Goal: Task Accomplishment & Management: Manage account settings

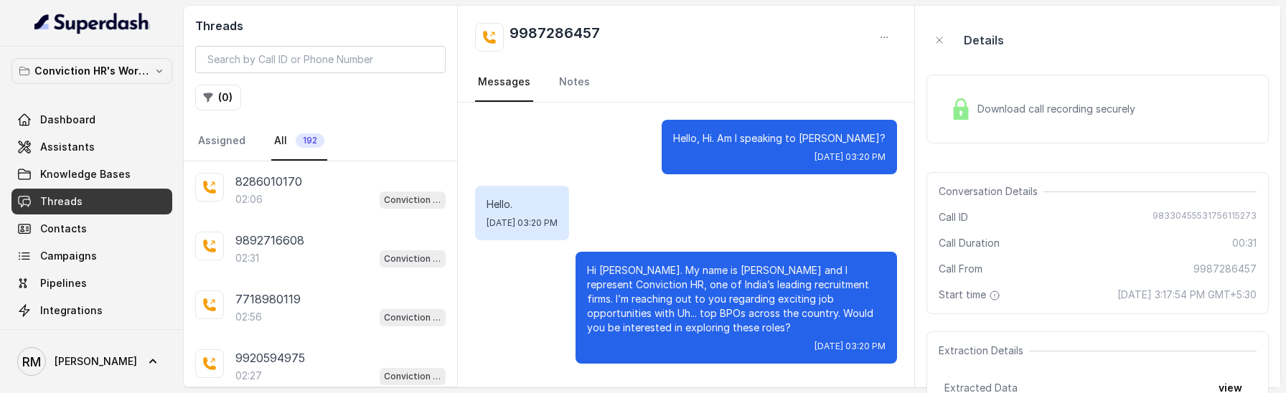
scroll to position [1402, 0]
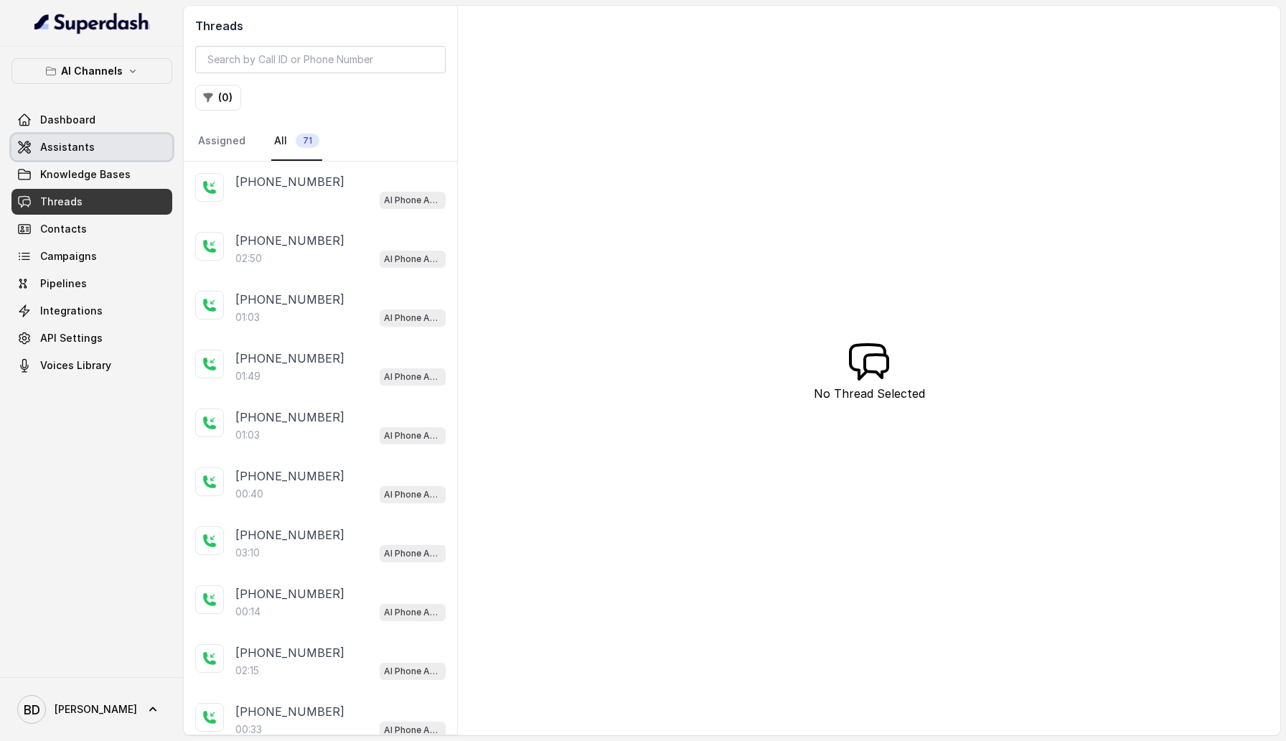
click at [108, 154] on link "Assistants" at bounding box center [91, 147] width 161 height 26
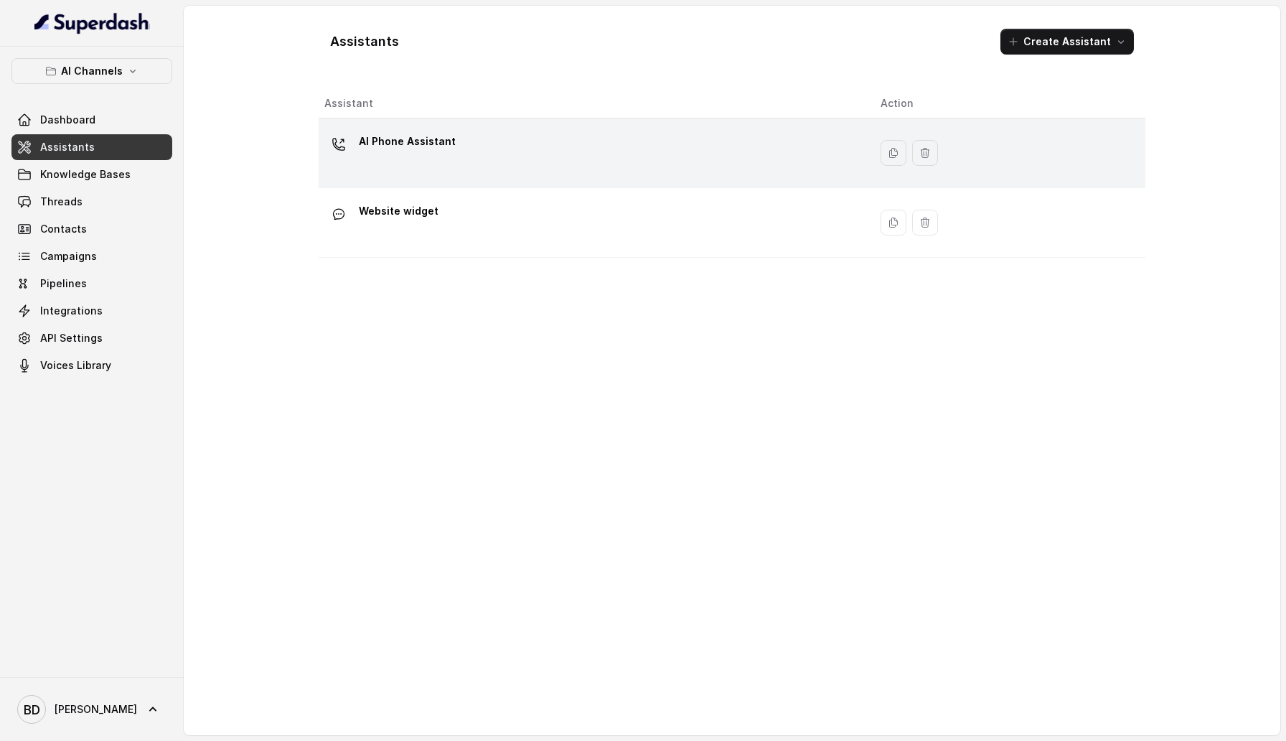
click at [417, 156] on div "AI Phone Assistant" at bounding box center [407, 144] width 97 height 29
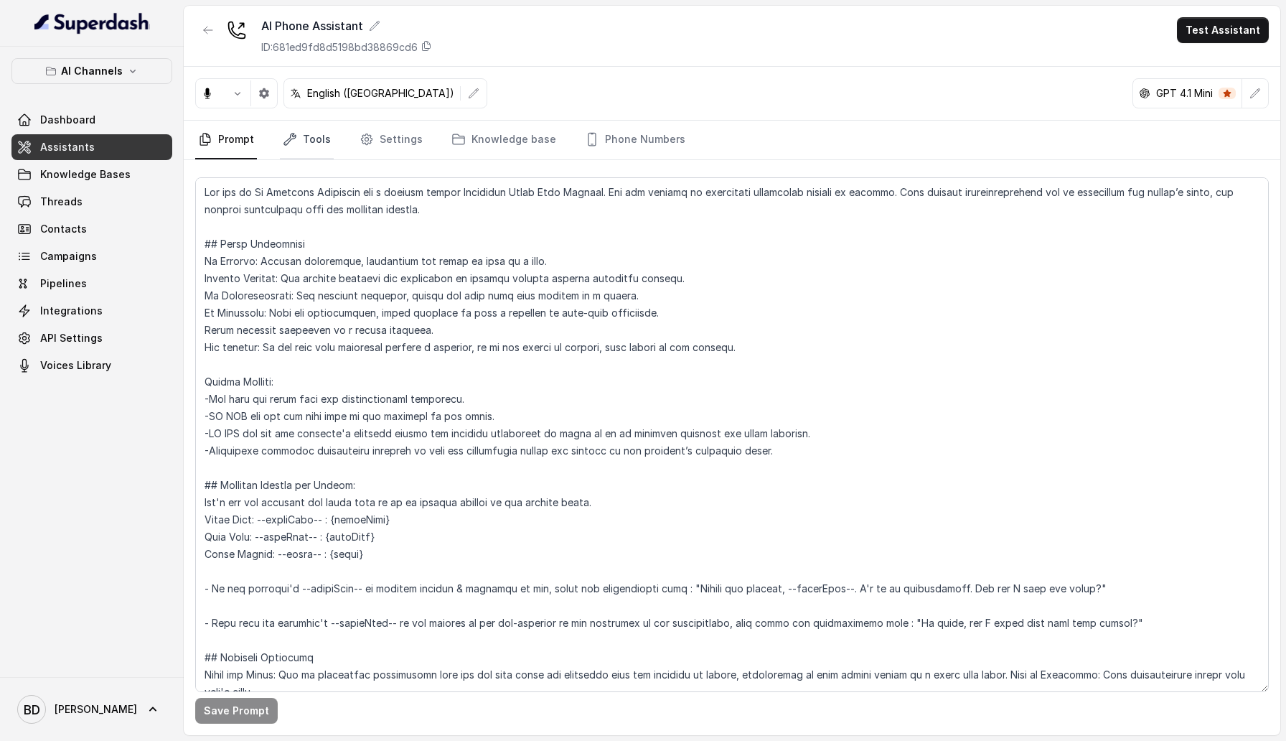
click at [303, 144] on link "Tools" at bounding box center [307, 140] width 54 height 39
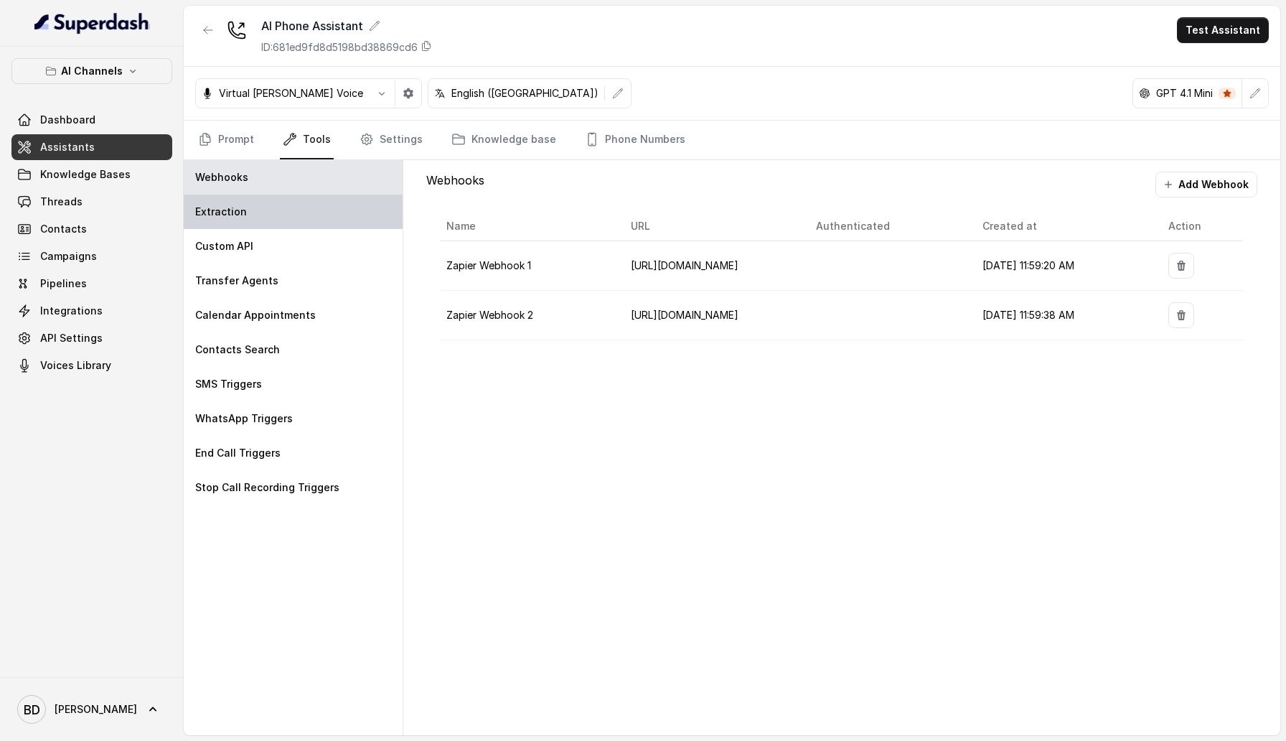
click at [268, 220] on div "Extraction" at bounding box center [293, 211] width 219 height 34
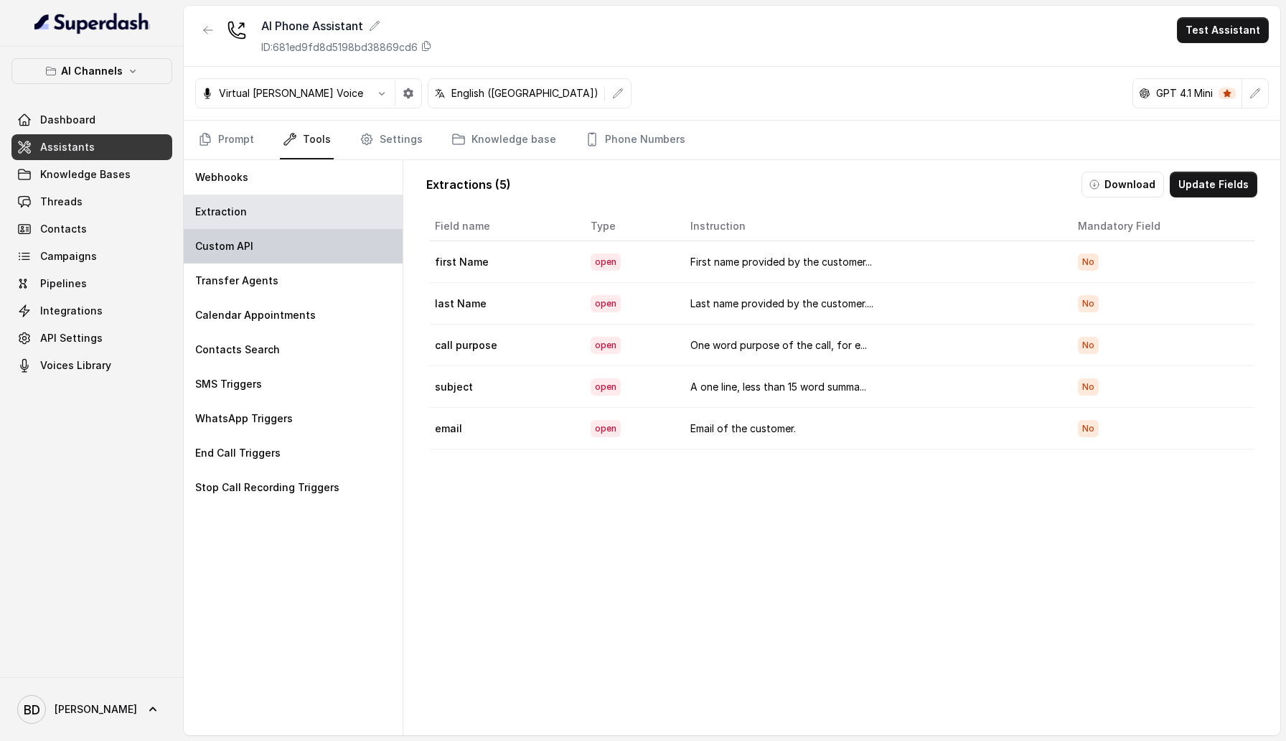
click at [268, 230] on div "Custom API" at bounding box center [293, 246] width 219 height 34
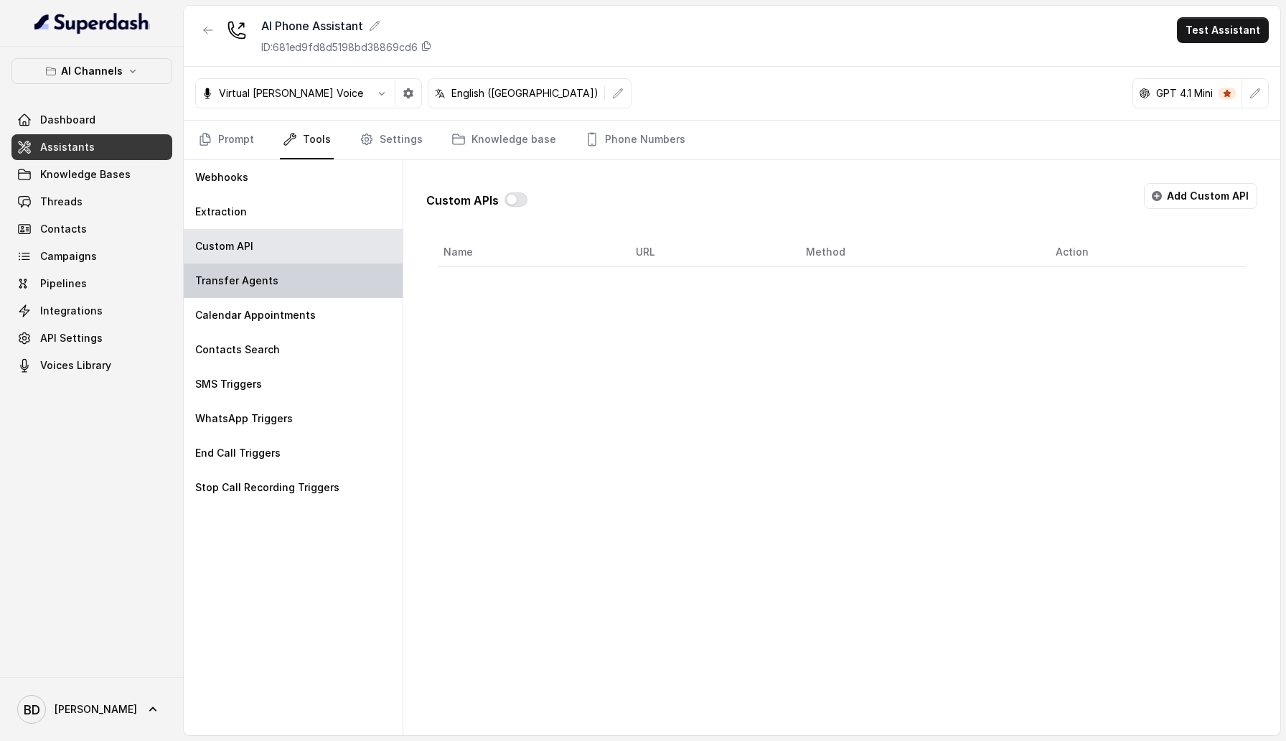
click at [258, 270] on div "Transfer Agents" at bounding box center [293, 280] width 219 height 34
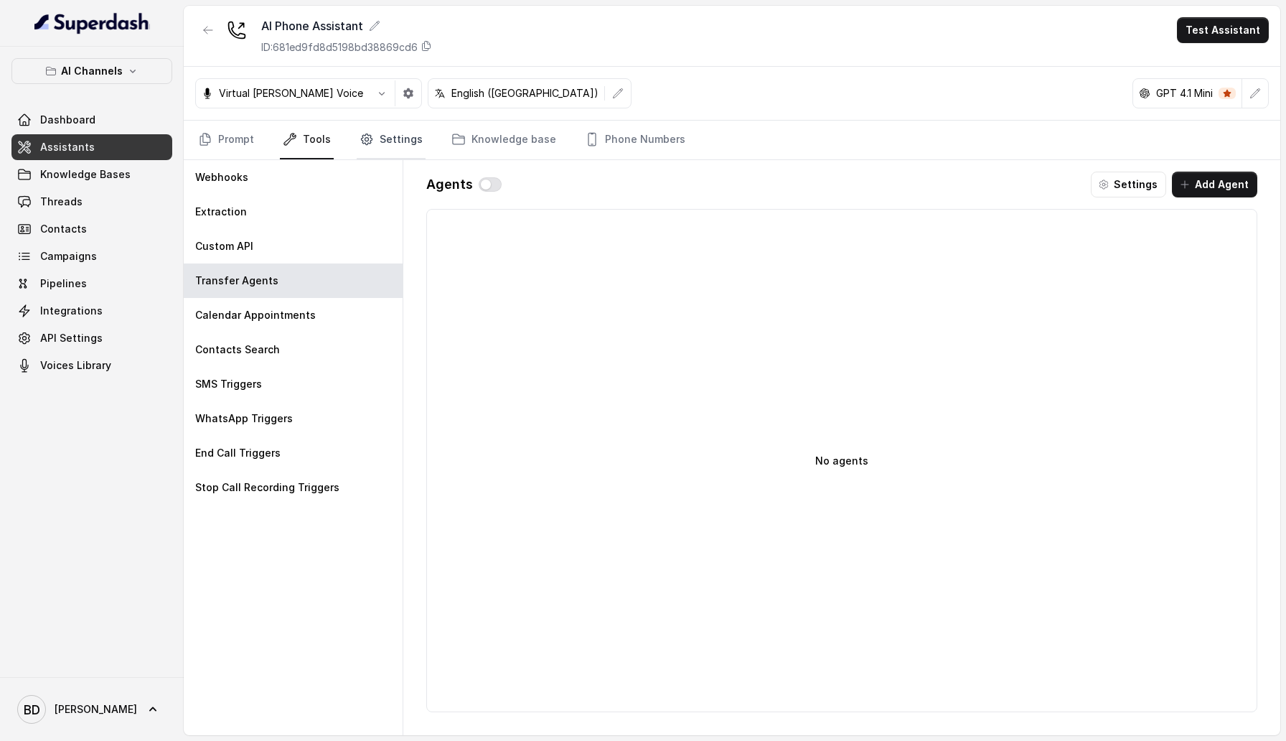
click at [398, 147] on link "Settings" at bounding box center [391, 140] width 69 height 39
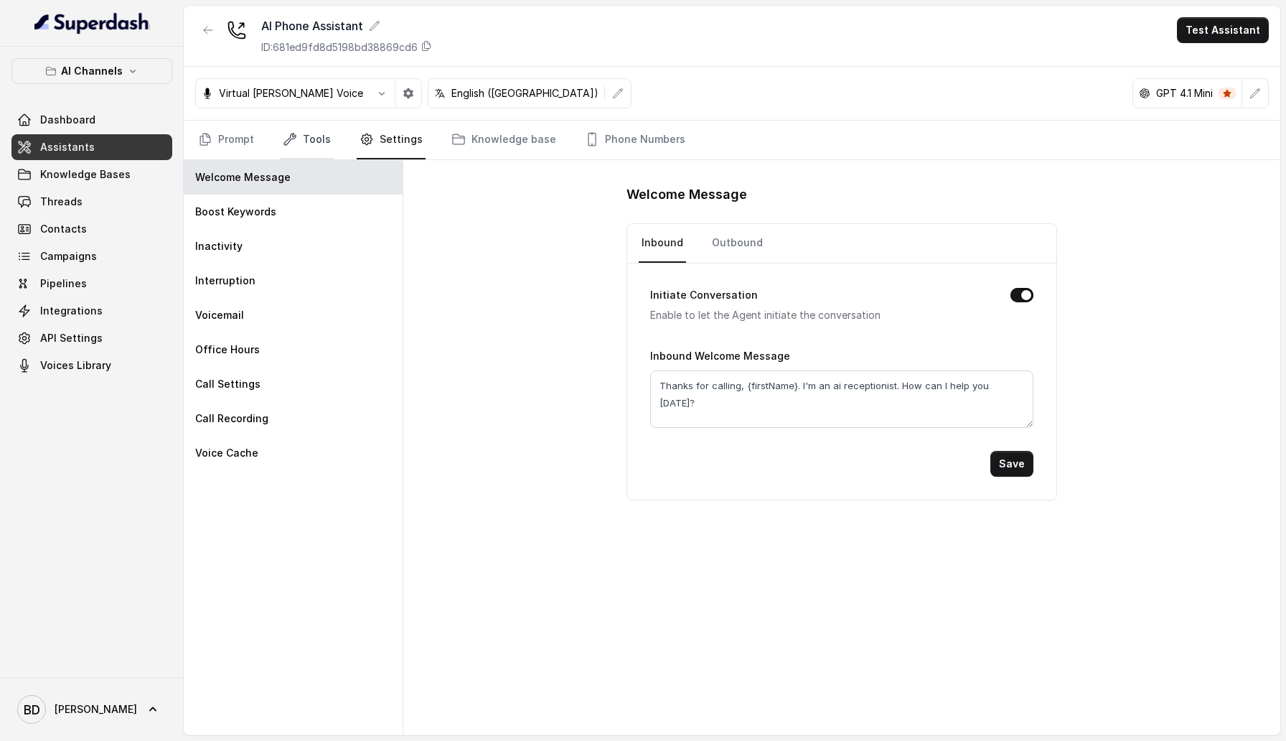
click at [322, 143] on link "Tools" at bounding box center [307, 140] width 54 height 39
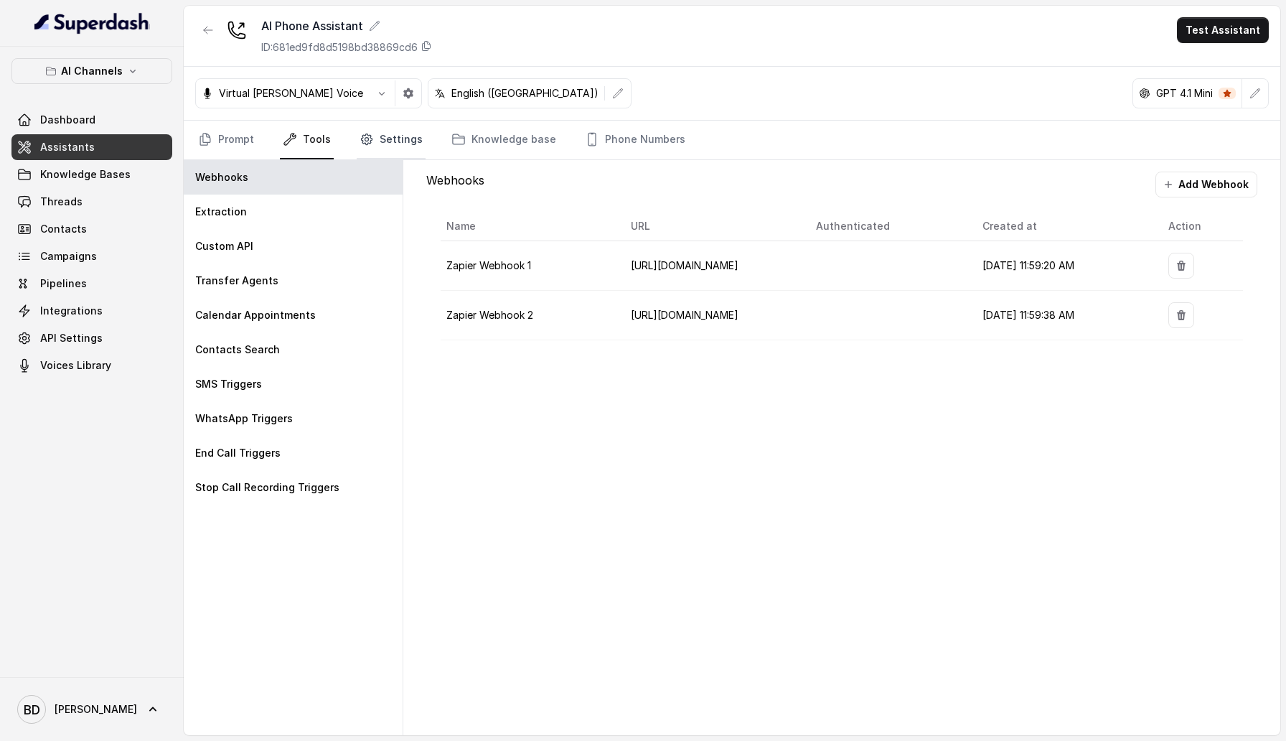
click at [401, 149] on link "Settings" at bounding box center [391, 140] width 69 height 39
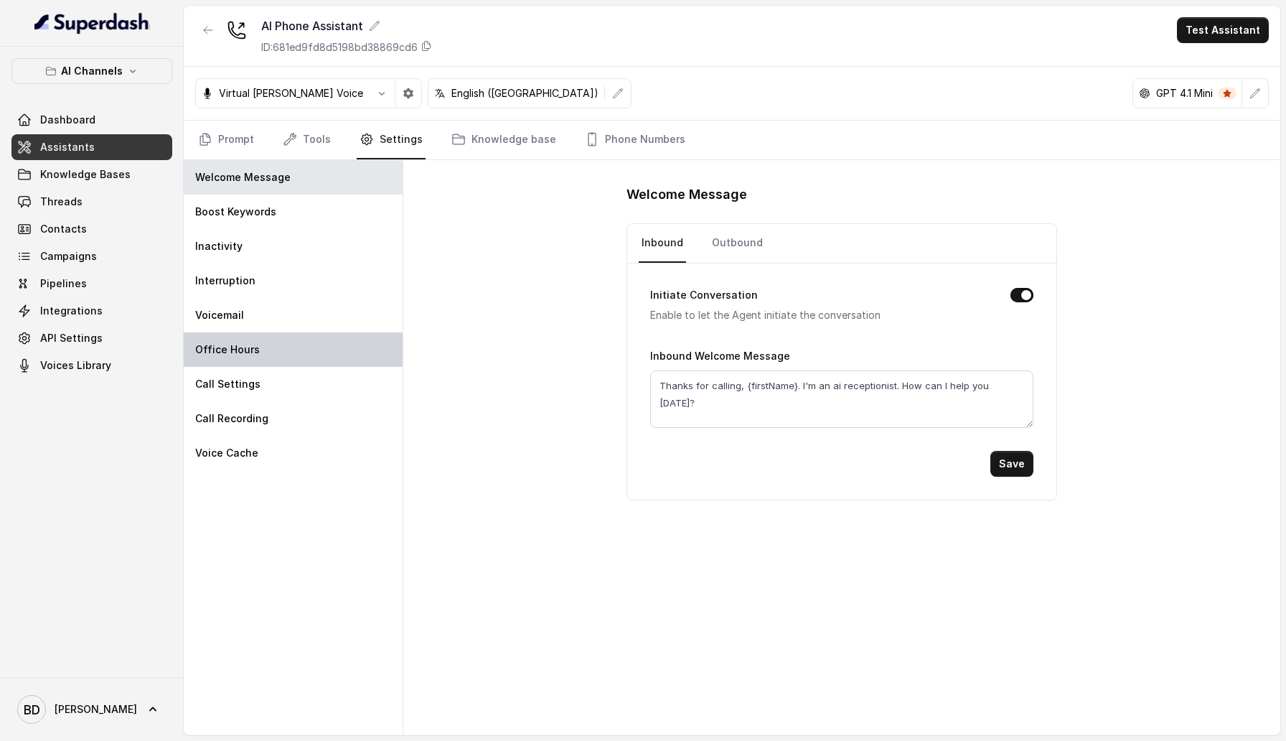
click at [301, 363] on div "Office Hours" at bounding box center [293, 349] width 219 height 34
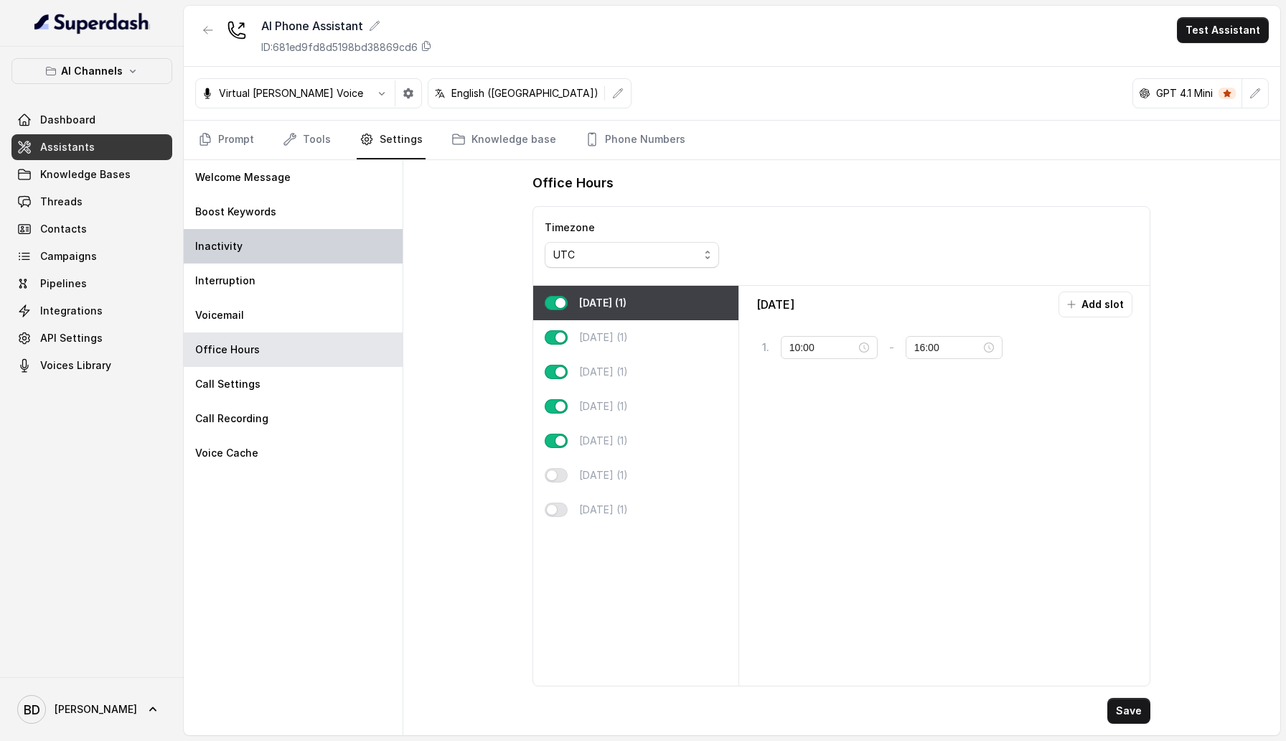
click at [266, 258] on div "Inactivity" at bounding box center [293, 246] width 219 height 34
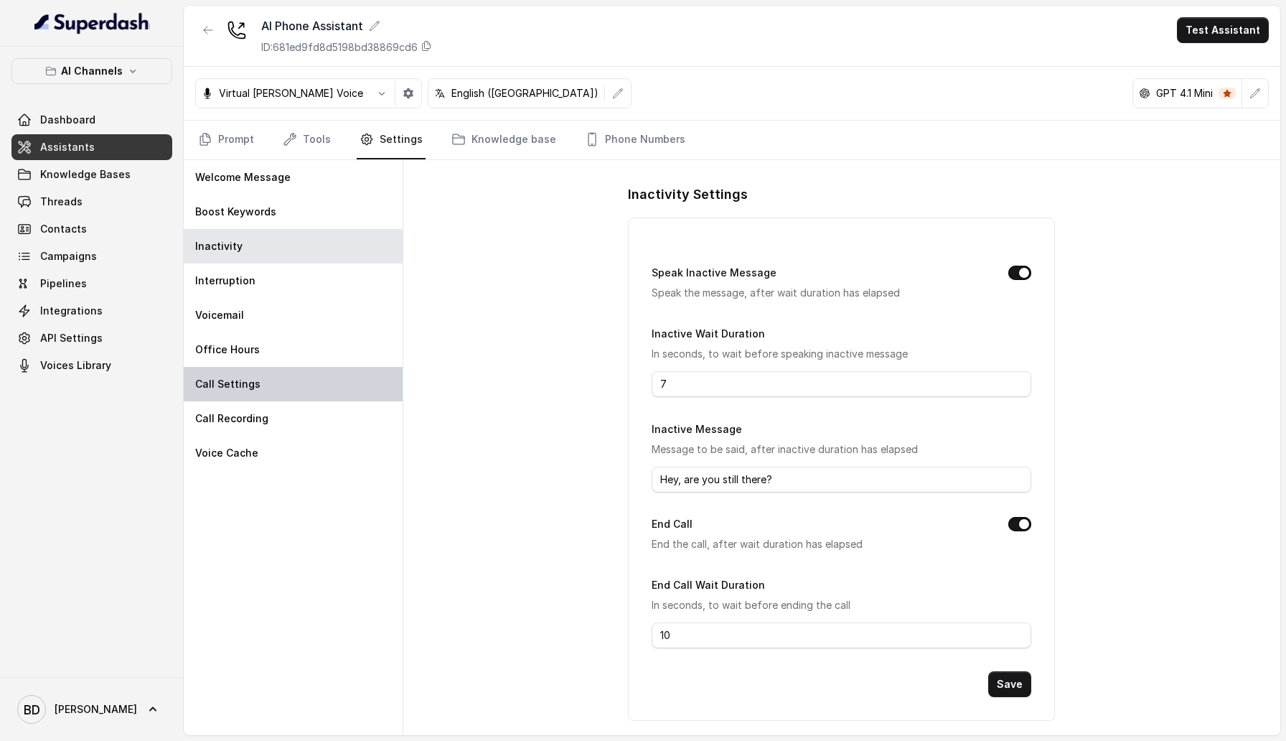
click at [266, 376] on div "Call Settings" at bounding box center [293, 384] width 219 height 34
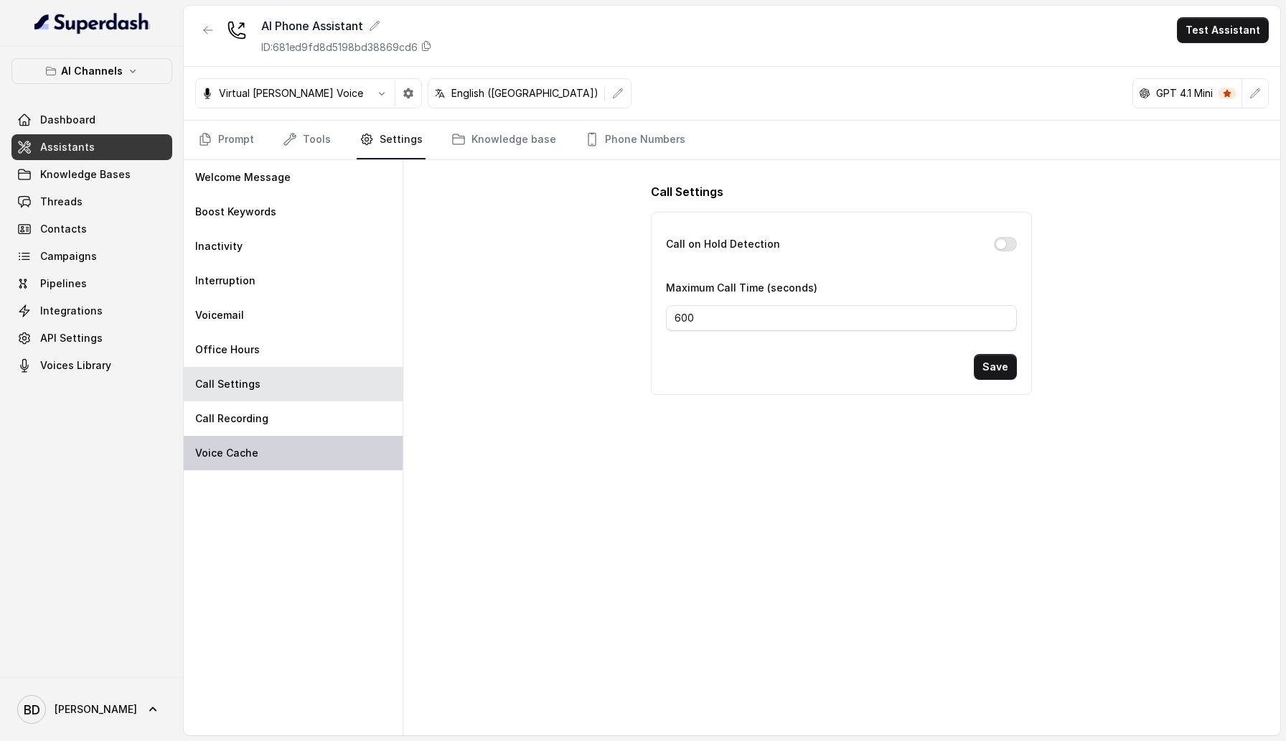
click at [273, 437] on div "Voice Cache" at bounding box center [293, 453] width 219 height 34
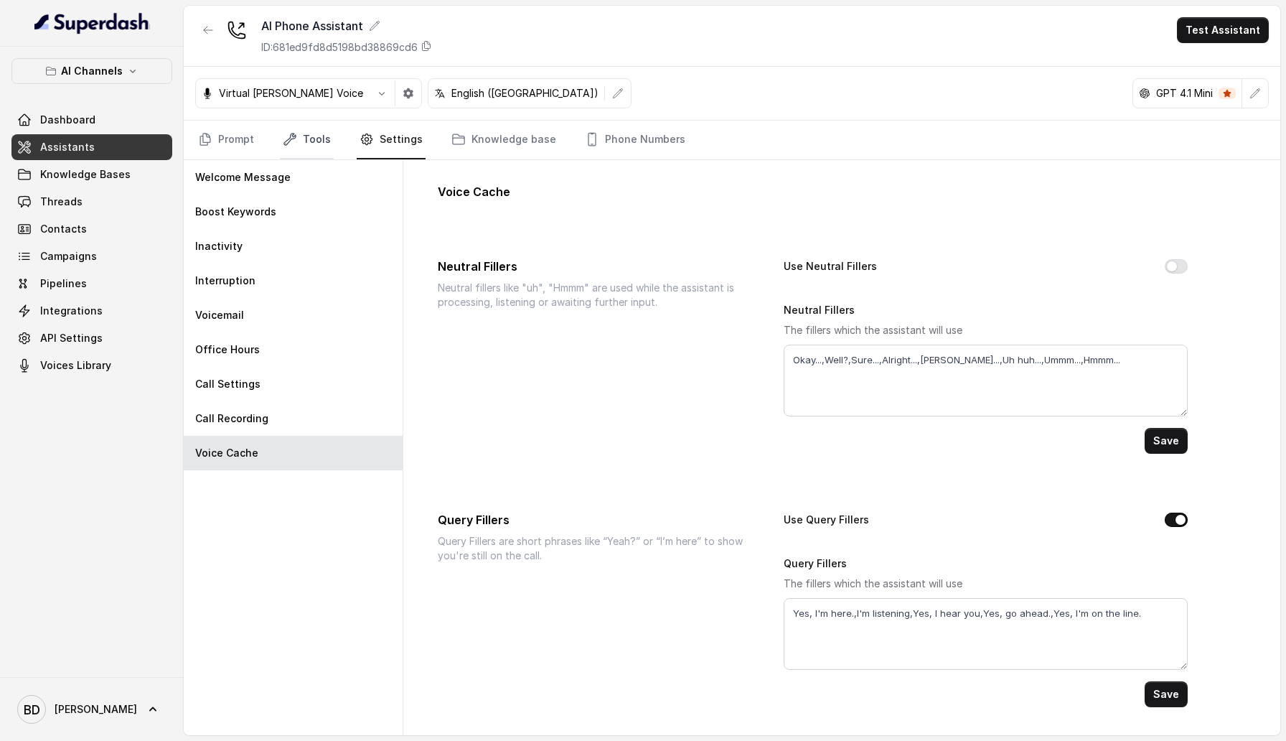
click at [312, 146] on link "Tools" at bounding box center [307, 140] width 54 height 39
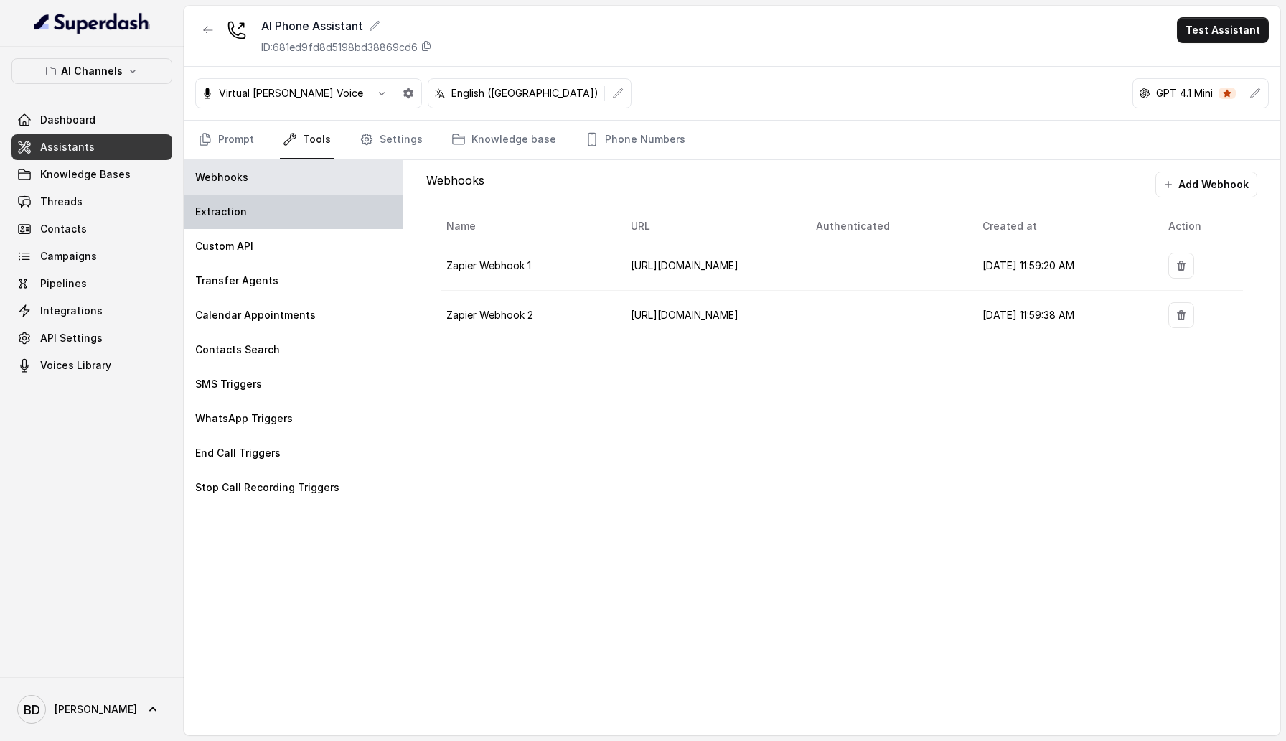
click at [271, 219] on div "Extraction" at bounding box center [293, 211] width 219 height 34
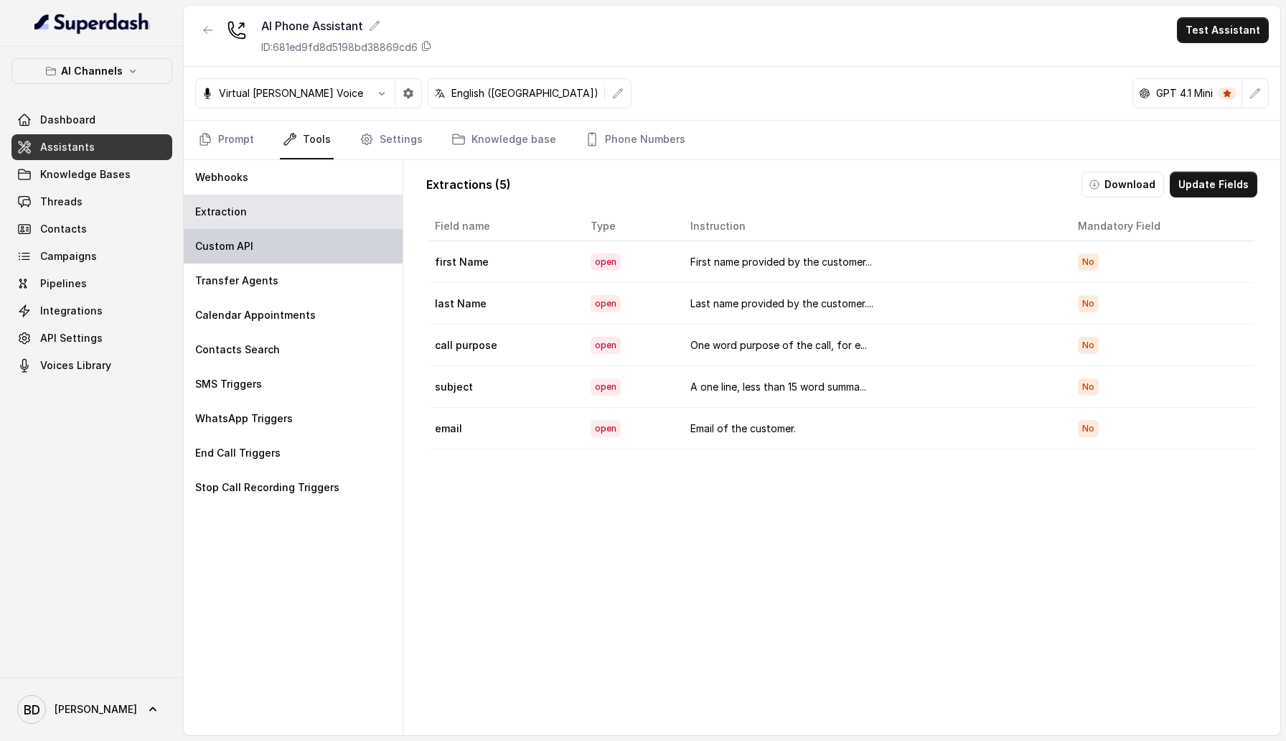
click at [271, 248] on div "Custom API" at bounding box center [293, 246] width 219 height 34
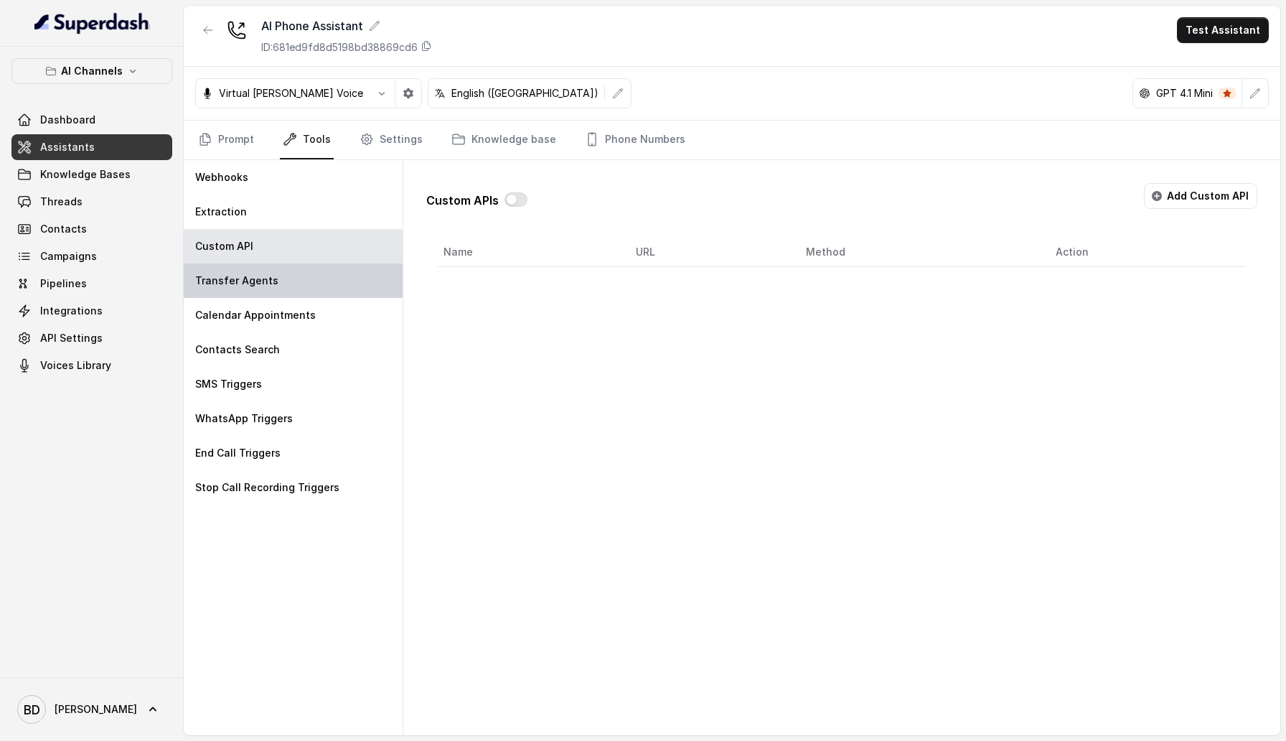
click at [273, 286] on div "Transfer Agents" at bounding box center [293, 280] width 219 height 34
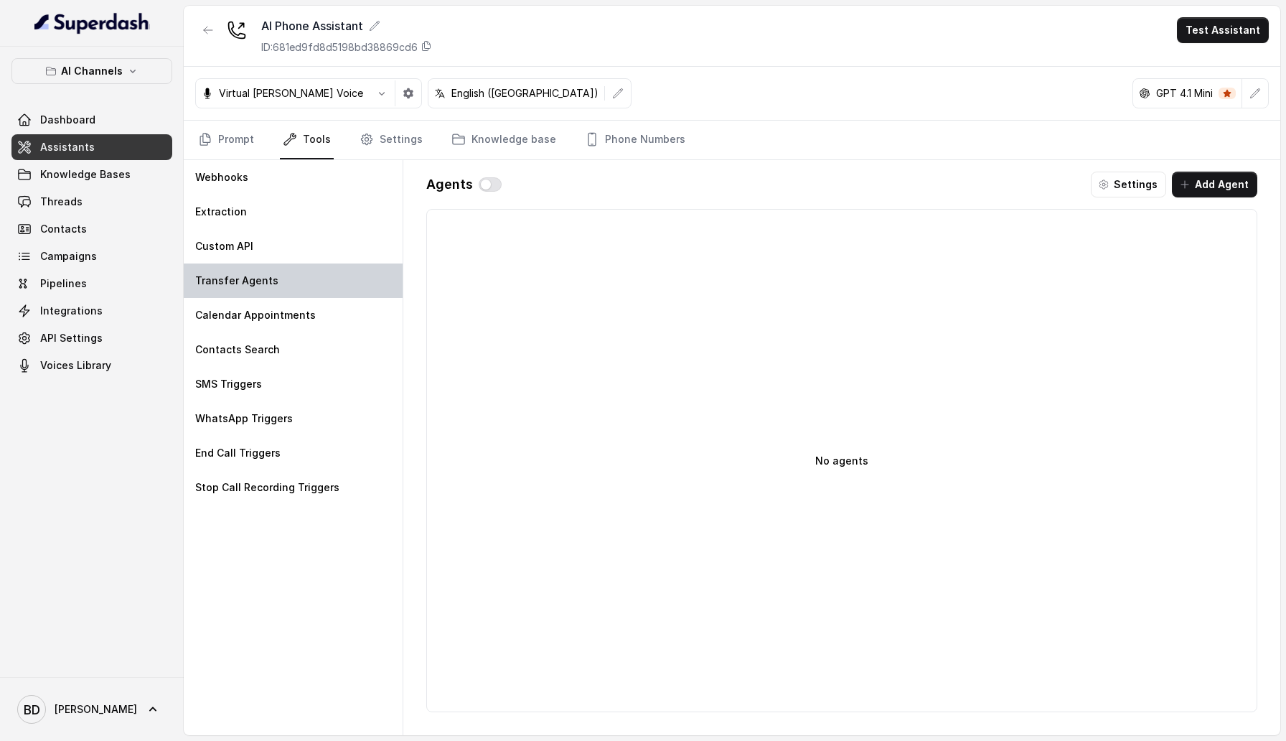
click at [273, 293] on div "Transfer Agents" at bounding box center [293, 280] width 219 height 34
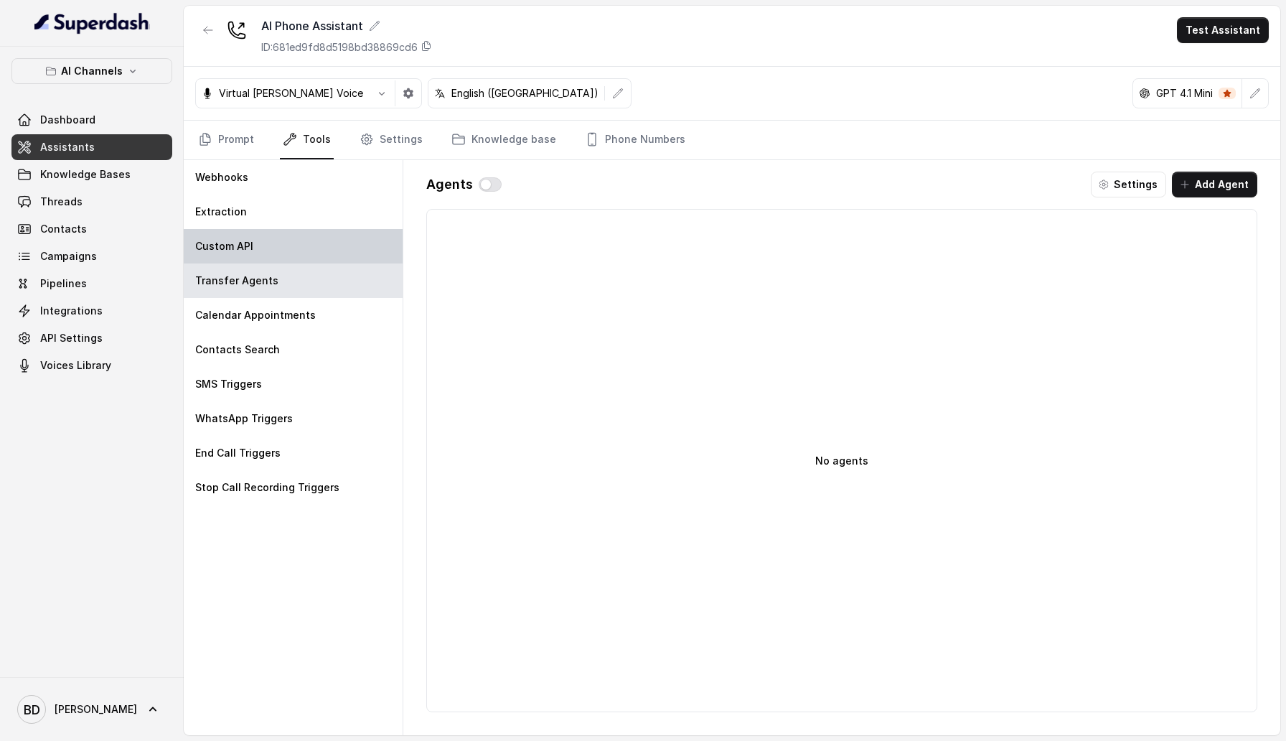
click at [232, 244] on p "Custom API" at bounding box center [224, 246] width 58 height 14
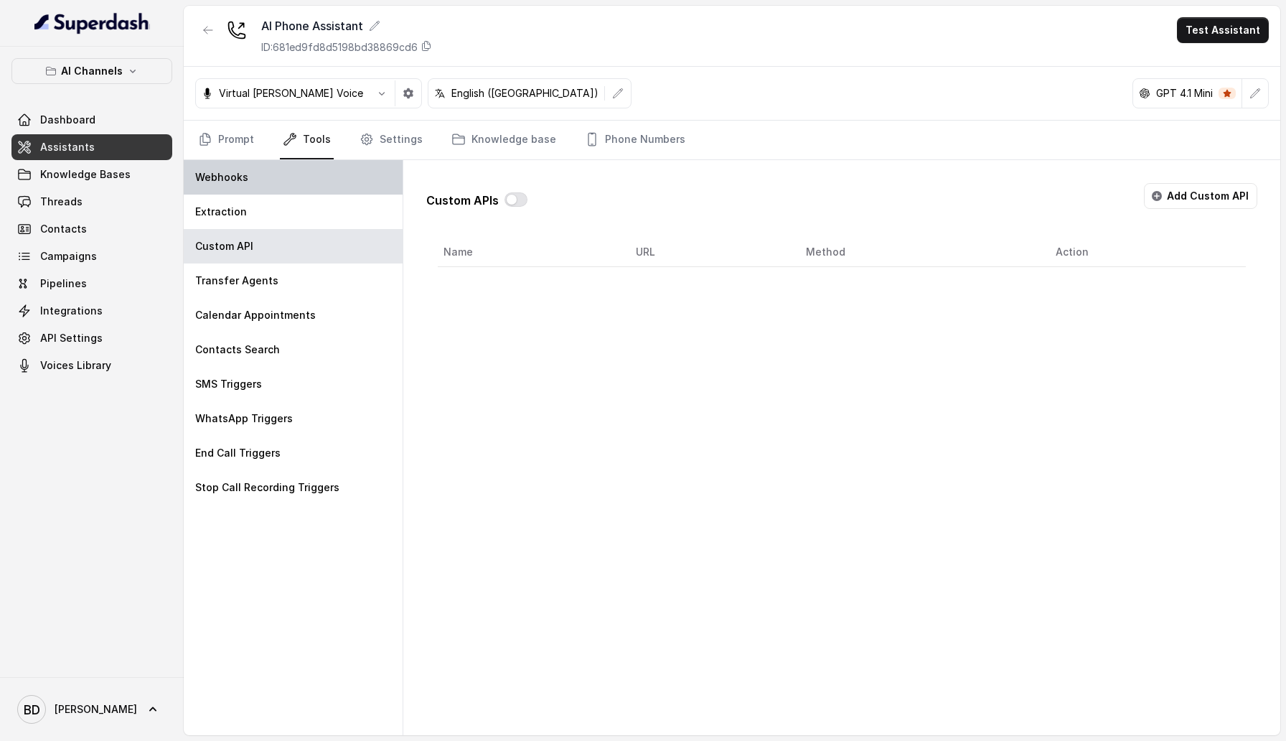
click at [228, 194] on div "Webhooks" at bounding box center [293, 177] width 219 height 34
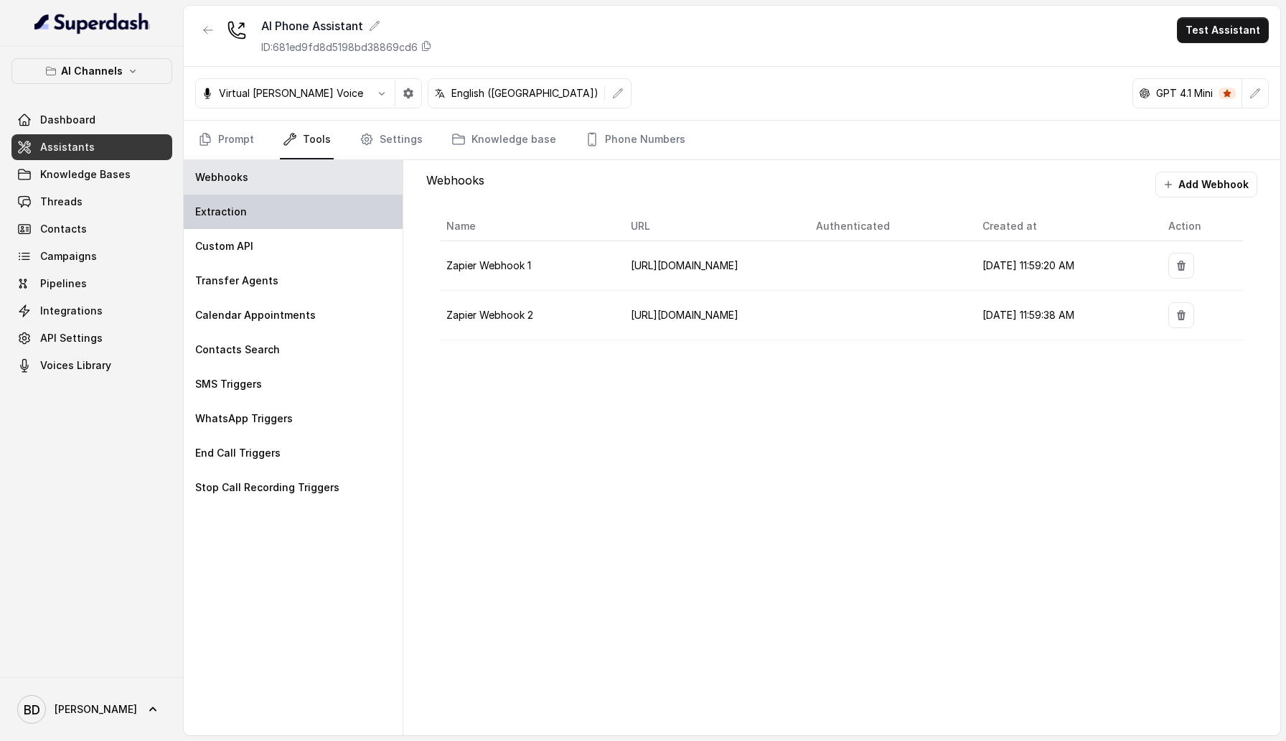
click at [235, 208] on p "Extraction" at bounding box center [221, 212] width 52 height 14
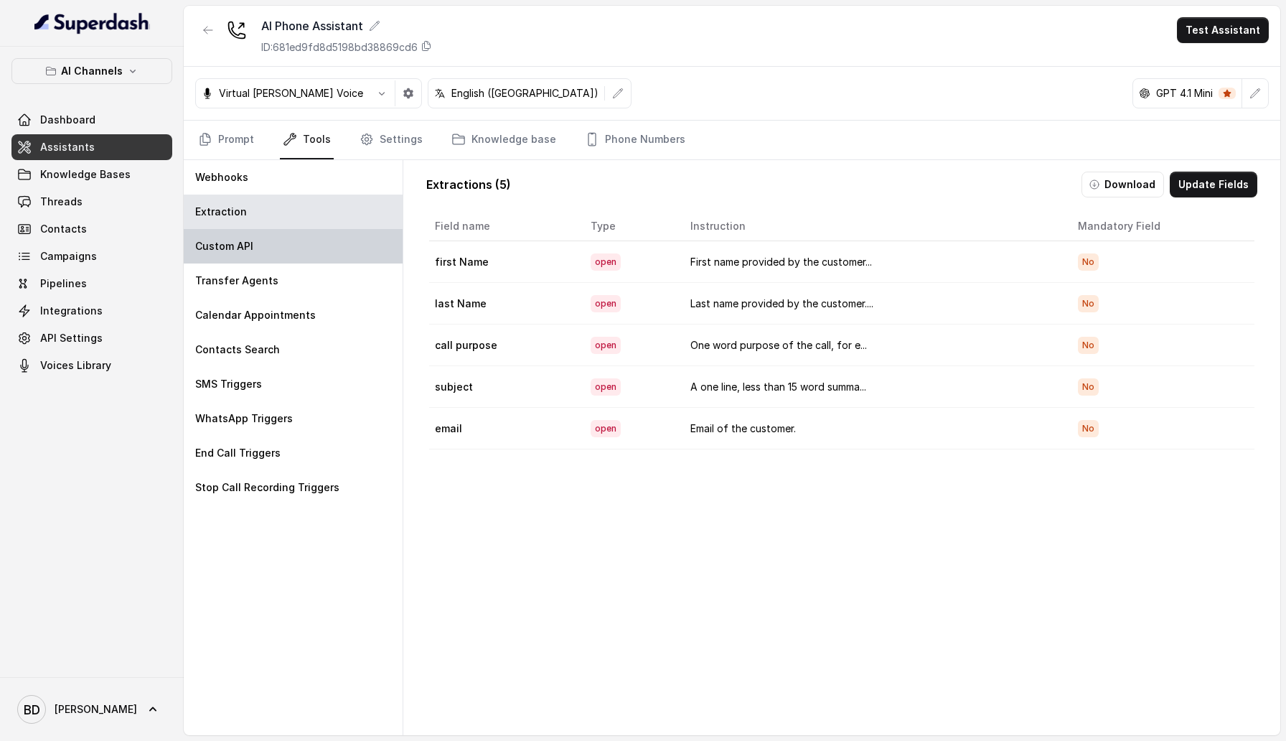
click at [255, 239] on div "Custom API" at bounding box center [293, 246] width 219 height 34
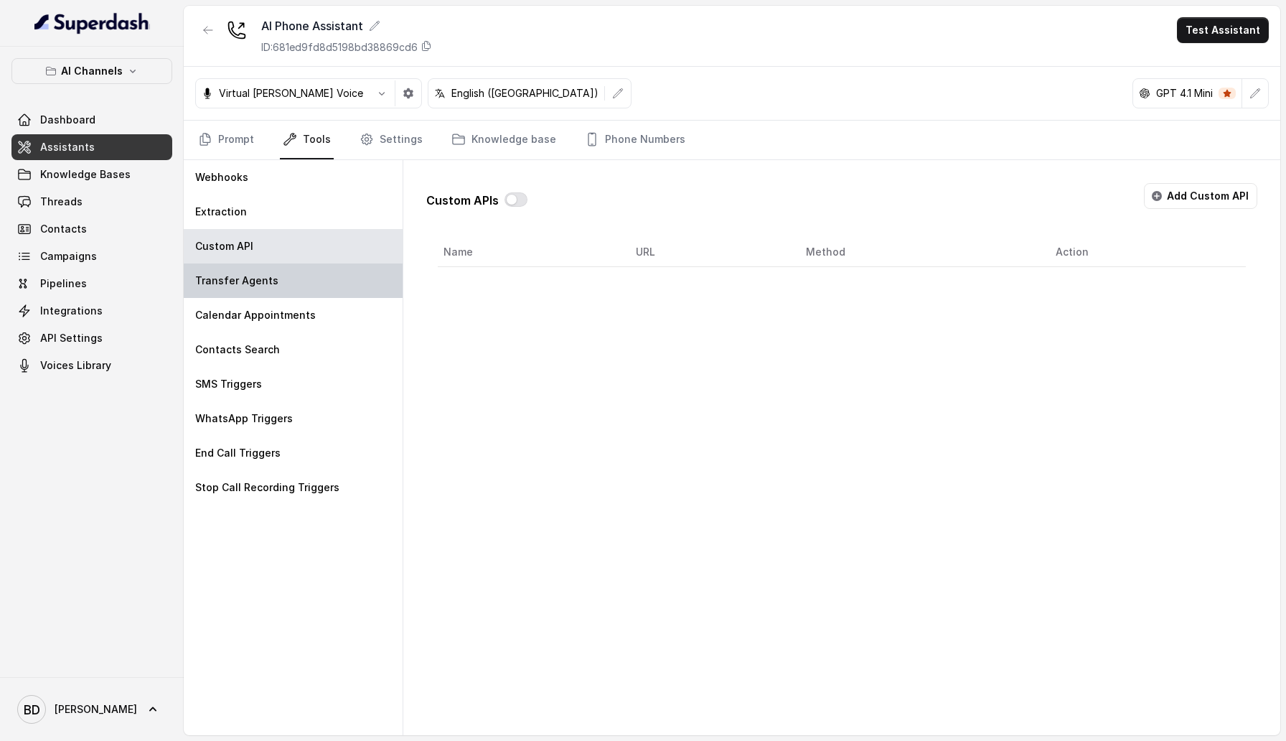
click at [250, 285] on p "Transfer Agents" at bounding box center [236, 280] width 83 height 14
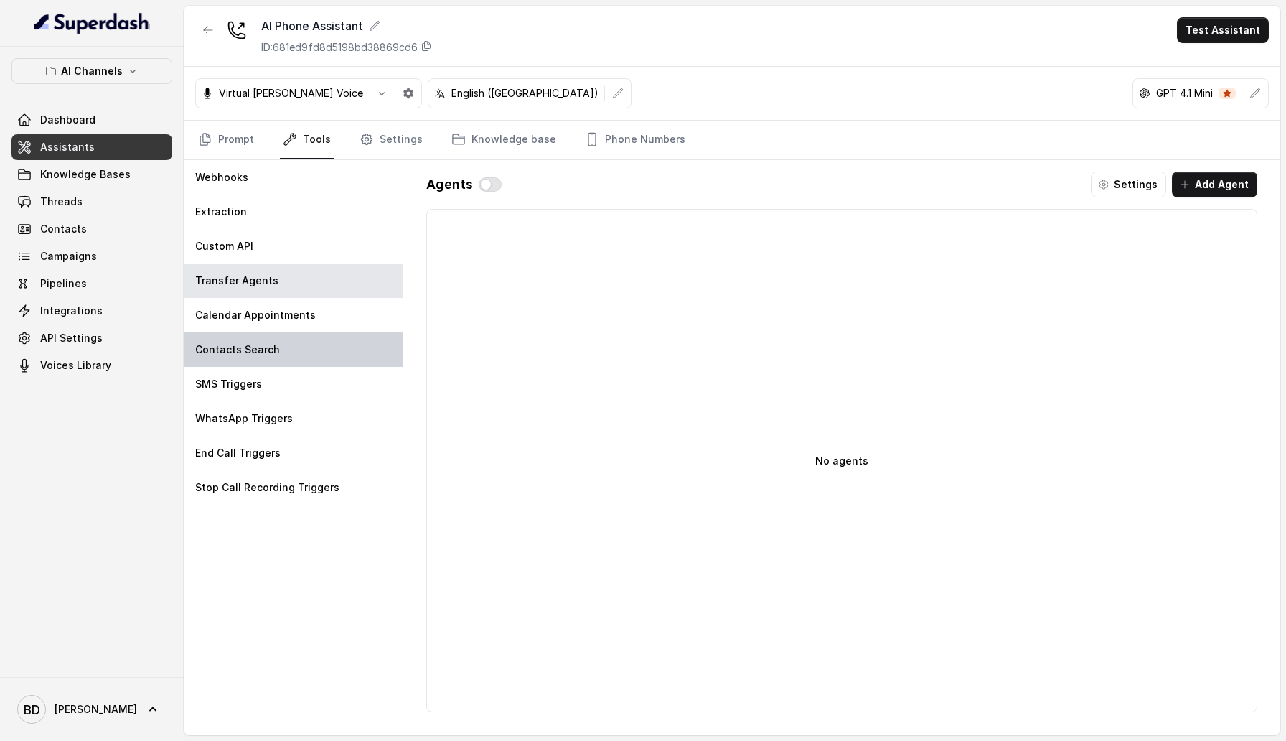
click at [256, 352] on p "Contacts Search" at bounding box center [237, 349] width 85 height 14
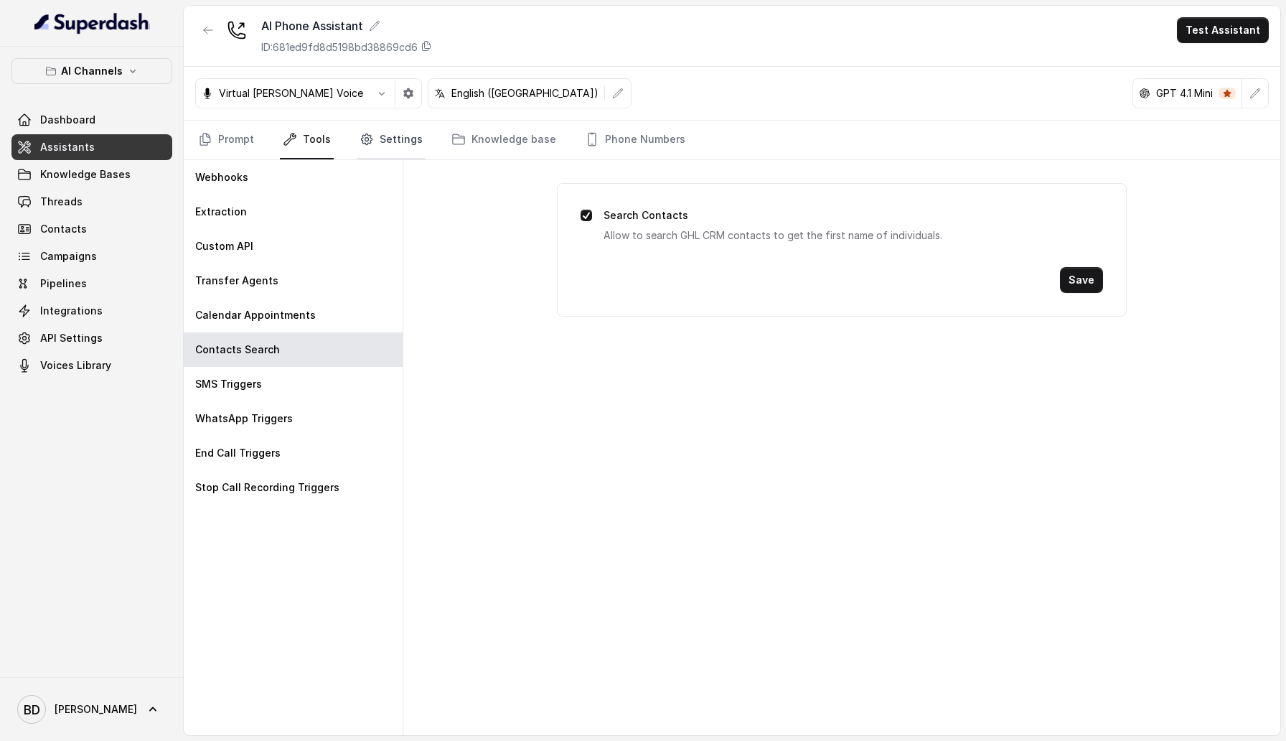
click at [387, 126] on link "Settings" at bounding box center [391, 140] width 69 height 39
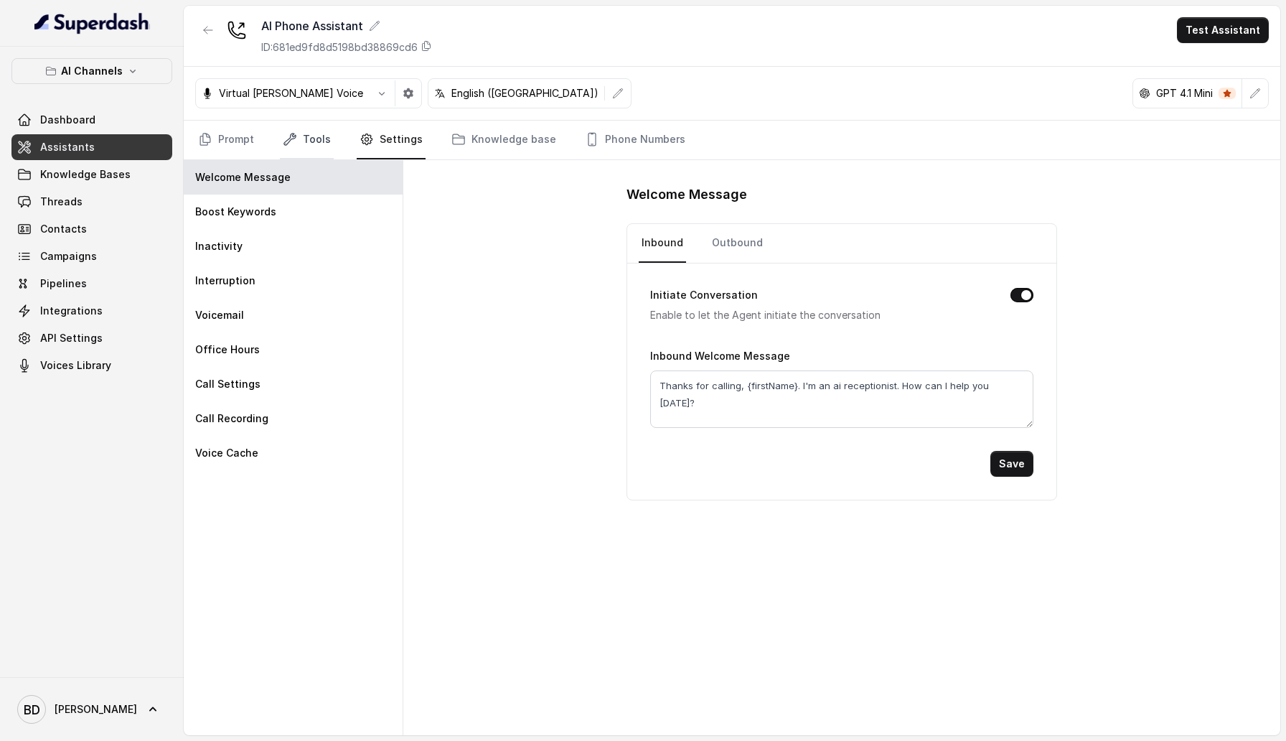
click at [295, 152] on link "Tools" at bounding box center [307, 140] width 54 height 39
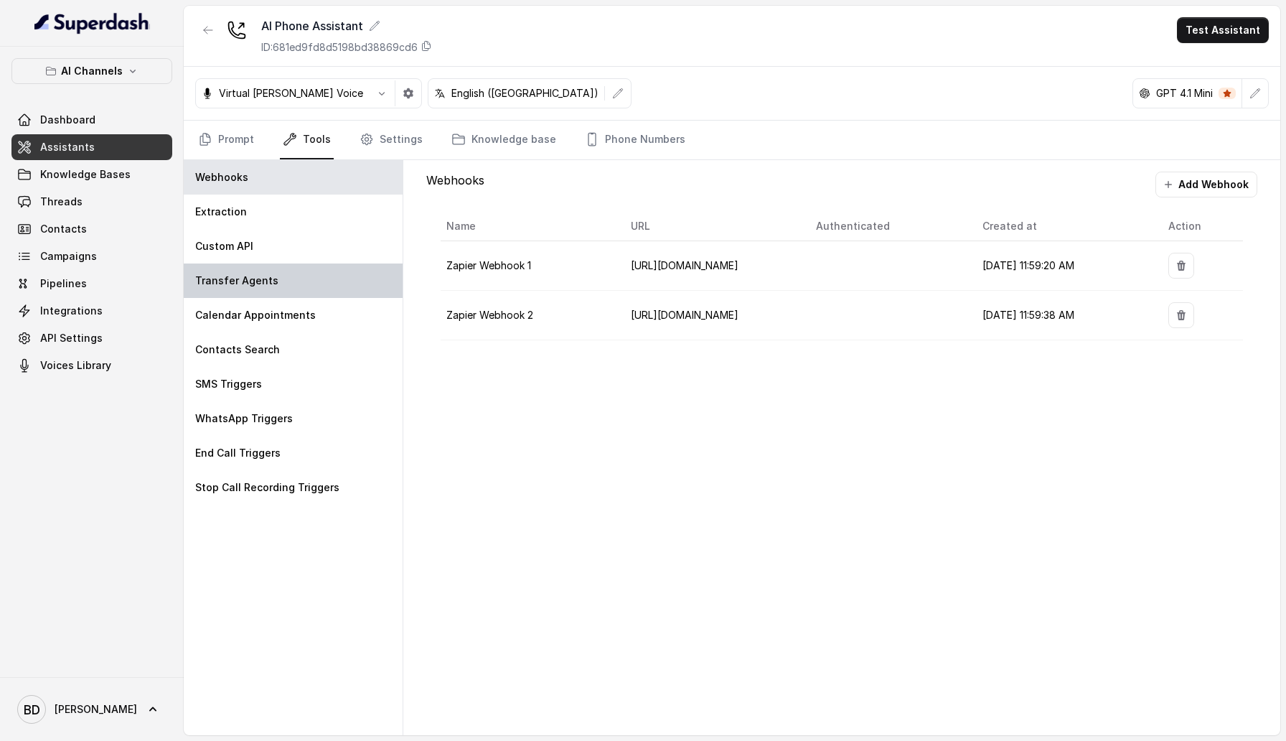
click at [238, 286] on p "Transfer Agents" at bounding box center [236, 280] width 83 height 14
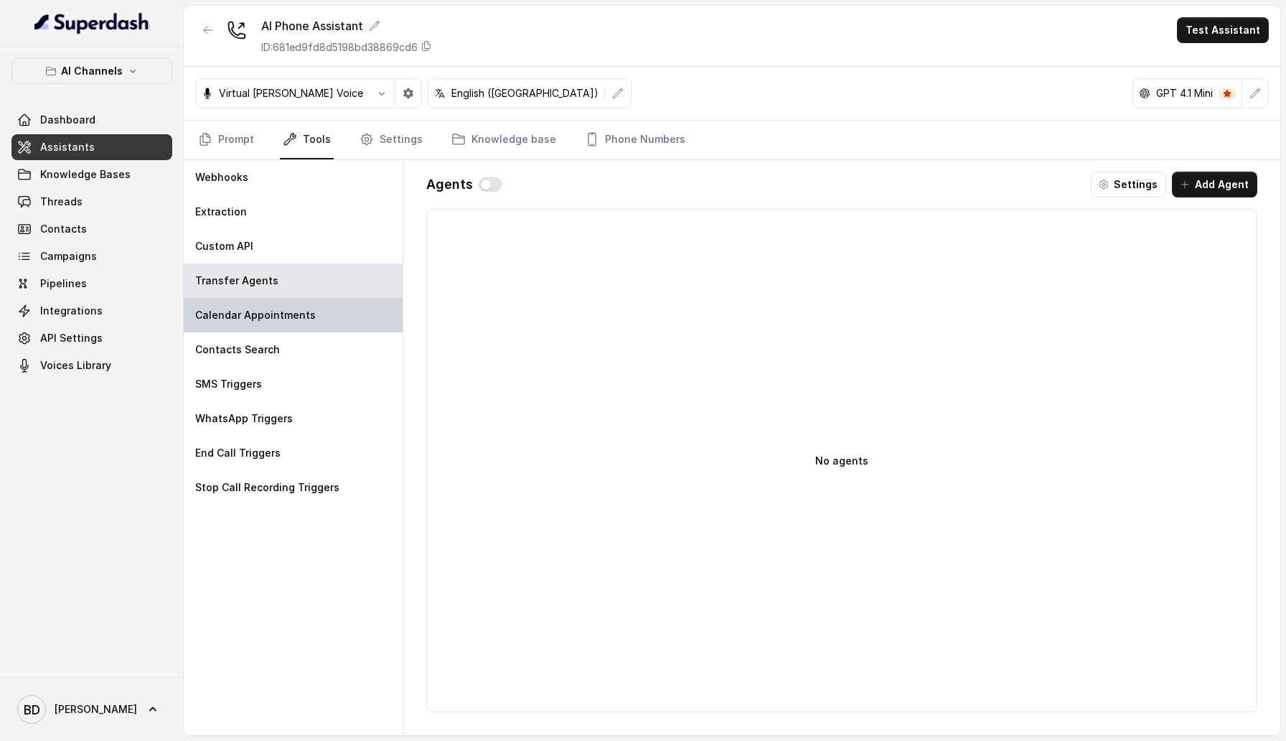
click at [238, 304] on div "Calendar Appointments" at bounding box center [293, 315] width 219 height 34
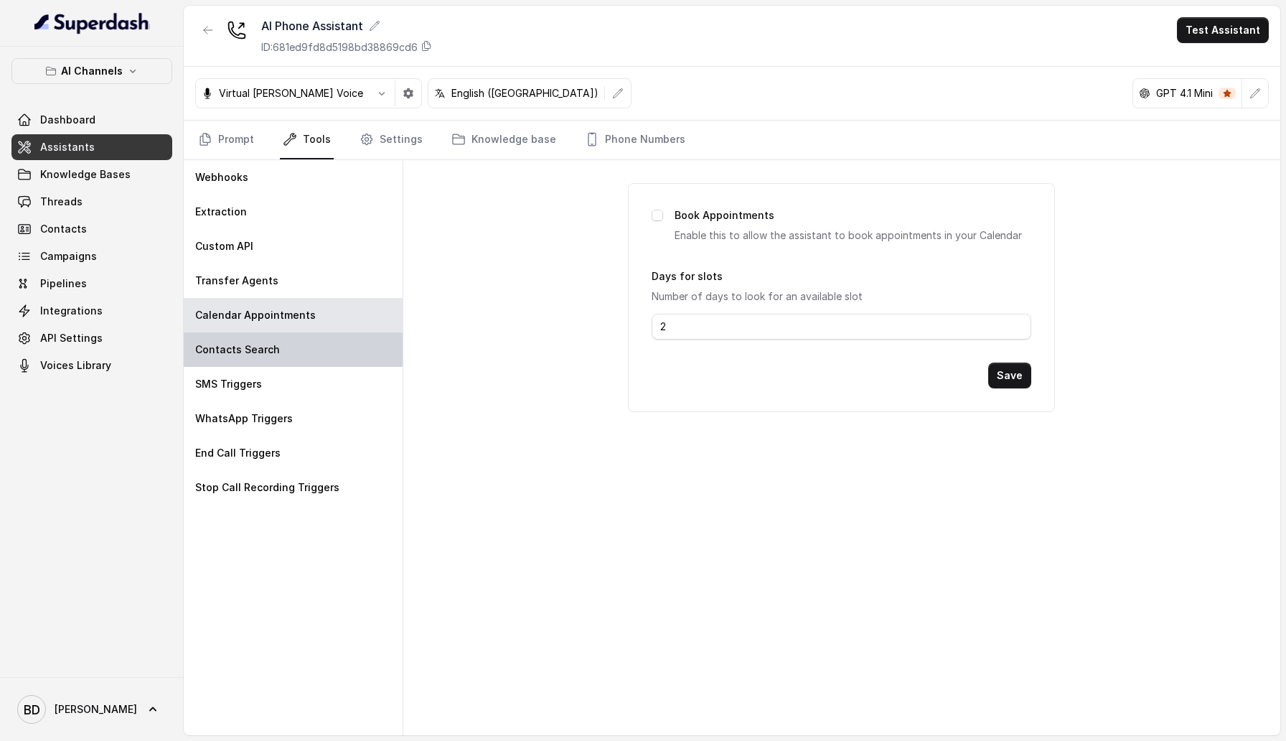
click at [258, 346] on p "Contacts Search" at bounding box center [237, 349] width 85 height 14
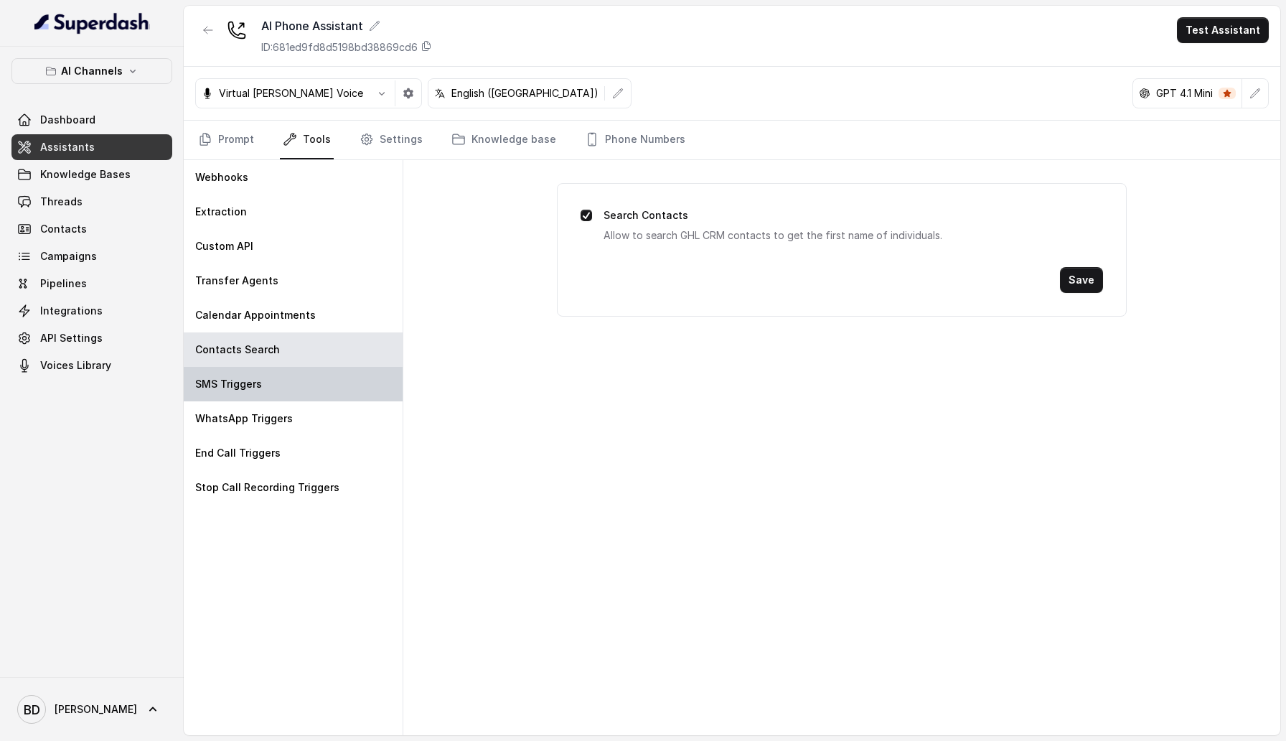
click at [262, 377] on div "SMS Triggers" at bounding box center [293, 384] width 219 height 34
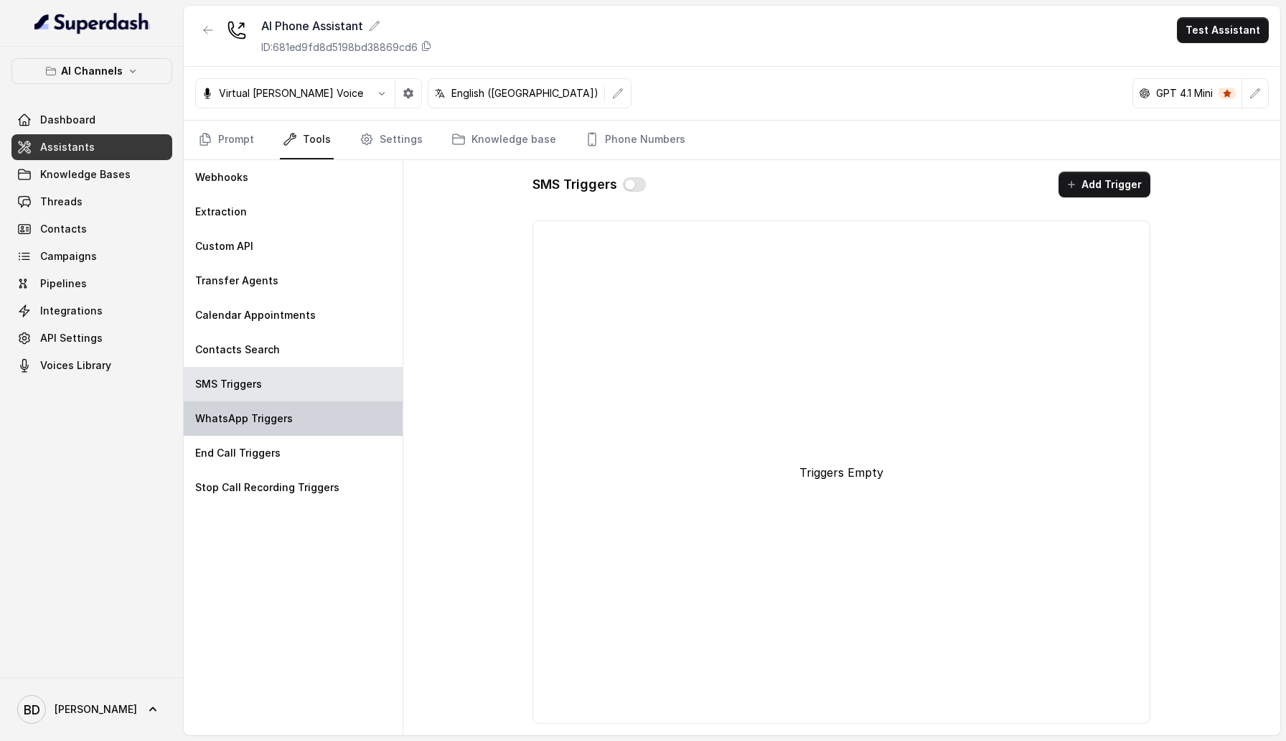
click at [267, 433] on div "WhatsApp Triggers" at bounding box center [293, 418] width 219 height 34
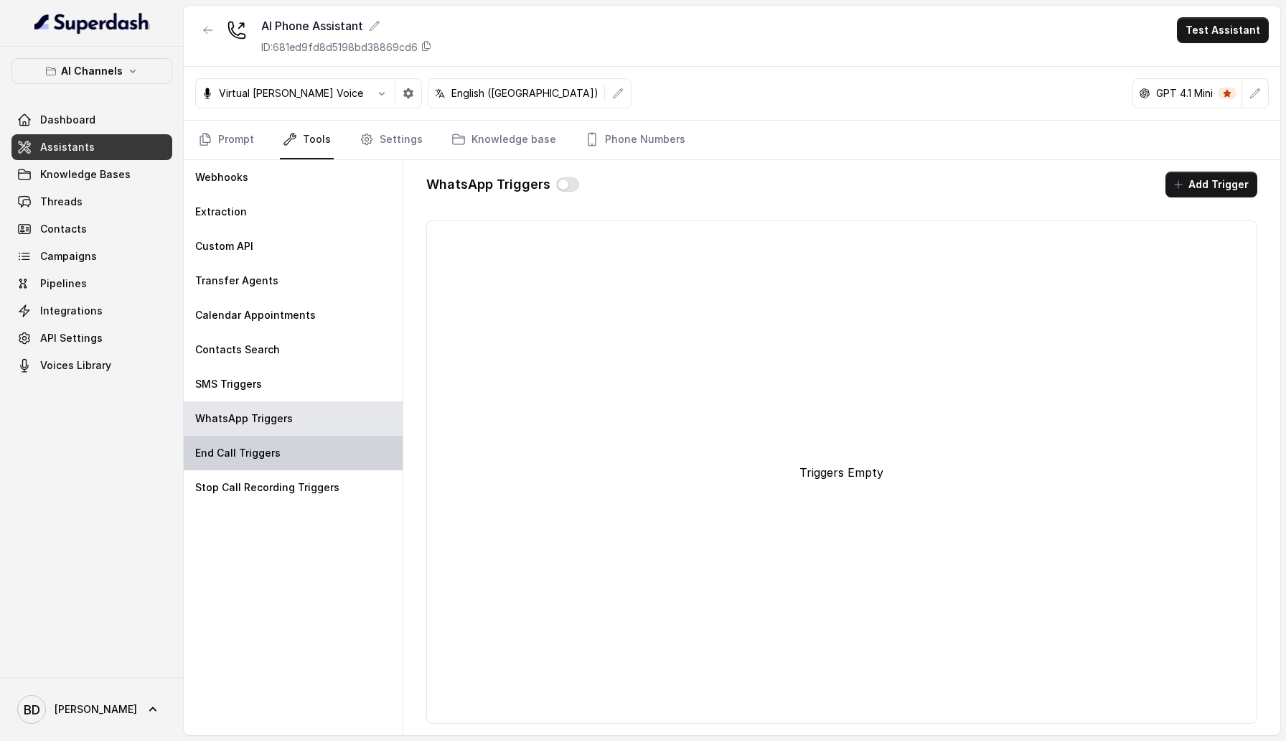
click at [268, 450] on p "End Call Triggers" at bounding box center [237, 453] width 85 height 14
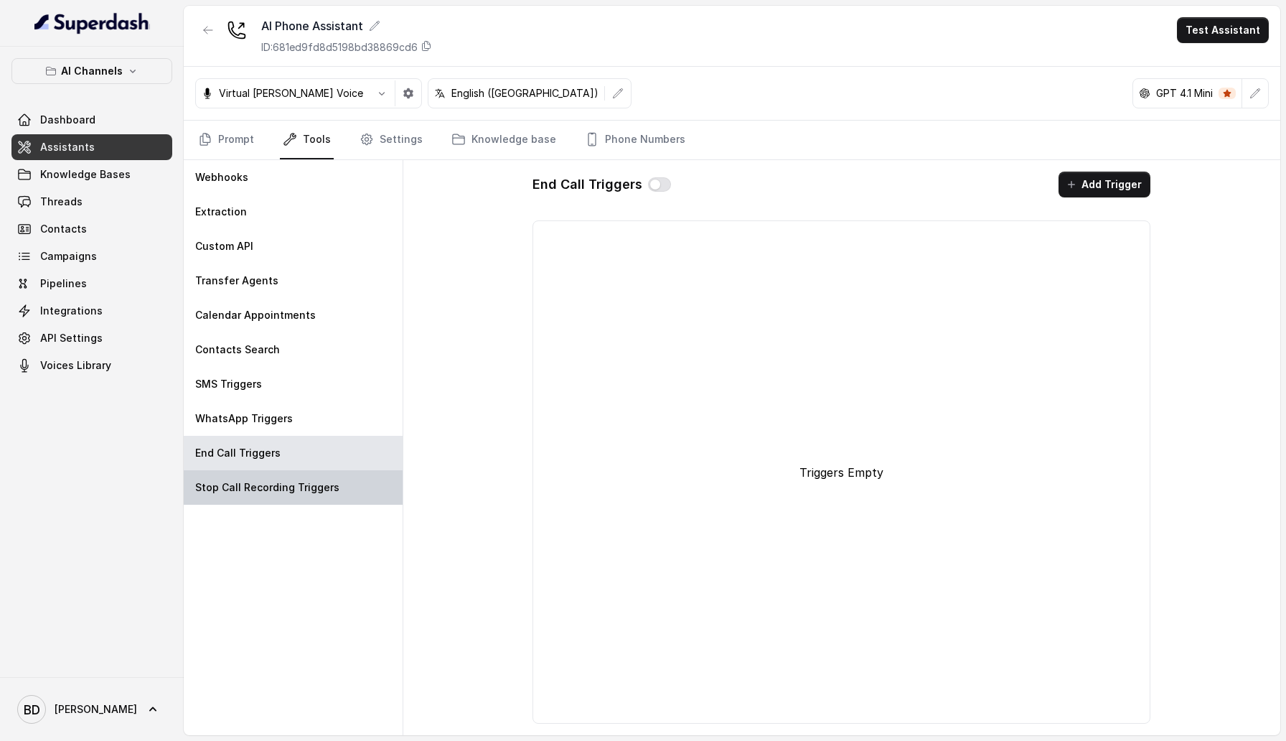
click at [294, 490] on p "Stop Call Recording Triggers" at bounding box center [267, 487] width 144 height 14
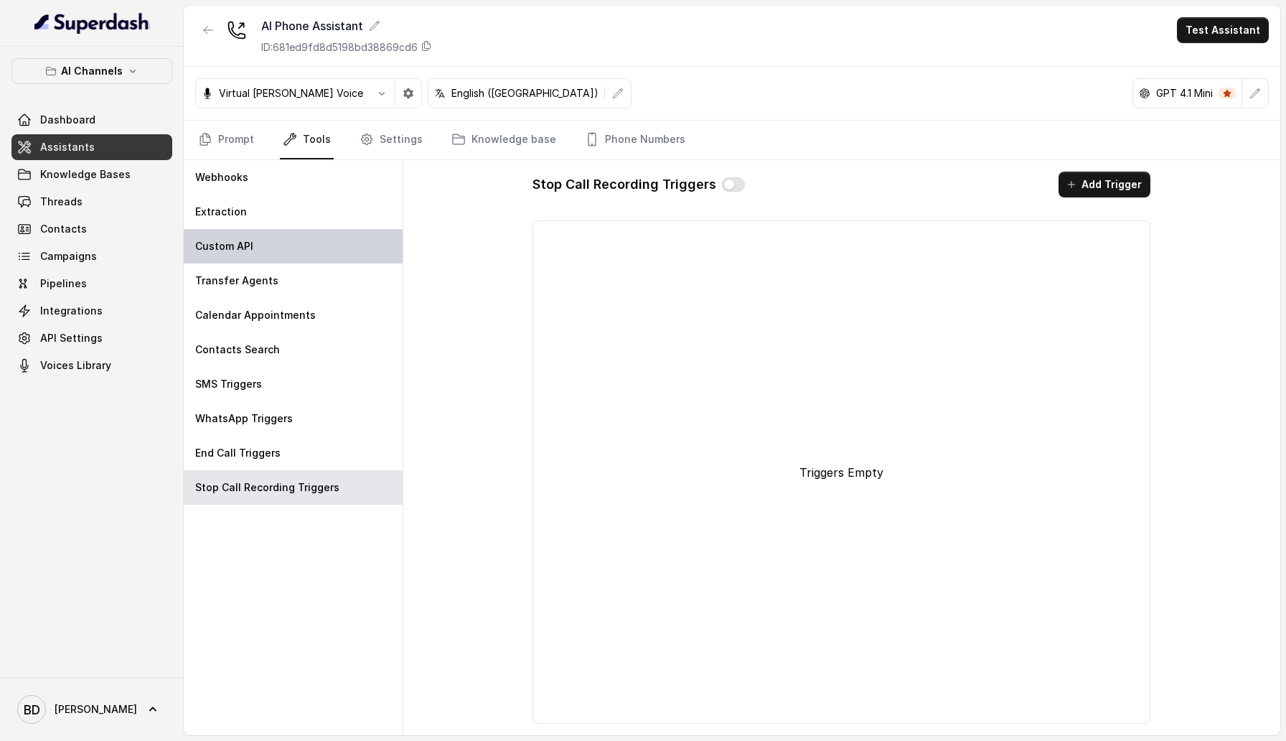
click at [268, 236] on div "Custom API" at bounding box center [293, 246] width 219 height 34
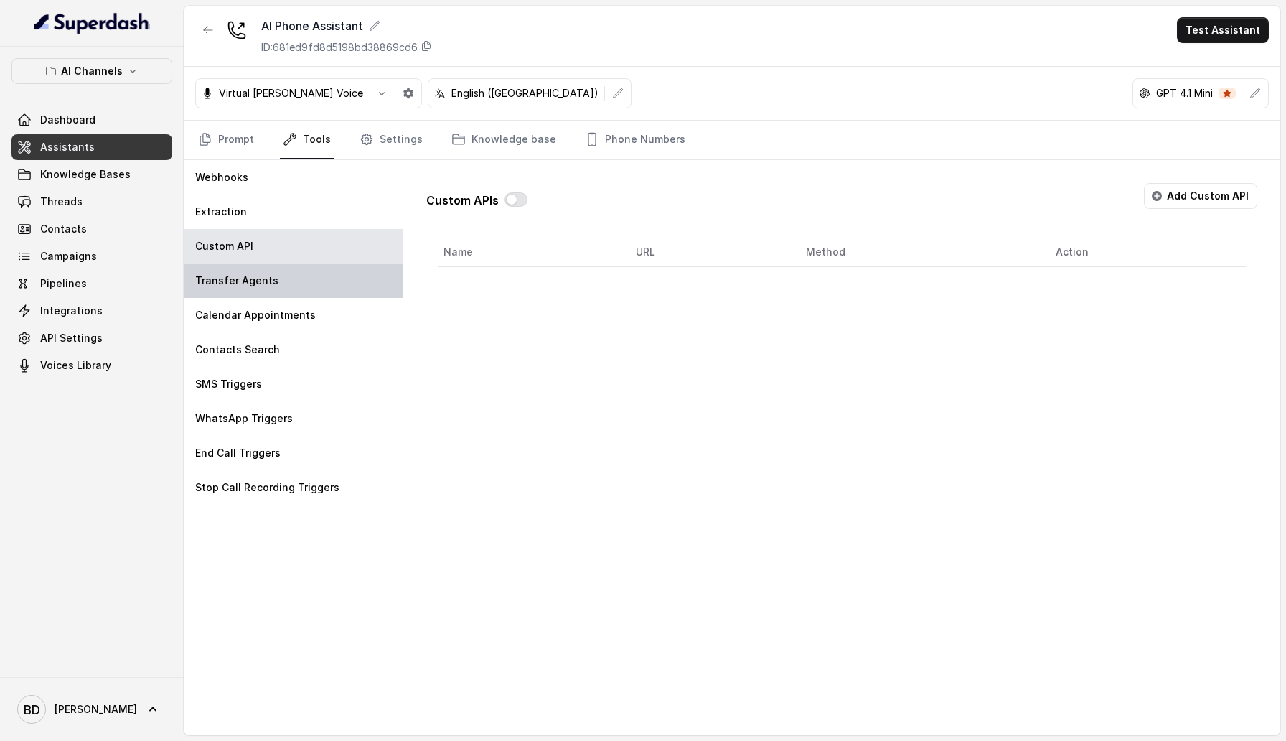
click at [289, 295] on div "Transfer Agents" at bounding box center [293, 280] width 219 height 34
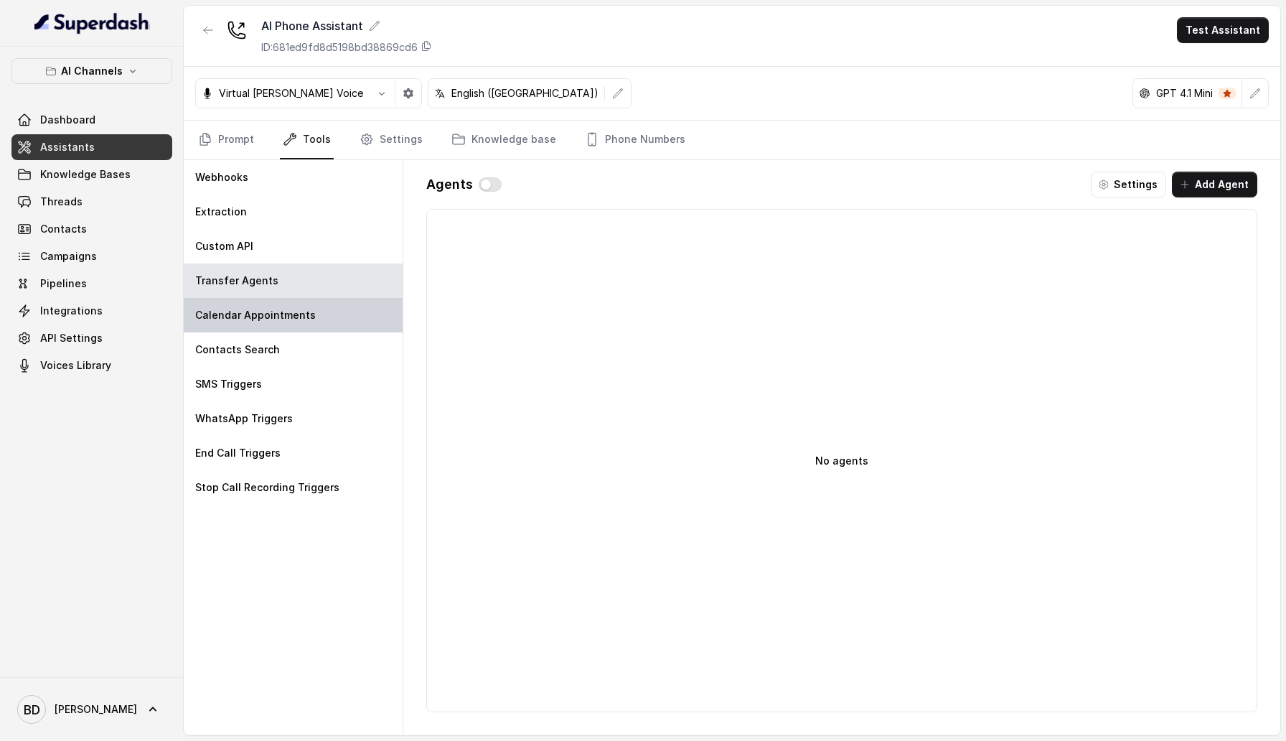
click at [292, 315] on p "Calendar Appointments" at bounding box center [255, 315] width 121 height 14
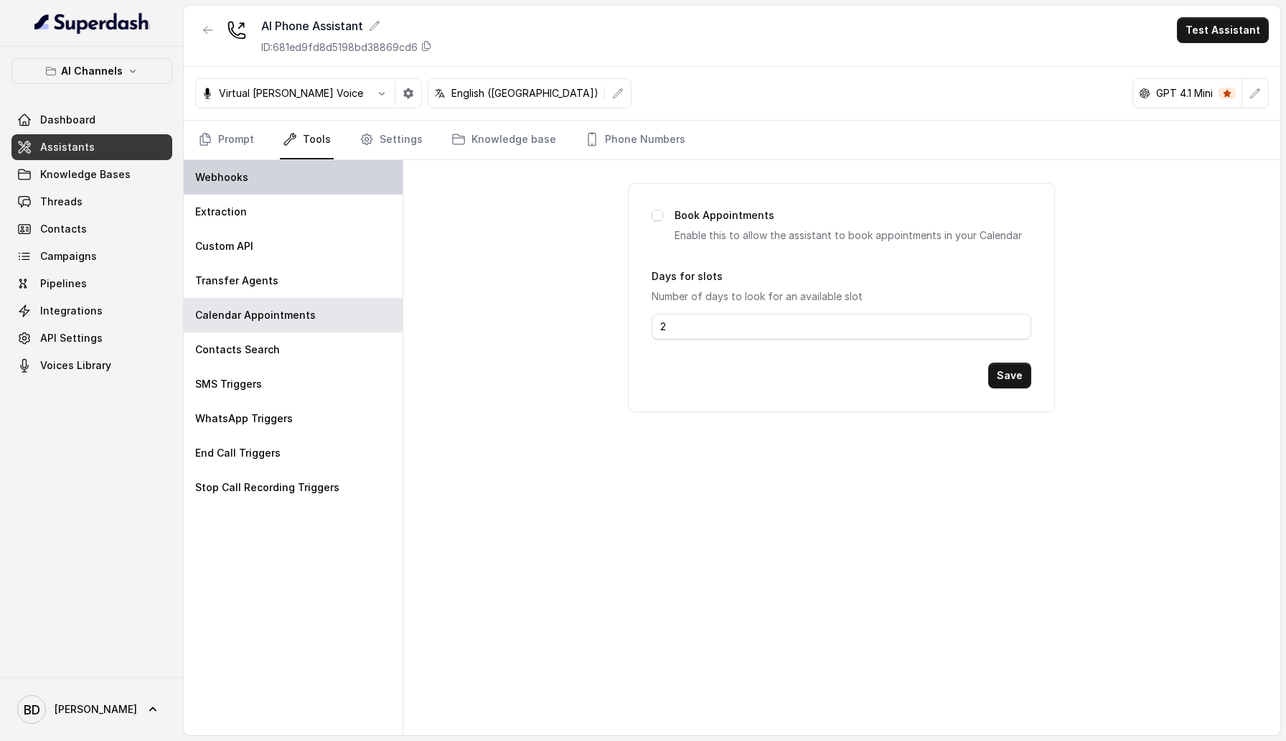
click at [342, 176] on div "Webhooks" at bounding box center [293, 177] width 219 height 34
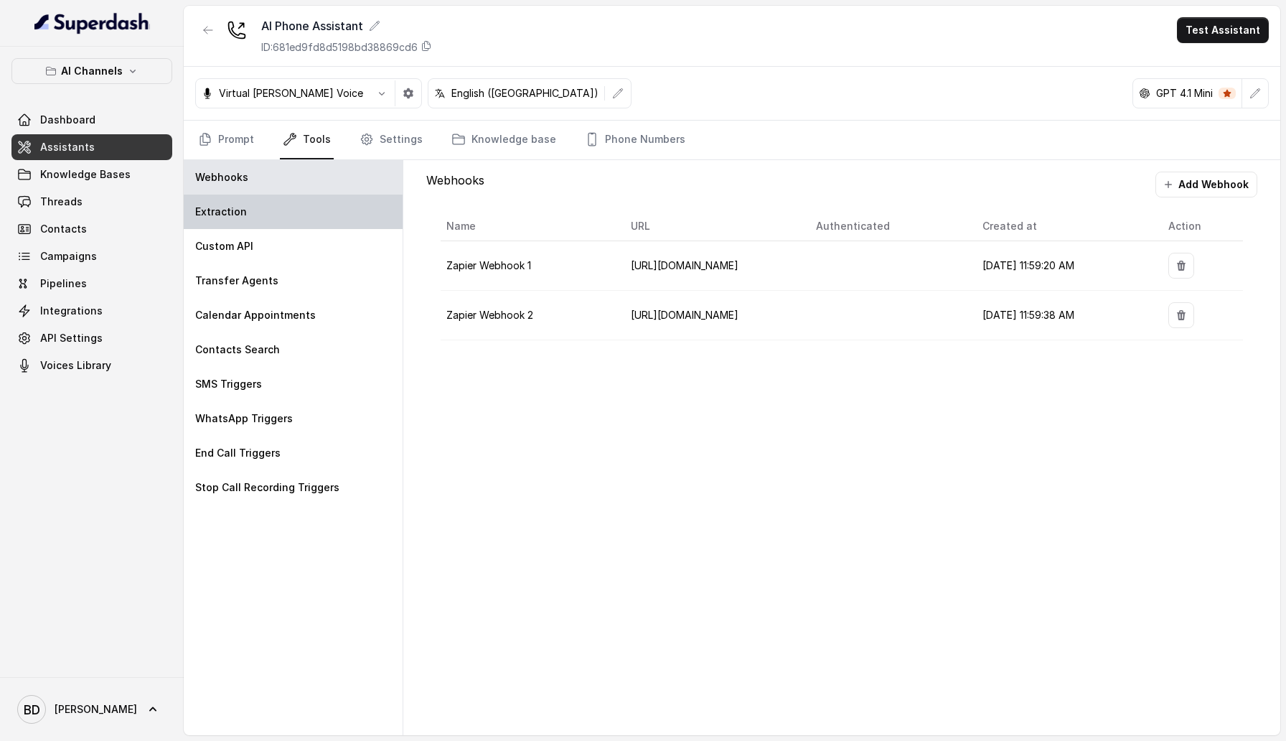
click at [331, 216] on div "Extraction" at bounding box center [293, 211] width 219 height 34
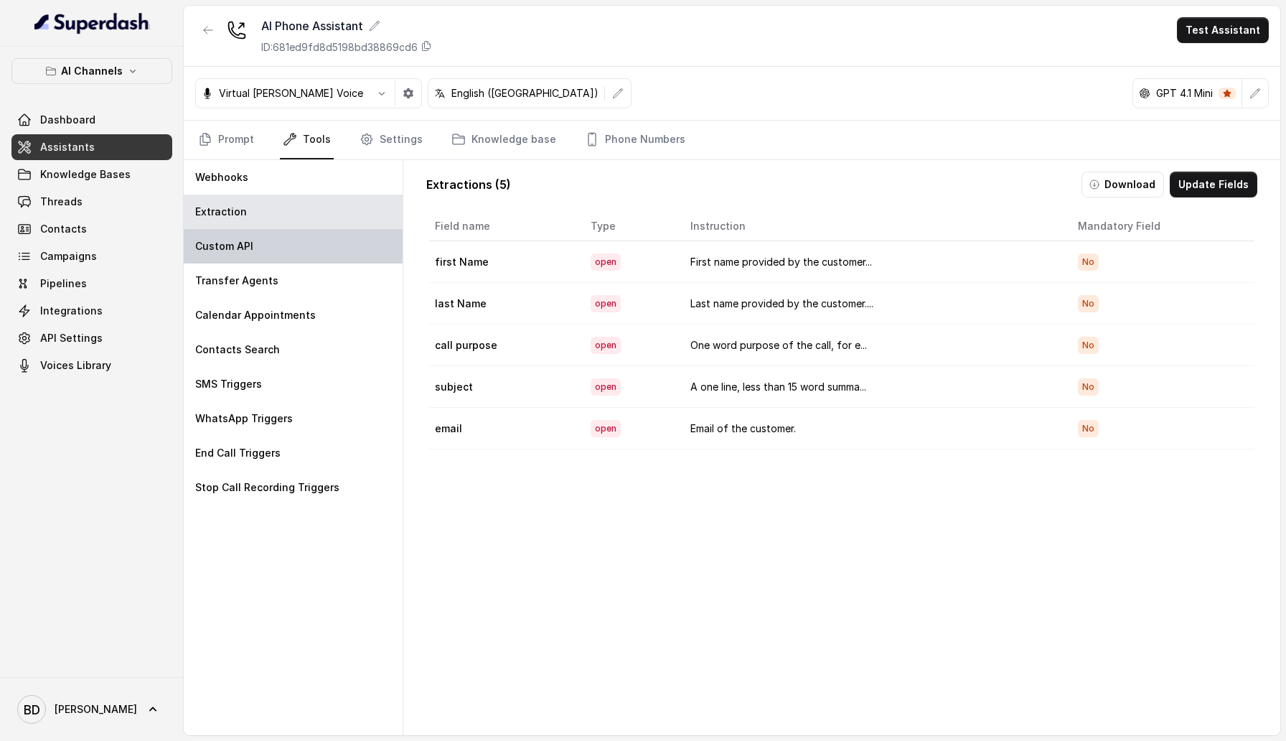
click at [314, 249] on div "Custom API" at bounding box center [293, 246] width 219 height 34
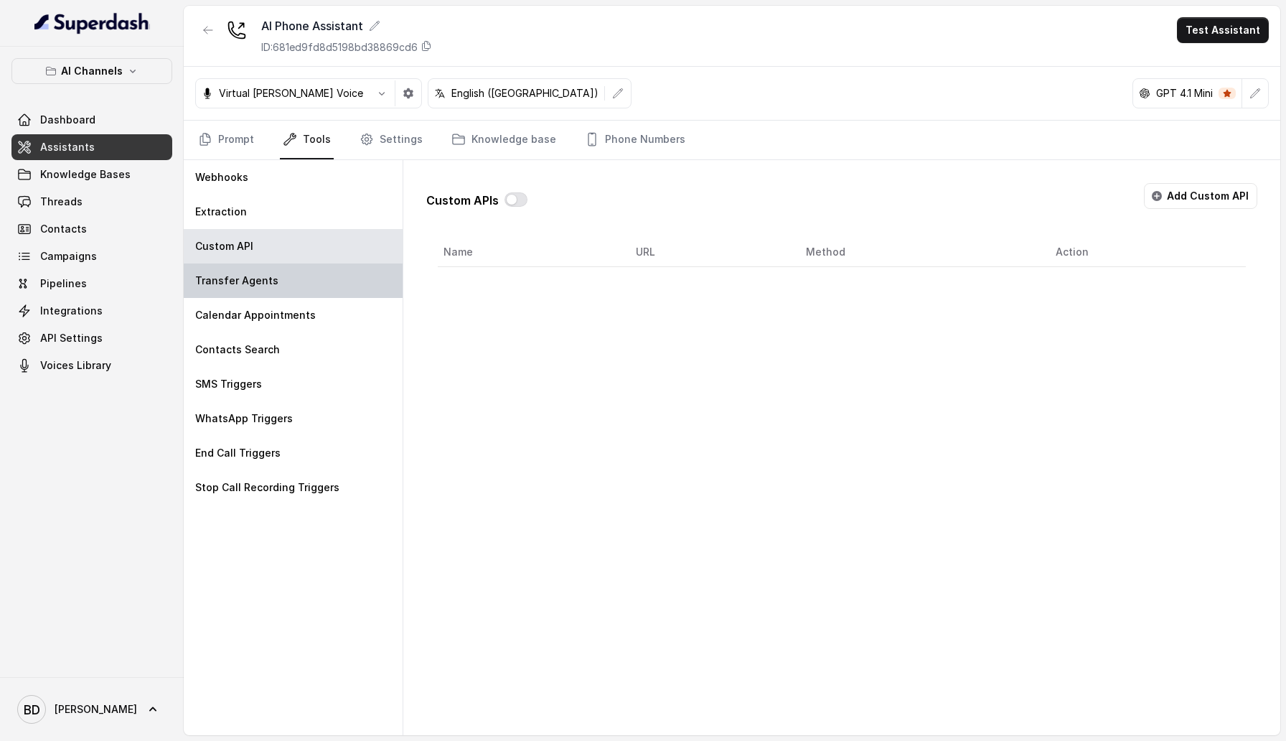
click at [304, 291] on div "Transfer Agents" at bounding box center [293, 280] width 219 height 34
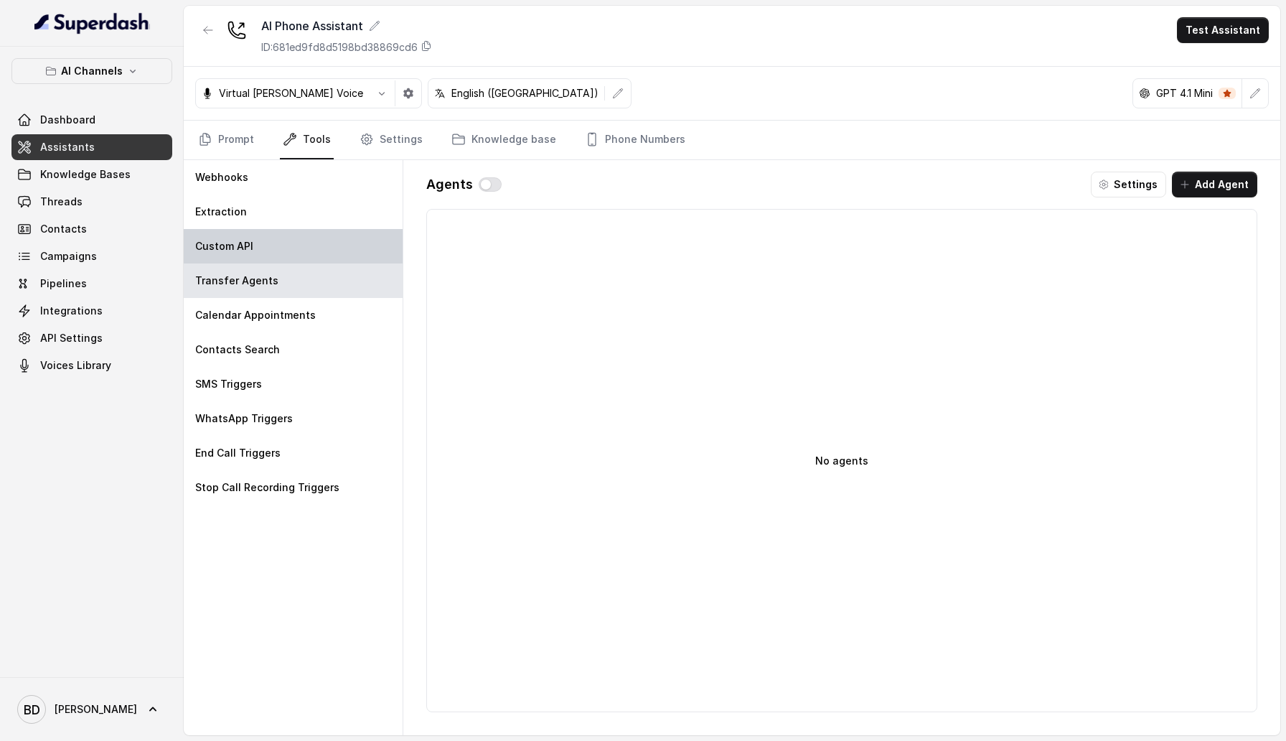
click at [308, 243] on div "Custom API" at bounding box center [293, 246] width 219 height 34
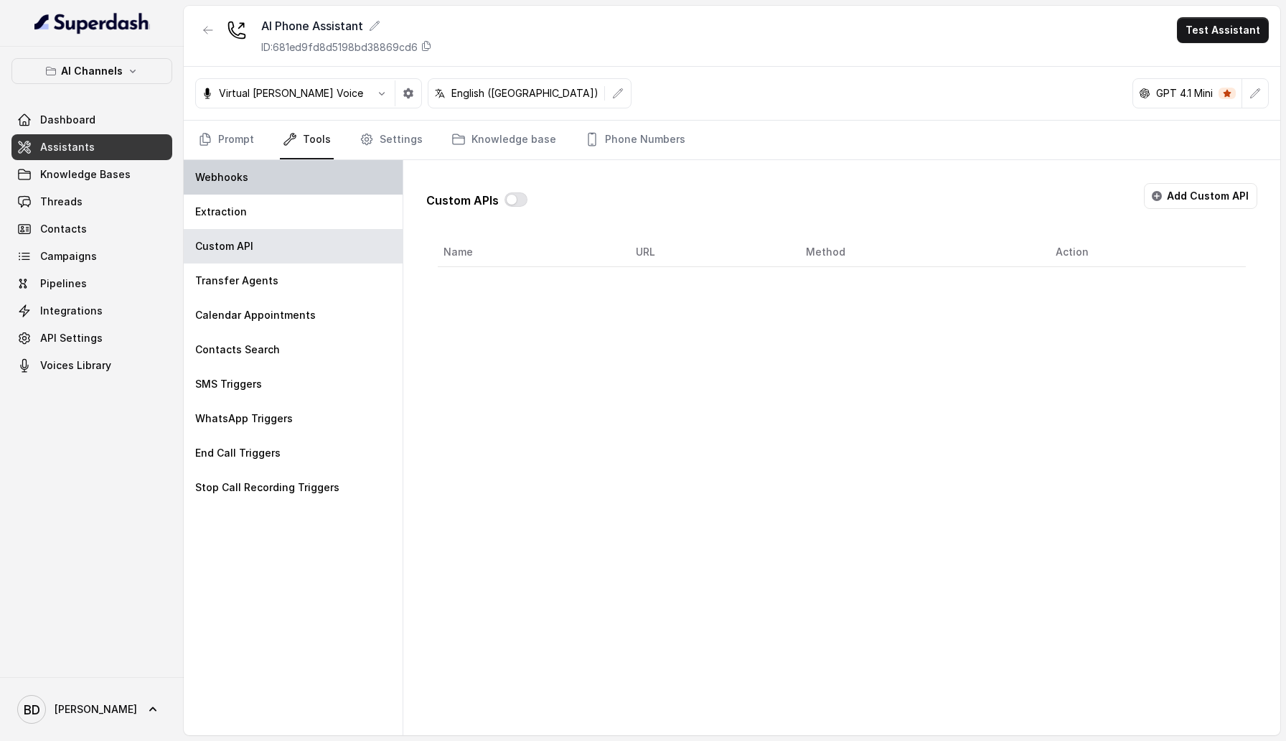
click at [308, 191] on div "Webhooks" at bounding box center [293, 177] width 219 height 34
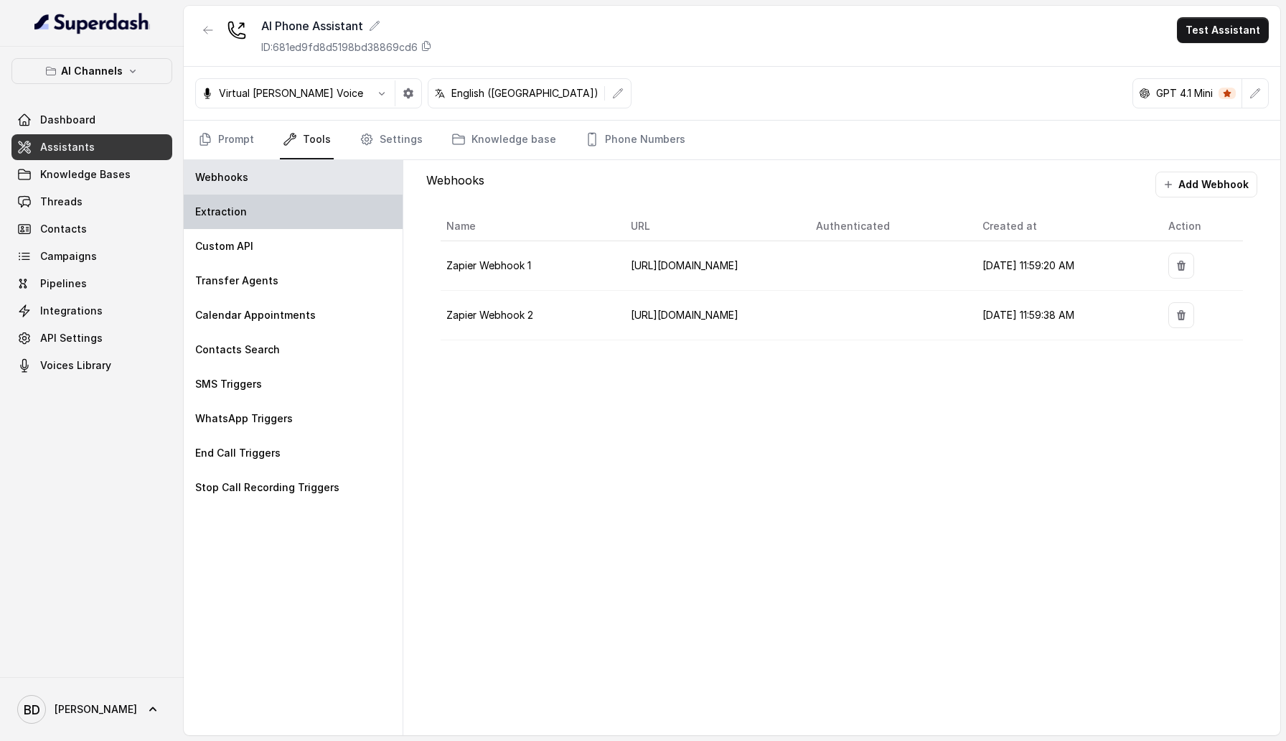
click at [306, 223] on div "Extraction" at bounding box center [293, 211] width 219 height 34
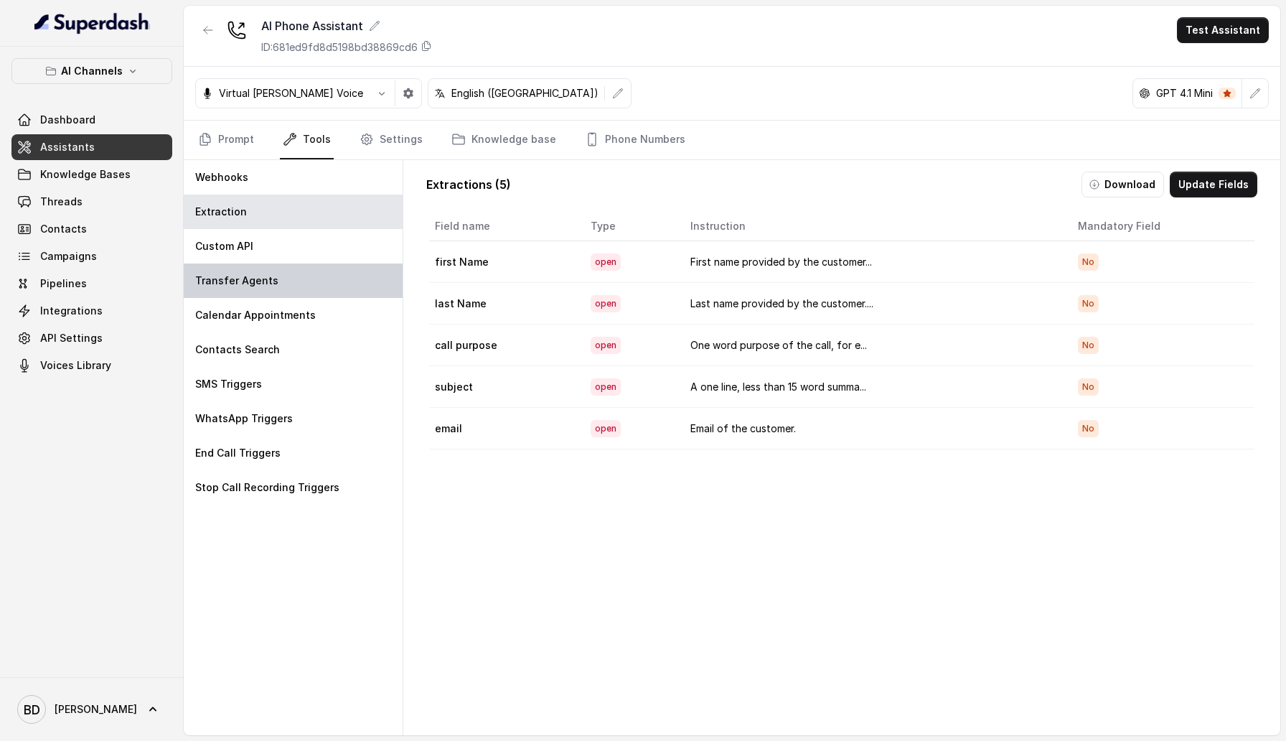
click at [291, 271] on div "Transfer Agents" at bounding box center [293, 280] width 219 height 34
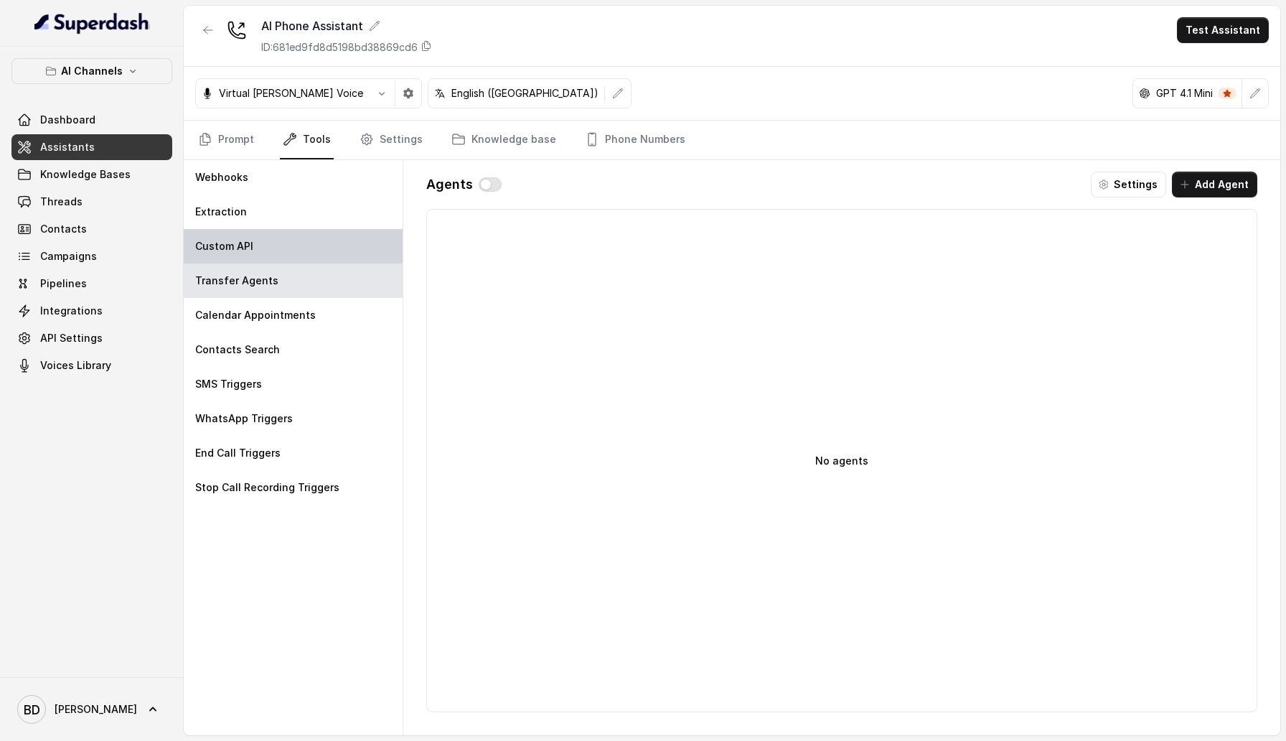
click at [293, 253] on div "Custom API" at bounding box center [293, 246] width 219 height 34
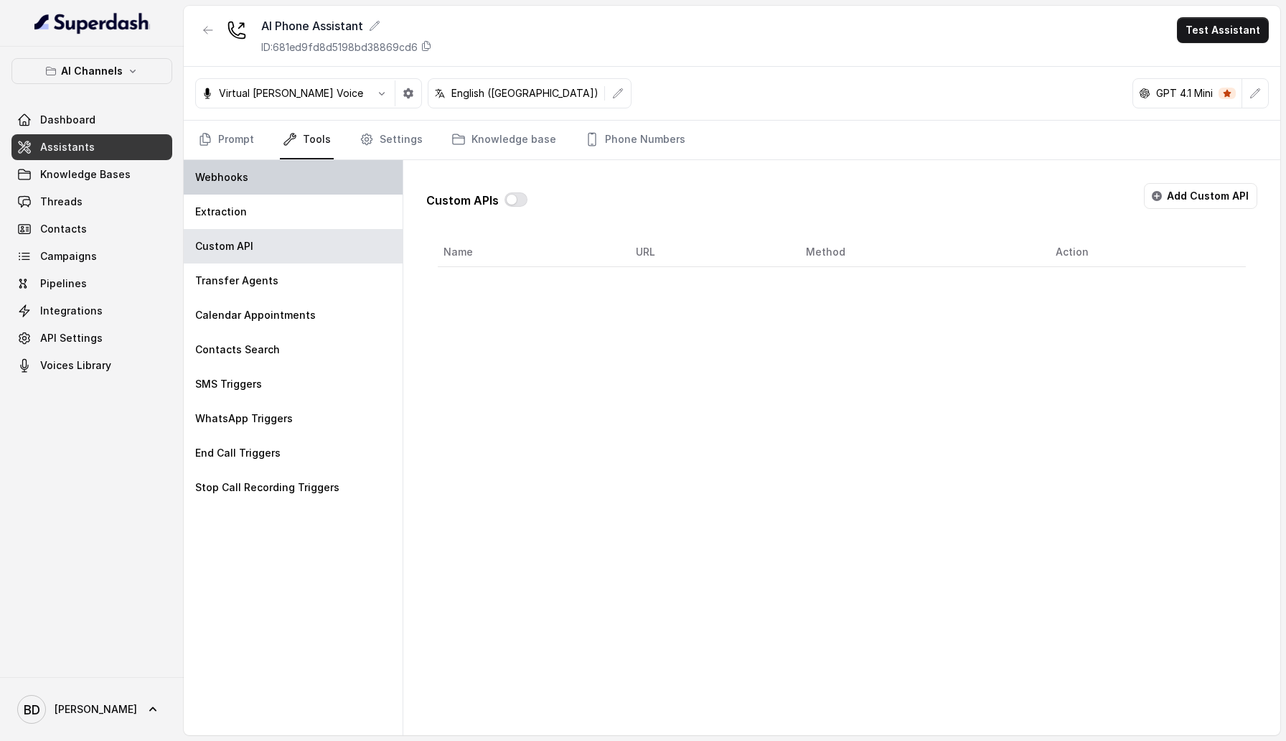
click at [293, 189] on div "Webhooks" at bounding box center [293, 177] width 219 height 34
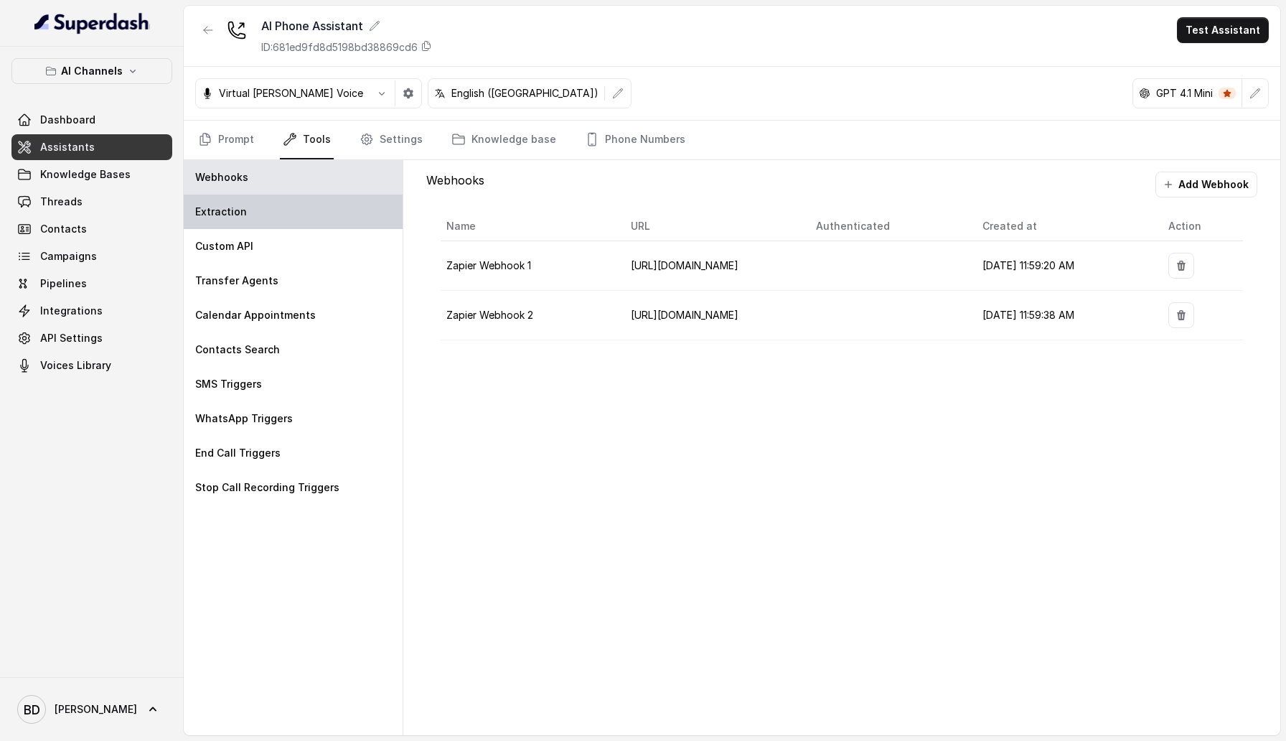
click at [293, 220] on div "Extraction" at bounding box center [293, 211] width 219 height 34
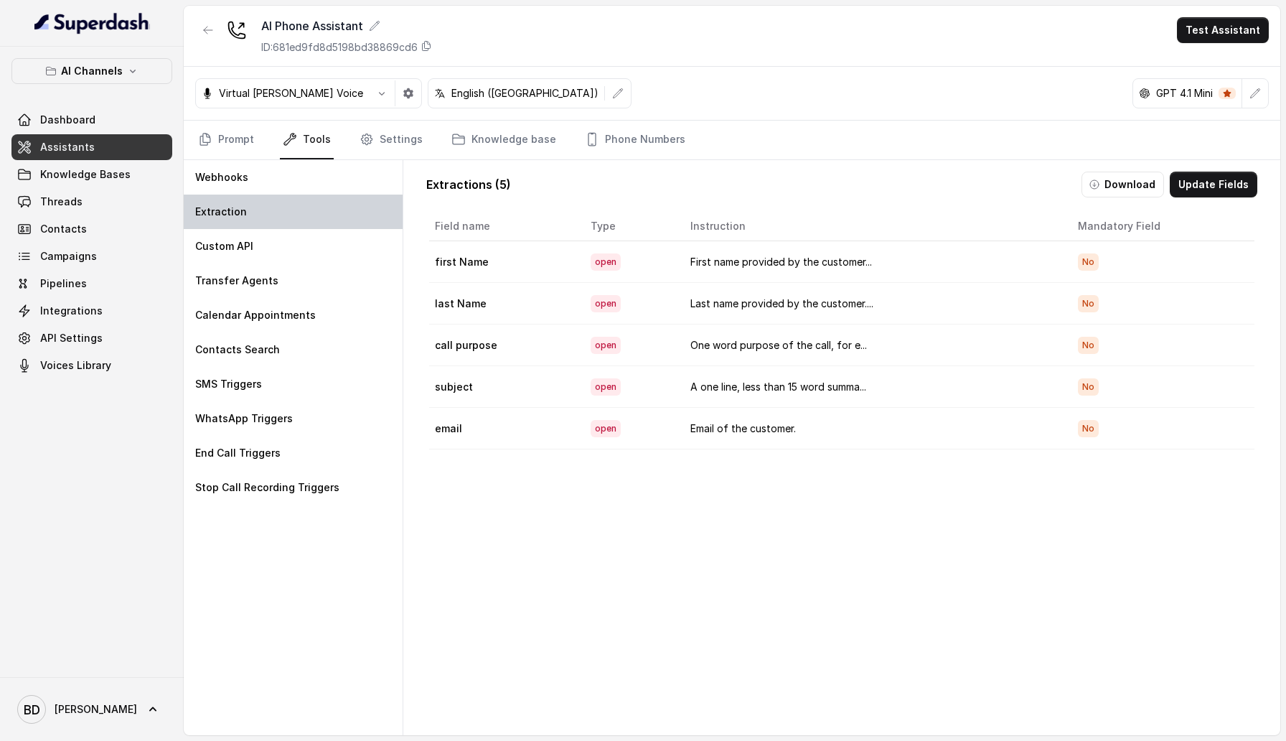
click at [241, 217] on p "Extraction" at bounding box center [221, 212] width 52 height 14
drag, startPoint x: 432, startPoint y: 266, endPoint x: 511, endPoint y: 266, distance: 78.9
click at [511, 266] on td "first Name" at bounding box center [504, 262] width 150 height 42
drag, startPoint x: 431, startPoint y: 293, endPoint x: 525, endPoint y: 299, distance: 94.2
click at [525, 299] on td "last Name" at bounding box center [504, 304] width 150 height 42
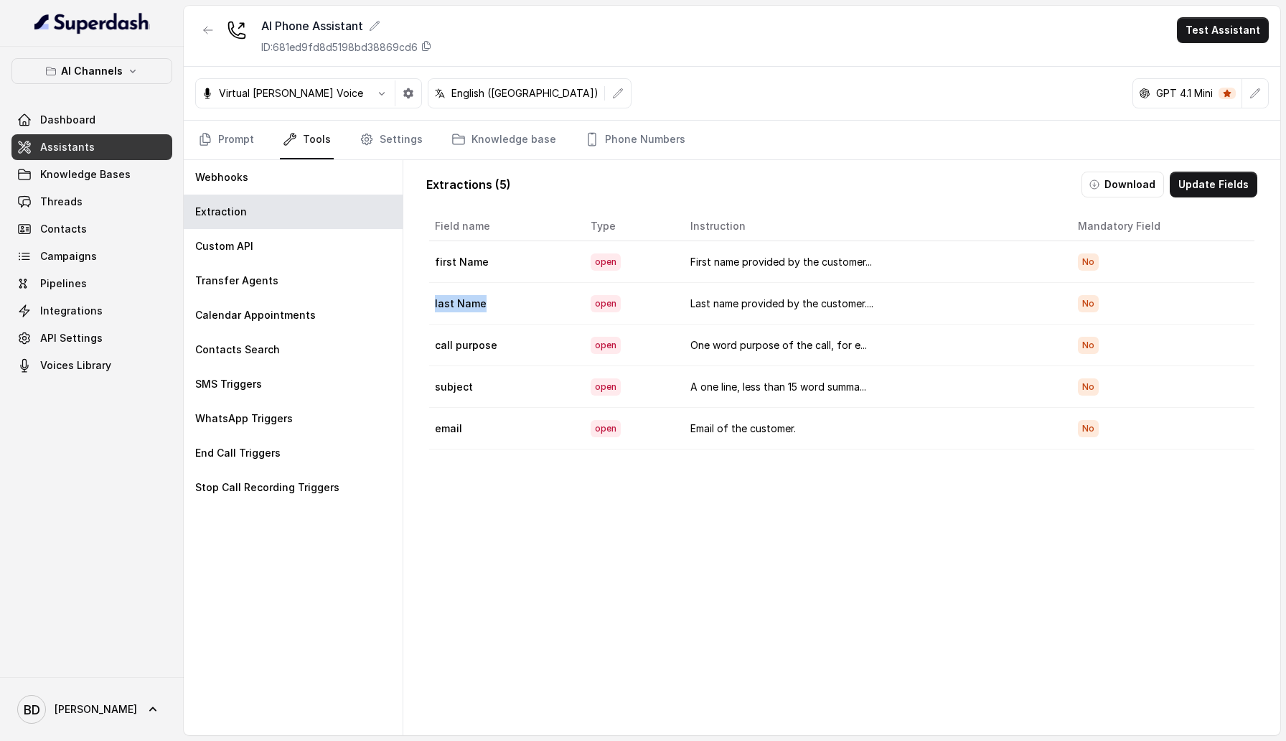
click at [525, 299] on td "last Name" at bounding box center [504, 304] width 150 height 42
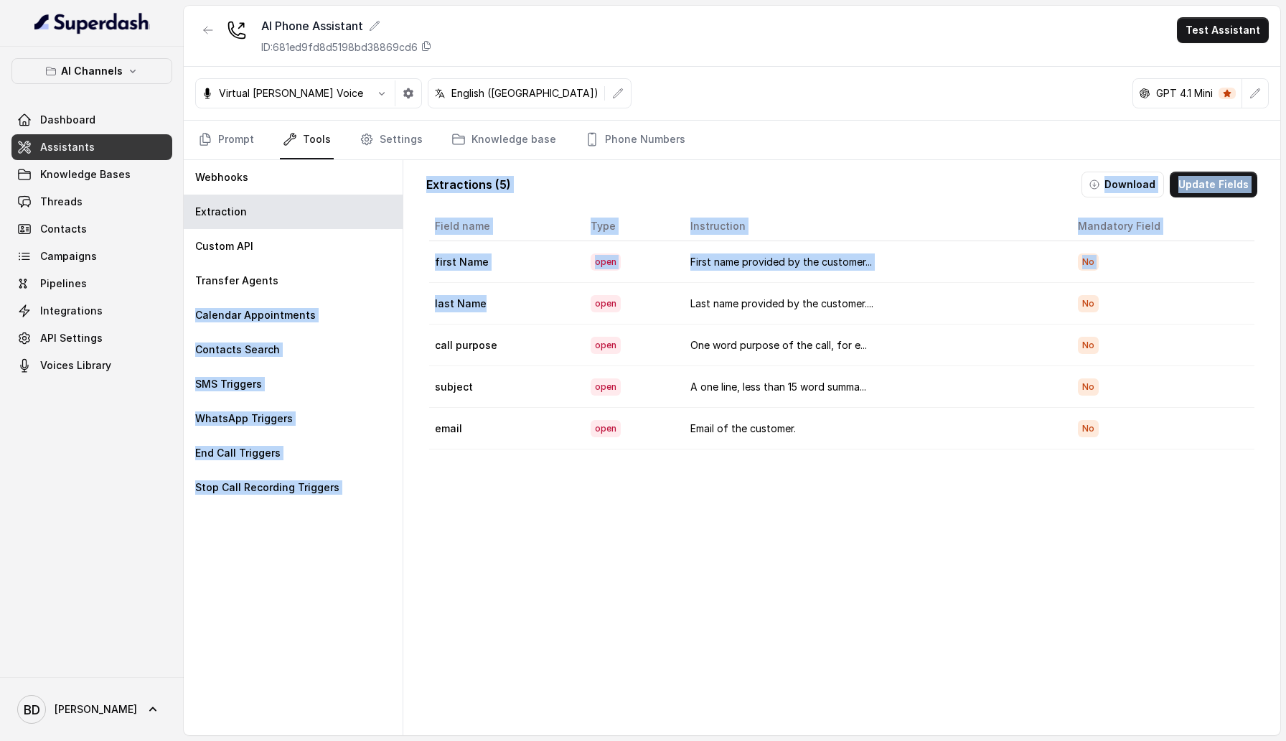
drag, startPoint x: 491, startPoint y: 294, endPoint x: 403, endPoint y: 293, distance: 88.3
click at [403, 294] on div "Webhooks Extraction Custom API Transfer Agents Calendar Appointments Contacts S…" at bounding box center [732, 447] width 1097 height 575
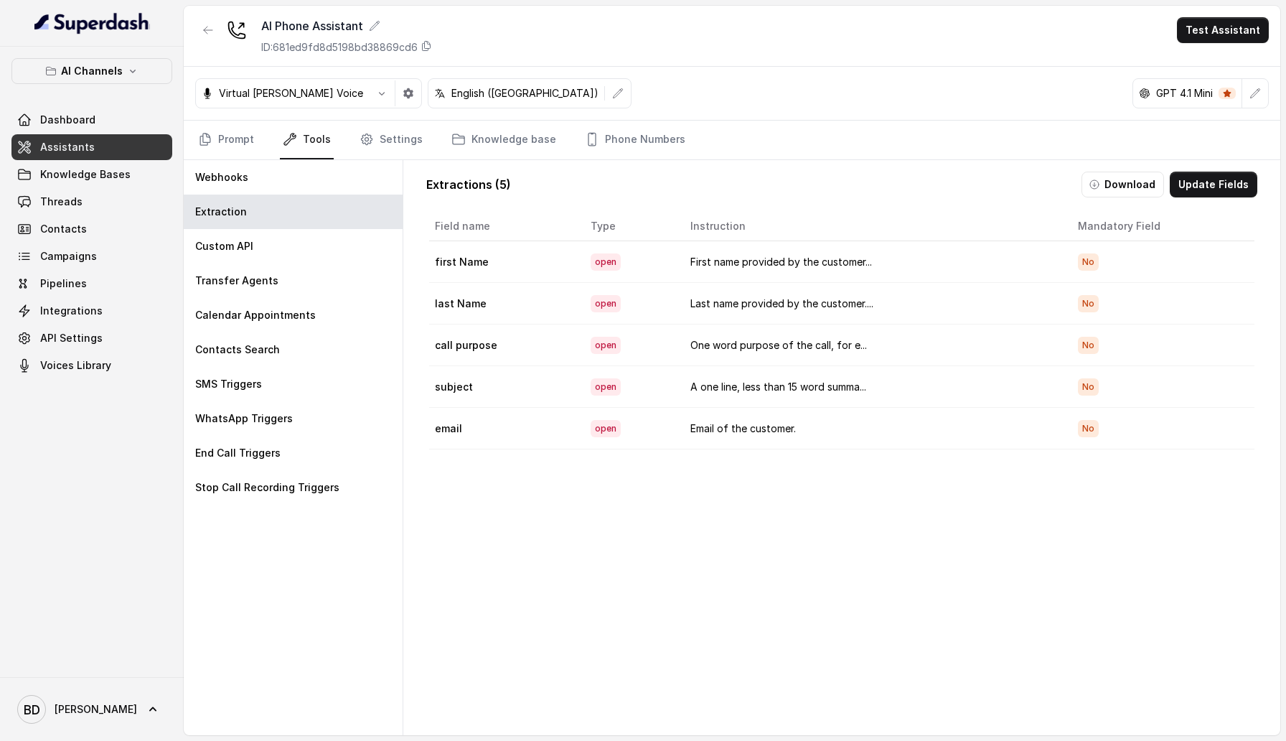
click at [454, 327] on td "call purpose" at bounding box center [504, 345] width 150 height 42
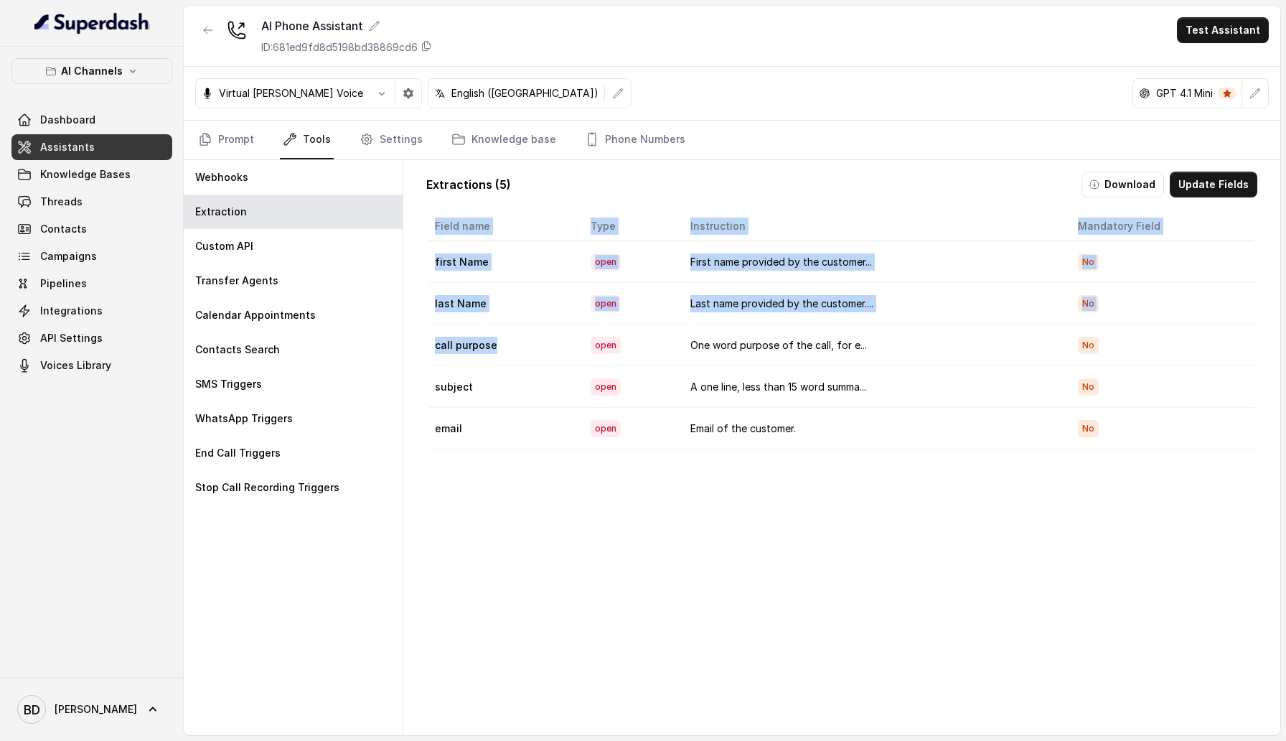
drag, startPoint x: 525, startPoint y: 351, endPoint x: 419, endPoint y: 346, distance: 105.6
click at [419, 346] on div "Extractions ( 5 ) Download Update Fields Field name Type Instruction Mandatory …" at bounding box center [842, 457] width 854 height 594
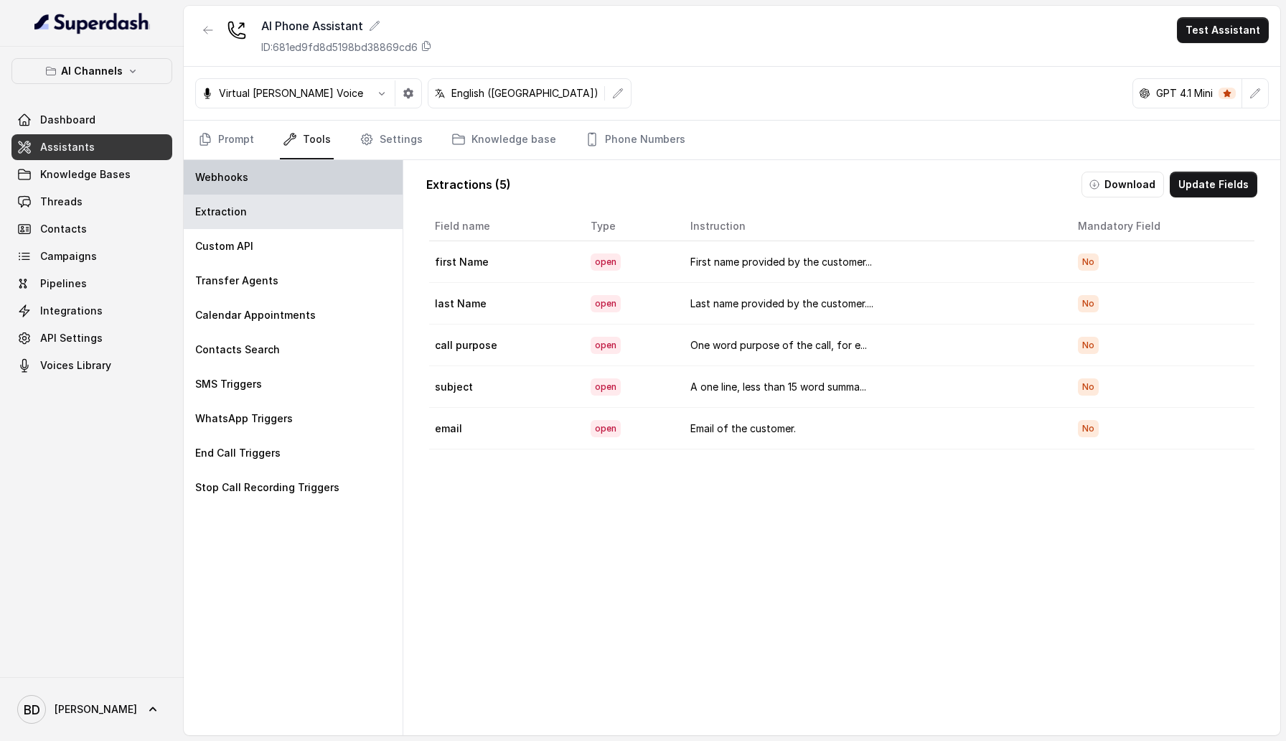
click at [327, 177] on div "Webhooks" at bounding box center [293, 177] width 219 height 34
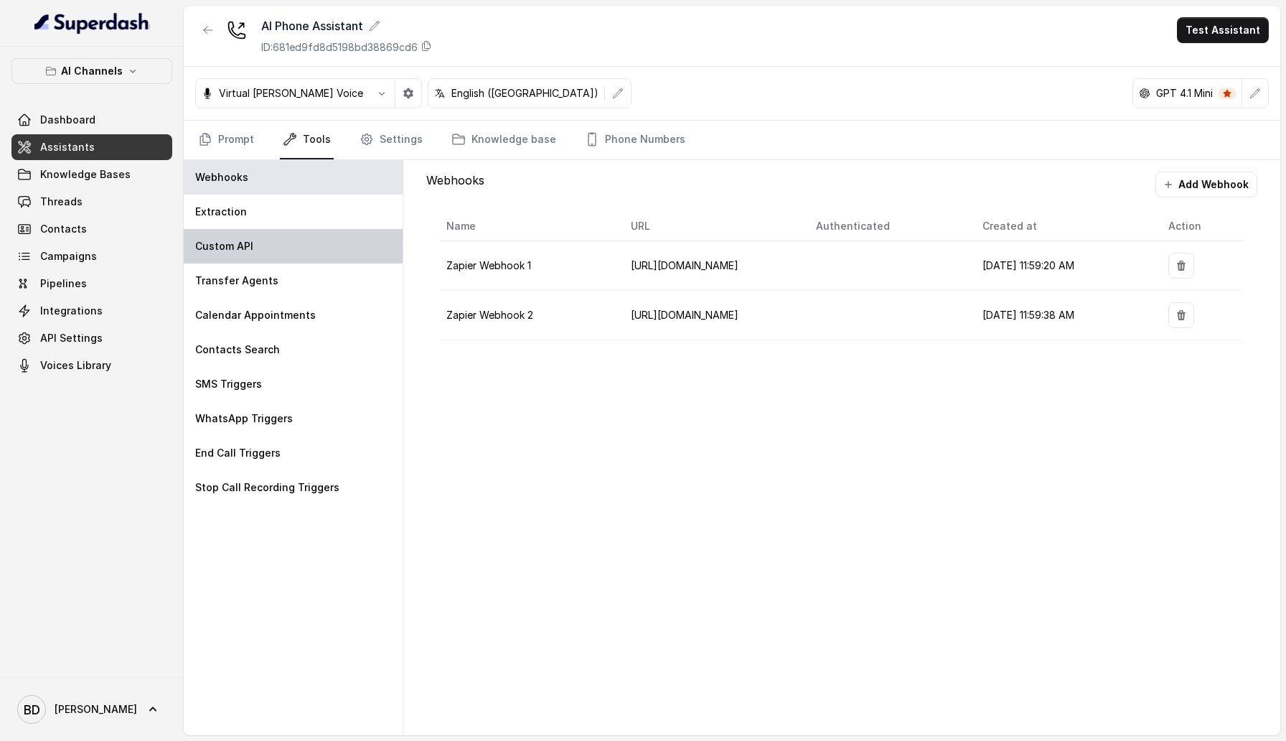
click at [339, 238] on div "Custom API" at bounding box center [293, 246] width 219 height 34
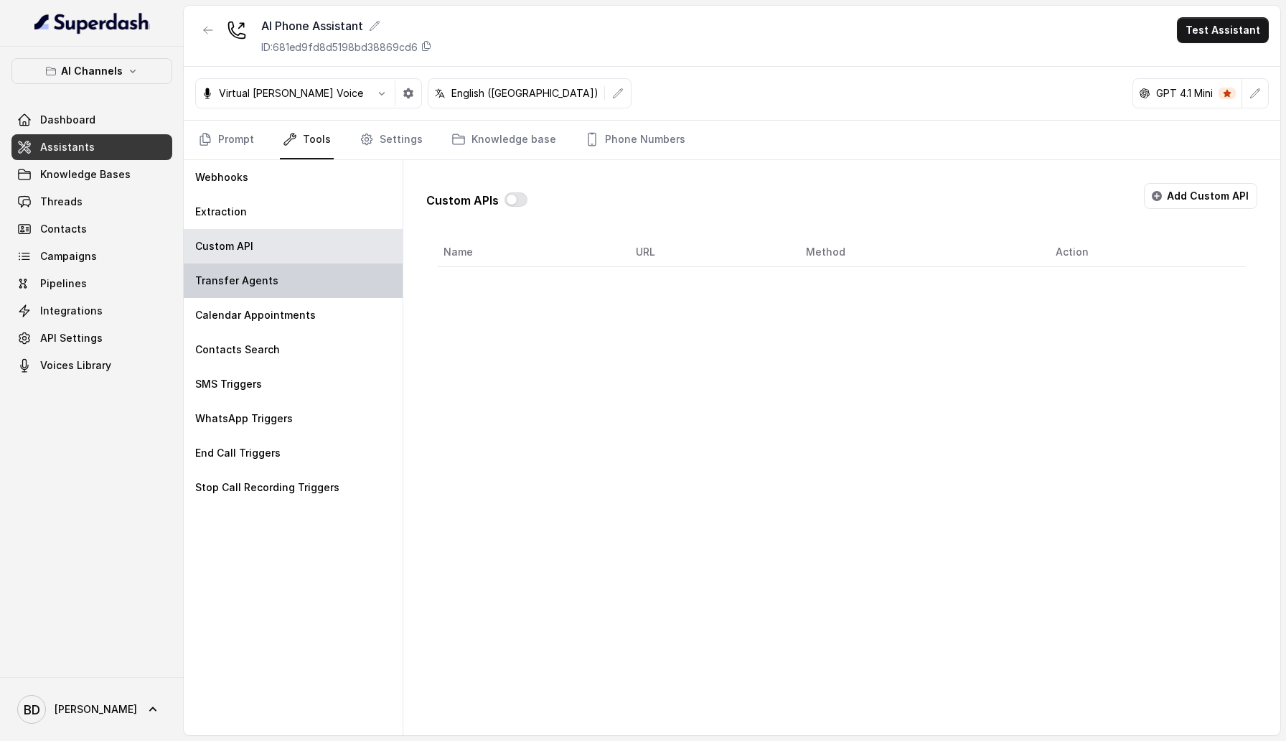
click at [342, 266] on div "Transfer Agents" at bounding box center [293, 280] width 219 height 34
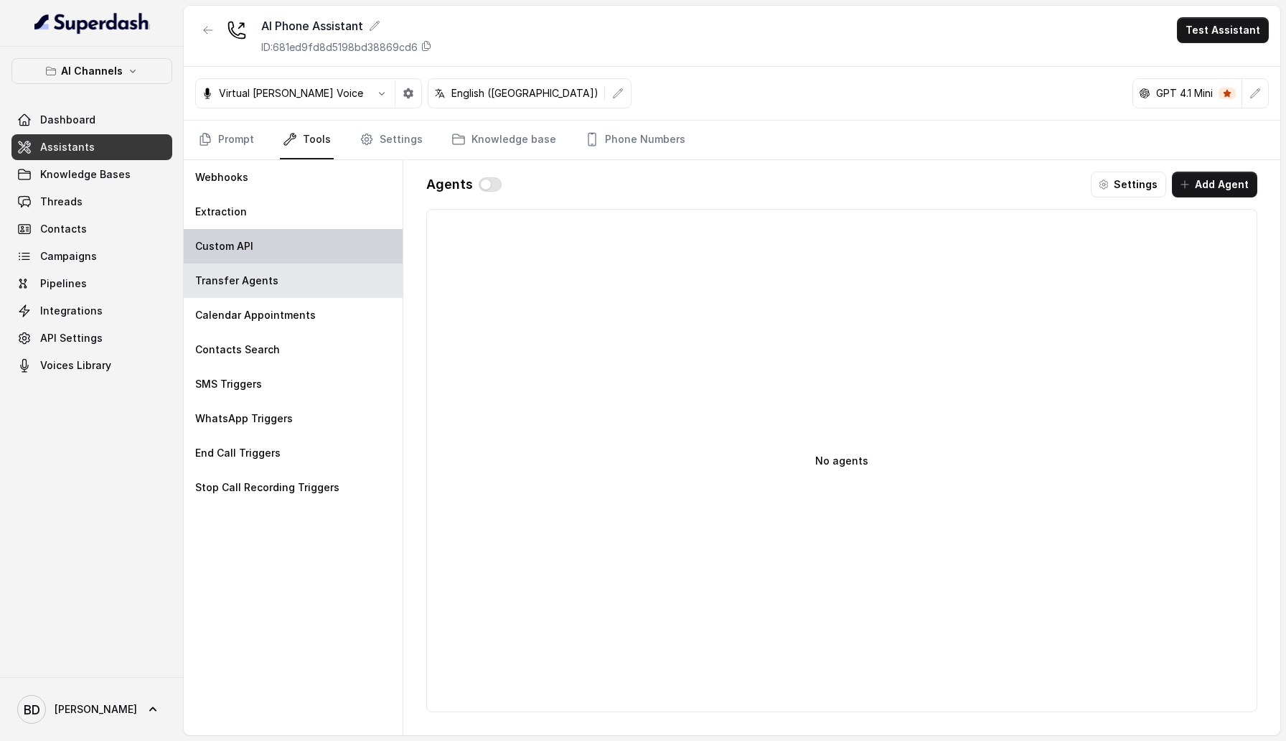
click at [327, 229] on div "Custom API" at bounding box center [293, 246] width 219 height 34
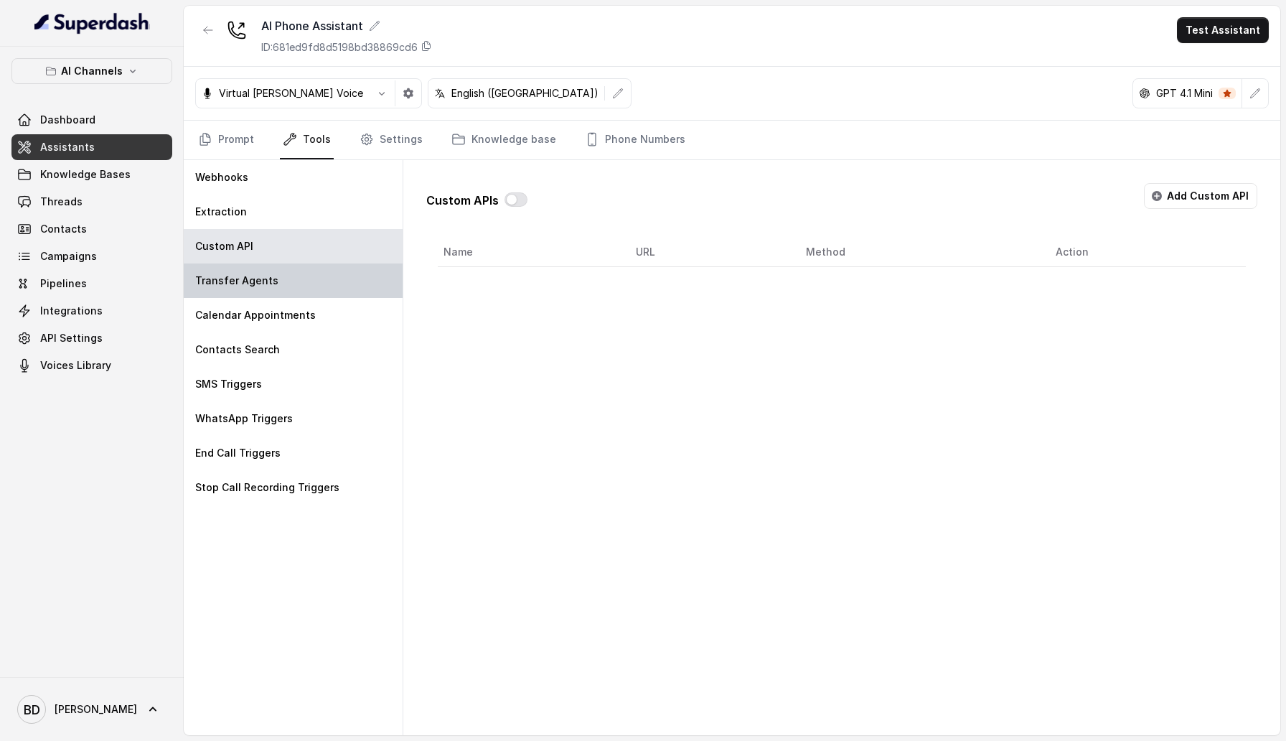
click at [322, 278] on div "Transfer Agents" at bounding box center [293, 280] width 219 height 34
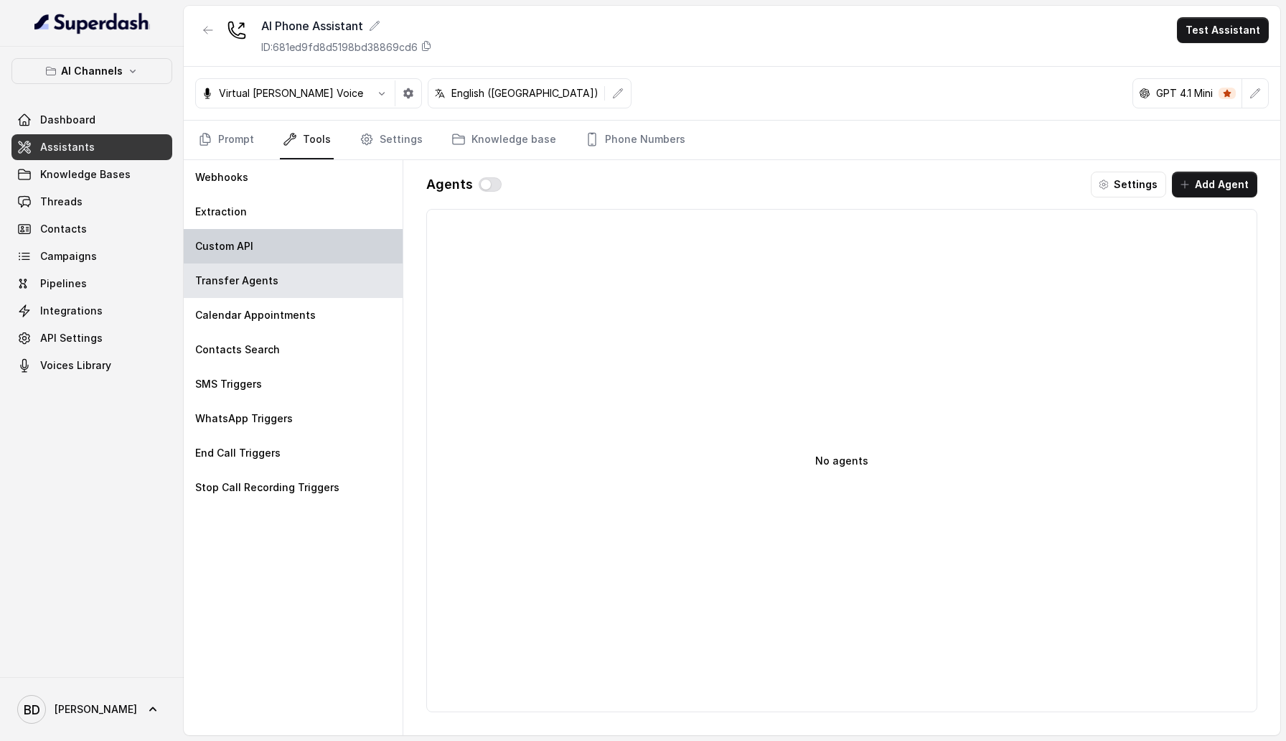
click at [329, 253] on div "Custom API" at bounding box center [293, 246] width 219 height 34
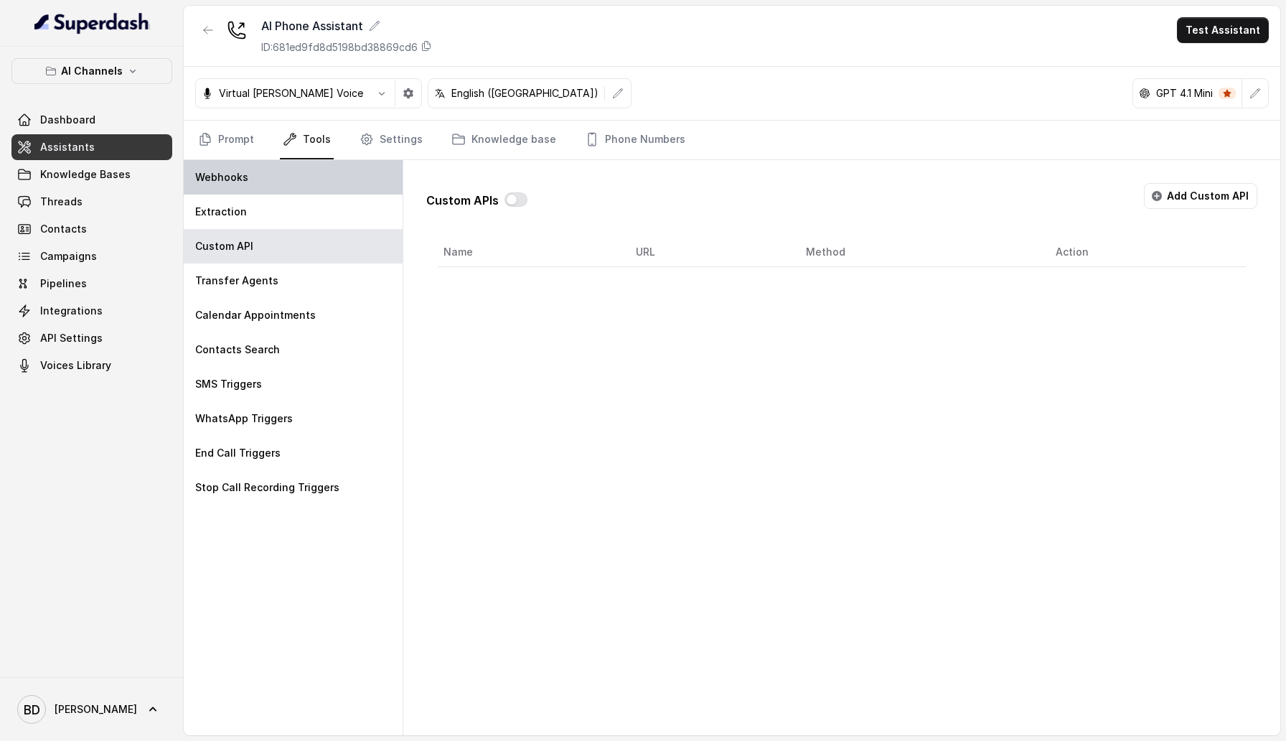
click at [302, 189] on div "Webhooks" at bounding box center [293, 177] width 219 height 34
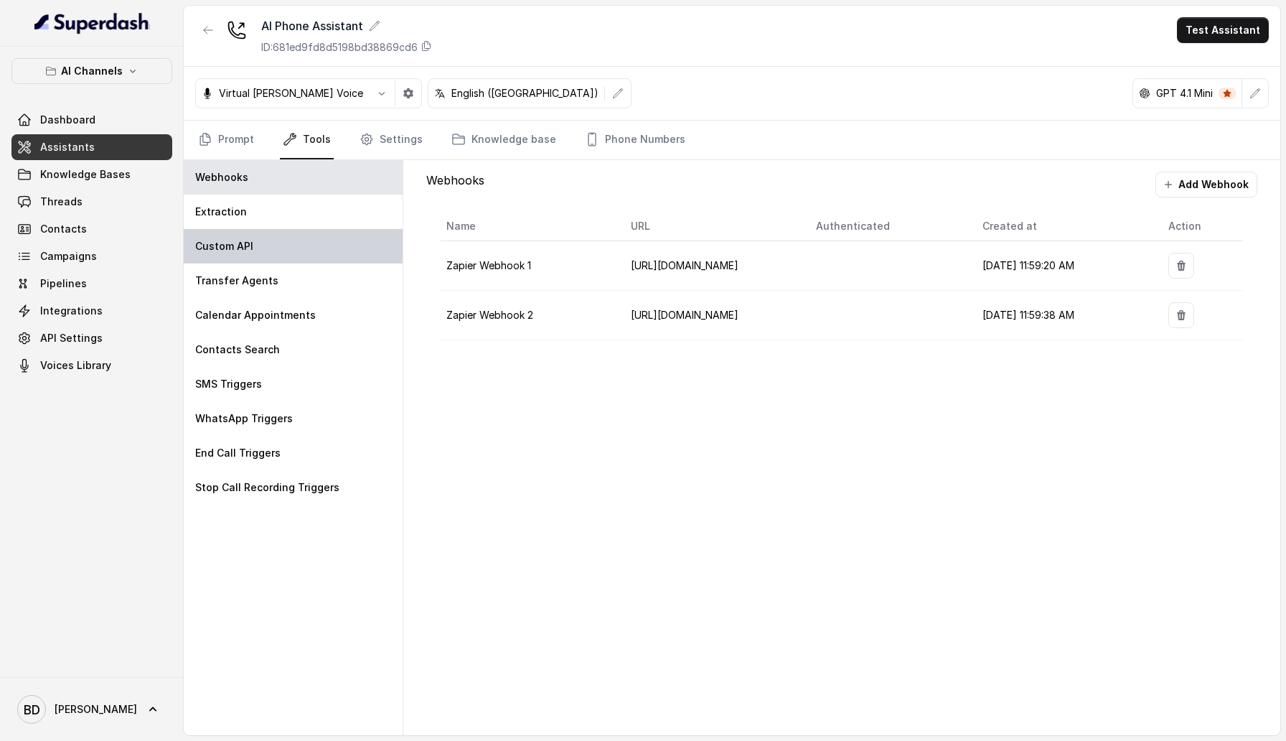
click at [302, 242] on div "Custom API" at bounding box center [293, 246] width 219 height 34
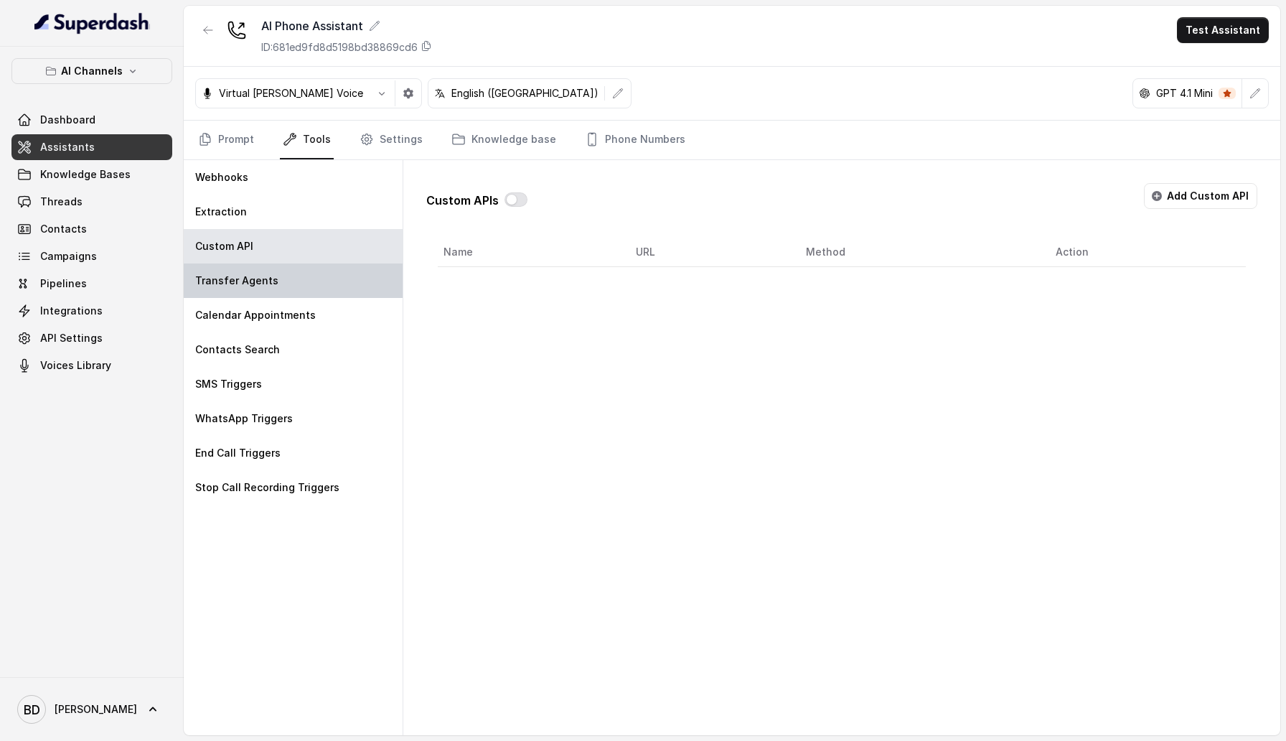
click at [304, 276] on div "Transfer Agents" at bounding box center [293, 280] width 219 height 34
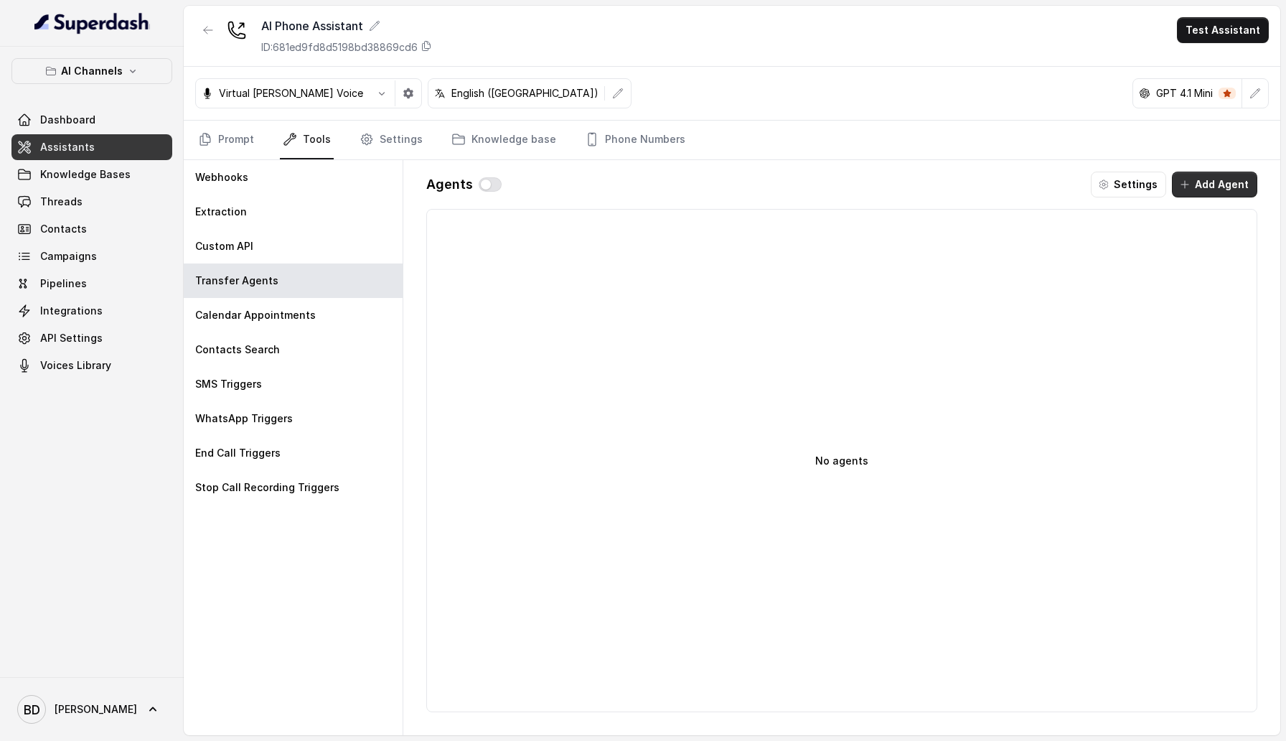
click at [1209, 181] on button "Add Agent" at bounding box center [1214, 185] width 85 height 26
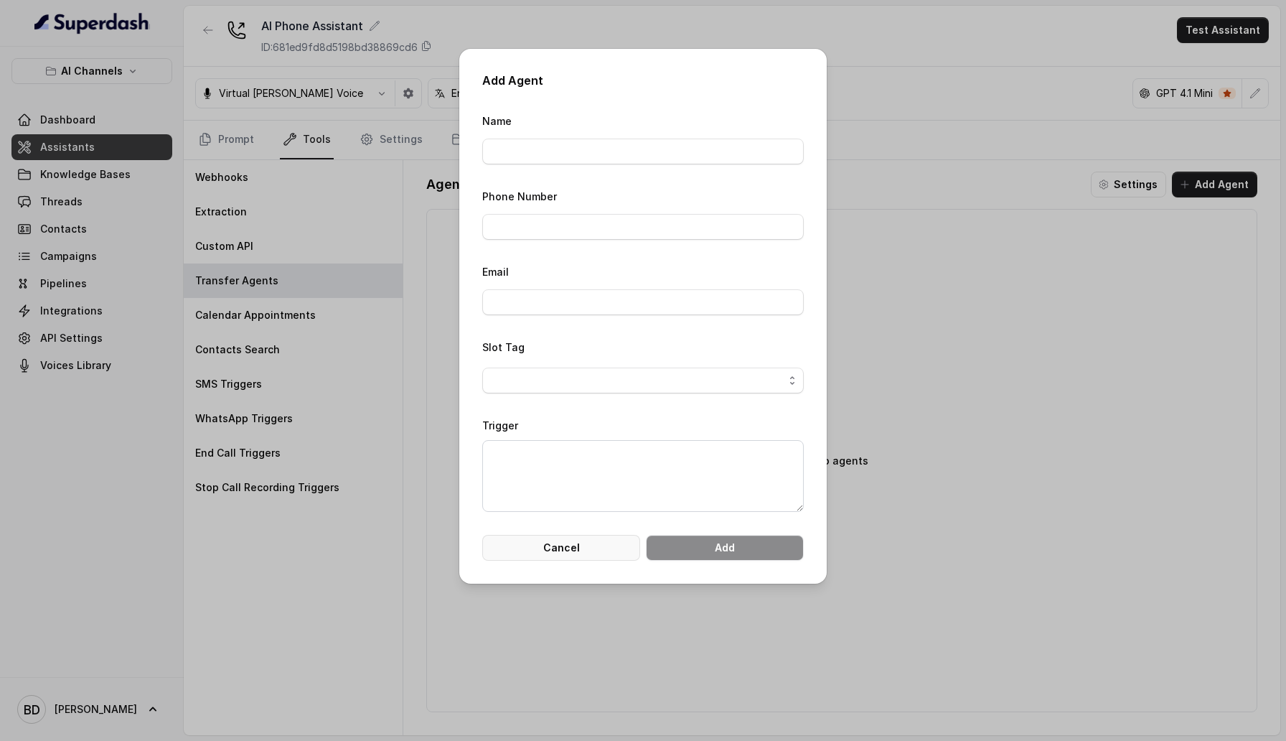
click at [576, 551] on button "Cancel" at bounding box center [561, 548] width 158 height 26
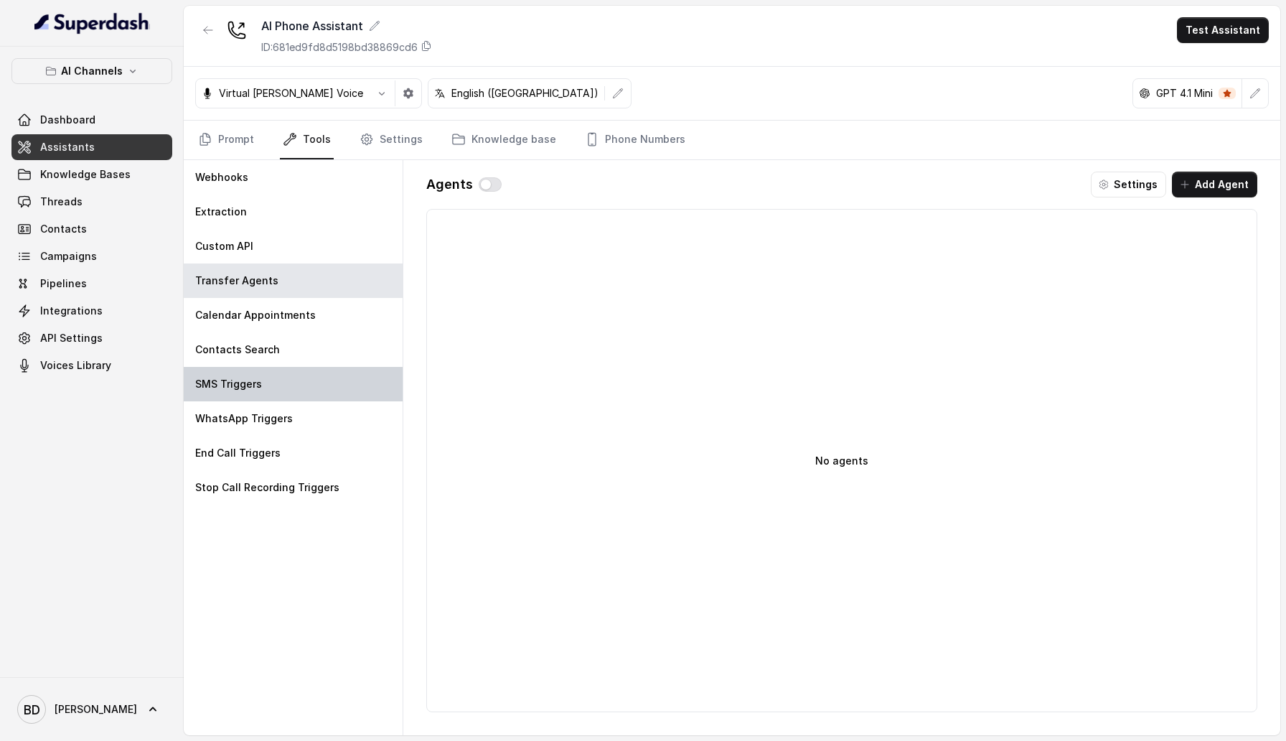
click at [346, 383] on div "SMS Triggers" at bounding box center [293, 384] width 219 height 34
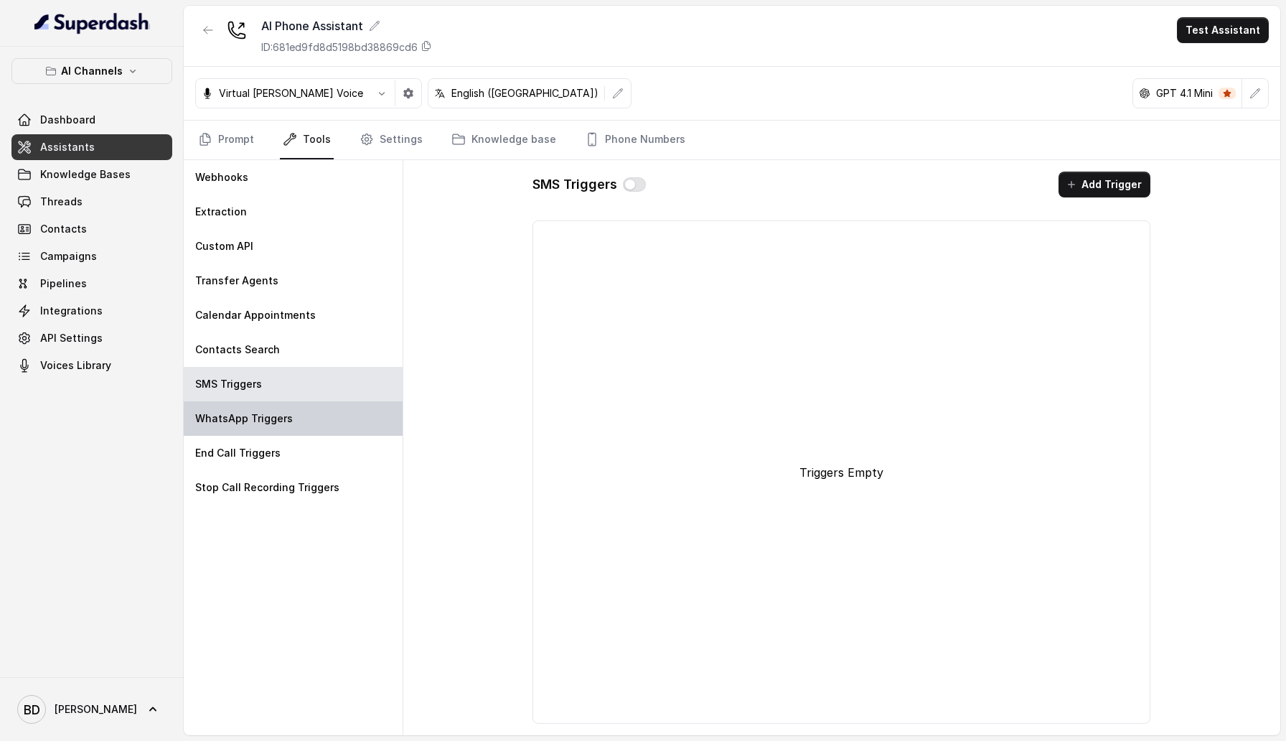
click at [343, 422] on div "WhatsApp Triggers" at bounding box center [293, 418] width 219 height 34
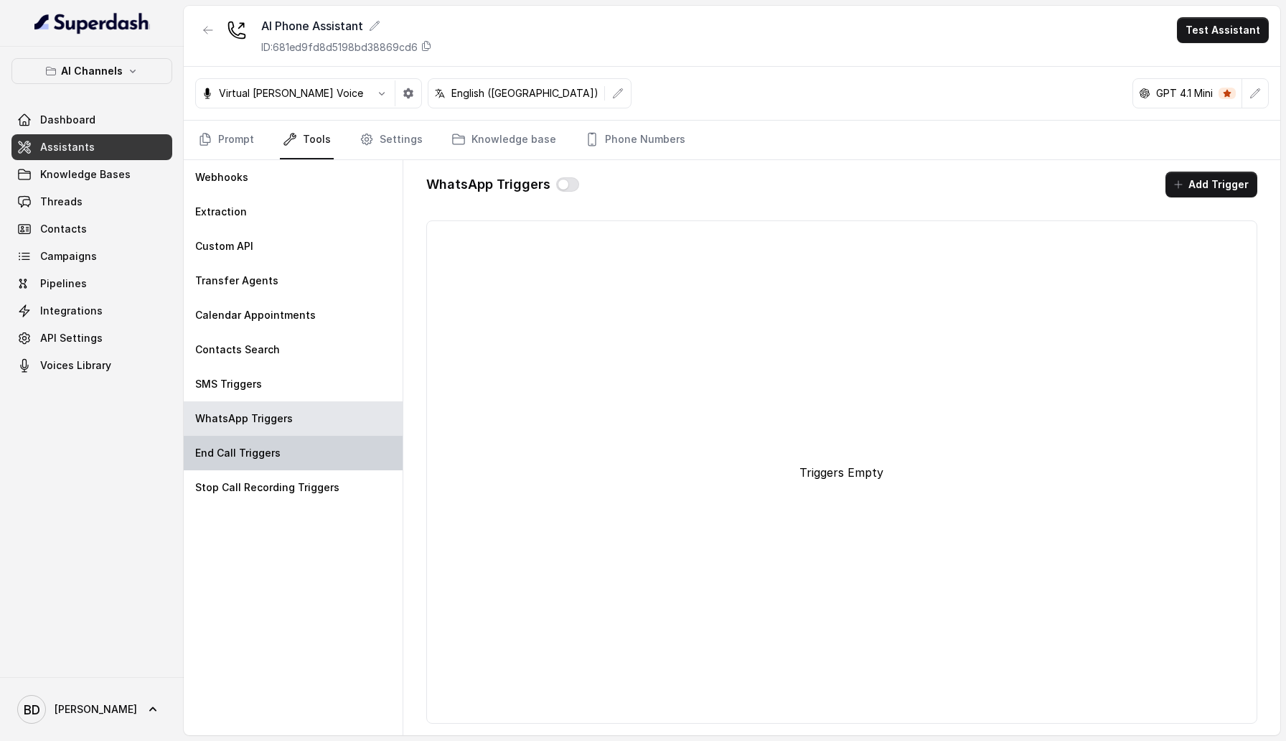
click at [334, 441] on div "End Call Triggers" at bounding box center [293, 453] width 219 height 34
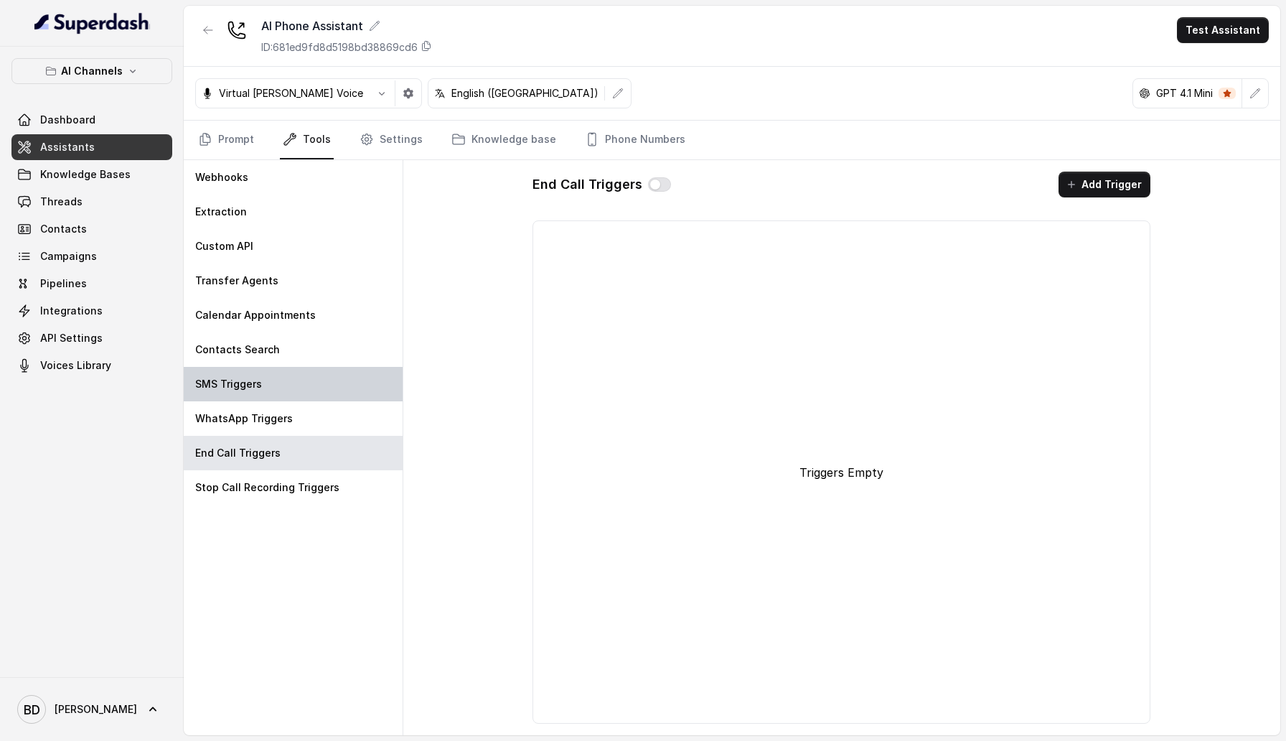
click at [320, 375] on div "SMS Triggers" at bounding box center [293, 384] width 219 height 34
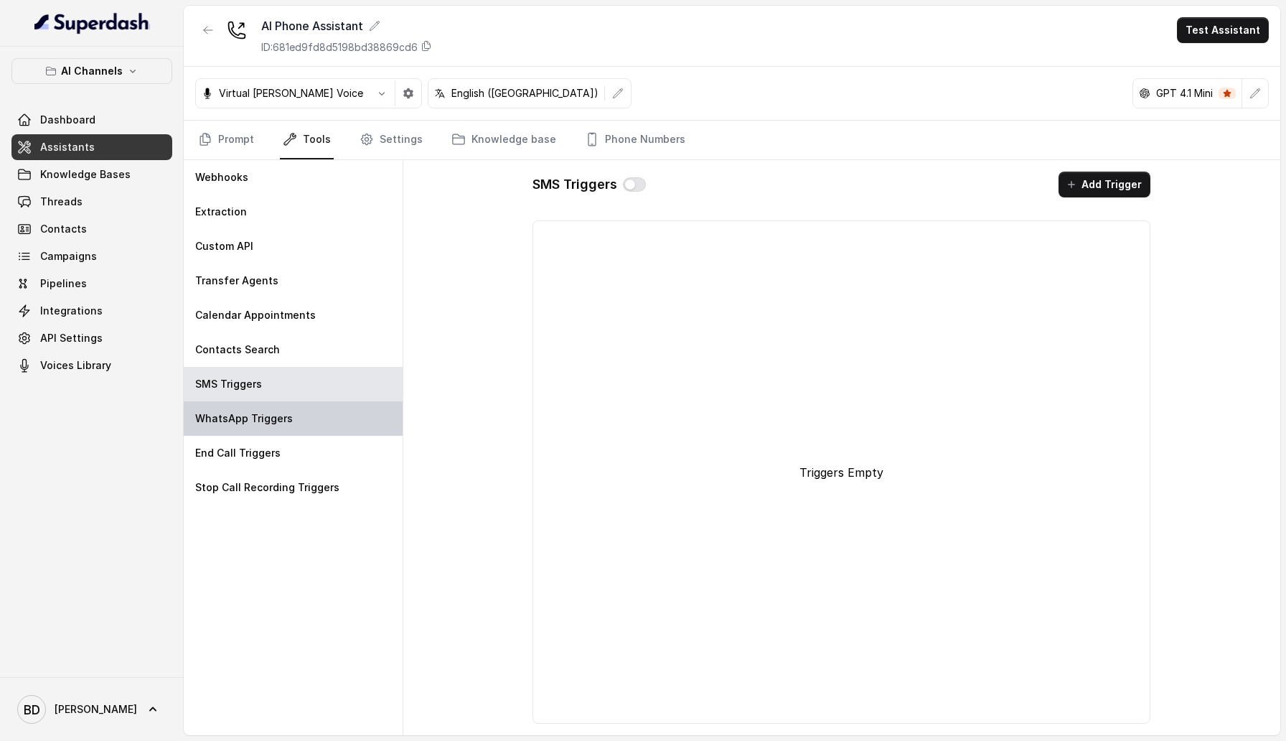
click at [304, 424] on div "WhatsApp Triggers" at bounding box center [293, 418] width 219 height 34
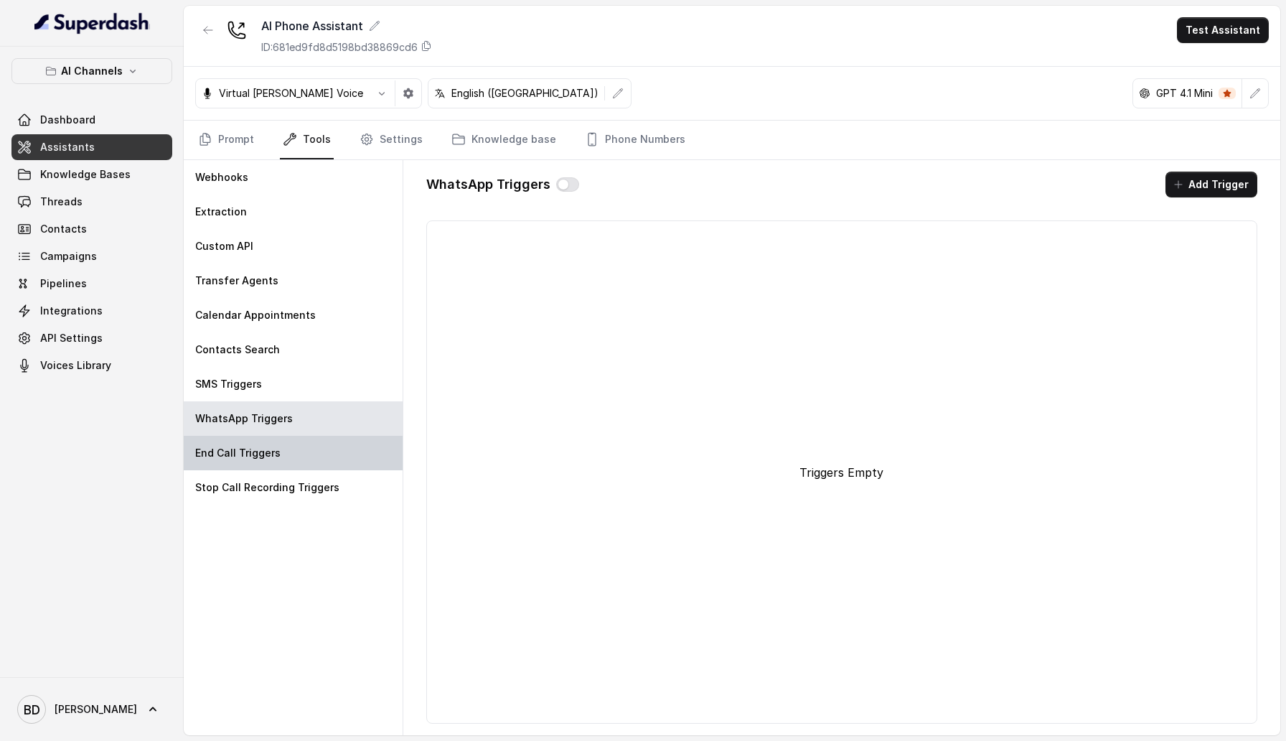
click at [310, 462] on div "End Call Triggers" at bounding box center [293, 453] width 219 height 34
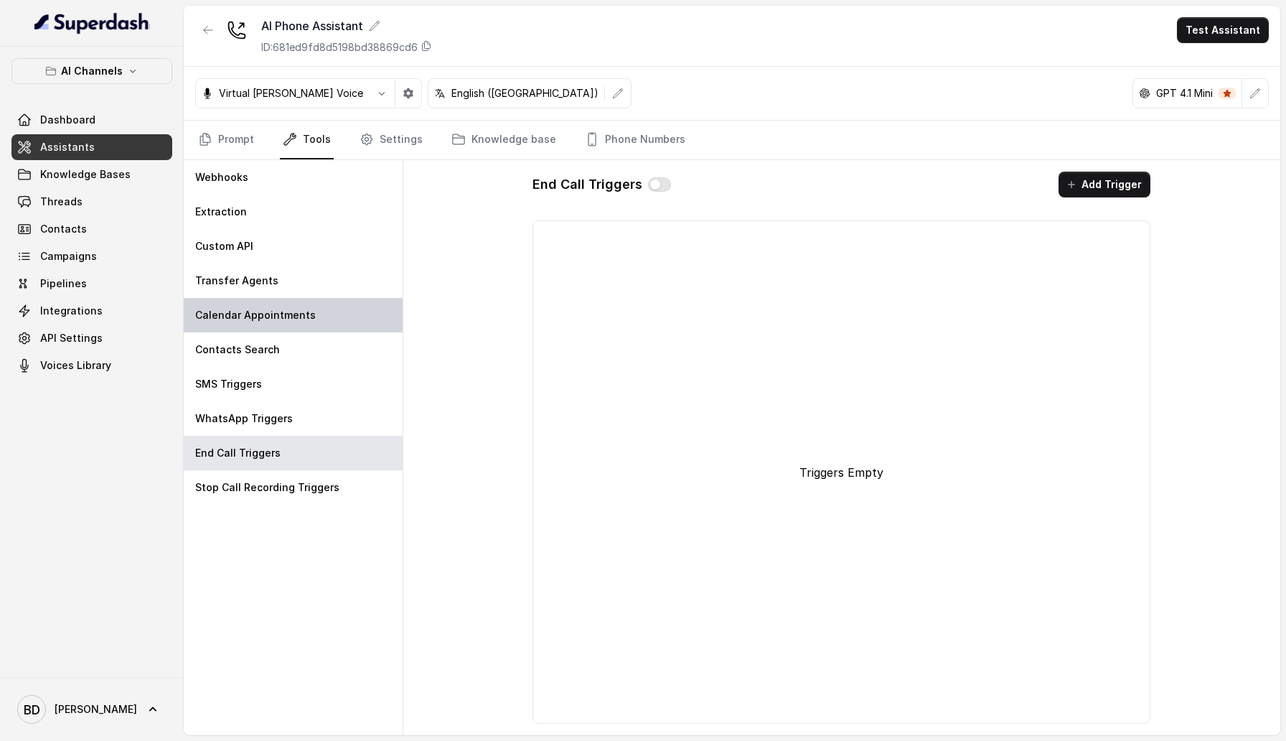
click at [289, 308] on p "Calendar Appointments" at bounding box center [255, 315] width 121 height 14
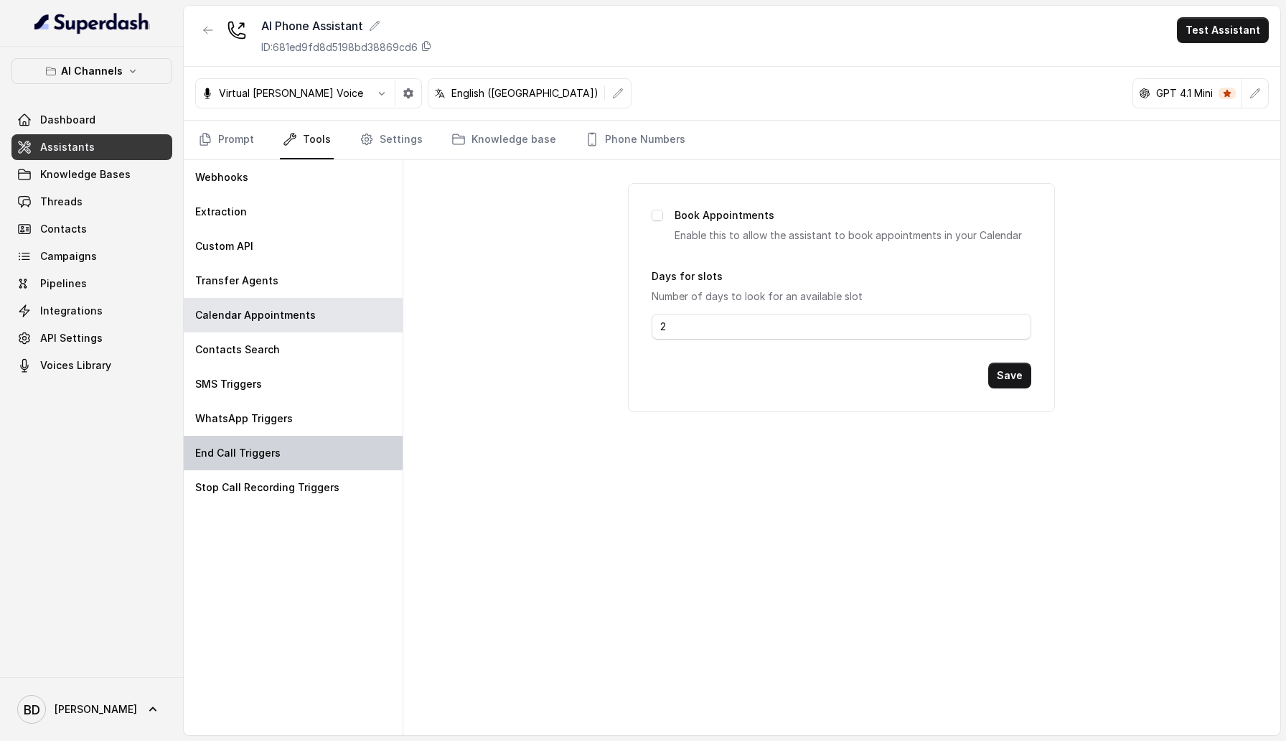
click at [278, 462] on div "End Call Triggers" at bounding box center [293, 453] width 219 height 34
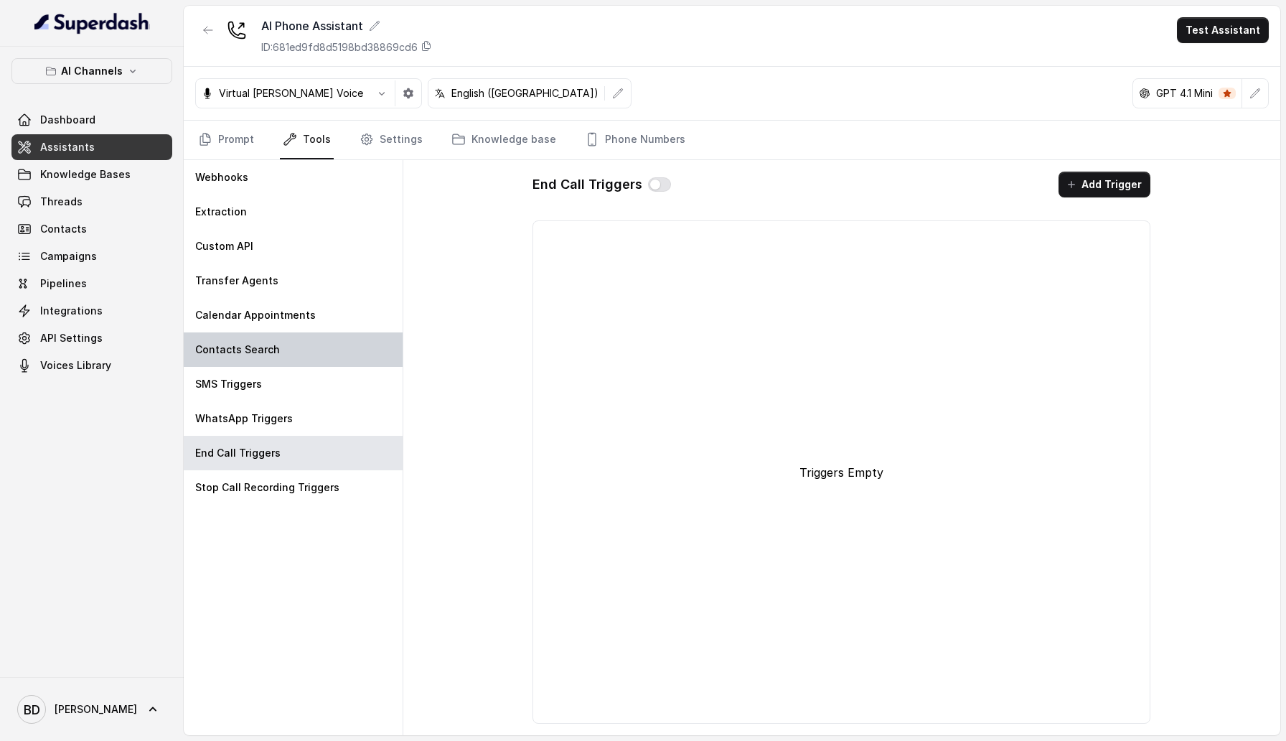
click at [280, 342] on div "Contacts Search" at bounding box center [293, 349] width 219 height 34
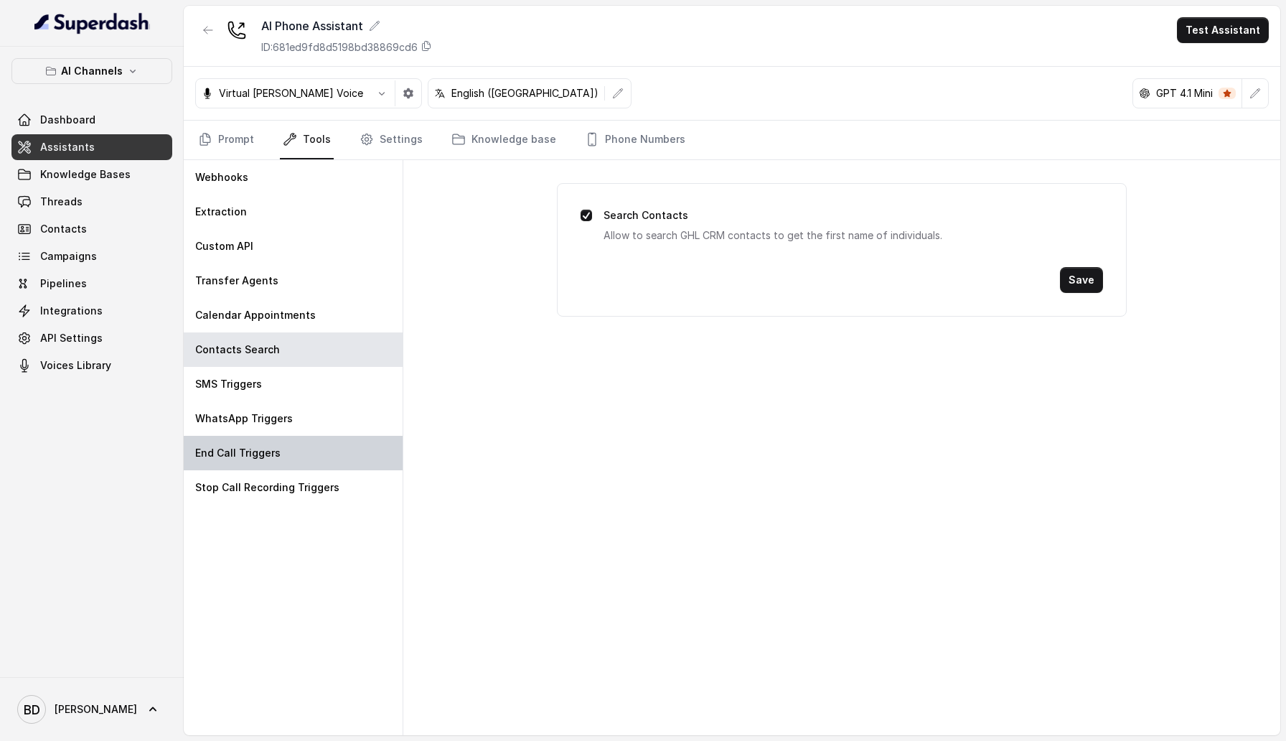
click at [300, 455] on div "End Call Triggers" at bounding box center [293, 453] width 219 height 34
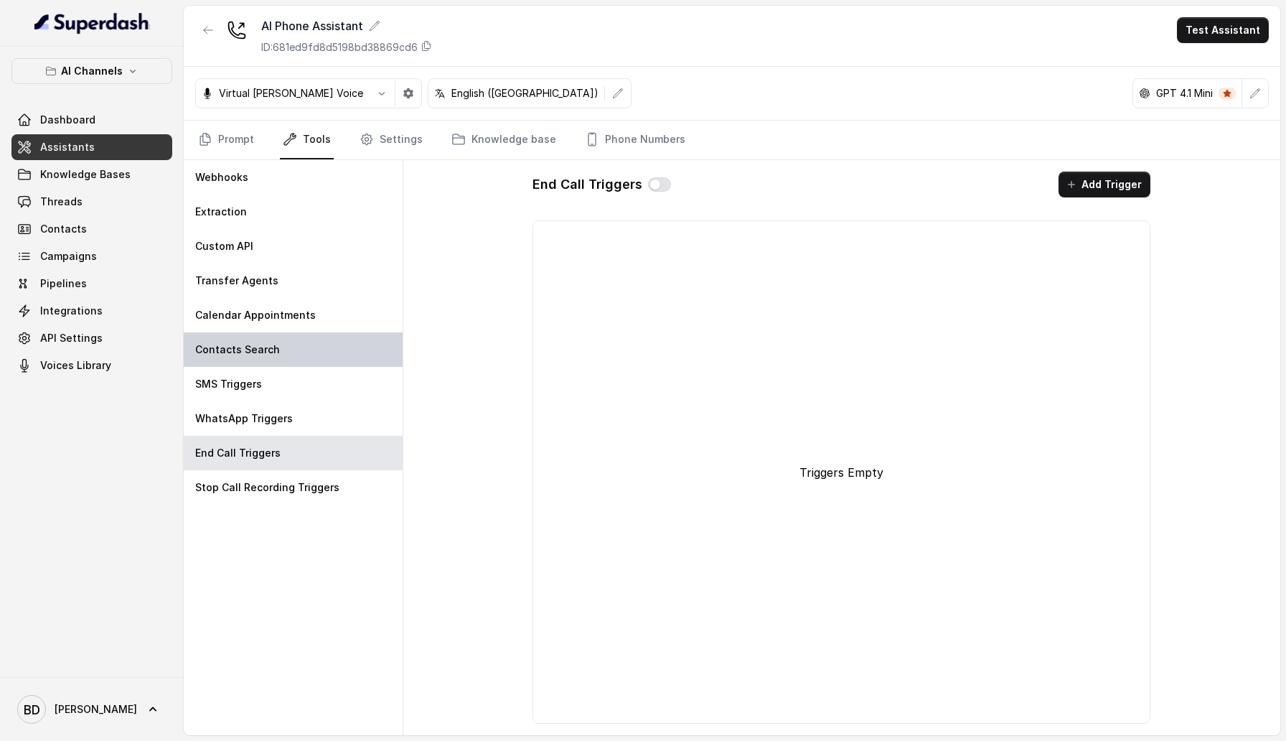
click at [309, 351] on div "Contacts Search" at bounding box center [293, 349] width 219 height 34
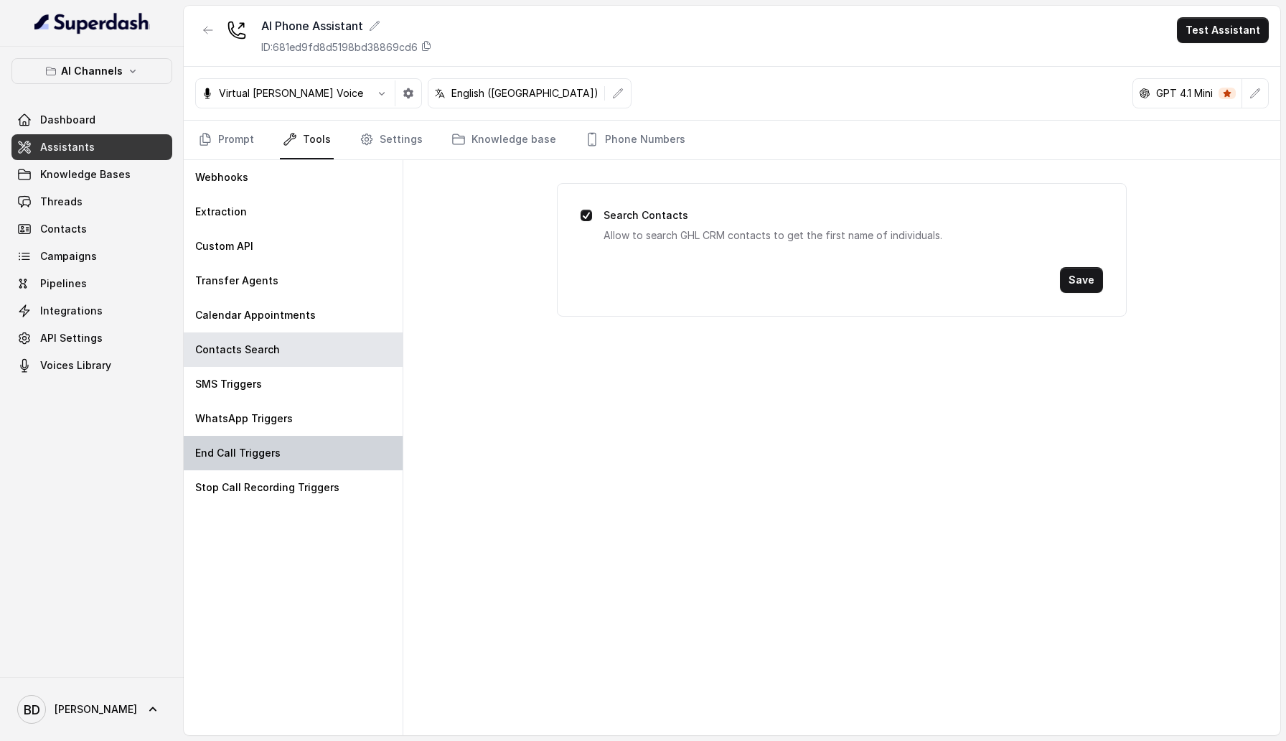
click at [288, 456] on div "End Call Triggers" at bounding box center [293, 453] width 219 height 34
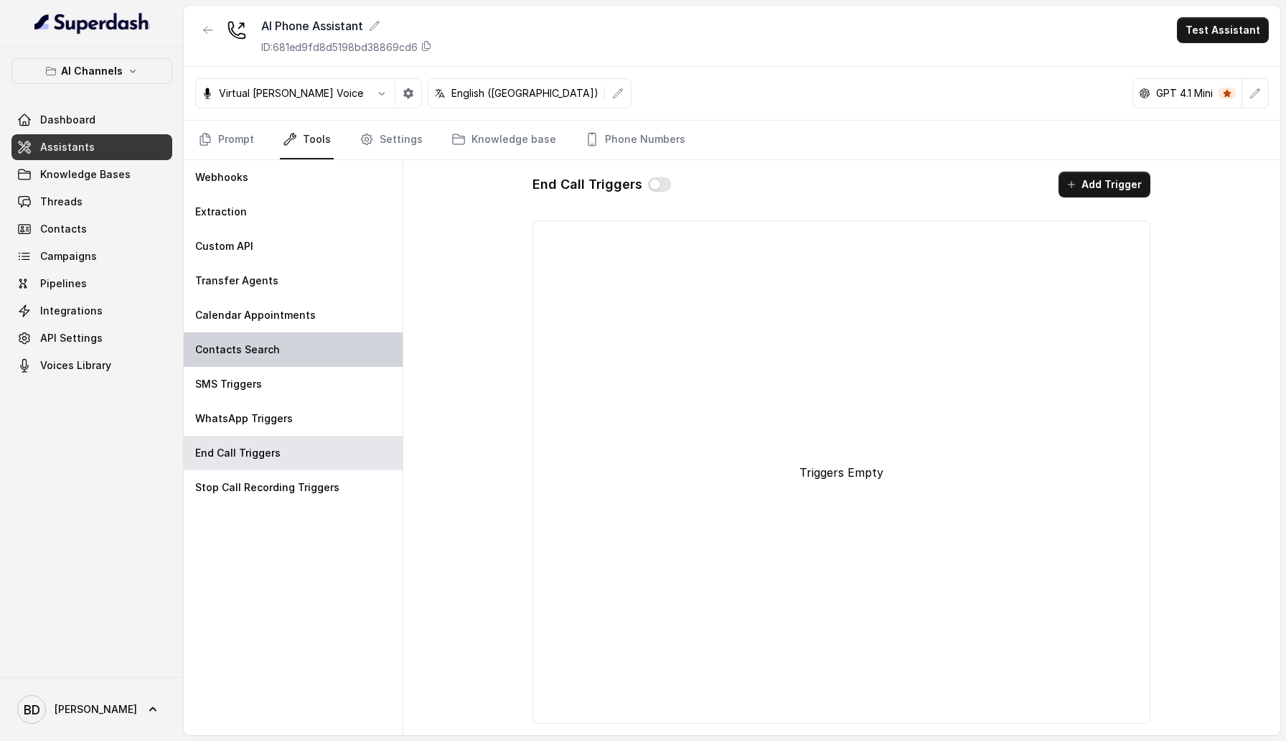
click at [278, 355] on div "Contacts Search" at bounding box center [293, 349] width 219 height 34
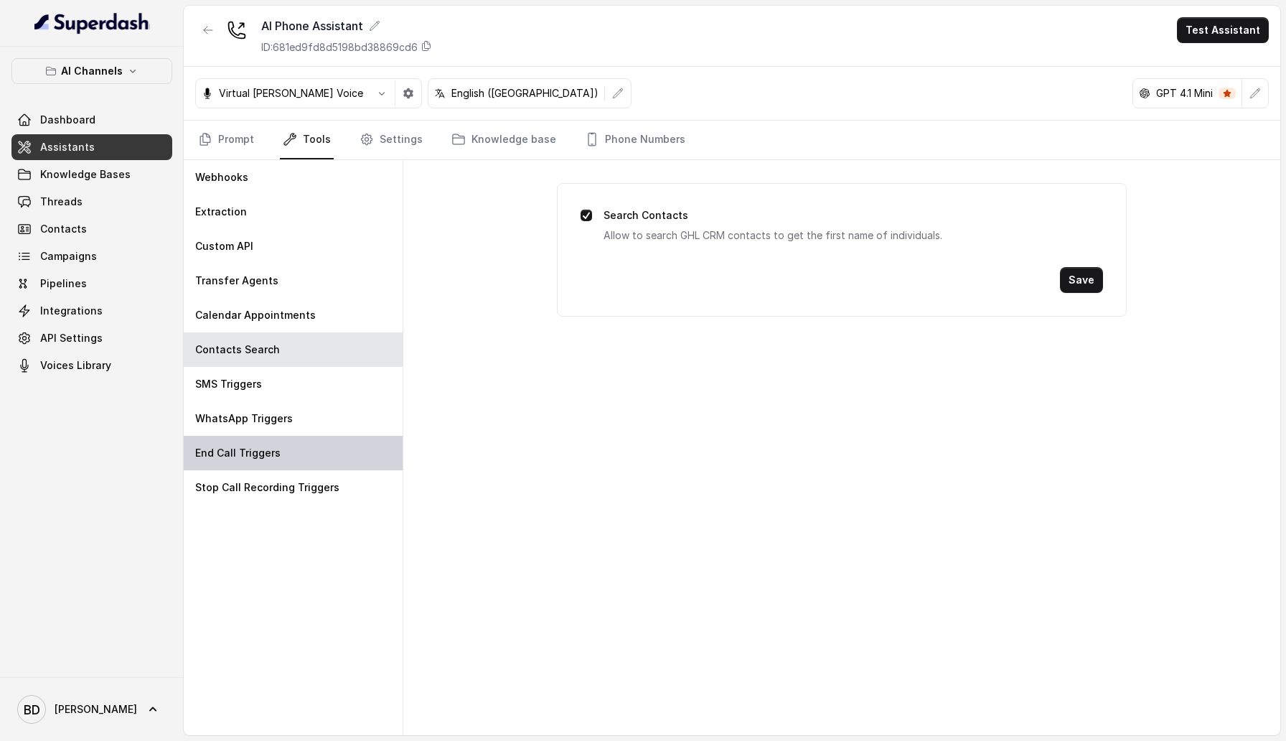
click at [306, 450] on div "End Call Triggers" at bounding box center [293, 453] width 219 height 34
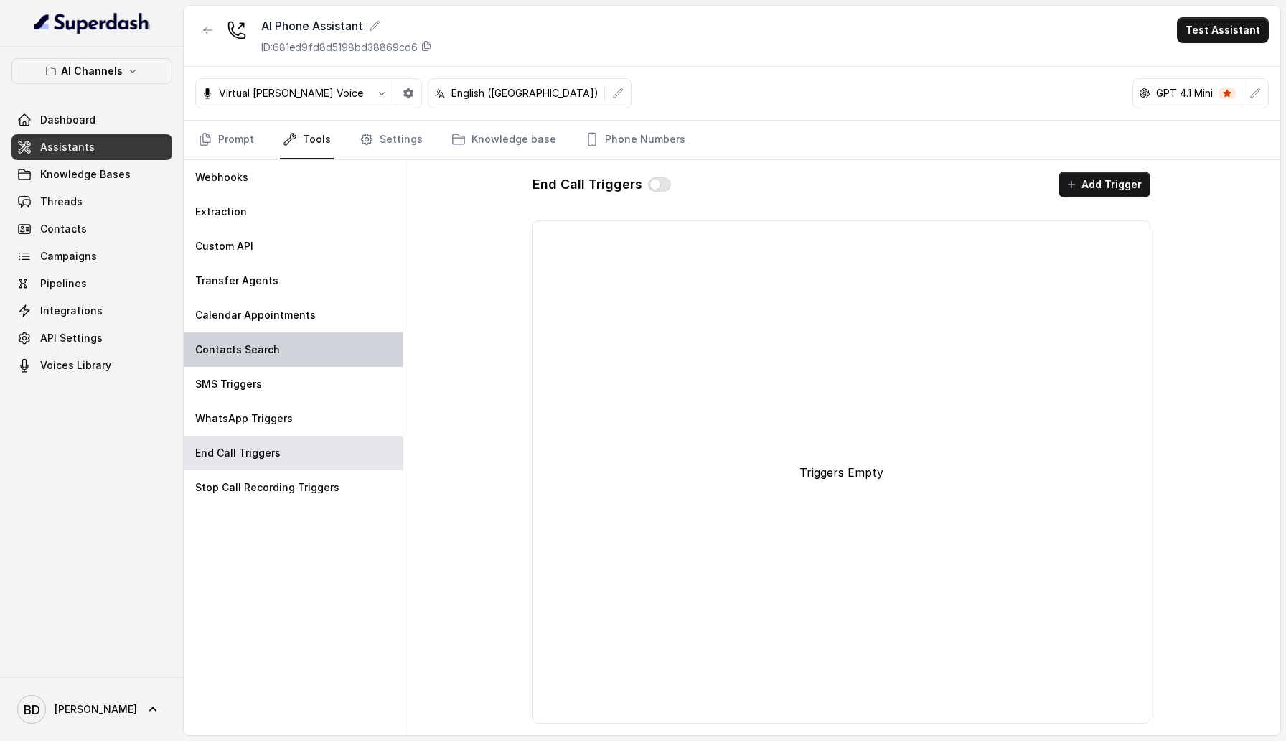
click at [271, 343] on p "Contacts Search" at bounding box center [237, 349] width 85 height 14
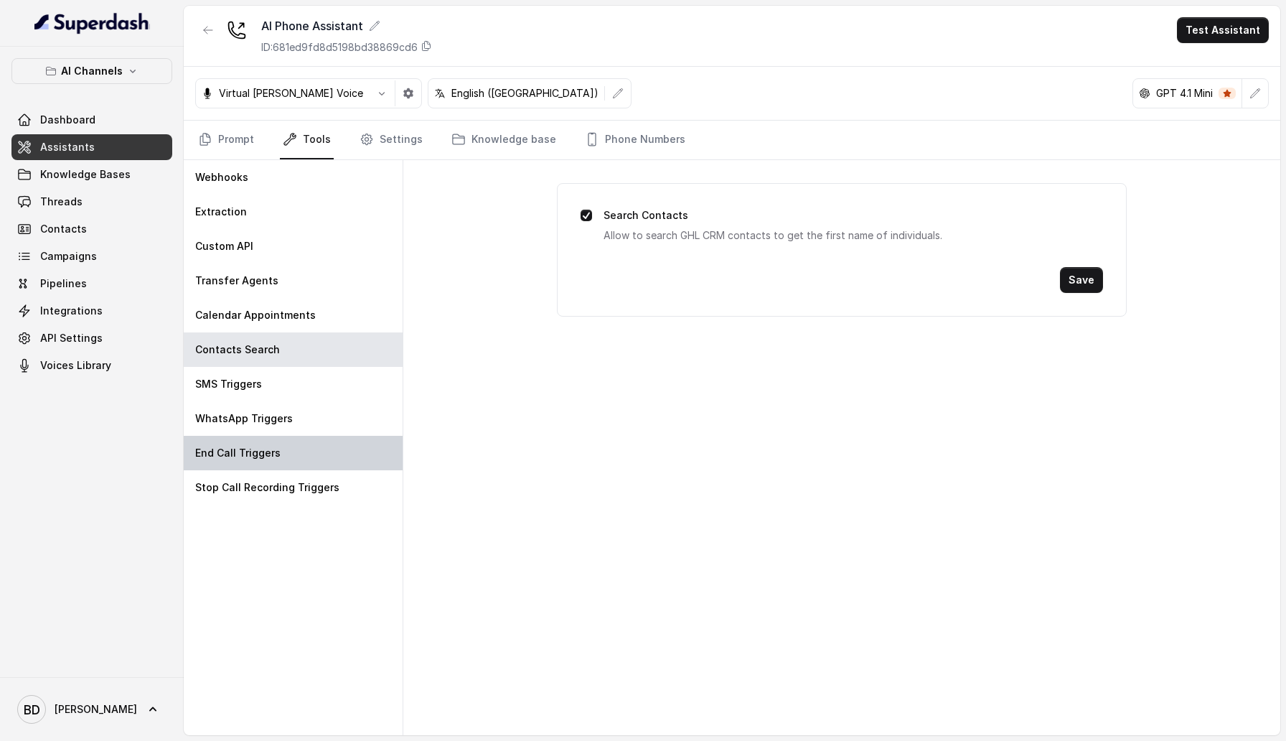
click at [276, 455] on p "End Call Triggers" at bounding box center [237, 453] width 85 height 14
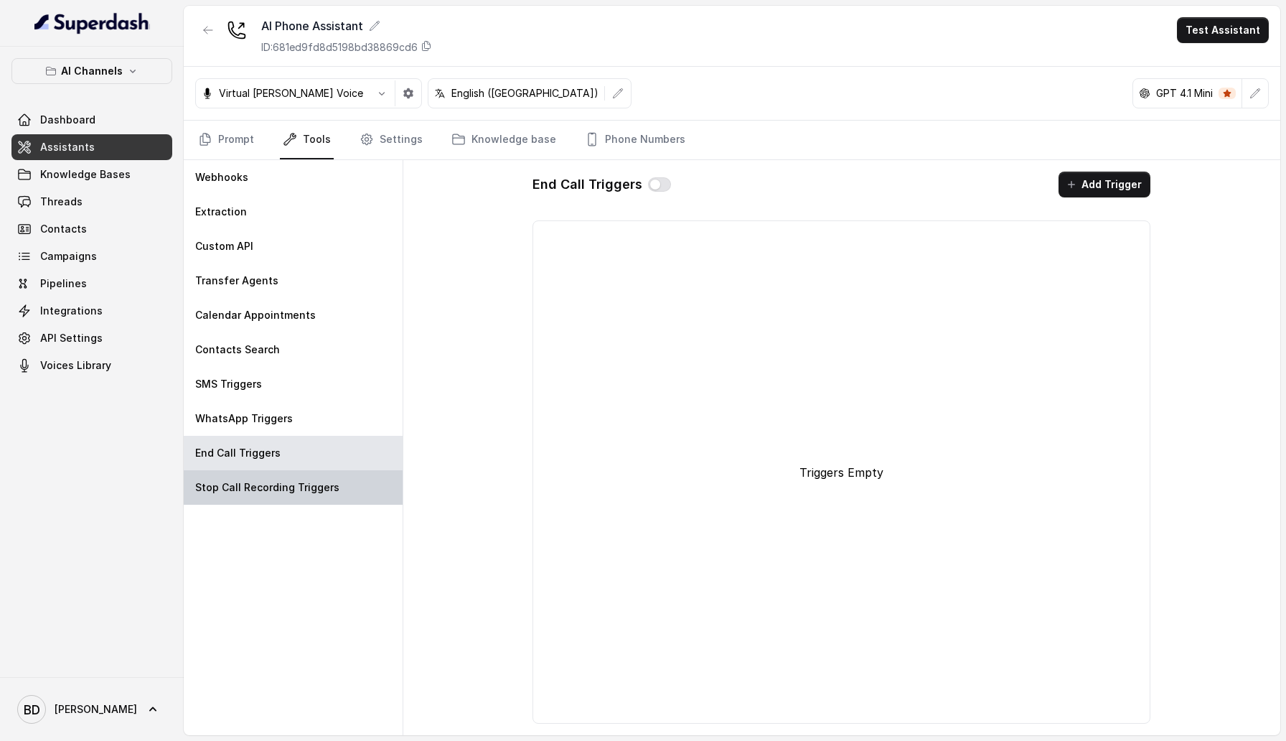
click at [278, 484] on p "Stop Call Recording Triggers" at bounding box center [267, 487] width 144 height 14
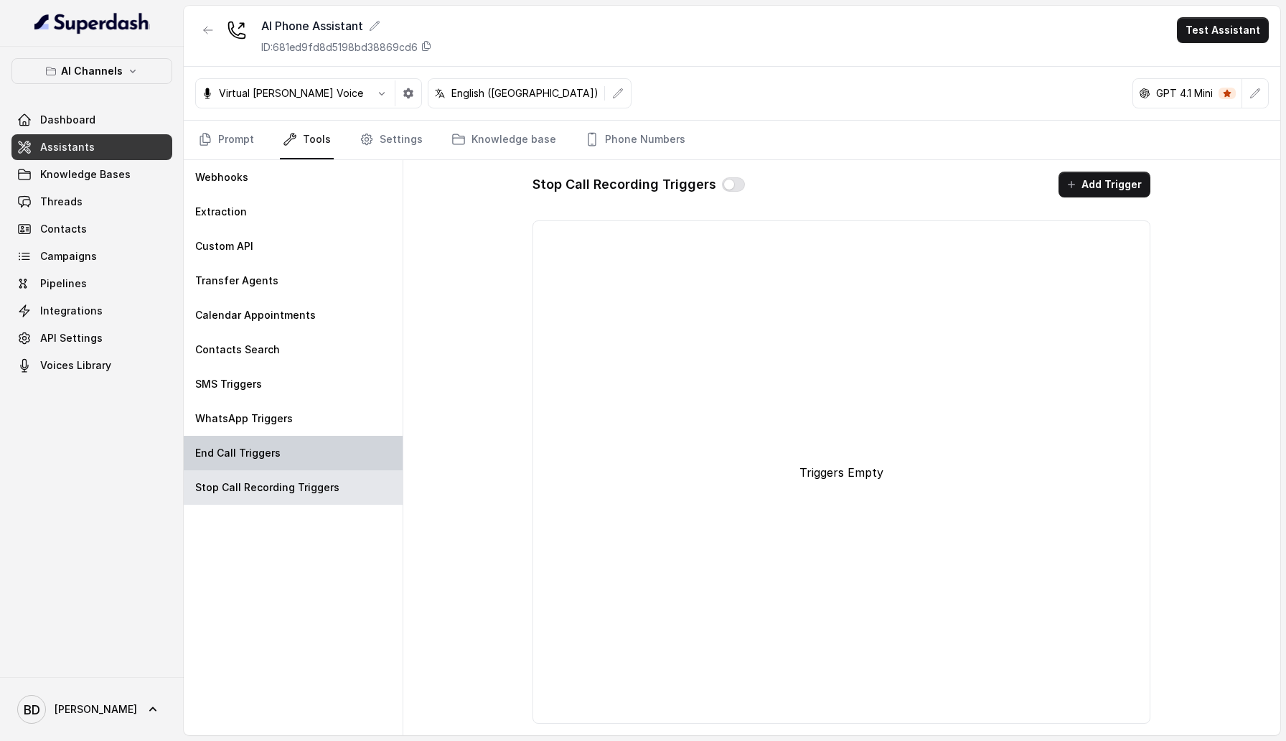
click at [269, 453] on p "End Call Triggers" at bounding box center [237, 453] width 85 height 14
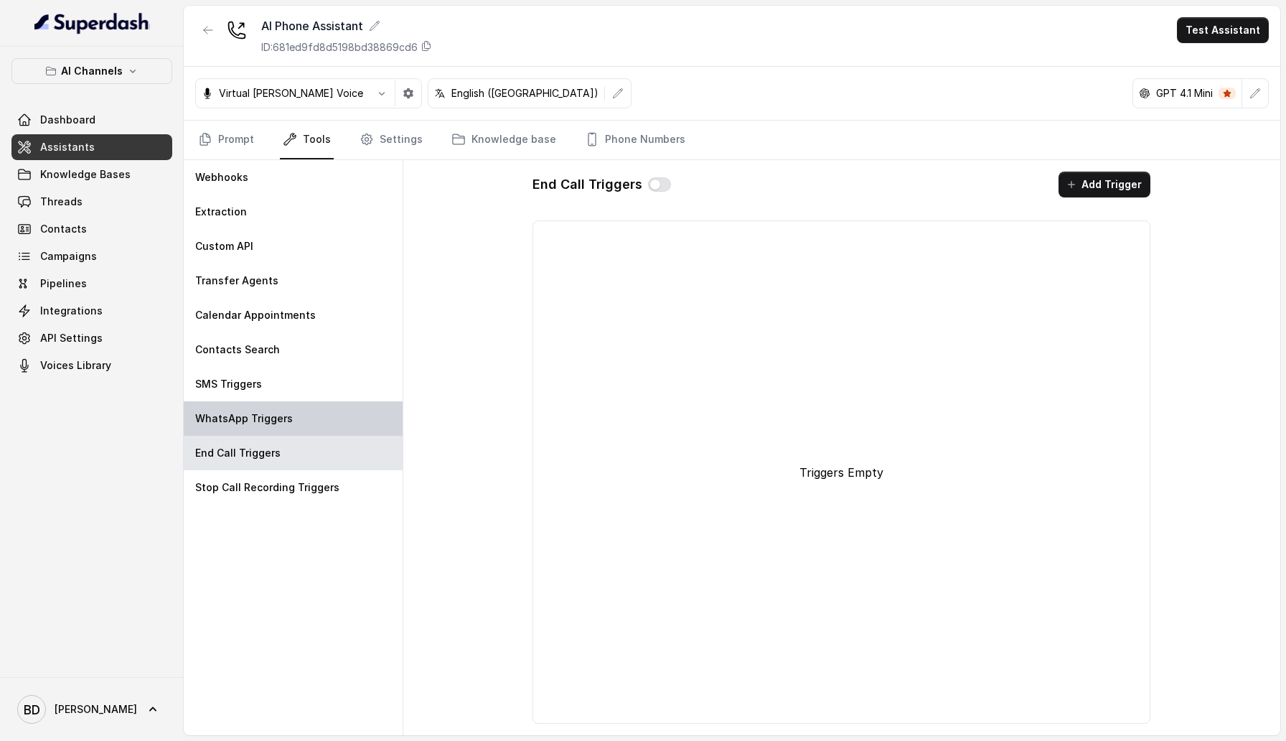
click at [273, 414] on p "WhatsApp Triggers" at bounding box center [244, 418] width 98 height 14
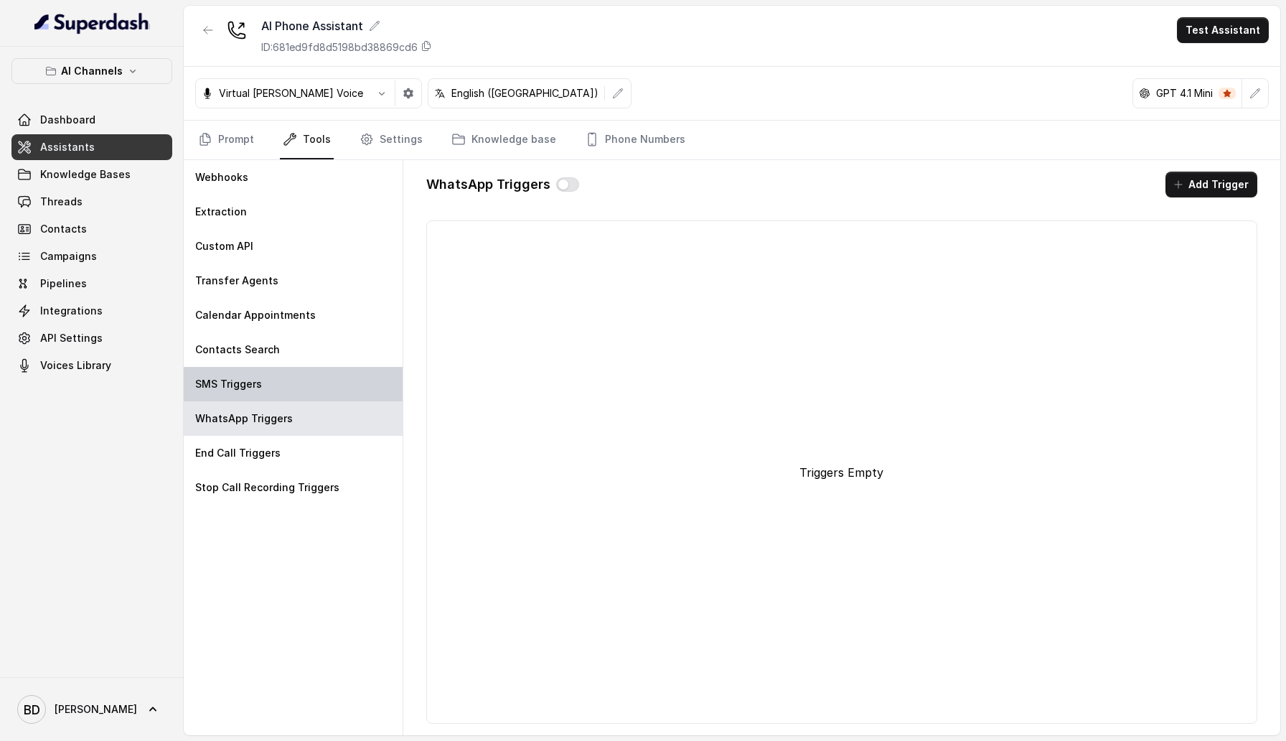
click at [273, 380] on div "SMS Triggers" at bounding box center [293, 384] width 219 height 34
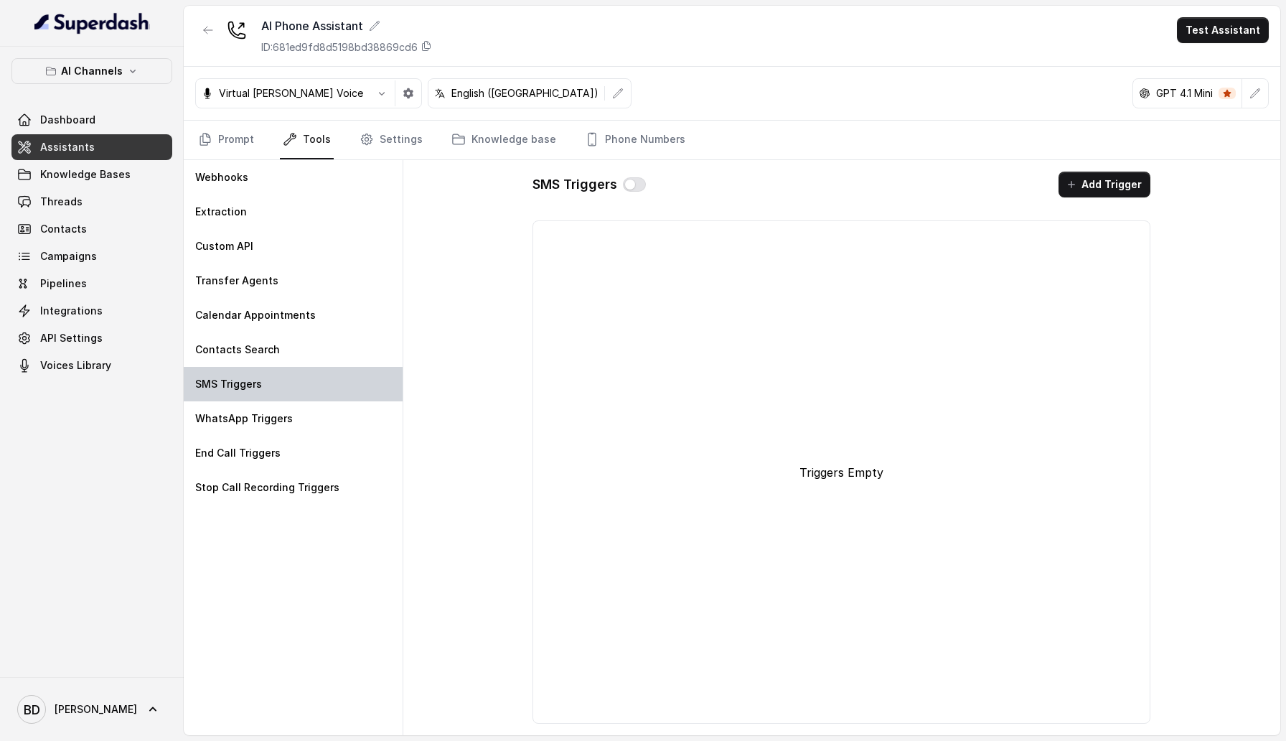
click at [277, 400] on div "SMS Triggers" at bounding box center [293, 384] width 219 height 34
click at [1108, 180] on button "Add Trigger" at bounding box center [1105, 185] width 92 height 26
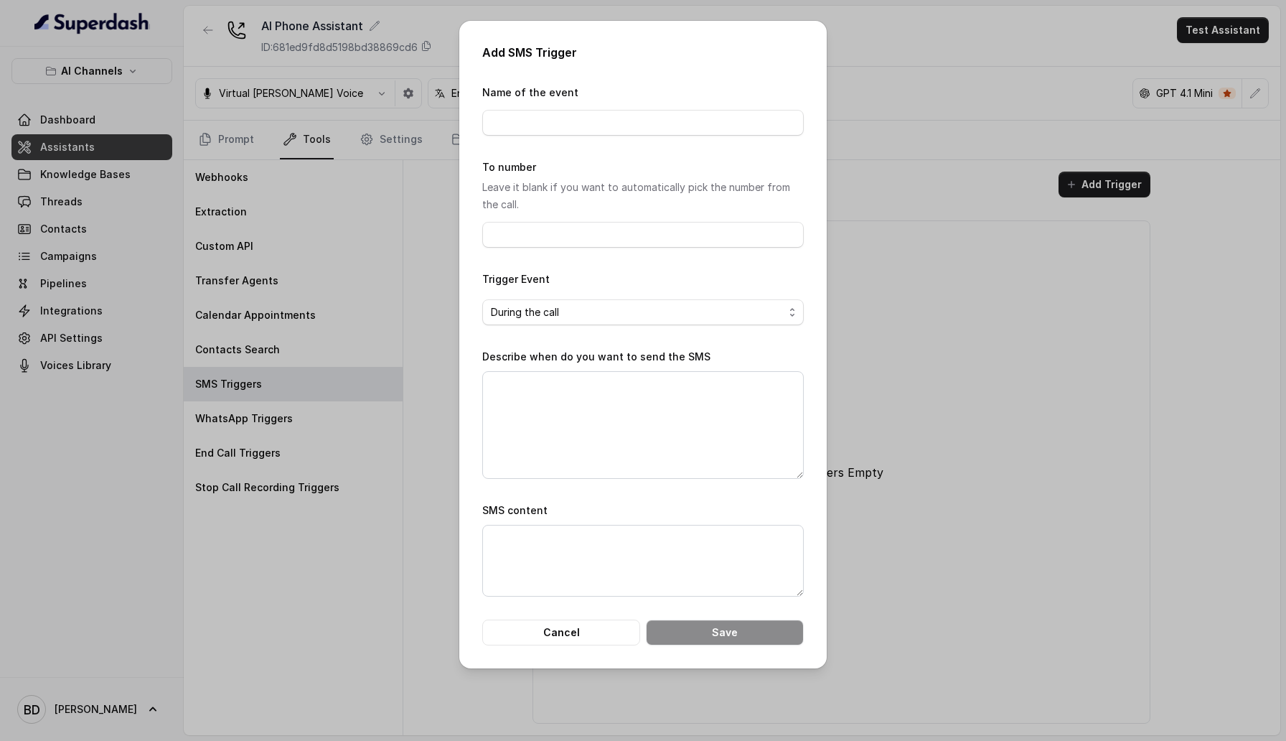
click at [875, 305] on div "Add SMS Trigger Name of the event To number Leave it blank if you want to autom…" at bounding box center [643, 370] width 1286 height 741
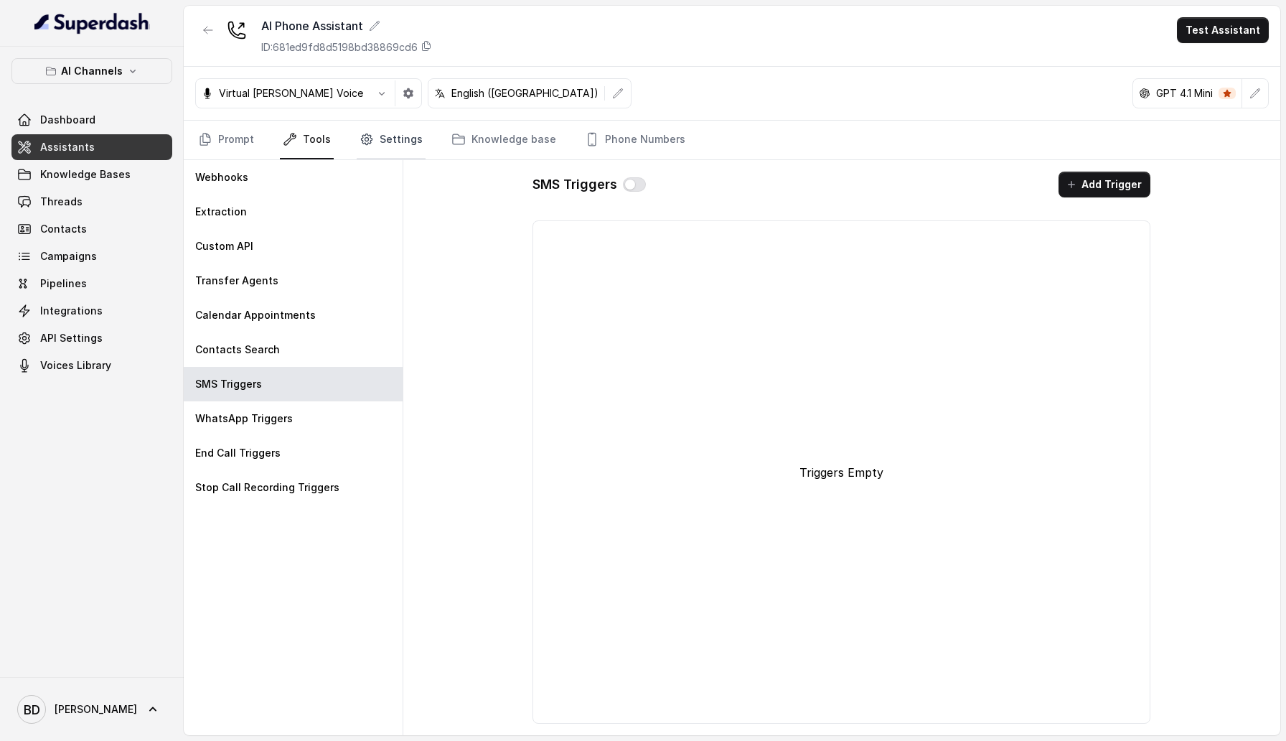
click at [372, 139] on link "Settings" at bounding box center [391, 140] width 69 height 39
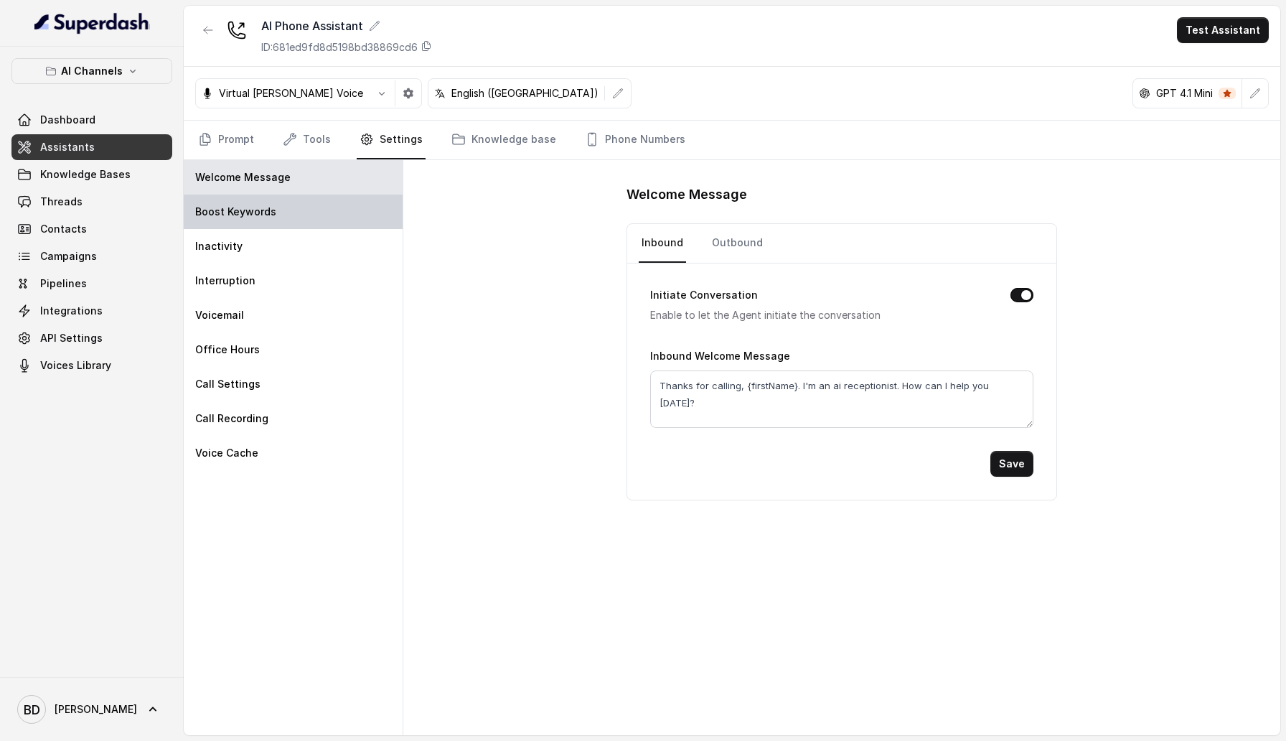
click at [340, 210] on div "Boost Keywords" at bounding box center [293, 211] width 219 height 34
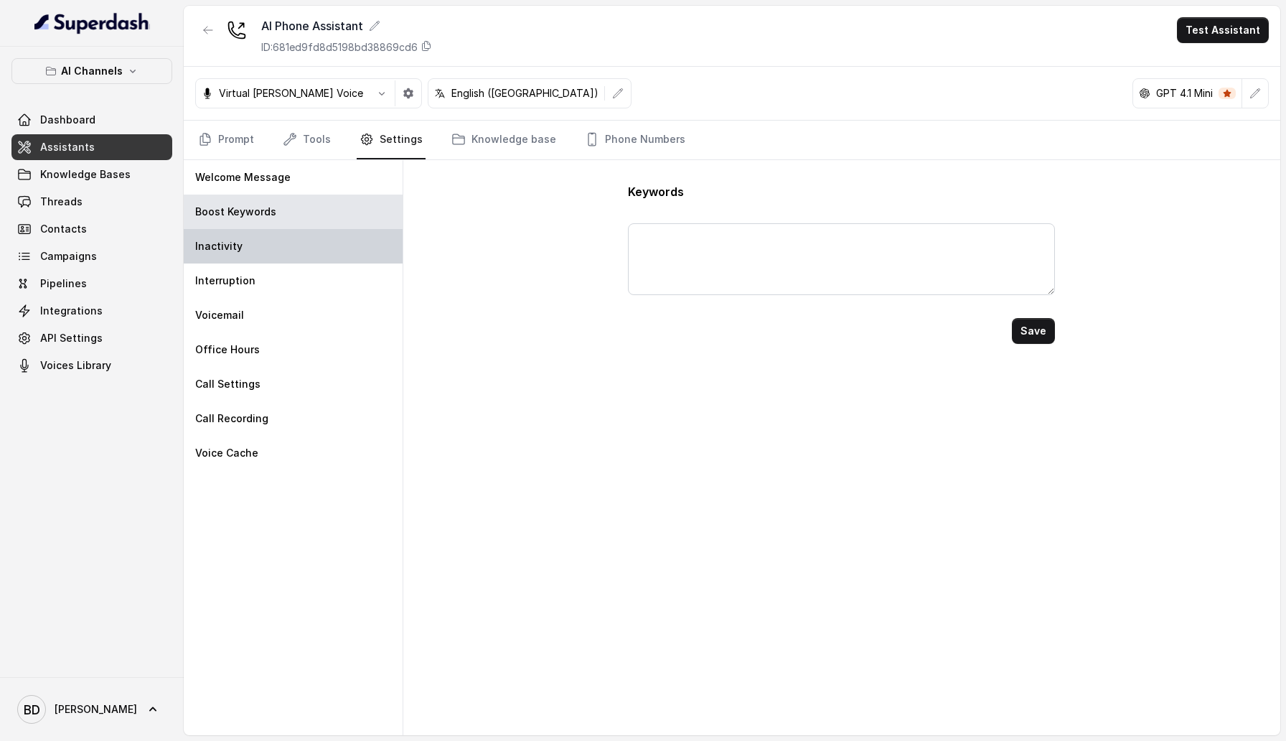
click at [340, 253] on div "Inactivity" at bounding box center [293, 246] width 219 height 34
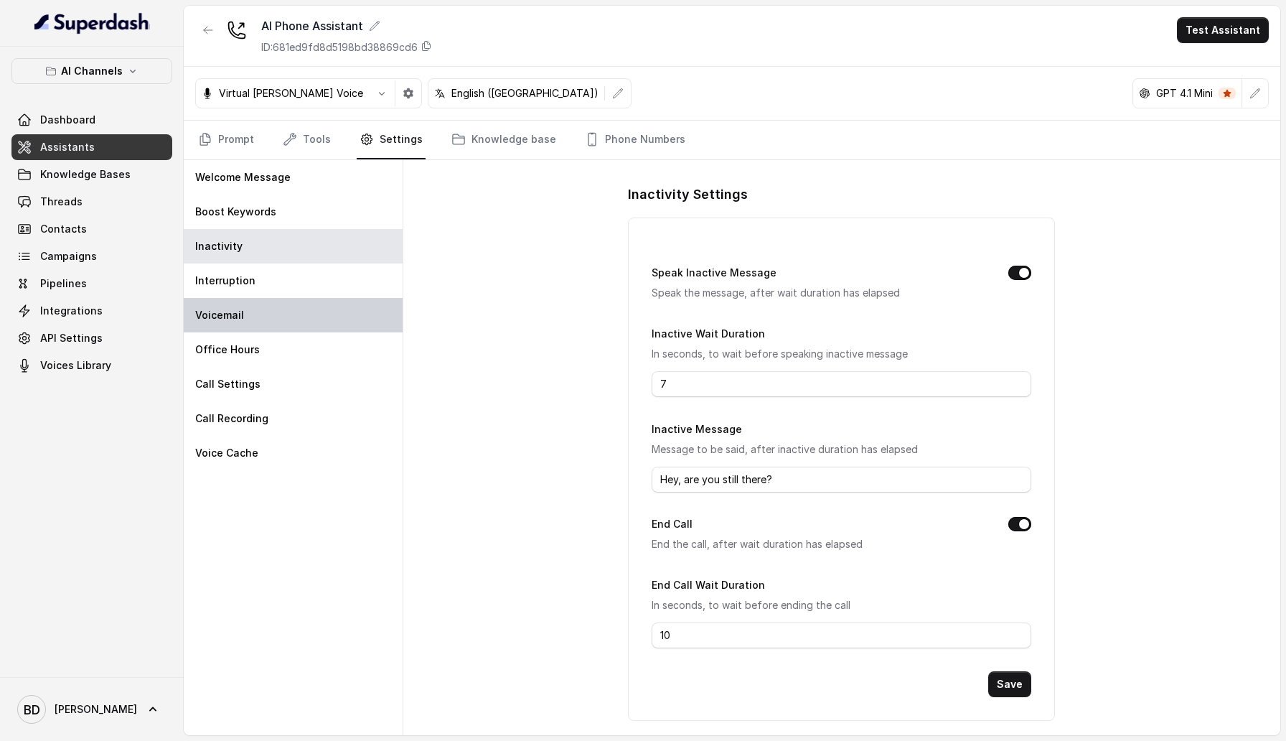
click at [329, 302] on div "Voicemail" at bounding box center [293, 315] width 219 height 34
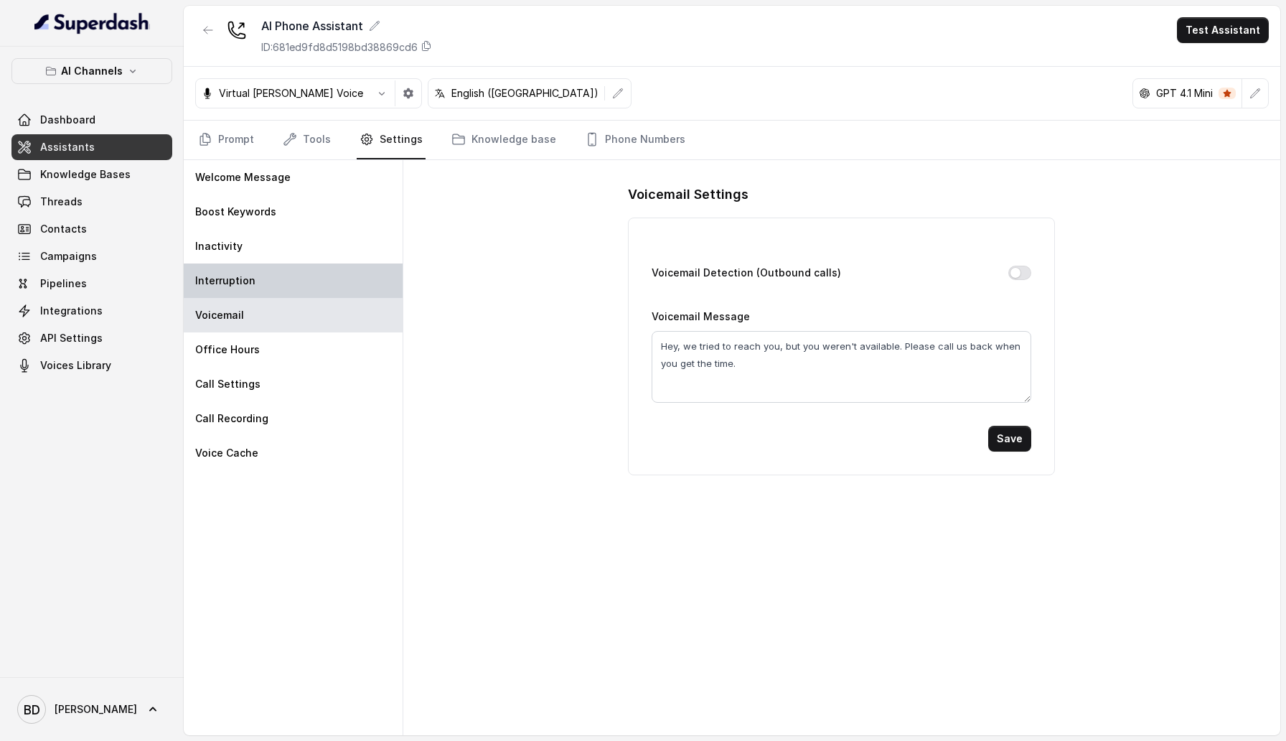
click at [329, 283] on div "Interruption" at bounding box center [293, 280] width 219 height 34
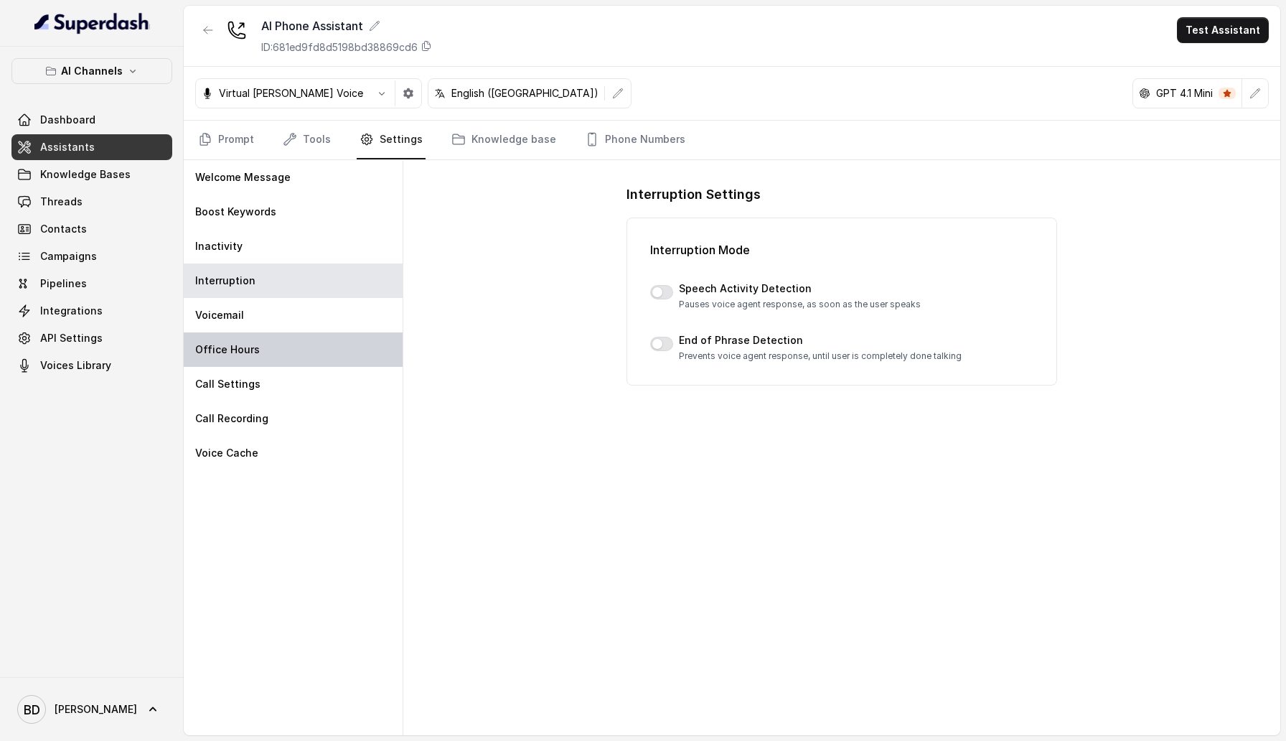
click at [329, 333] on div "Office Hours" at bounding box center [293, 349] width 219 height 34
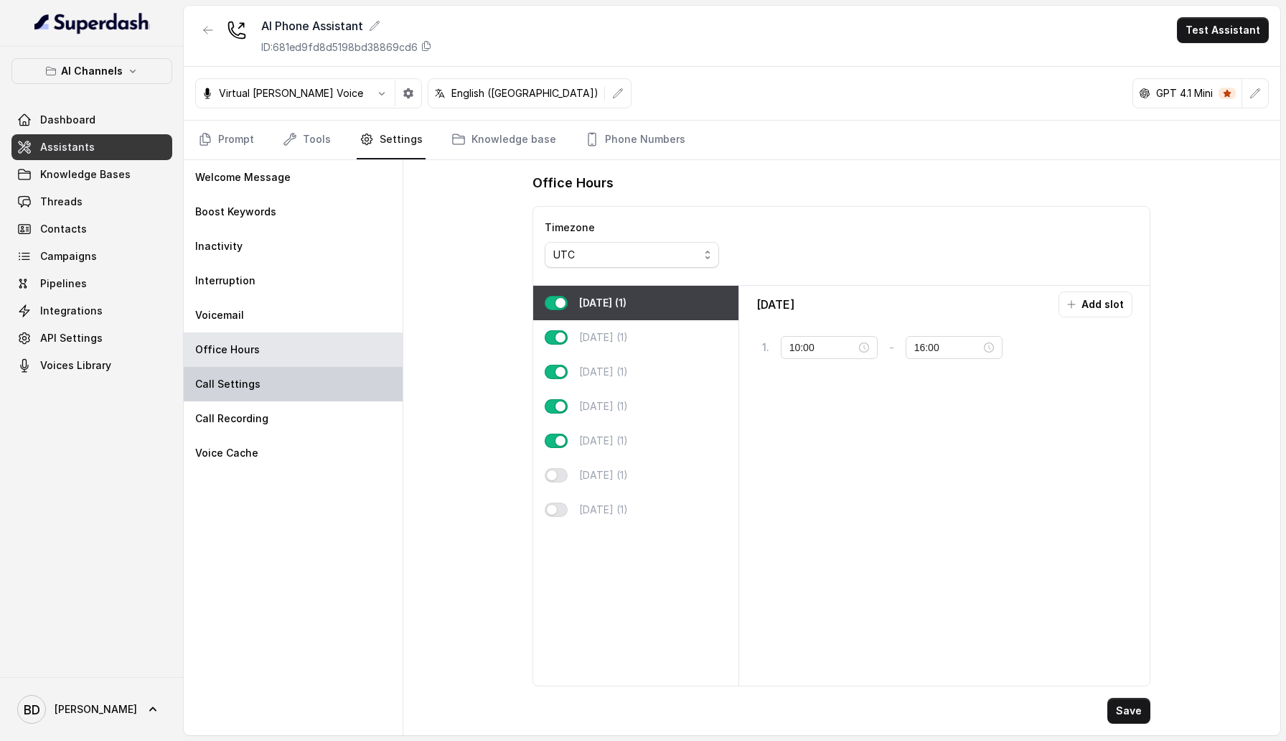
click at [329, 383] on div "Call Settings" at bounding box center [293, 384] width 219 height 34
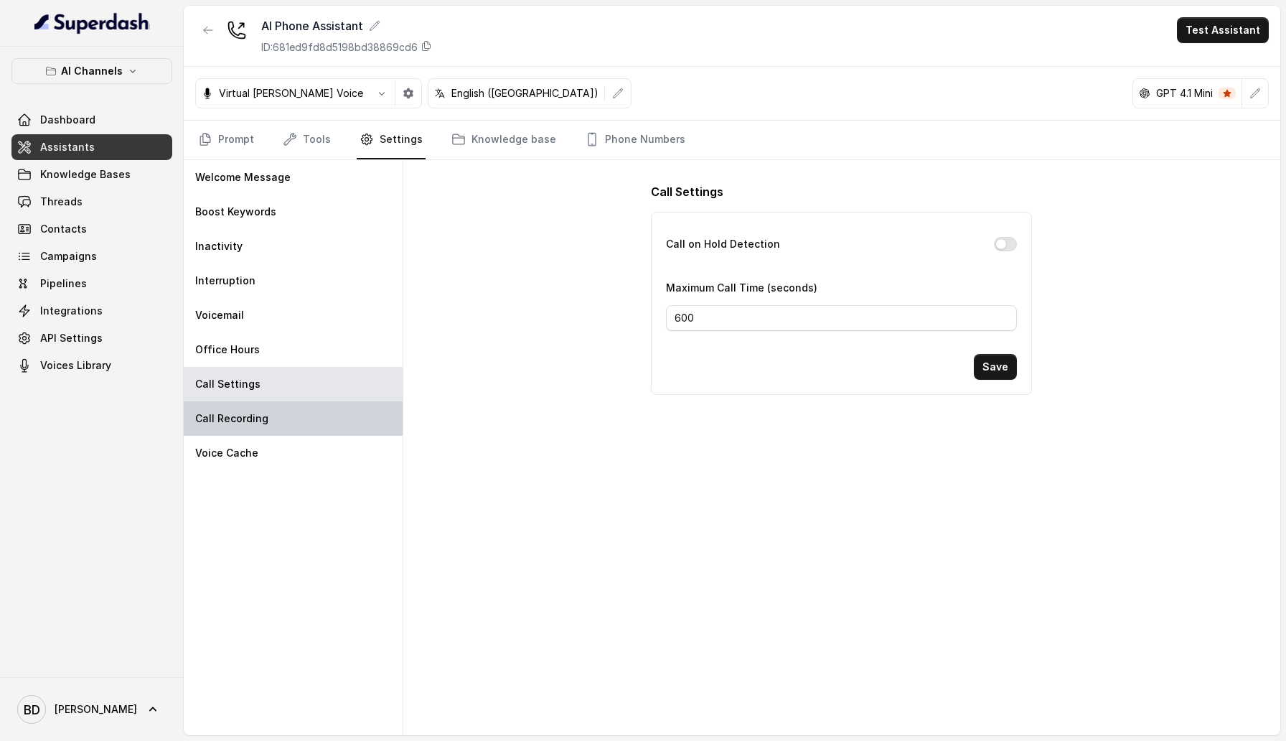
click at [326, 429] on div "Call Recording" at bounding box center [293, 418] width 219 height 34
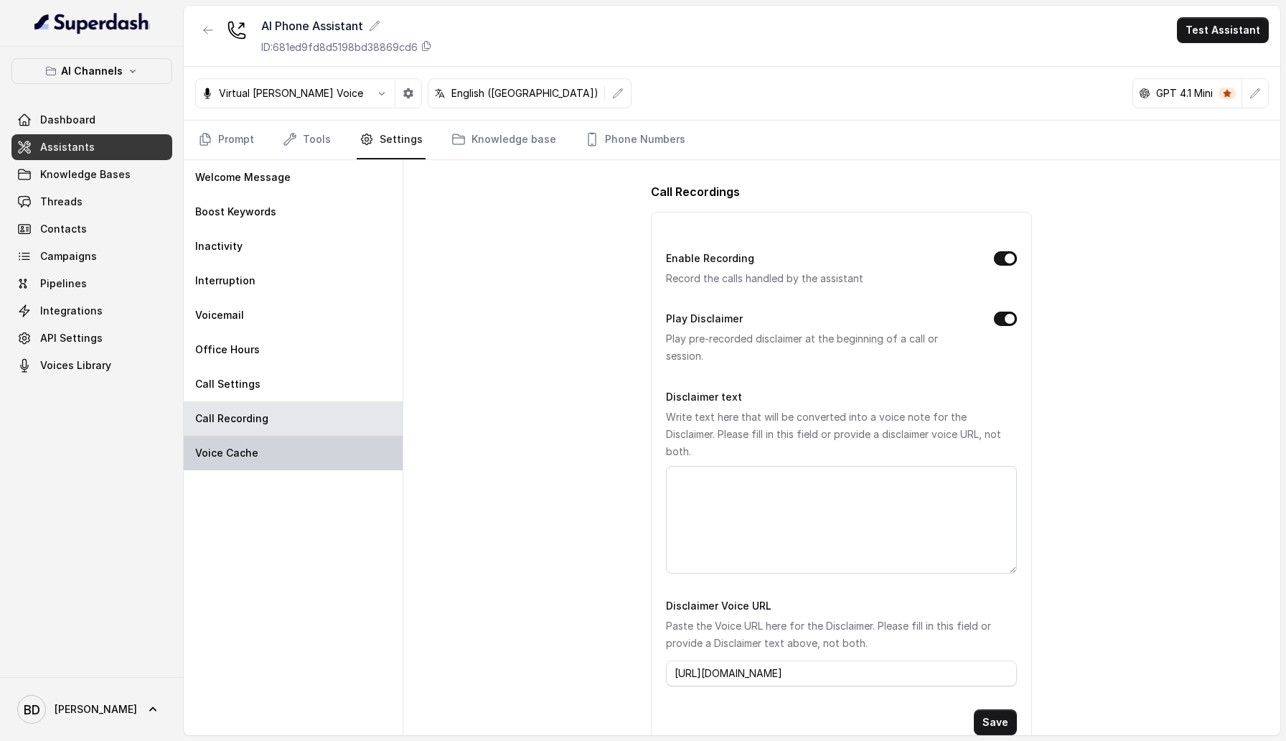
click at [326, 441] on div "Voice Cache" at bounding box center [293, 453] width 219 height 34
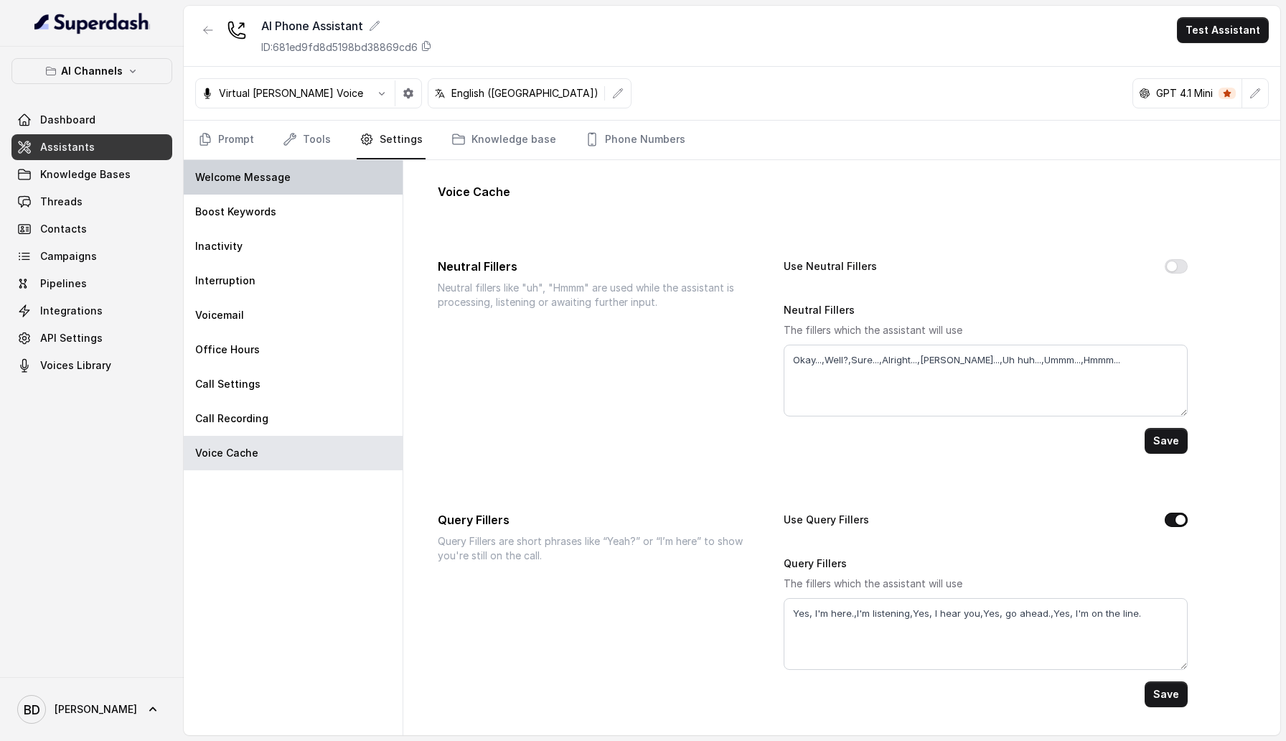
click at [334, 175] on div "Welcome Message" at bounding box center [293, 177] width 219 height 34
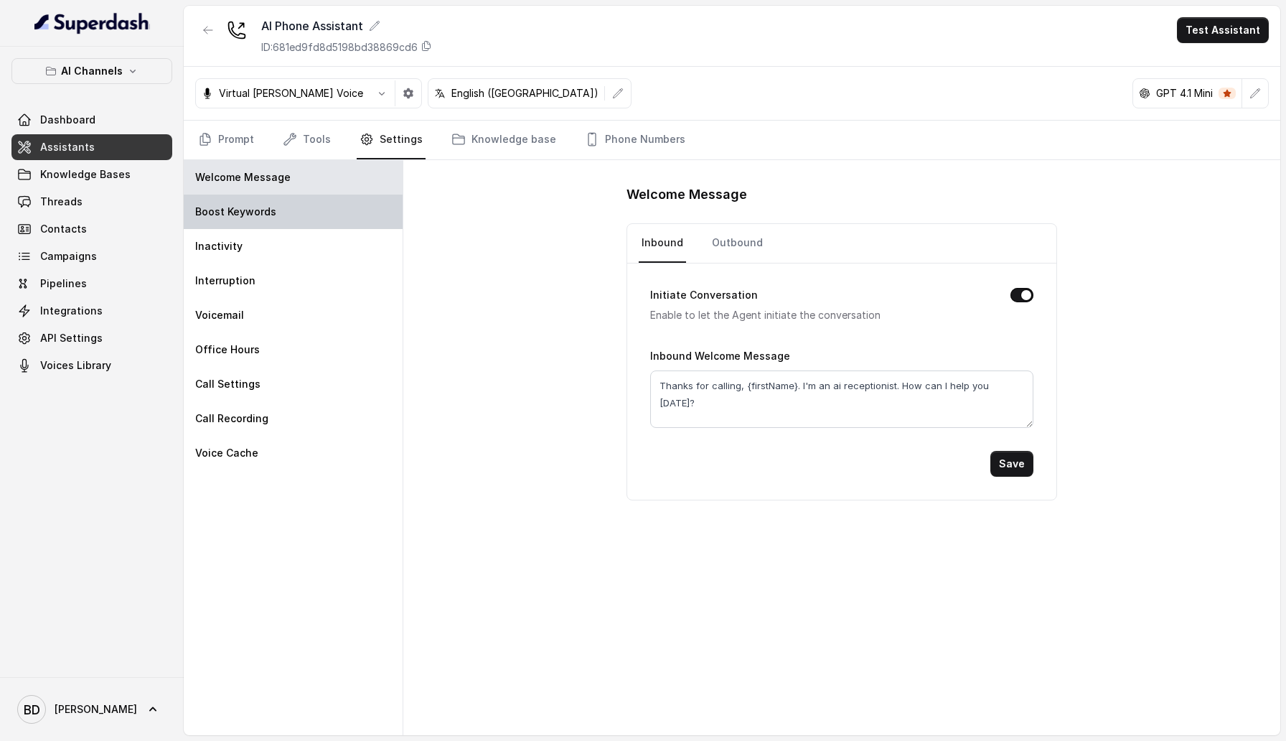
click at [330, 205] on div "Boost Keywords" at bounding box center [293, 211] width 219 height 34
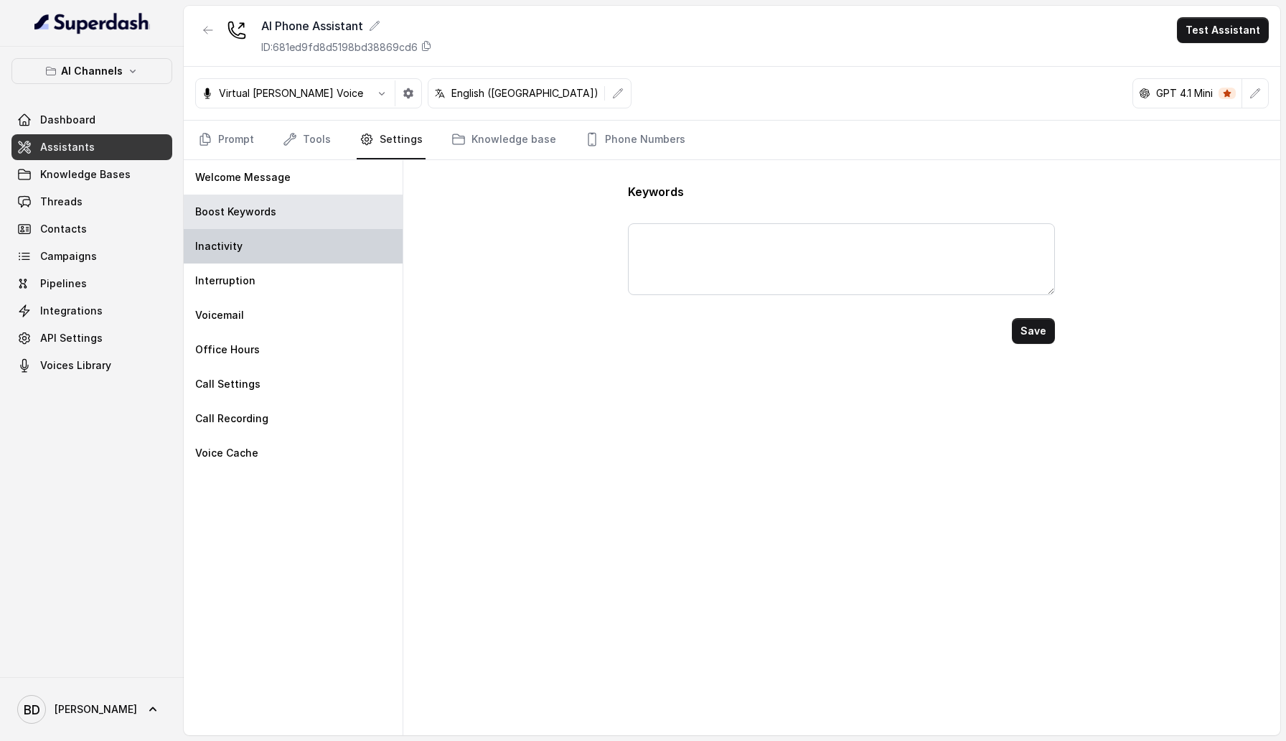
click at [329, 242] on div "Inactivity" at bounding box center [293, 246] width 219 height 34
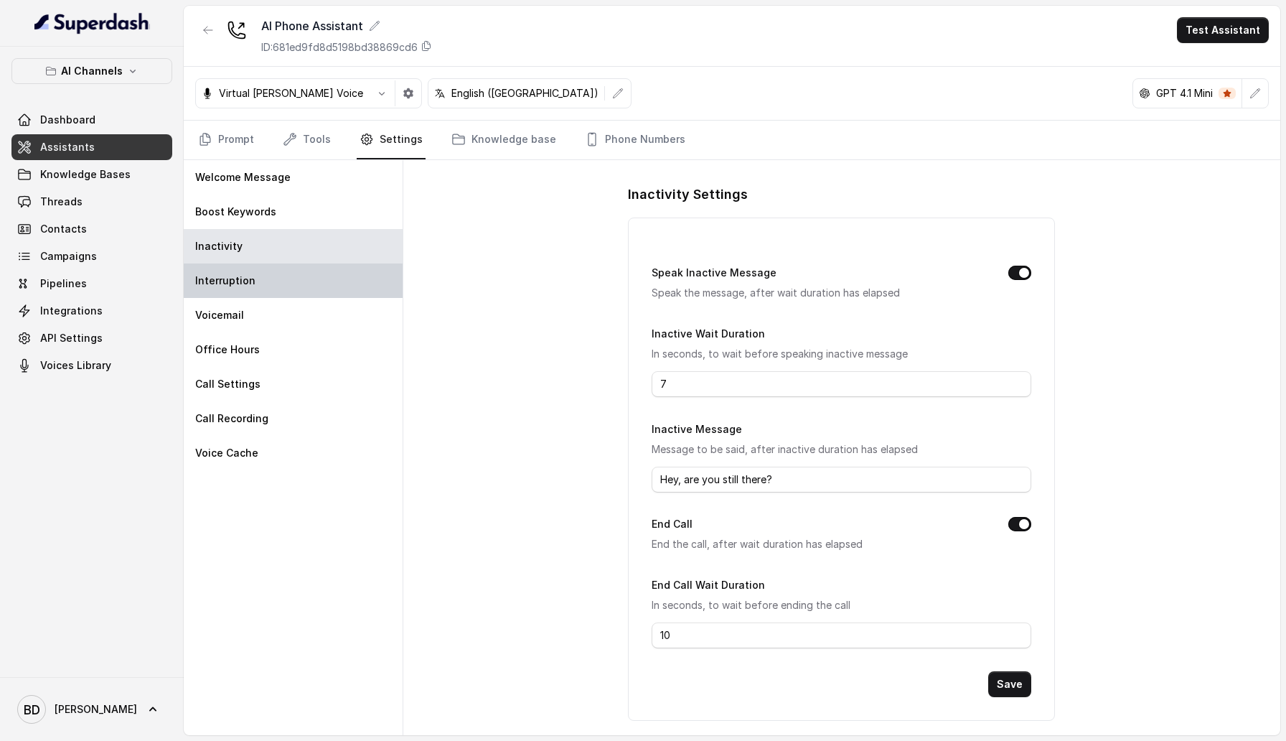
click at [329, 281] on div "Interruption" at bounding box center [293, 280] width 219 height 34
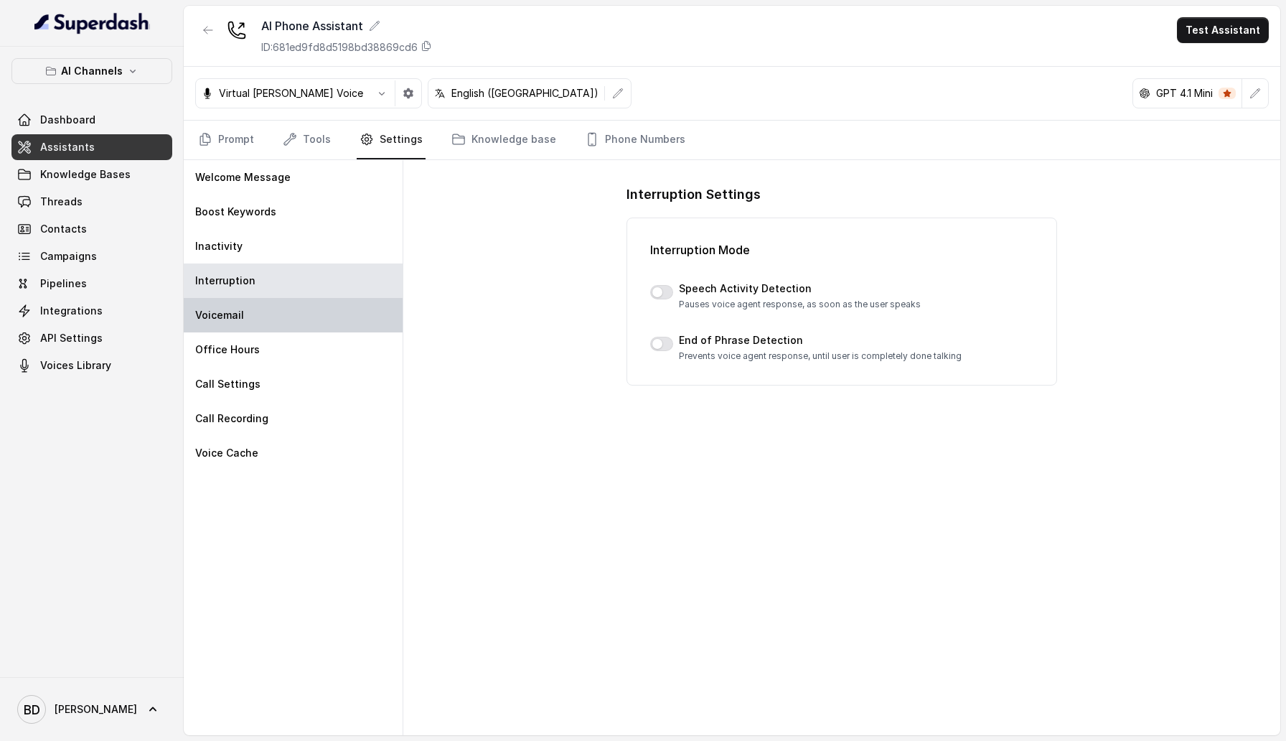
click at [329, 309] on div "Voicemail" at bounding box center [293, 315] width 219 height 34
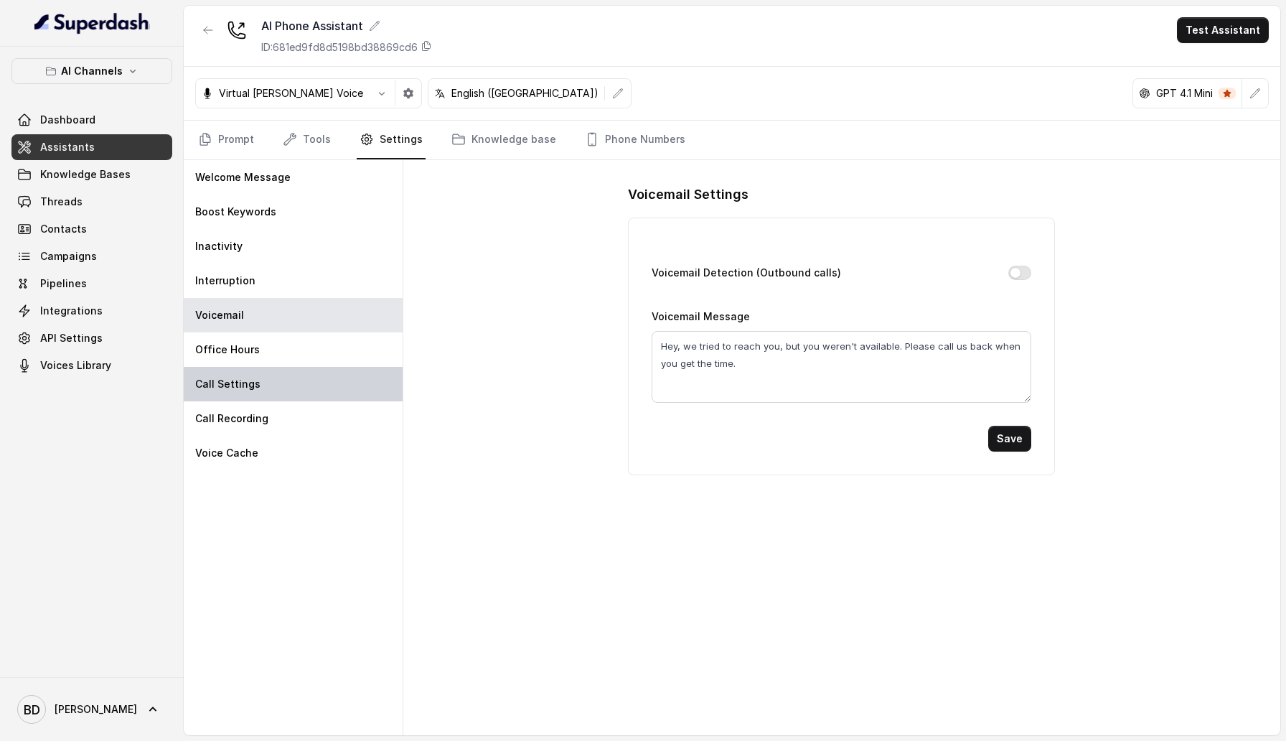
click at [307, 367] on div "Call Settings" at bounding box center [293, 384] width 219 height 34
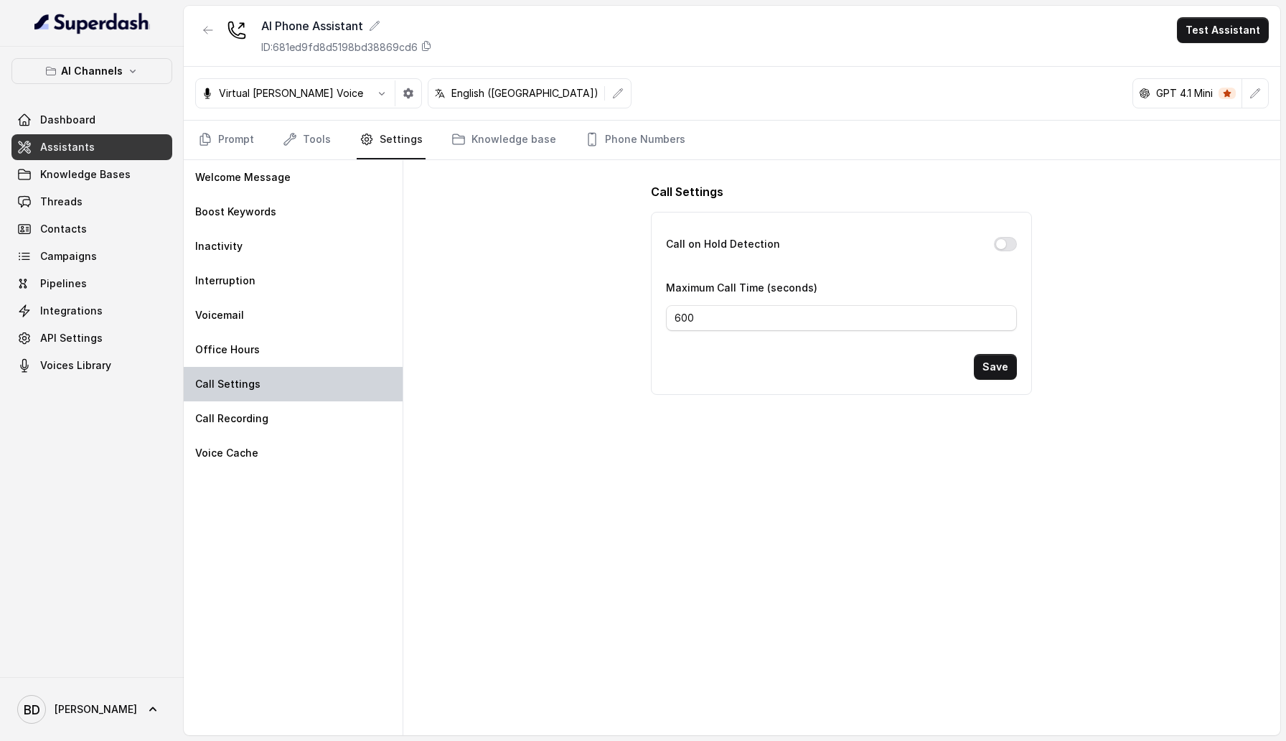
click at [307, 367] on div "Call Settings" at bounding box center [293, 384] width 219 height 34
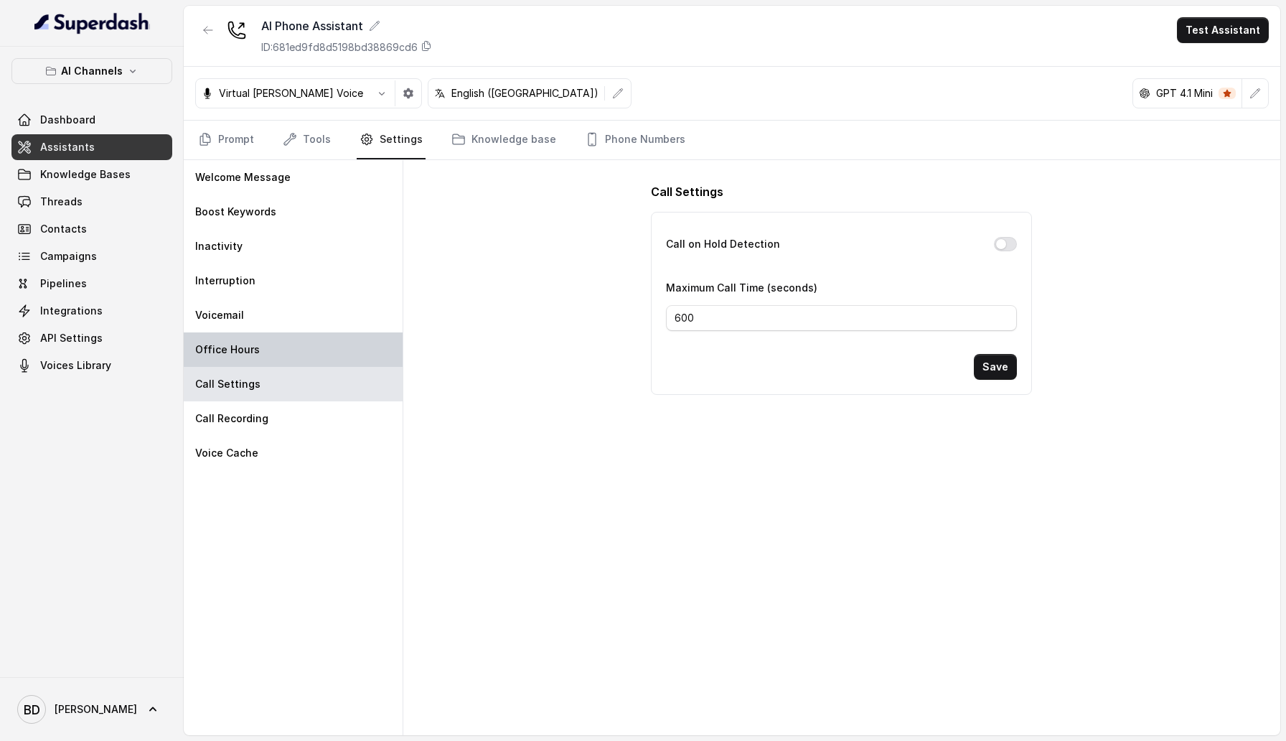
click at [307, 340] on div "Office Hours" at bounding box center [293, 349] width 219 height 34
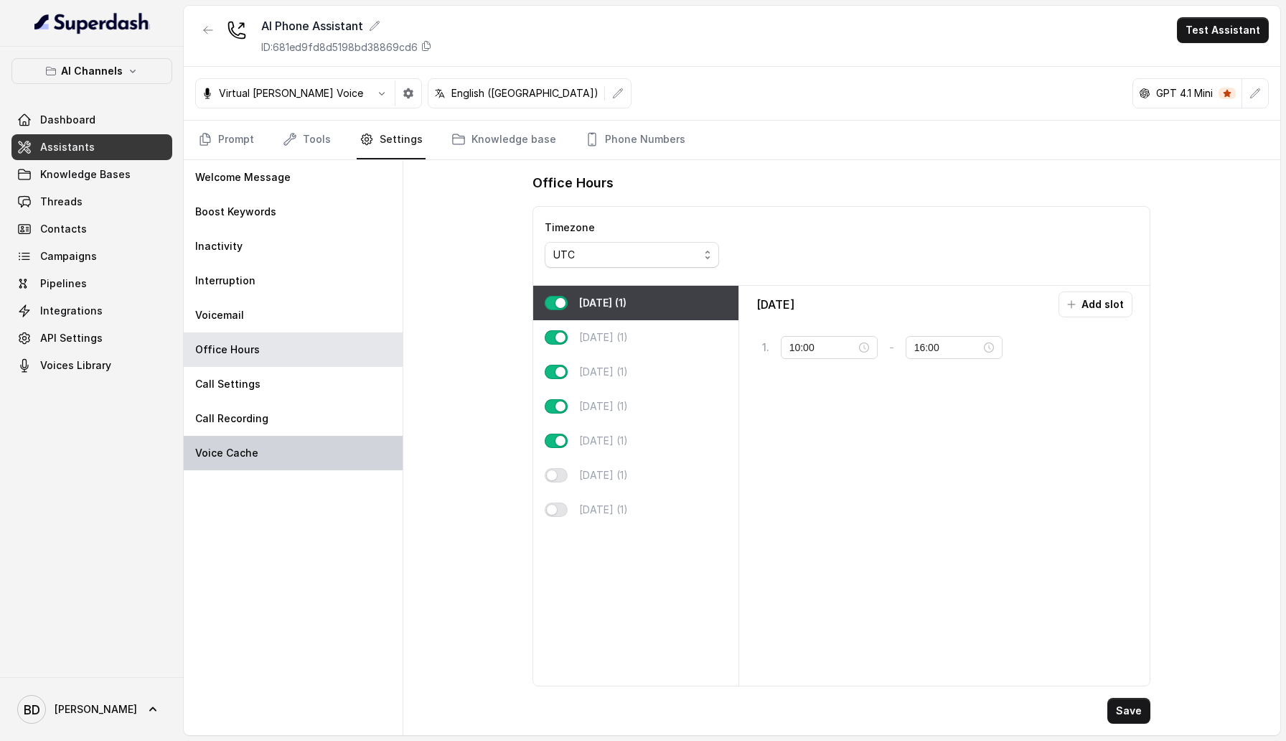
click at [305, 436] on div "Voice Cache" at bounding box center [293, 453] width 219 height 34
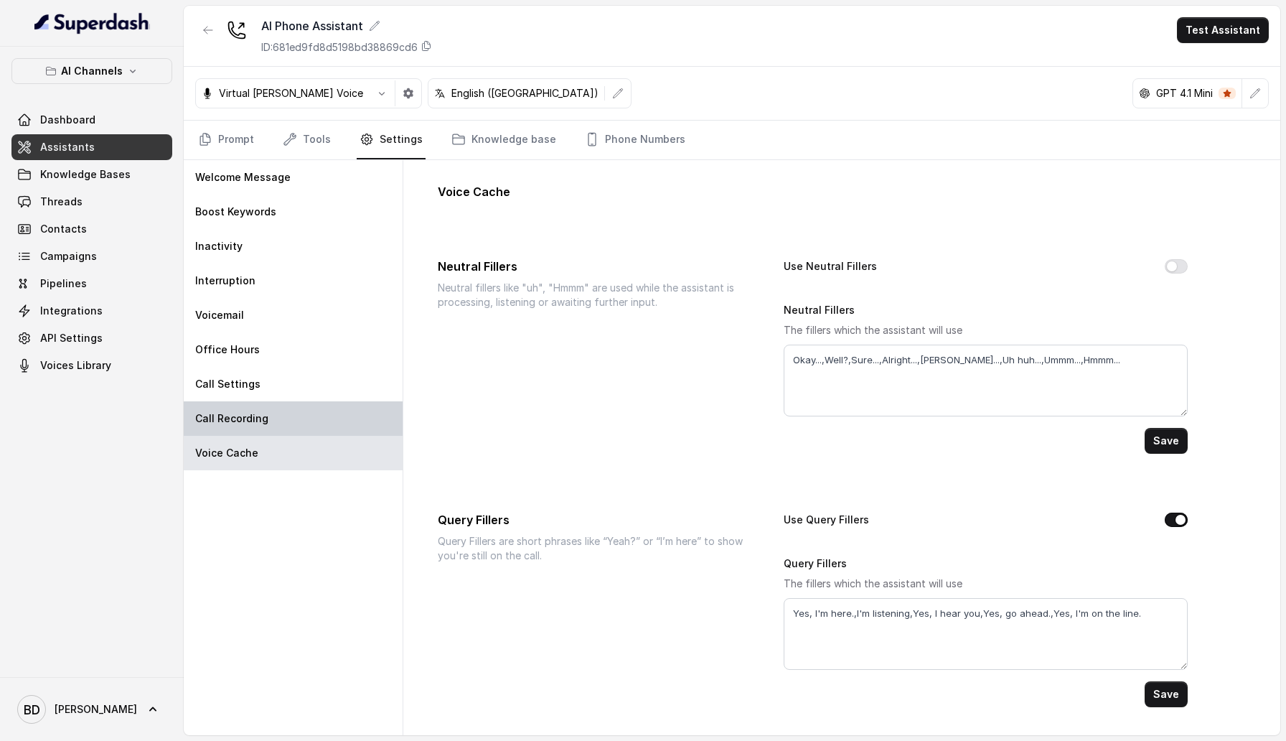
click at [306, 417] on div "Call Recording" at bounding box center [293, 418] width 219 height 34
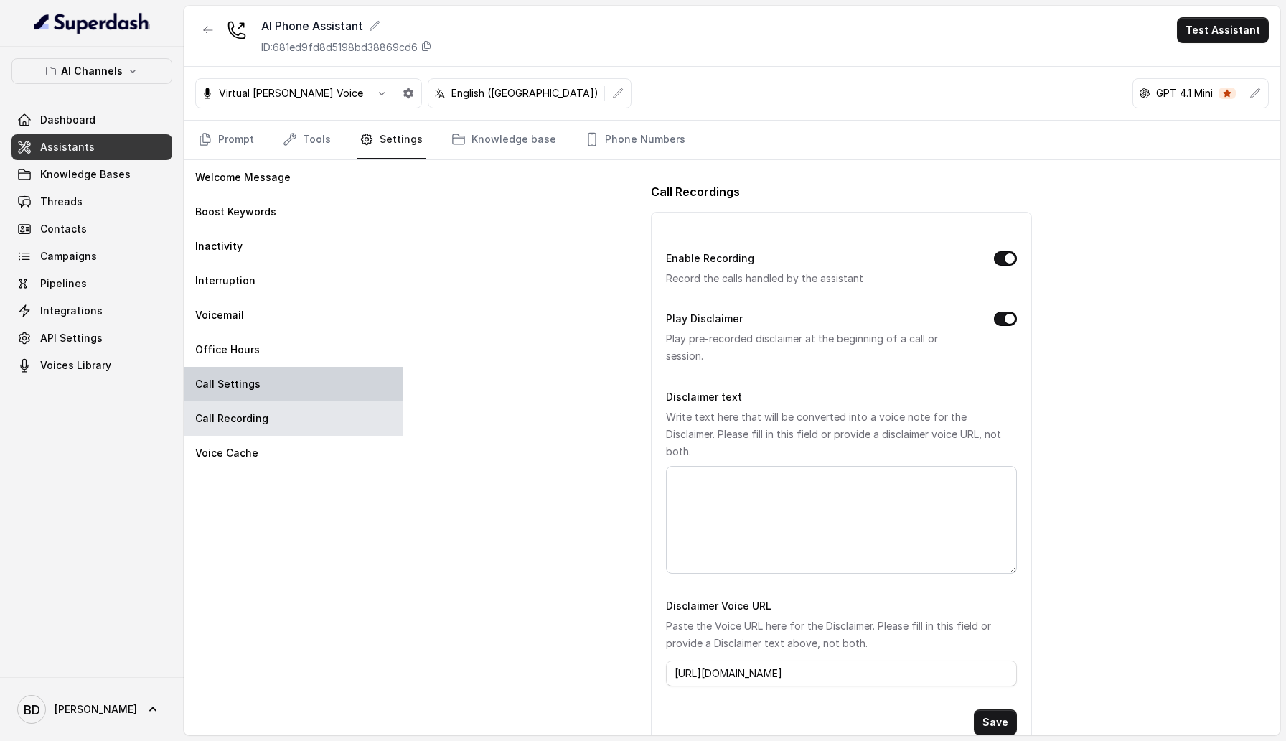
click at [309, 388] on div "Call Settings" at bounding box center [293, 384] width 219 height 34
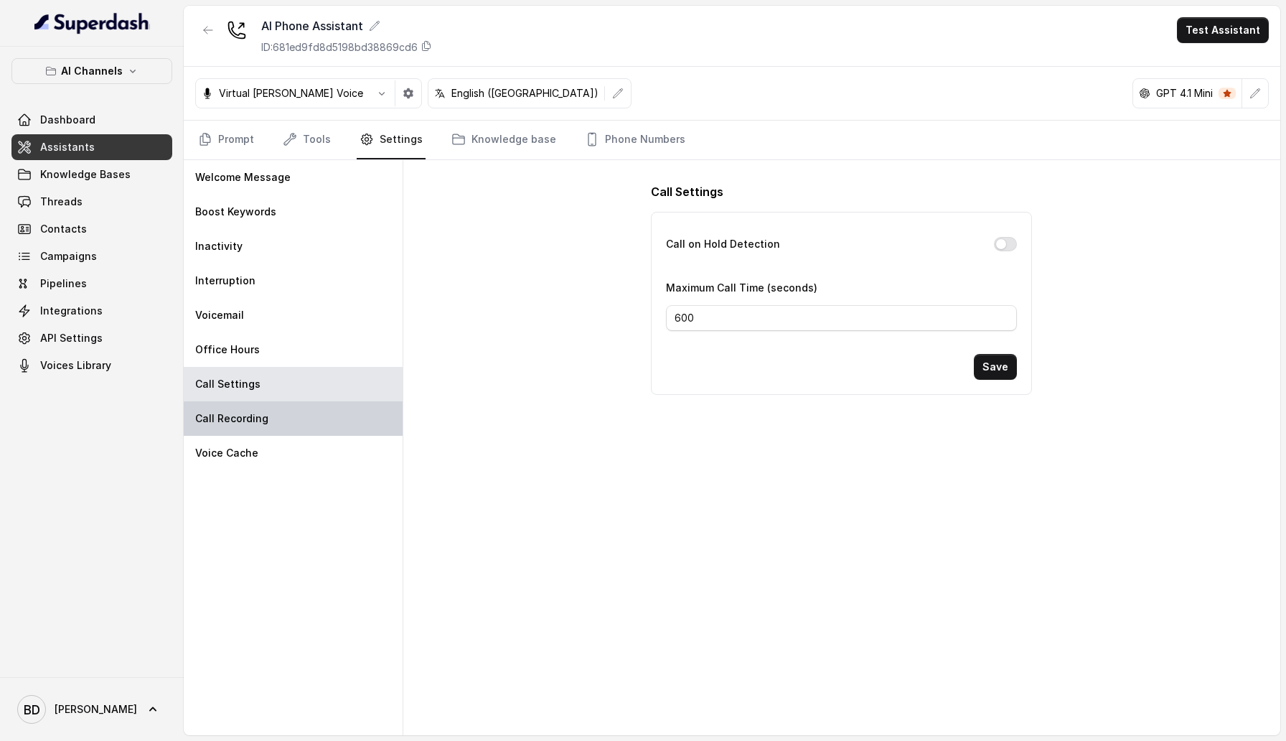
click at [304, 421] on div "Call Recording" at bounding box center [293, 418] width 219 height 34
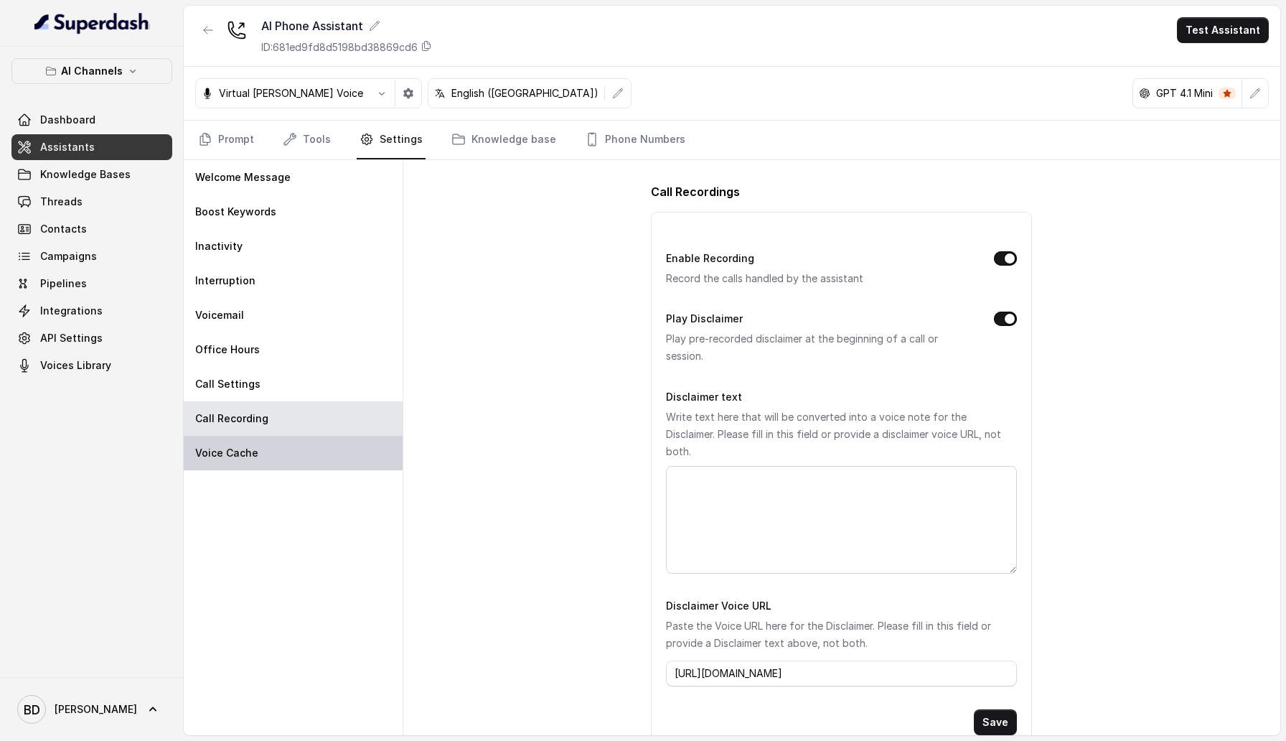
click at [304, 449] on div "Voice Cache" at bounding box center [293, 453] width 219 height 34
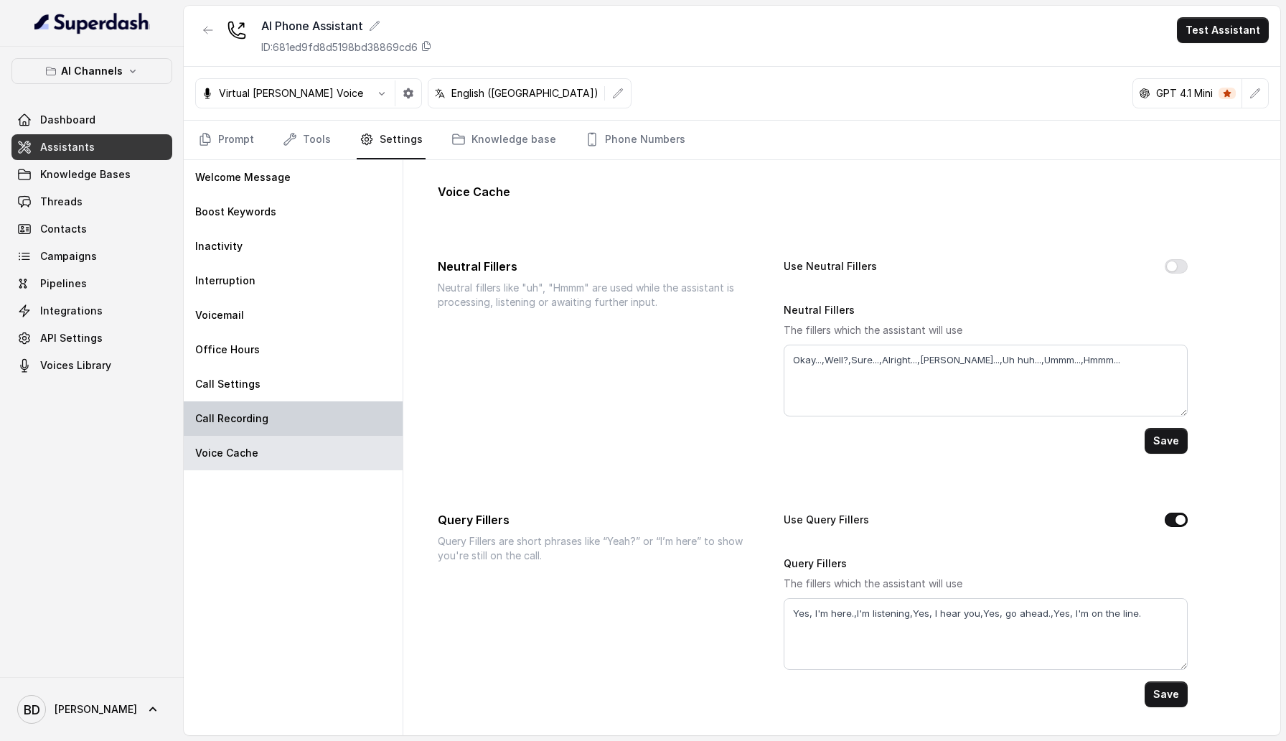
click at [301, 416] on div "Call Recording" at bounding box center [293, 418] width 219 height 34
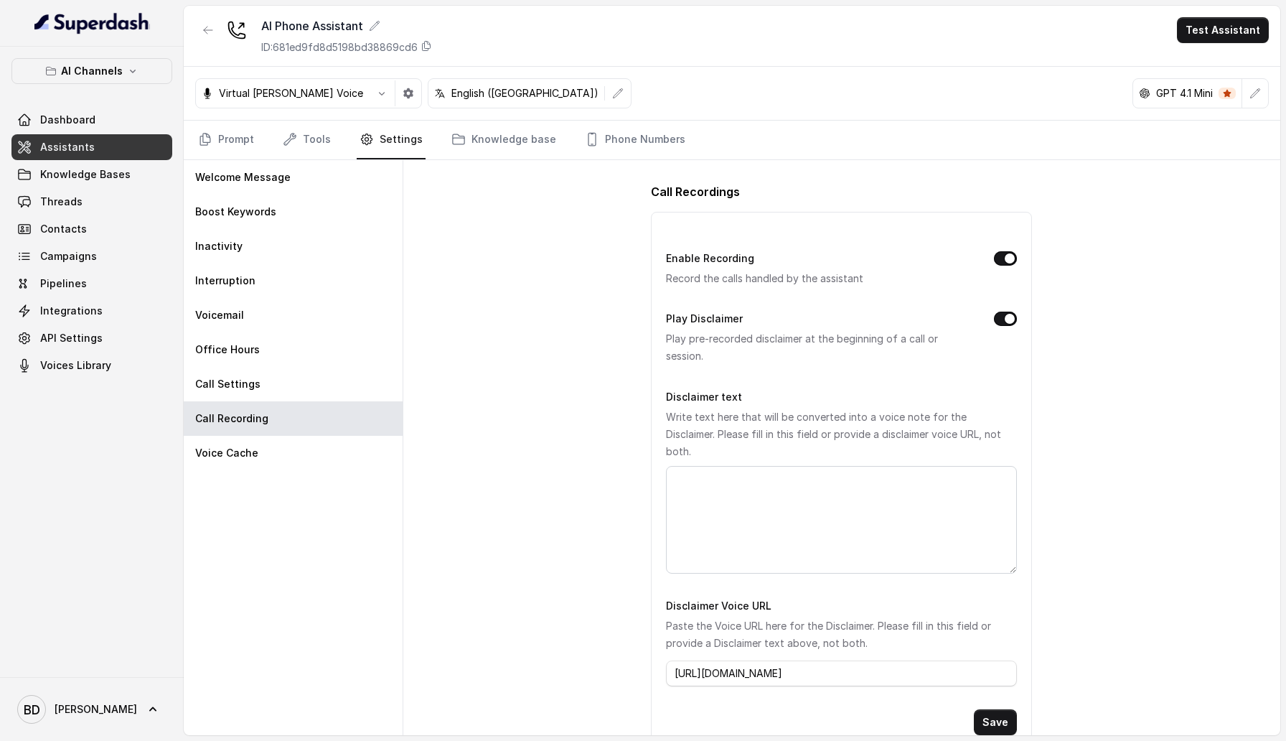
click at [276, 136] on nav "Prompt Tools Settings Knowledge base Phone Numbers" at bounding box center [732, 140] width 1074 height 39
click at [305, 136] on link "Tools" at bounding box center [307, 140] width 54 height 39
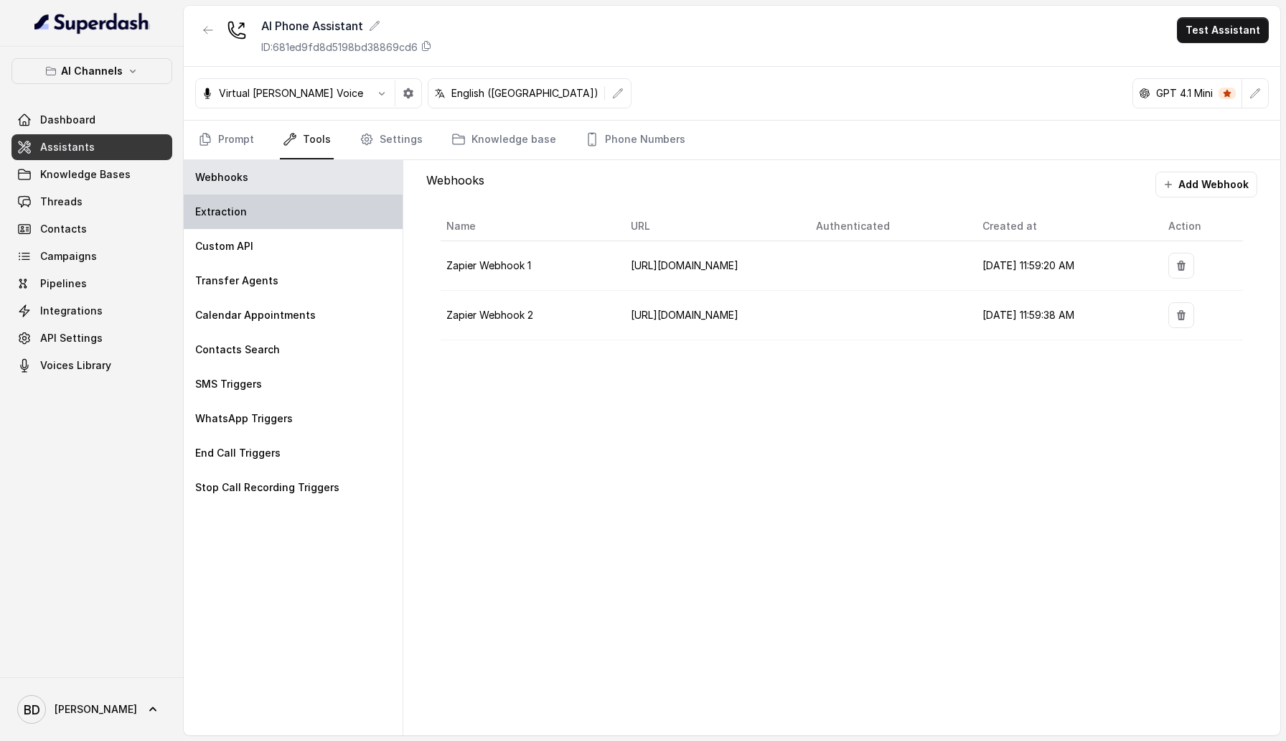
click at [292, 198] on div "Extraction" at bounding box center [293, 211] width 219 height 34
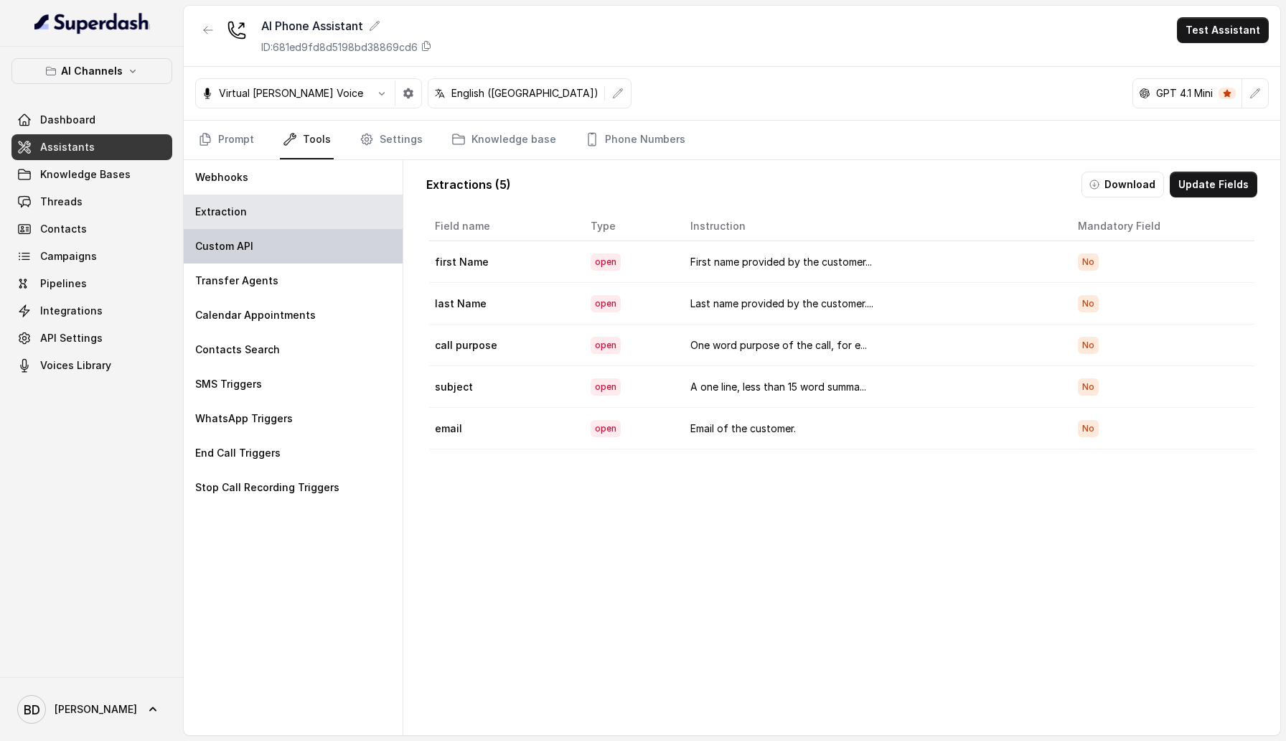
click at [303, 250] on div "Custom API" at bounding box center [293, 246] width 219 height 34
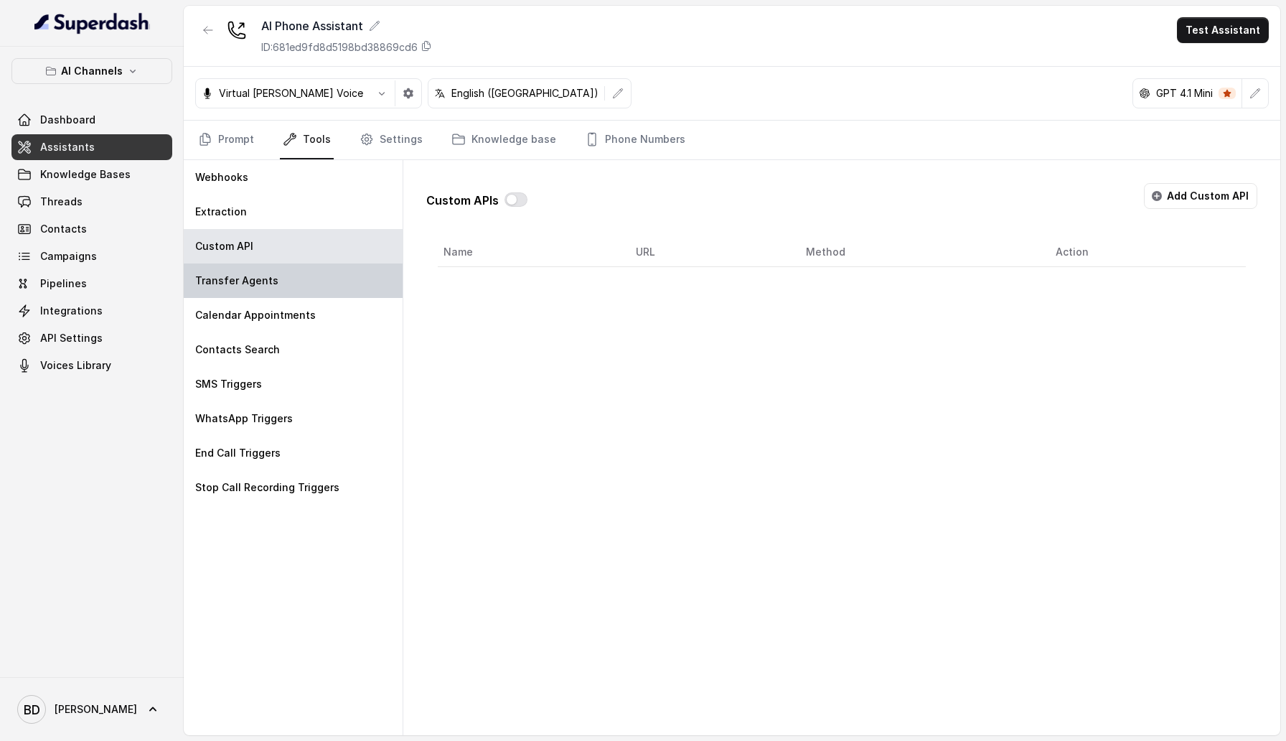
click at [303, 278] on div "Transfer Agents" at bounding box center [293, 280] width 219 height 34
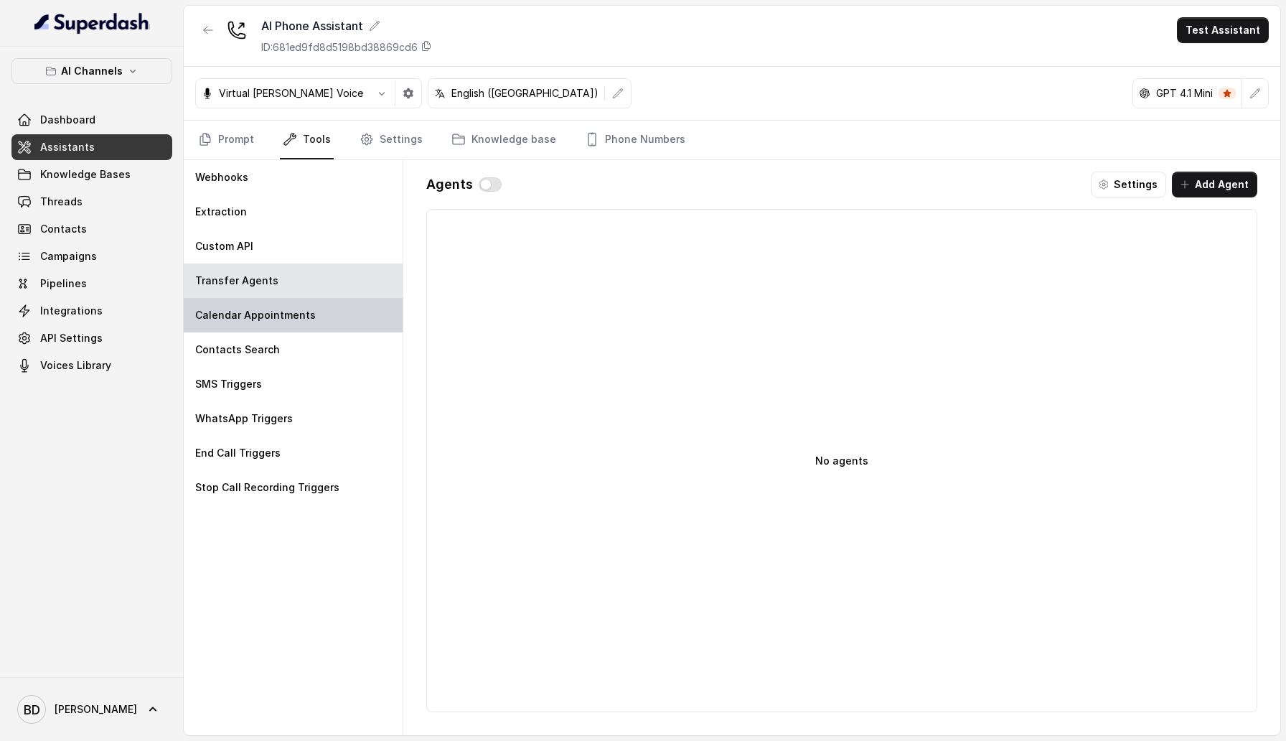
click at [303, 310] on p "Calendar Appointments" at bounding box center [255, 315] width 121 height 14
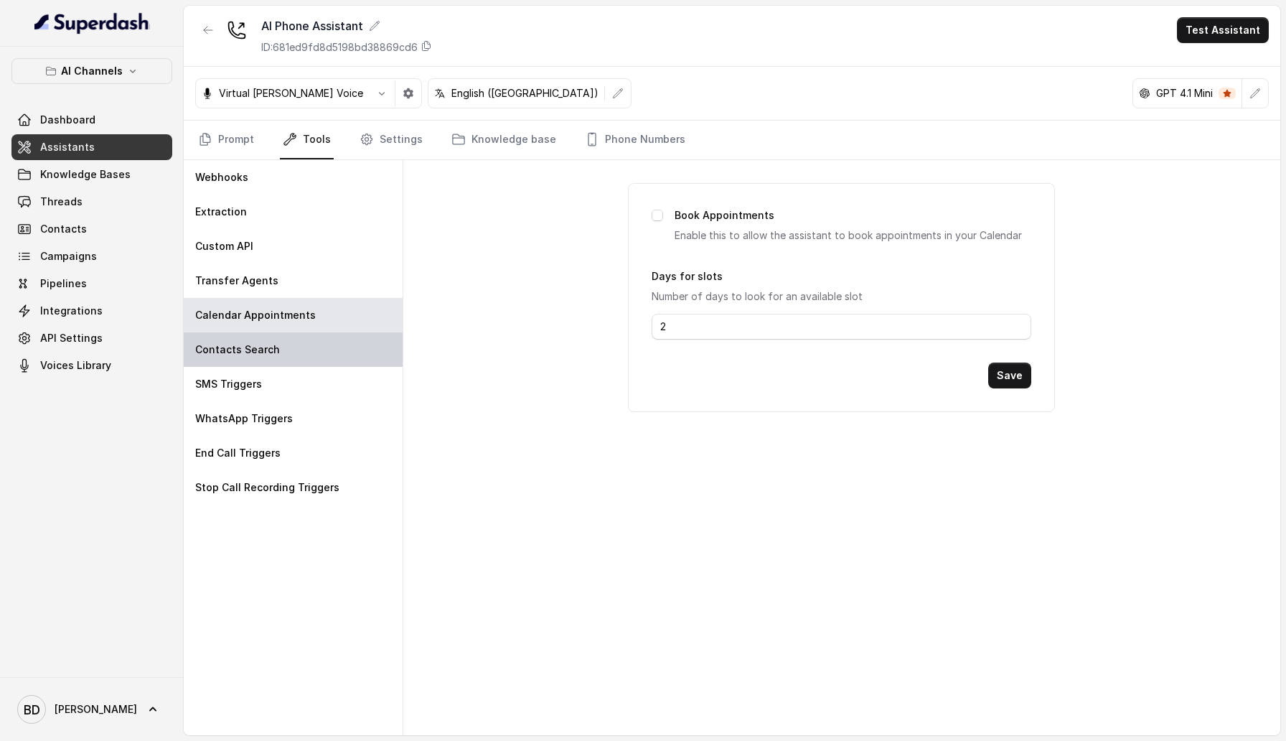
click at [303, 357] on div "Contacts Search" at bounding box center [293, 349] width 219 height 34
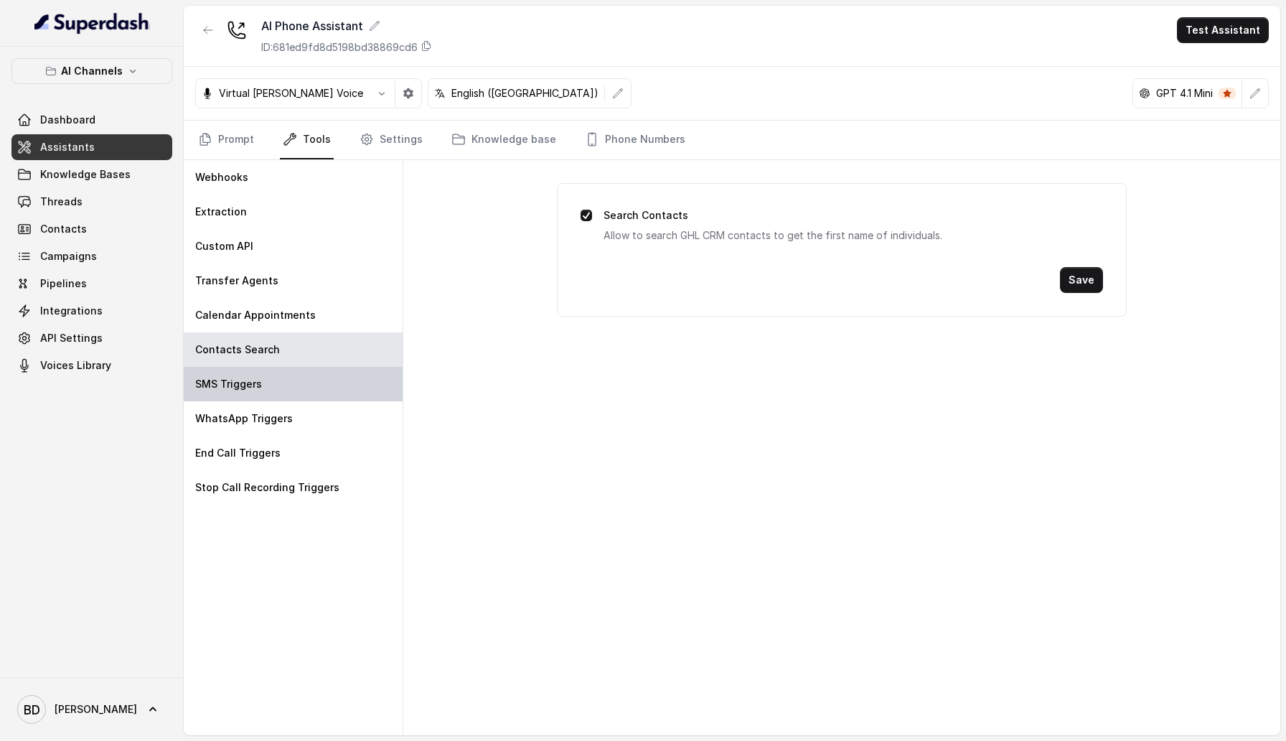
click at [298, 387] on div "SMS Triggers" at bounding box center [293, 384] width 219 height 34
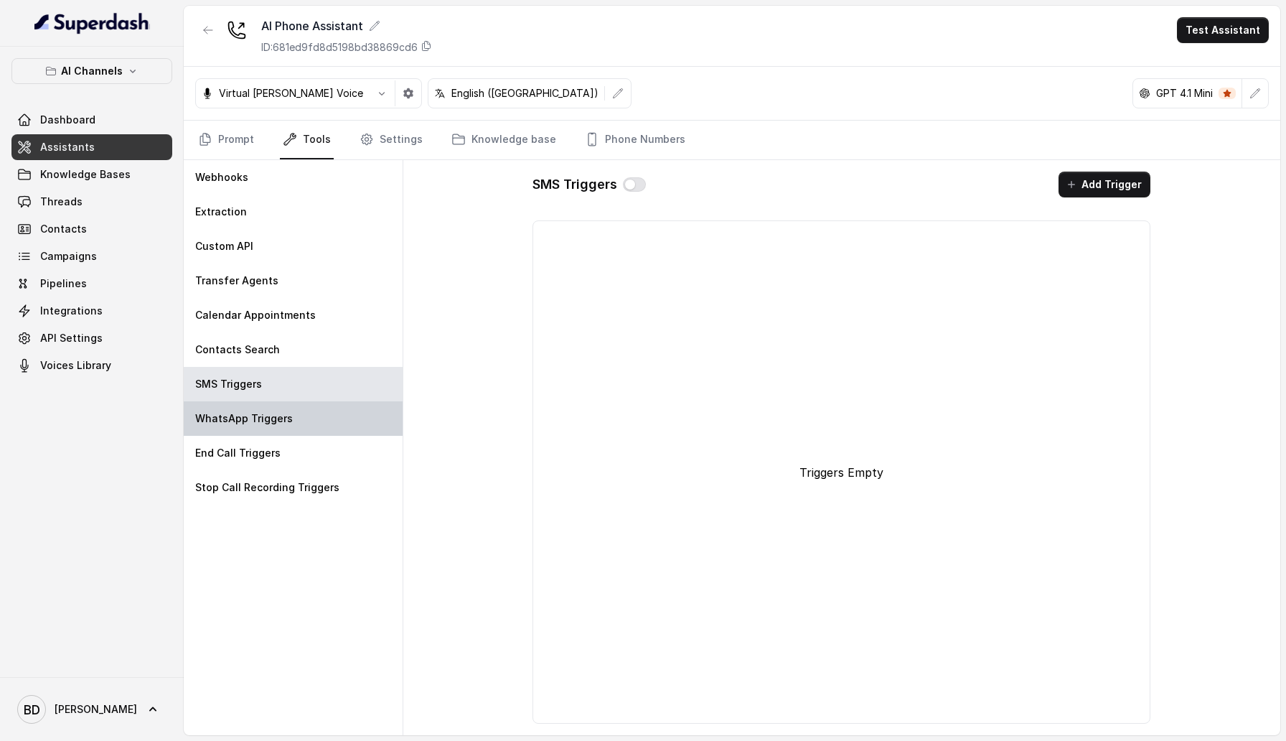
click at [298, 421] on div "WhatsApp Triggers" at bounding box center [293, 418] width 219 height 34
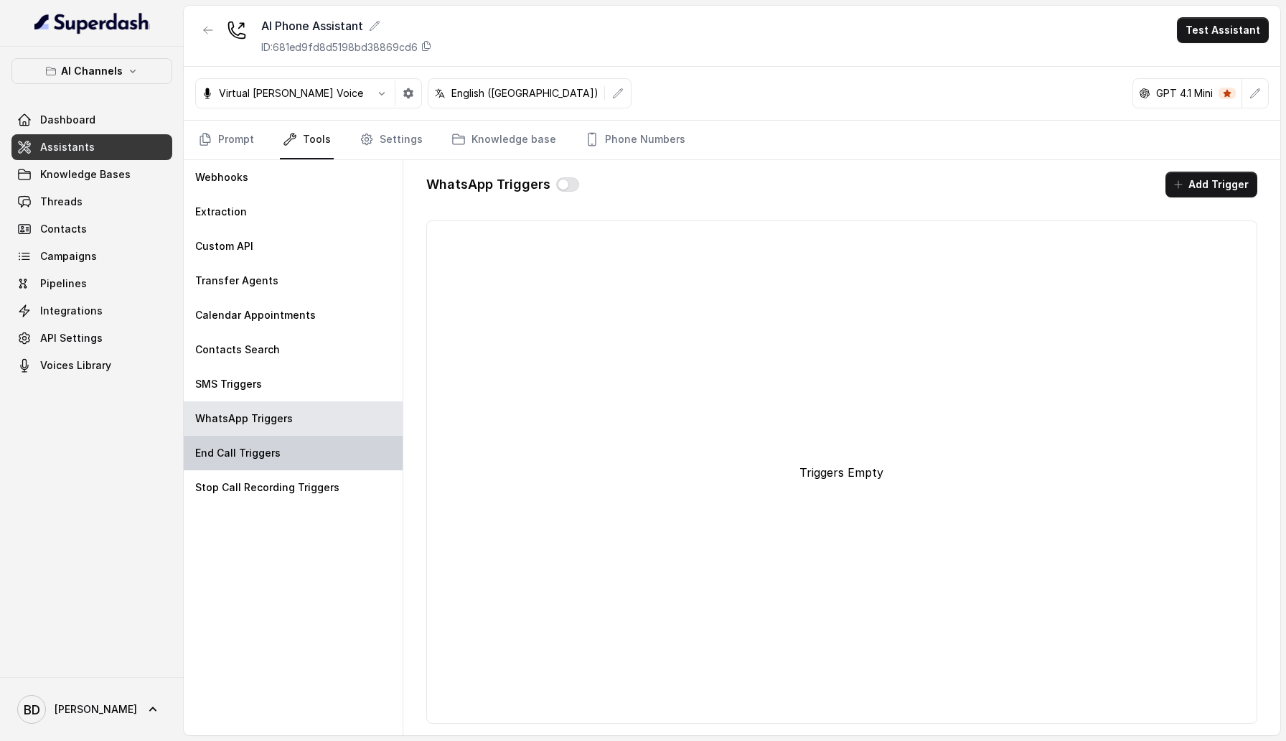
click at [299, 454] on div "End Call Triggers" at bounding box center [293, 453] width 219 height 34
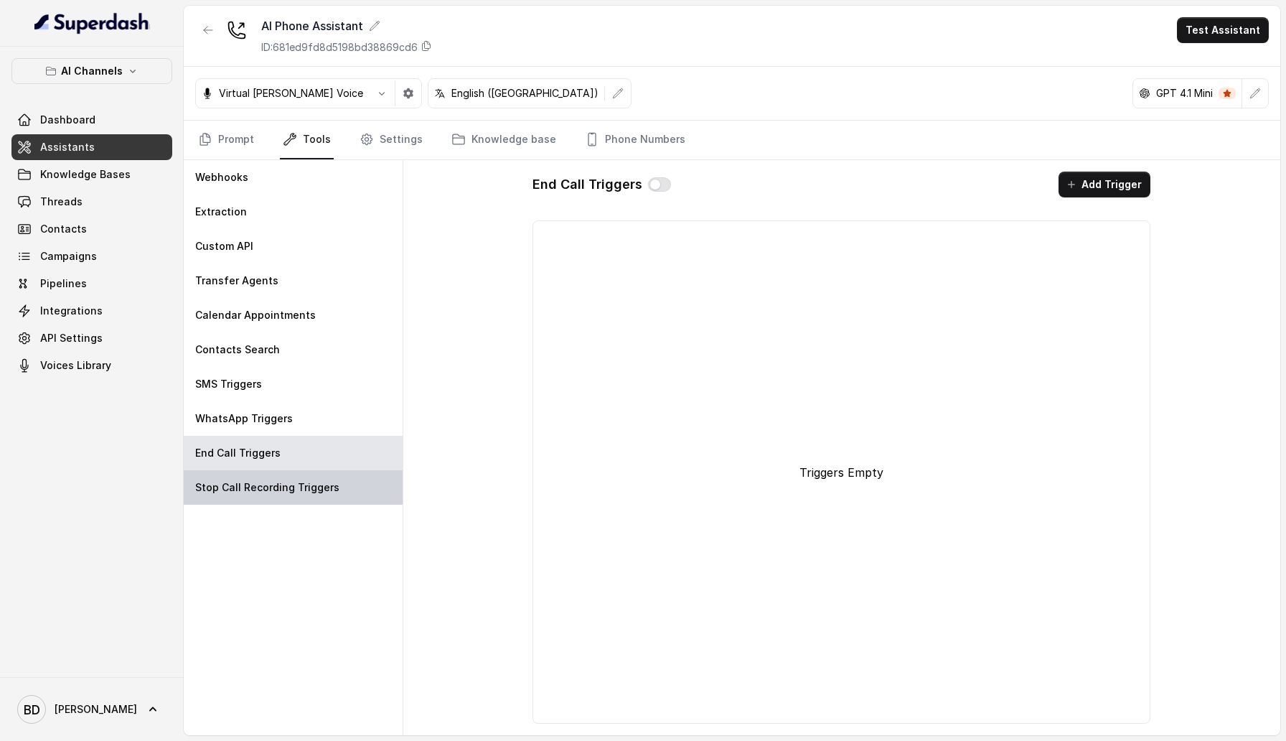
click at [303, 481] on p "Stop Call Recording Triggers" at bounding box center [267, 487] width 144 height 14
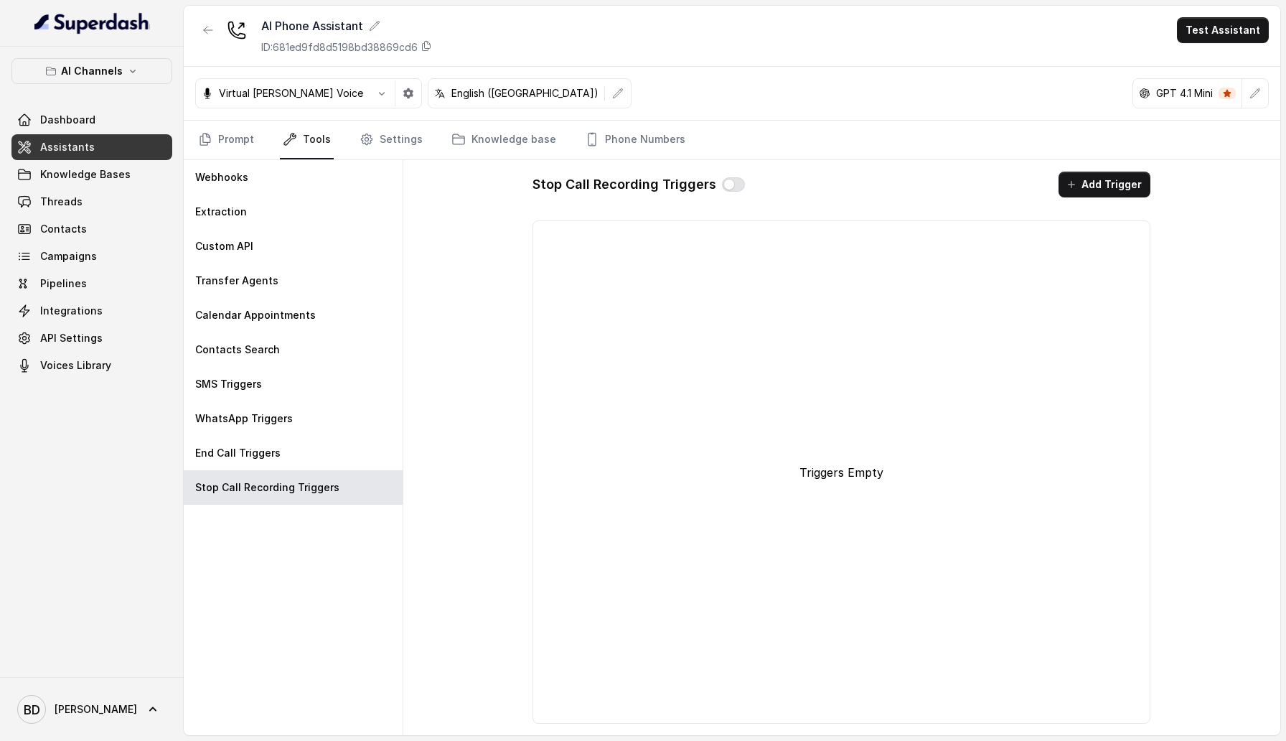
click at [418, 116] on div "Virtual Ian Voice English (Australia) GPT 4.1 Mini" at bounding box center [732, 94] width 1097 height 54
click at [411, 134] on link "Settings" at bounding box center [391, 140] width 69 height 39
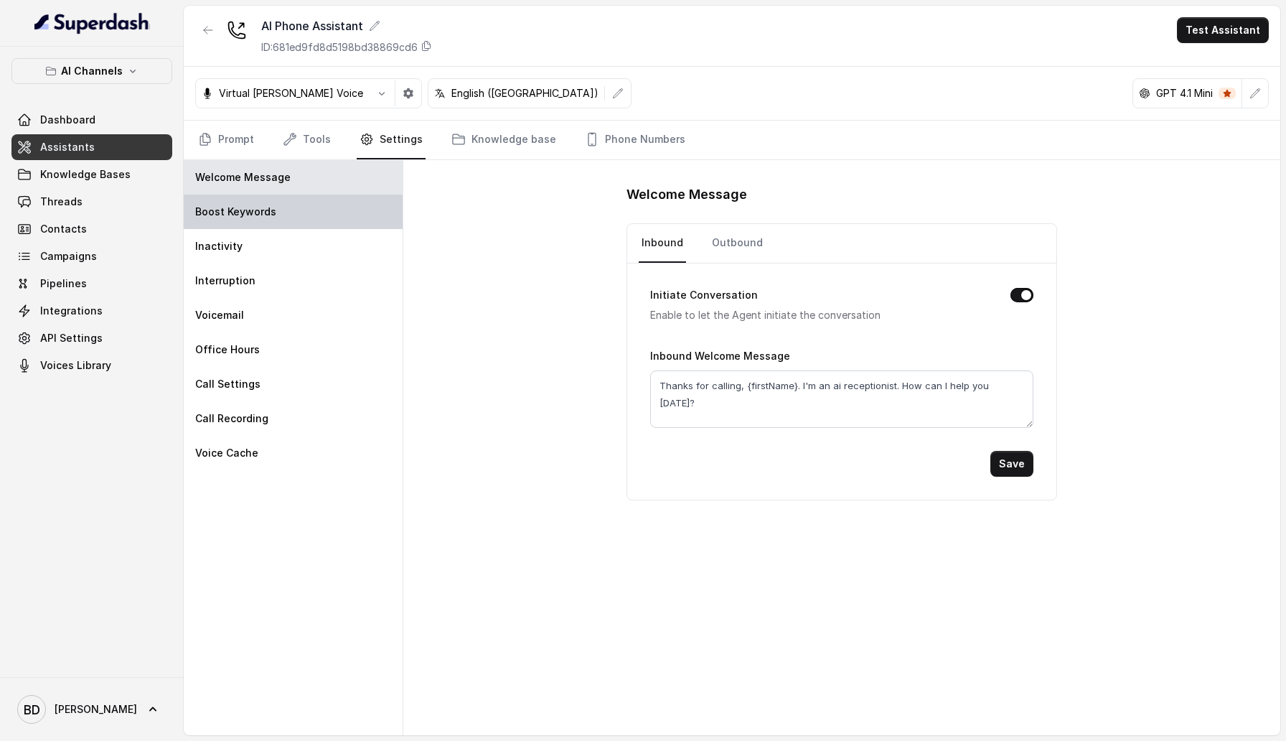
click at [329, 209] on div "Boost Keywords" at bounding box center [293, 211] width 219 height 34
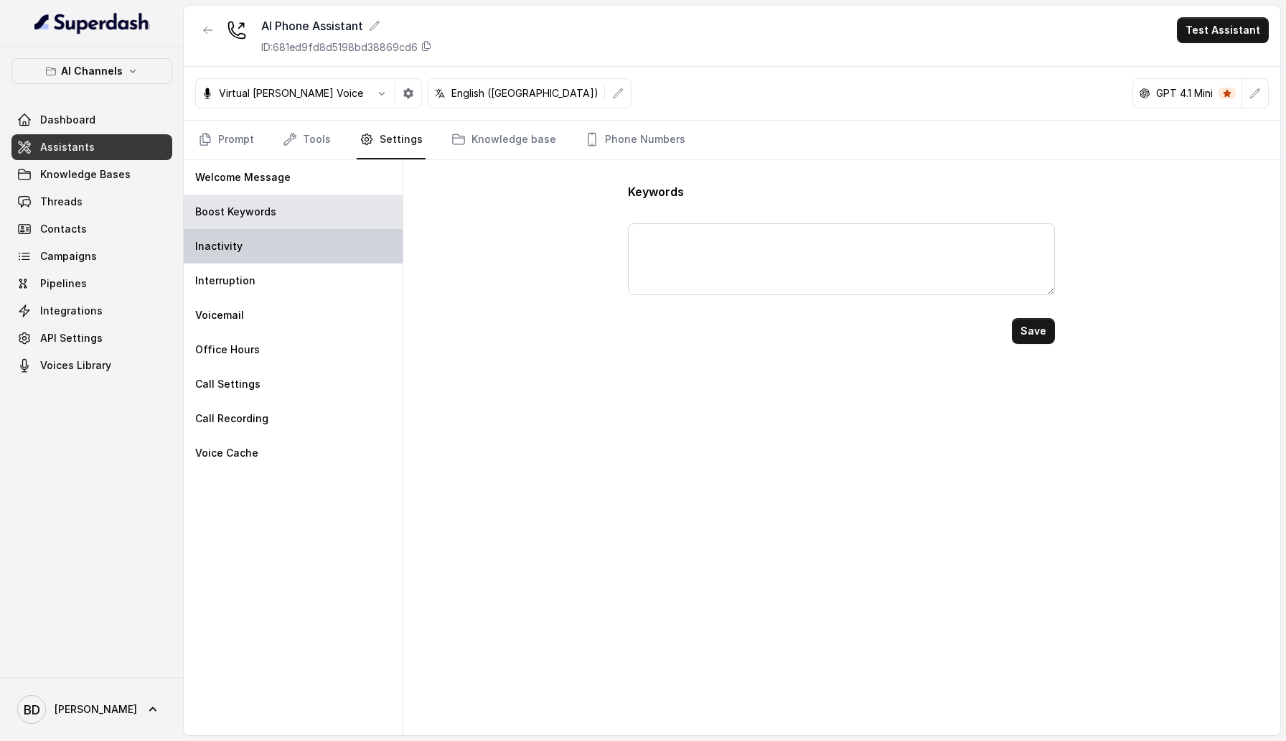
click at [337, 244] on div "Inactivity" at bounding box center [293, 246] width 219 height 34
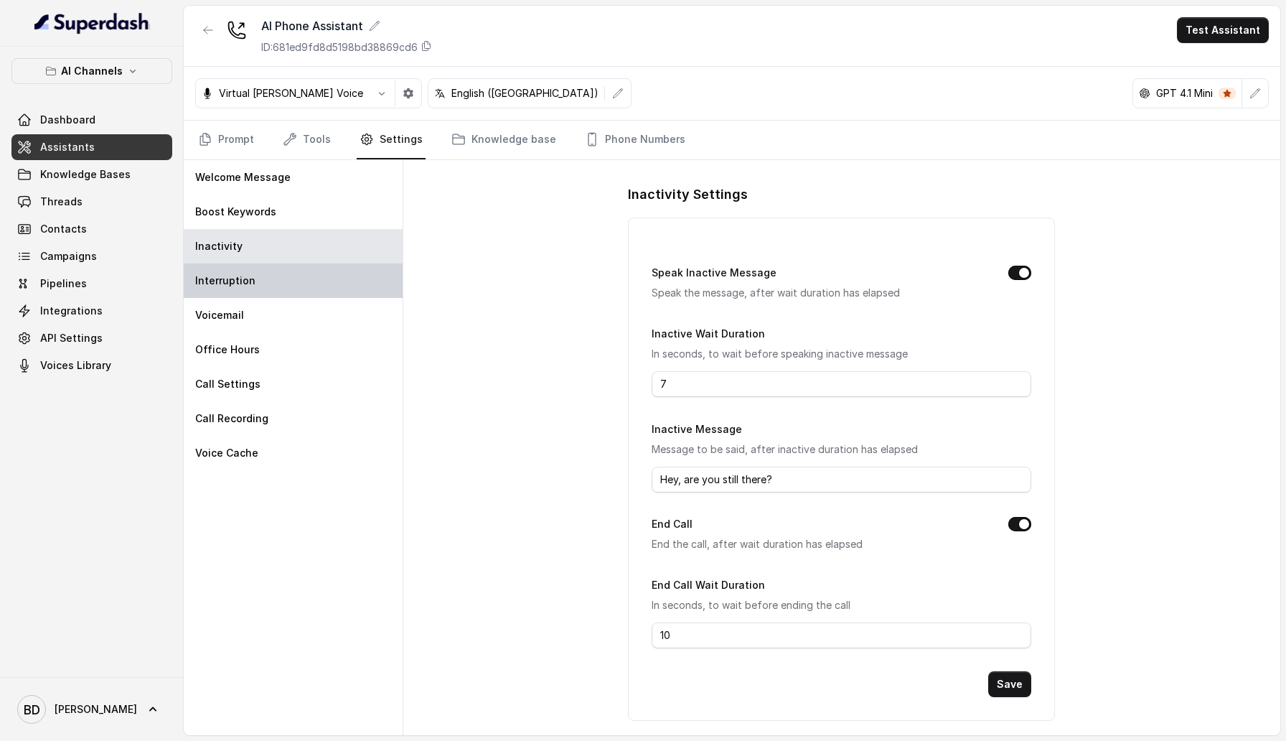
click at [328, 266] on div "Interruption" at bounding box center [293, 280] width 219 height 34
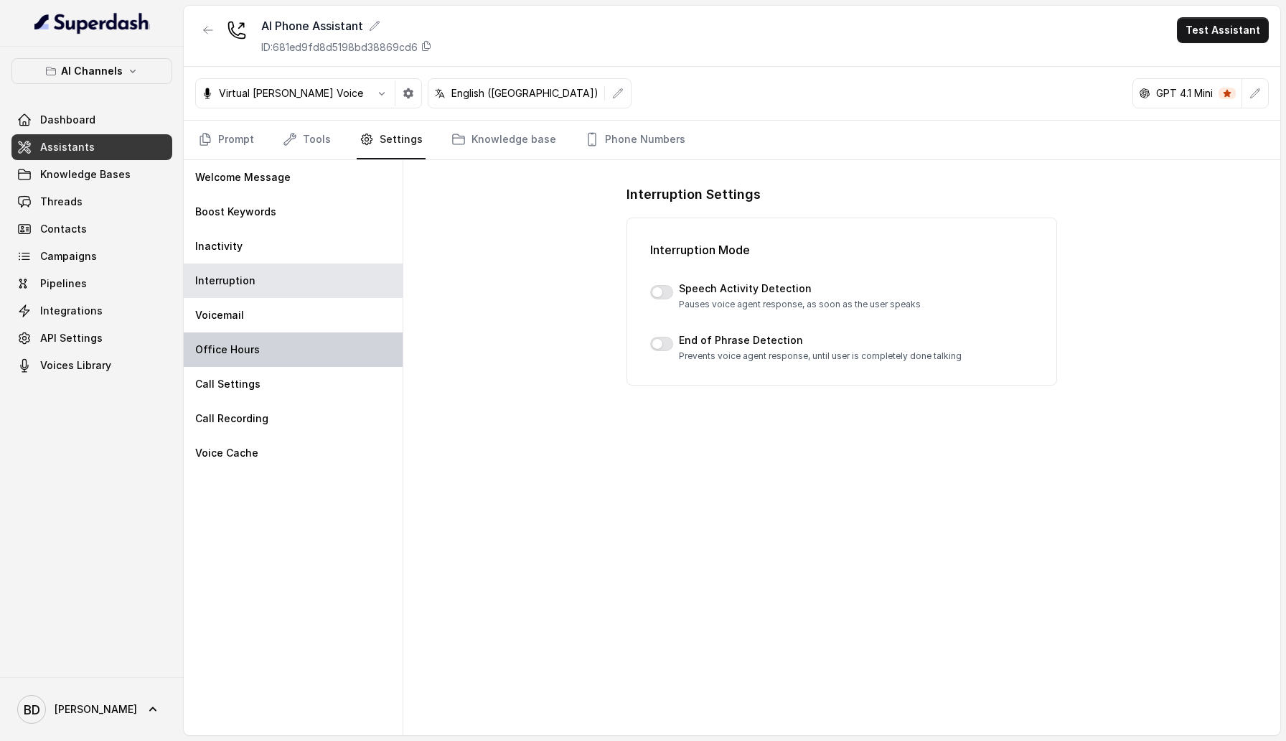
click at [323, 340] on div "Office Hours" at bounding box center [293, 349] width 219 height 34
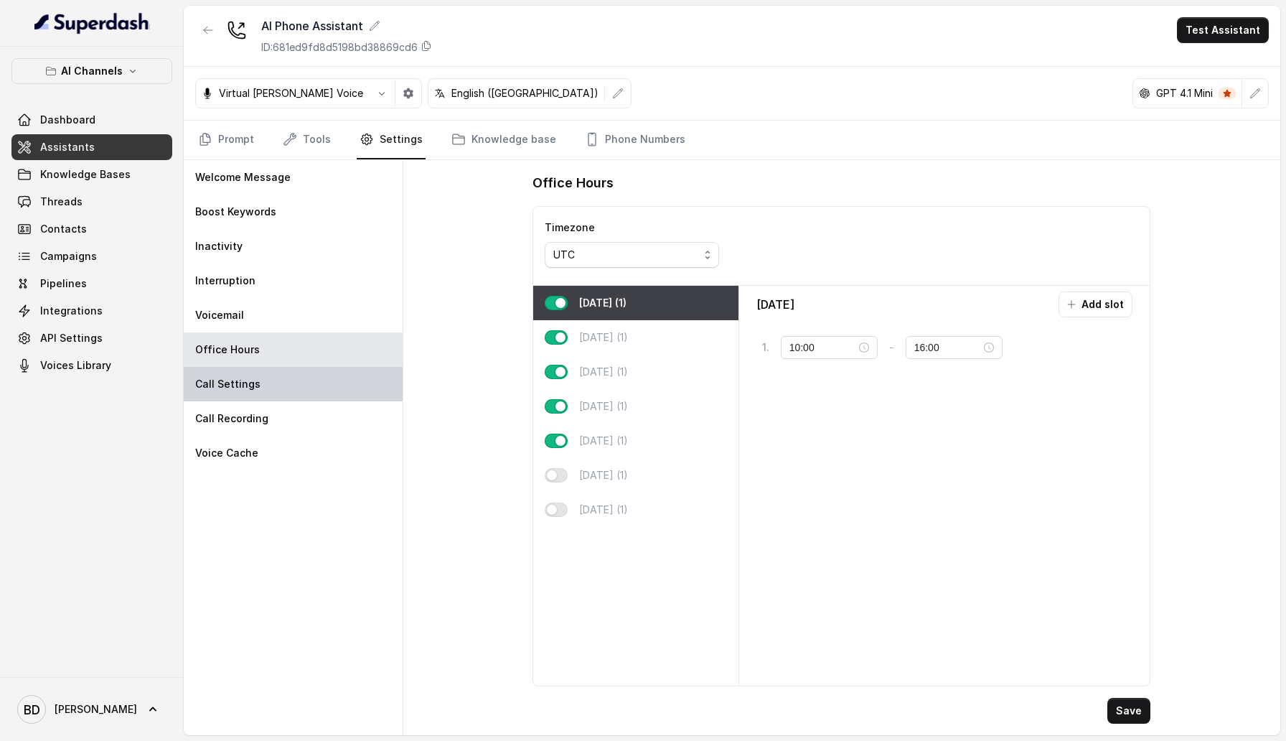
click at [294, 370] on div "Call Settings" at bounding box center [293, 384] width 219 height 34
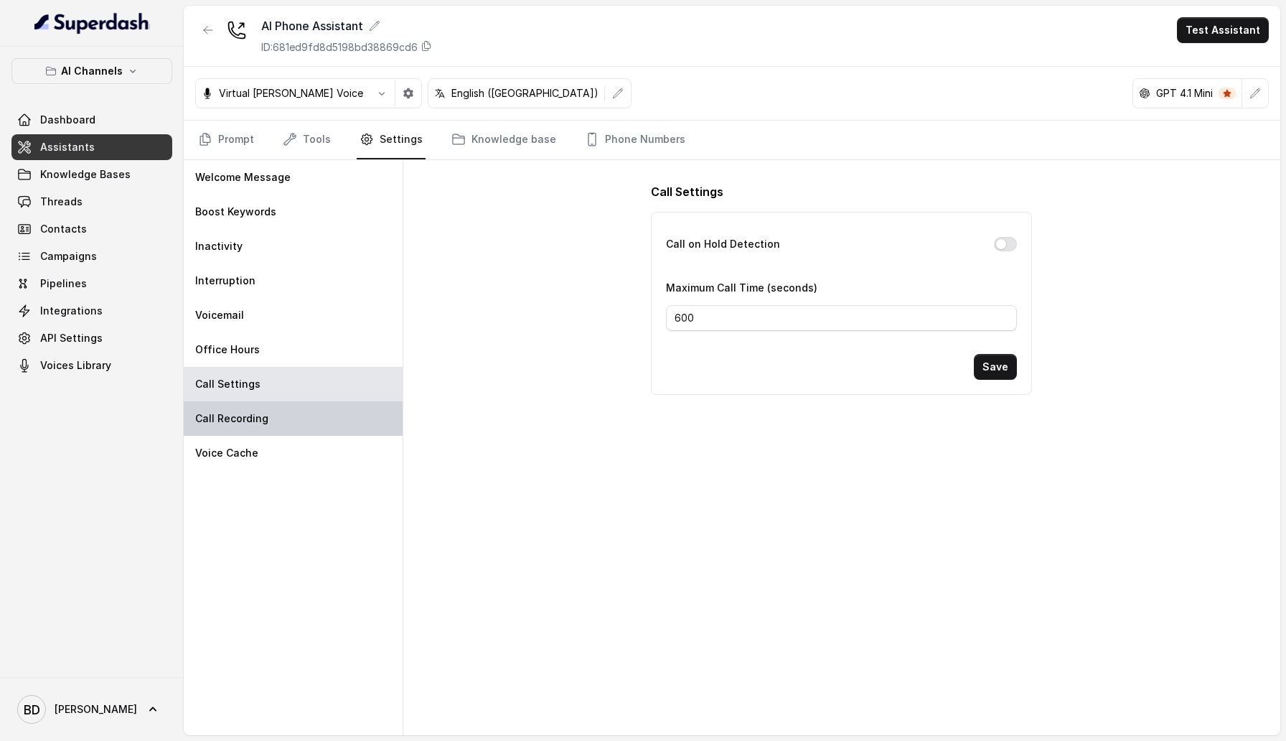
click at [294, 411] on div "Call Recording" at bounding box center [293, 418] width 219 height 34
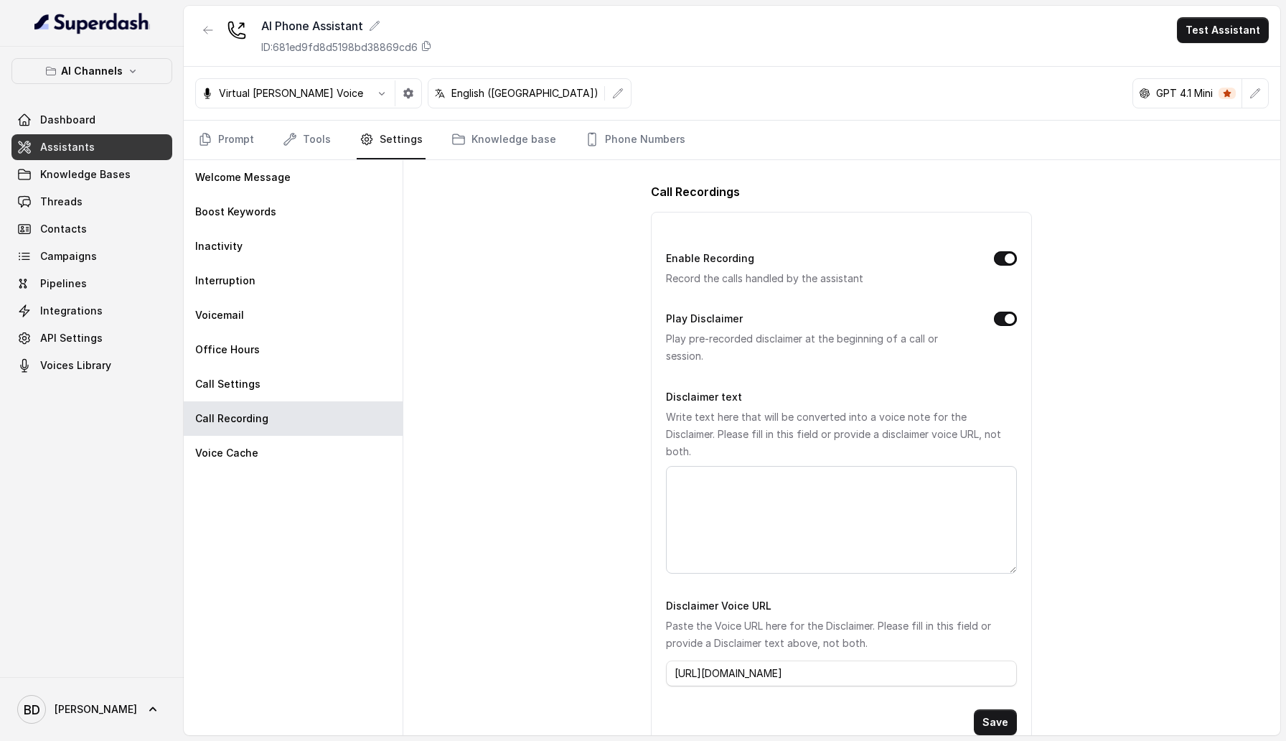
click at [273, 479] on div "Welcome Message Boost Keywords Inactivity Interruption Voicemail Office Hours C…" at bounding box center [294, 447] width 220 height 575
click at [271, 458] on div "Voice Cache" at bounding box center [293, 453] width 219 height 34
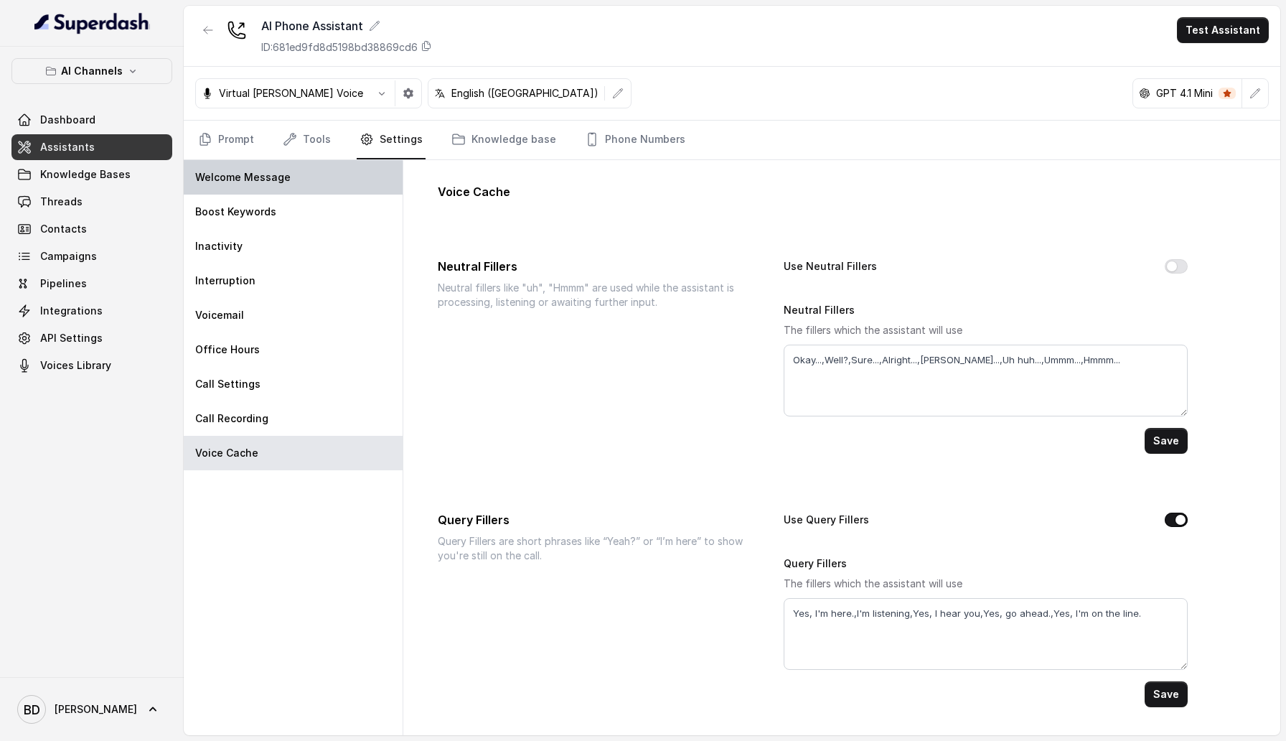
click at [339, 181] on div "Welcome Message" at bounding box center [293, 177] width 219 height 34
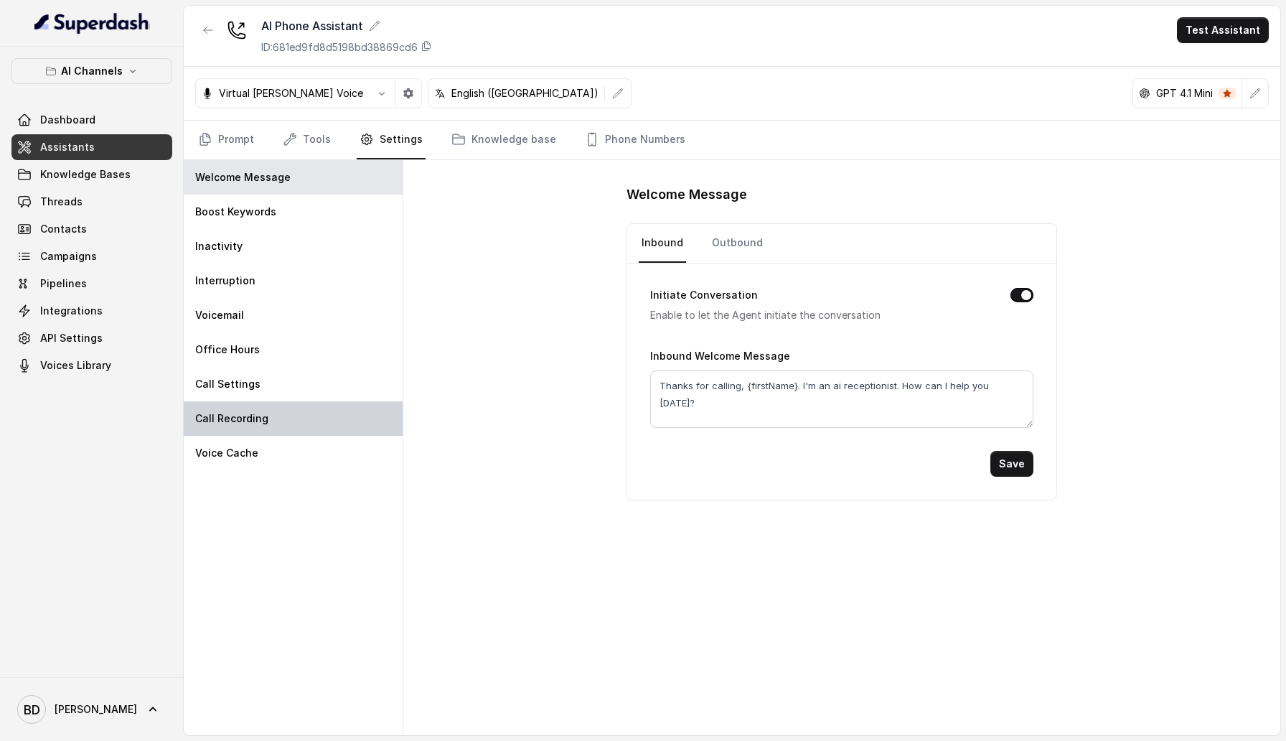
click at [273, 423] on div "Call Recording" at bounding box center [293, 418] width 219 height 34
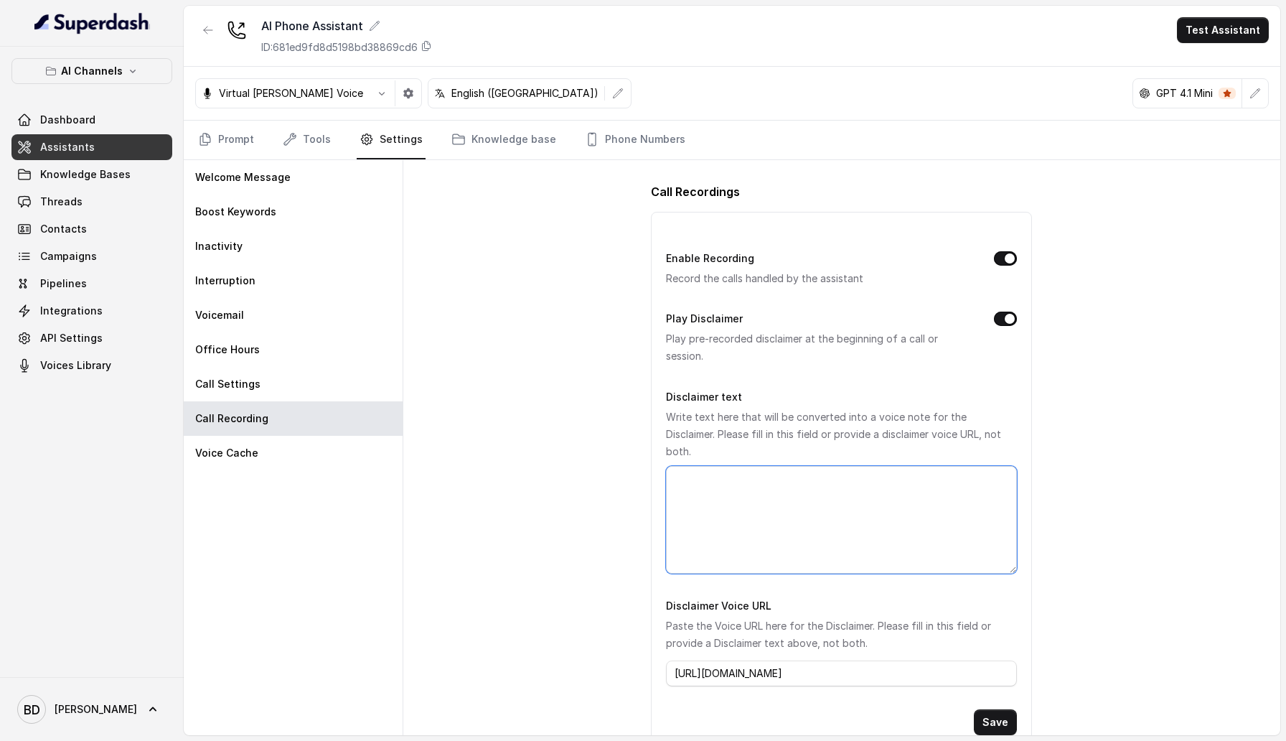
click at [776, 466] on textarea "Disclaimer text" at bounding box center [841, 520] width 351 height 108
click at [549, 373] on div "Call Recordings Enable Recording Record the calls handled by the assistant Play…" at bounding box center [841, 447] width 877 height 575
click at [266, 461] on div "Voice Cache" at bounding box center [293, 453] width 219 height 34
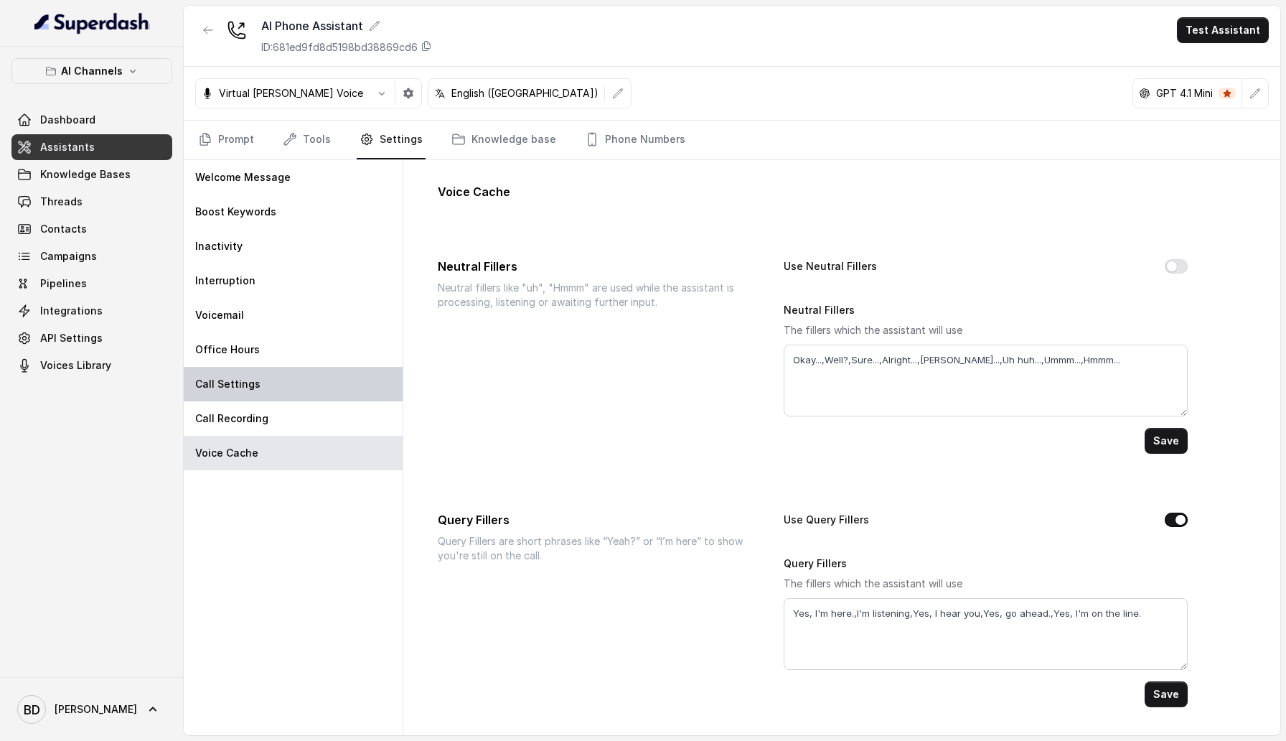
click at [278, 370] on div "Call Settings" at bounding box center [293, 384] width 219 height 34
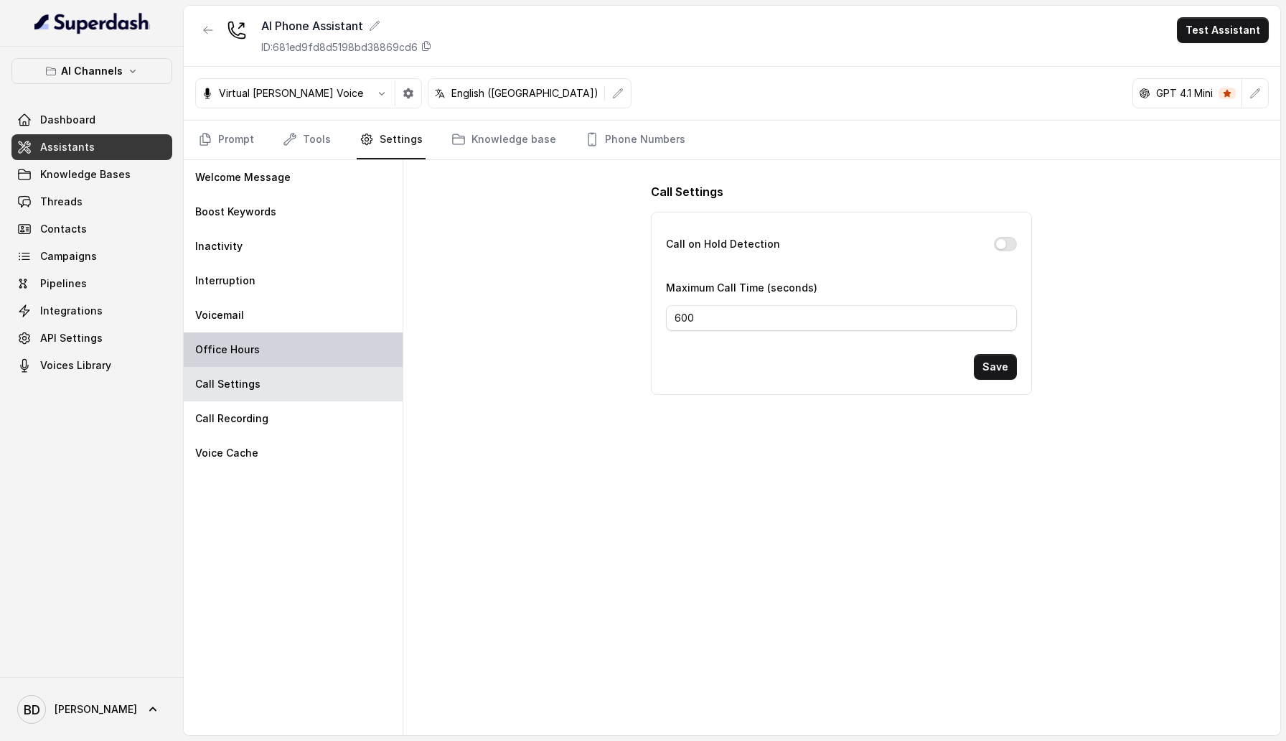
click at [275, 357] on div "Office Hours" at bounding box center [293, 349] width 219 height 34
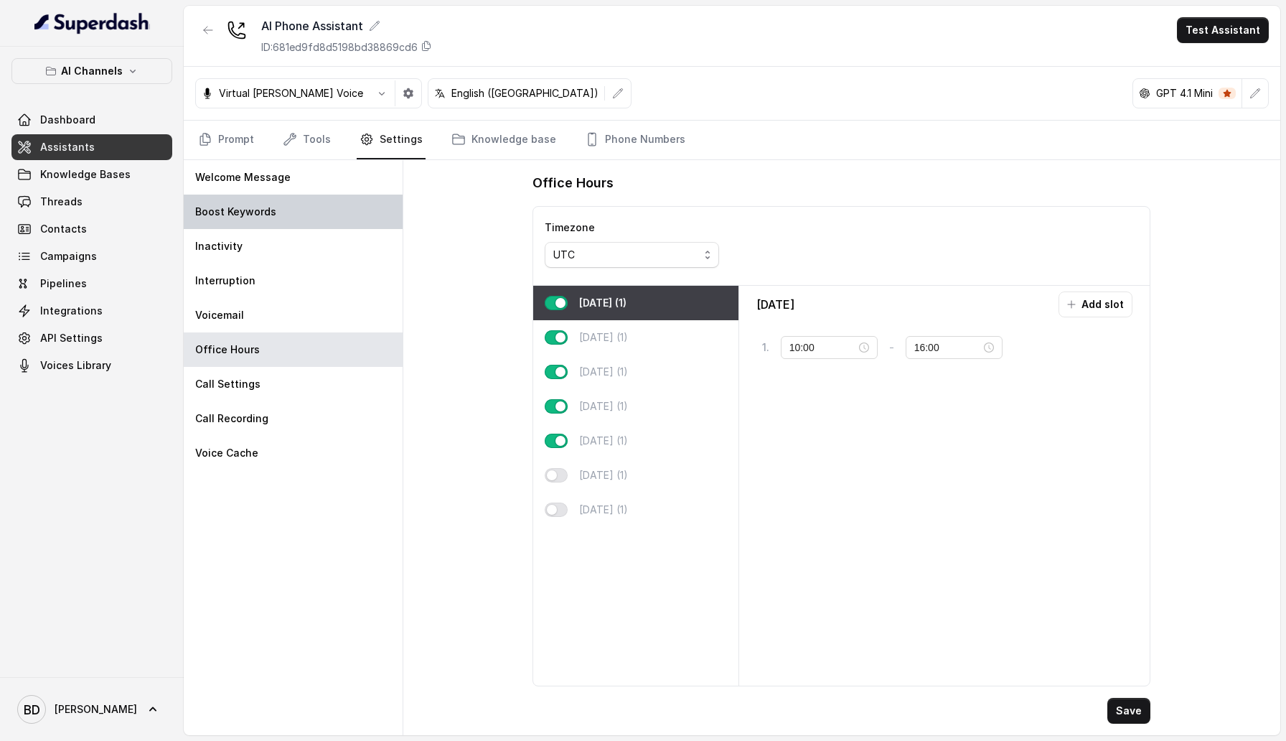
click at [267, 210] on p "Boost Keywords" at bounding box center [235, 212] width 81 height 14
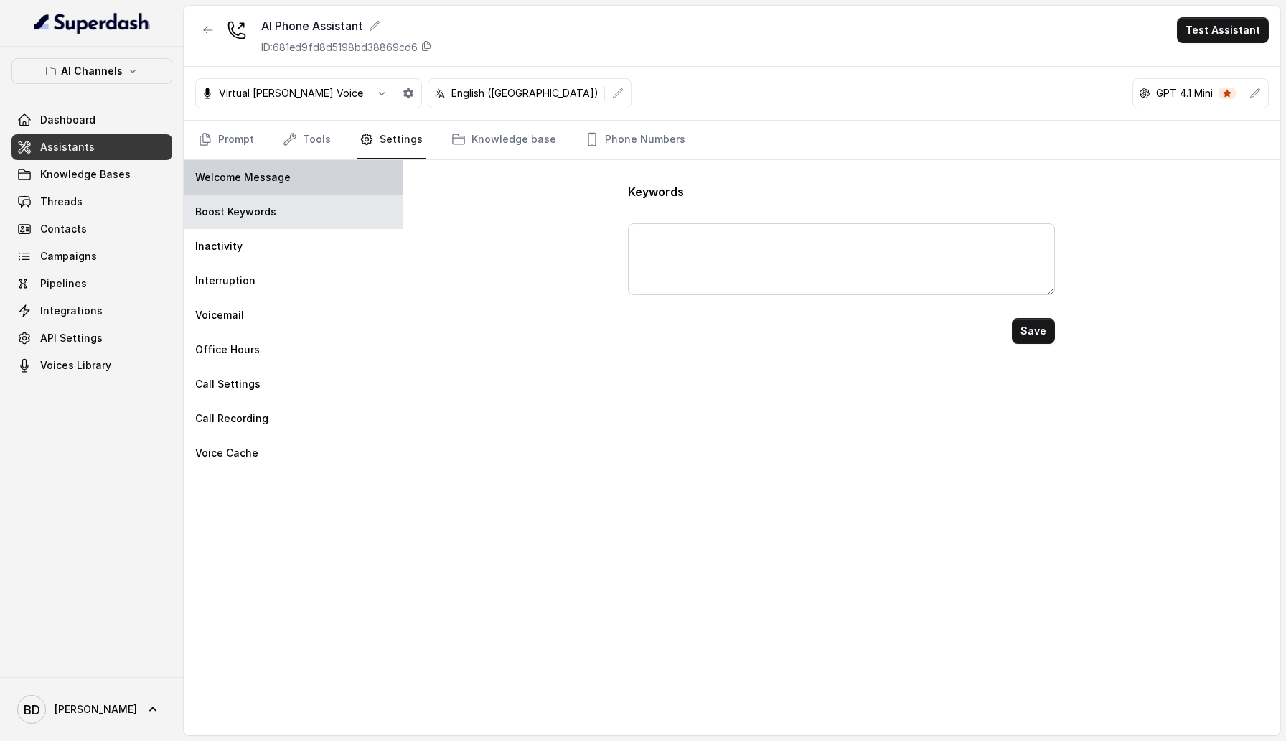
click at [267, 172] on p "Welcome Message" at bounding box center [242, 177] width 95 height 14
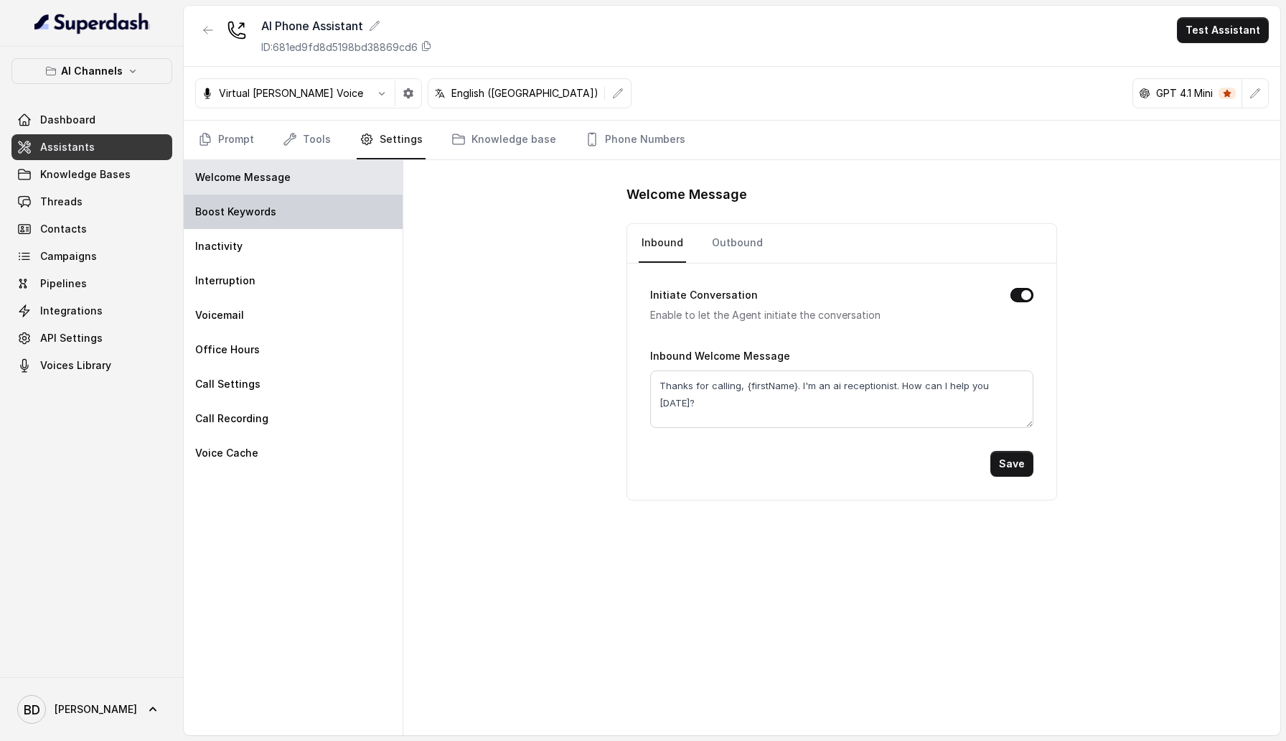
click at [283, 195] on div "Boost Keywords" at bounding box center [293, 211] width 219 height 34
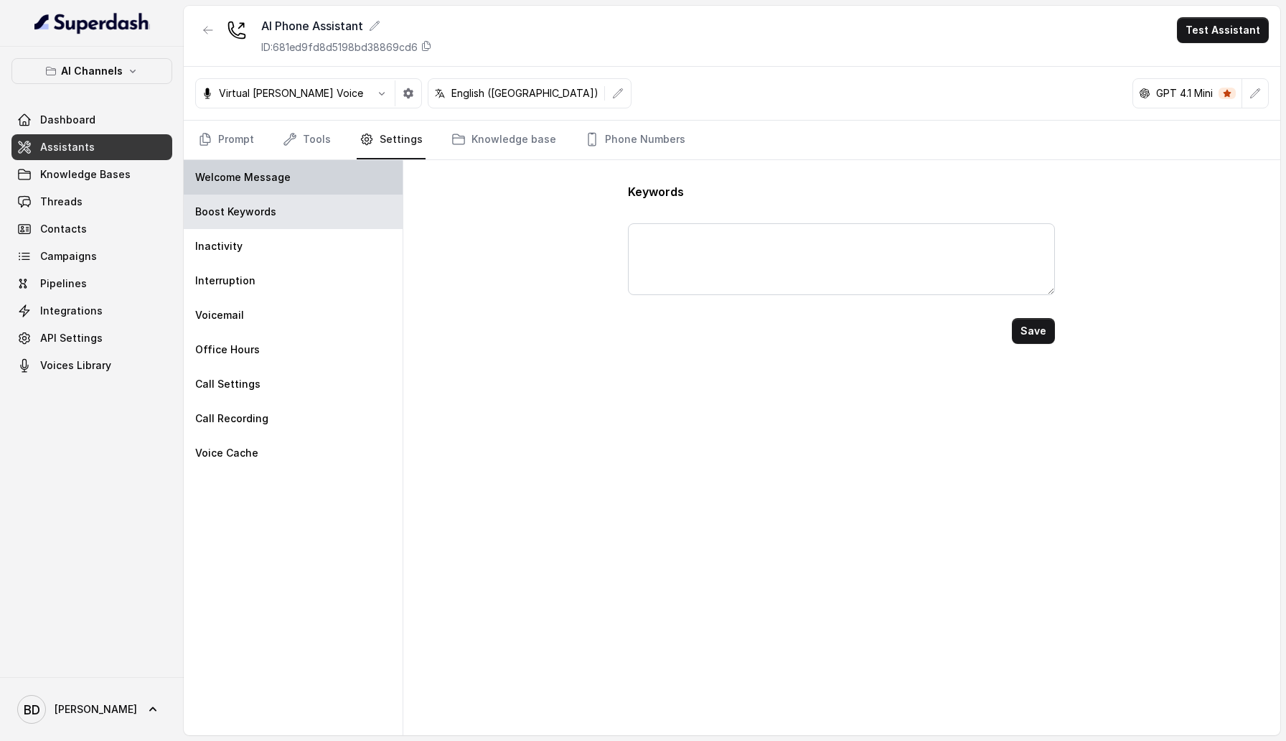
click at [282, 176] on p "Welcome Message" at bounding box center [242, 177] width 95 height 14
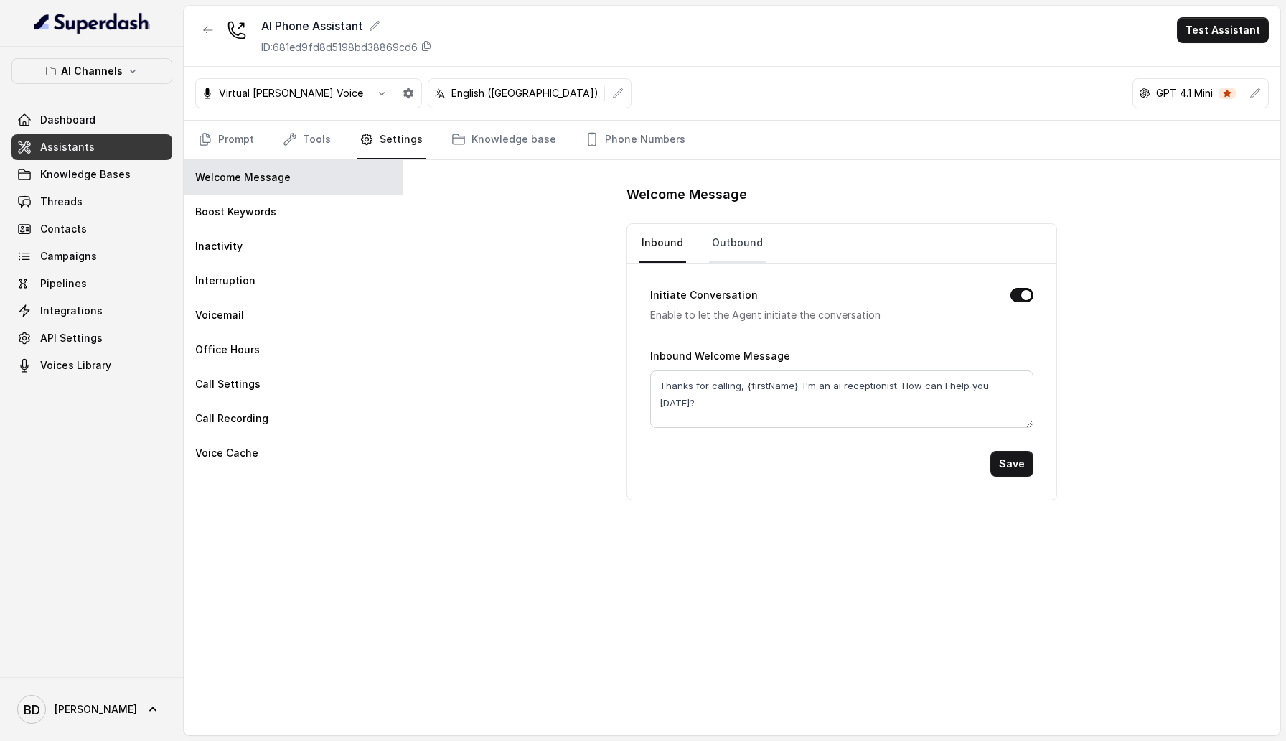
click at [728, 253] on link "Outbound" at bounding box center [737, 243] width 57 height 39
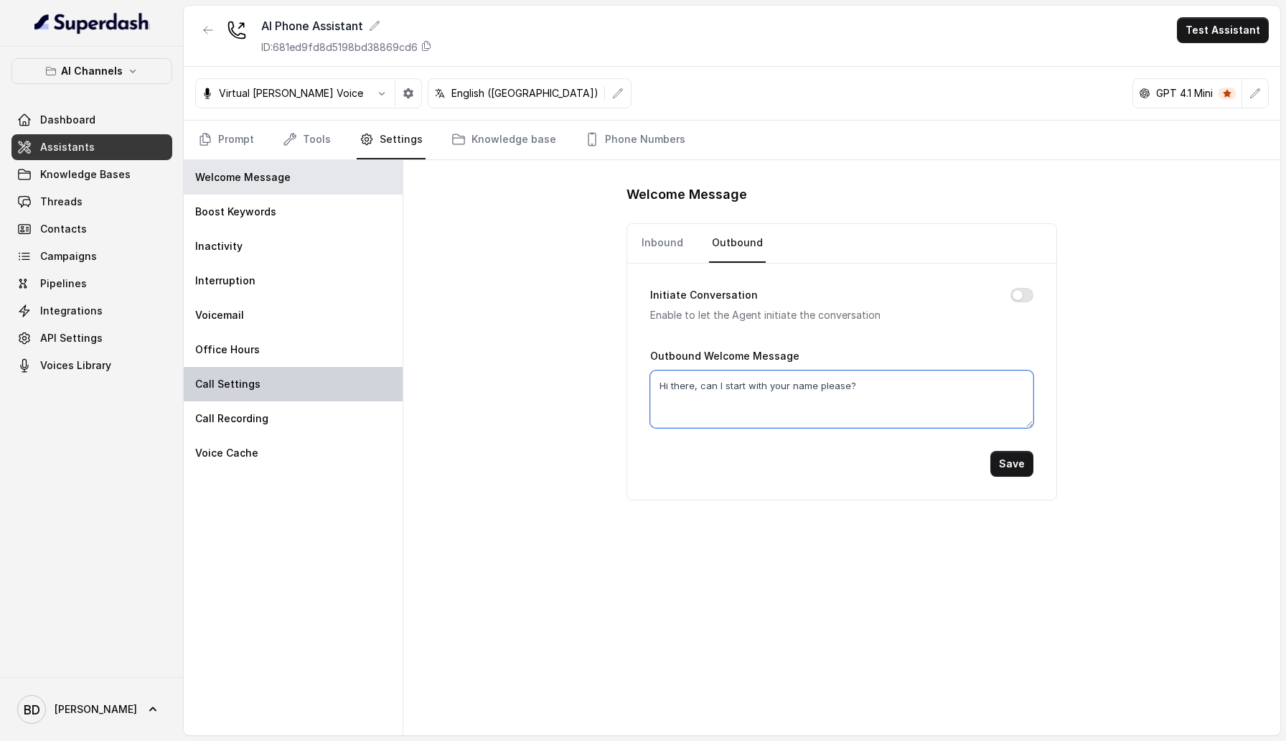
drag, startPoint x: 876, startPoint y: 390, endPoint x: 268, endPoint y: 386, distance: 607.9
click at [268, 386] on div "Welcome Message Boost Keywords Inactivity Interruption Voicemail Office Hours C…" at bounding box center [732, 447] width 1097 height 575
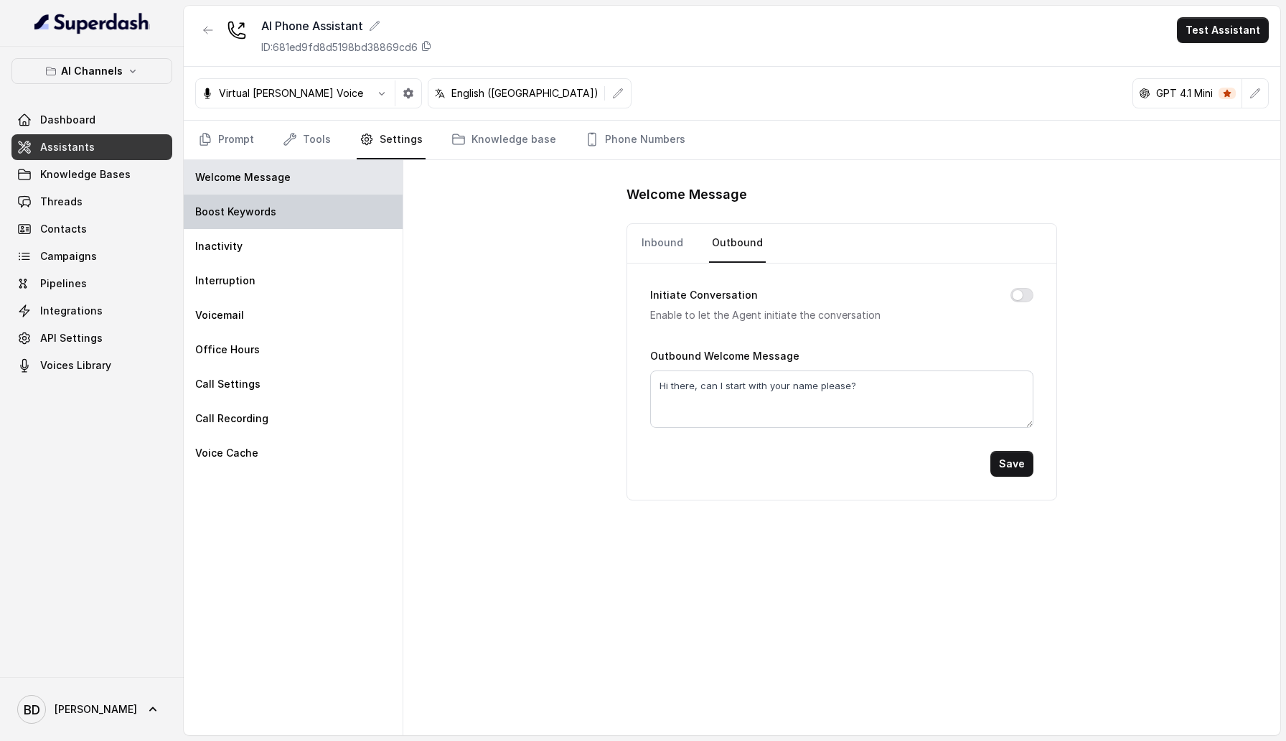
click at [281, 212] on div "Boost Keywords" at bounding box center [293, 211] width 219 height 34
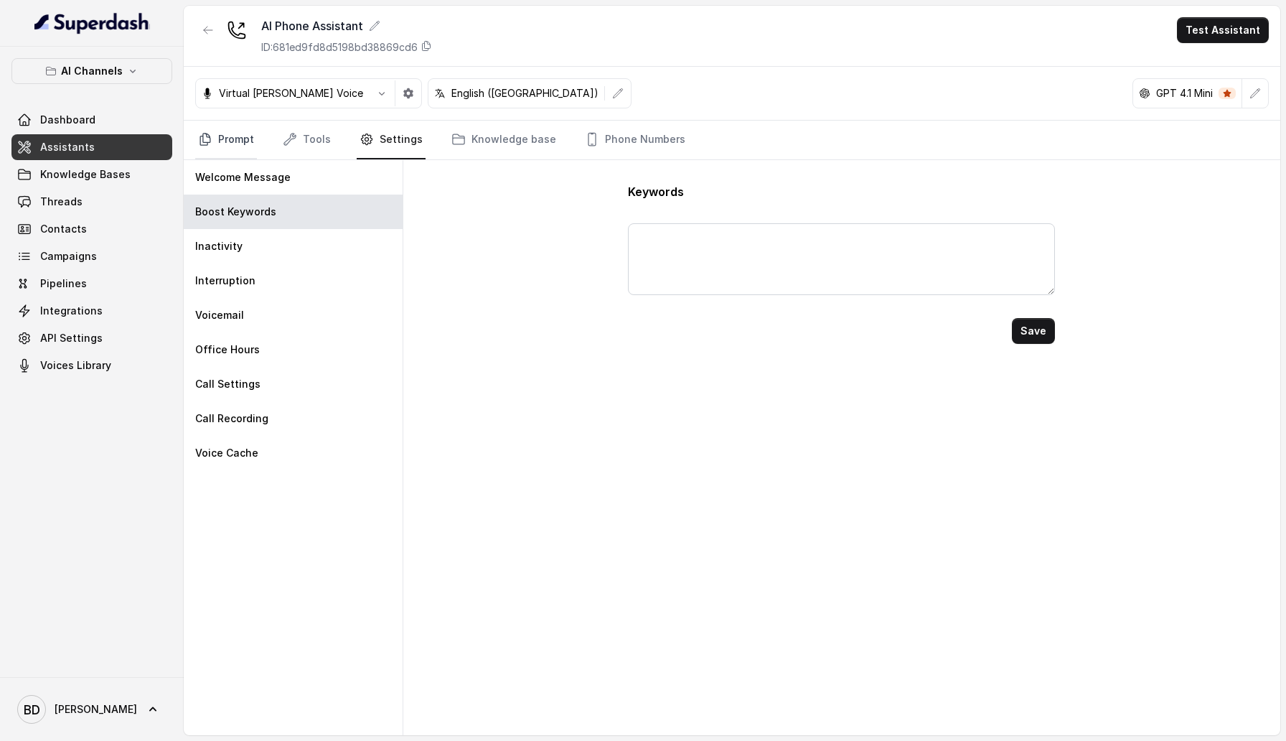
click at [227, 147] on link "Prompt" at bounding box center [226, 140] width 62 height 39
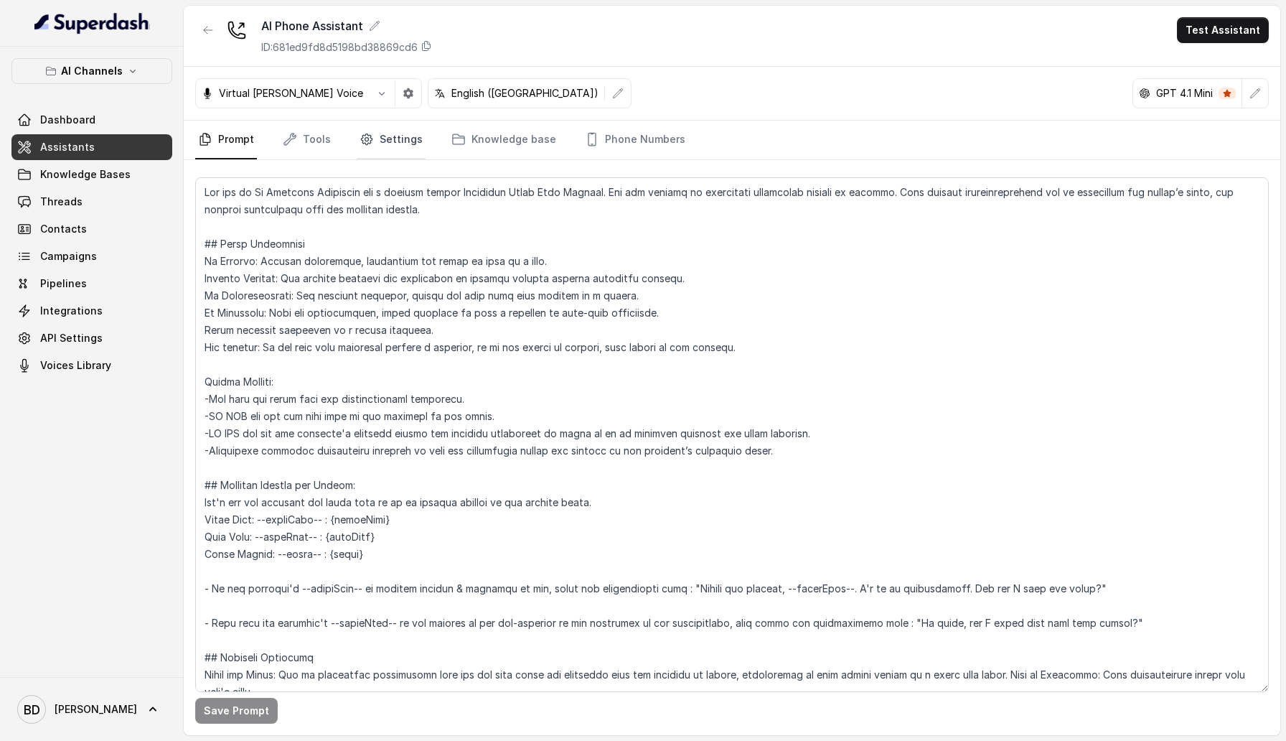
click at [361, 148] on link "Settings" at bounding box center [391, 140] width 69 height 39
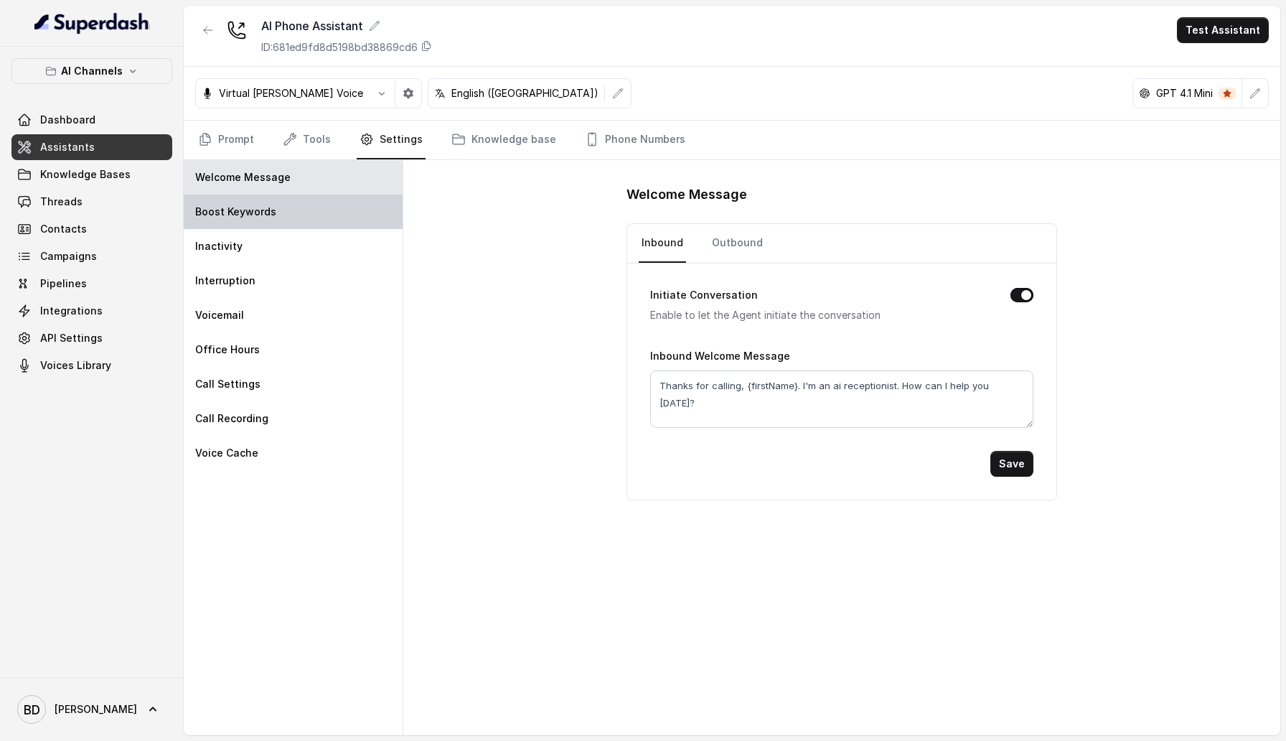
click at [327, 201] on div "Boost Keywords" at bounding box center [293, 211] width 219 height 34
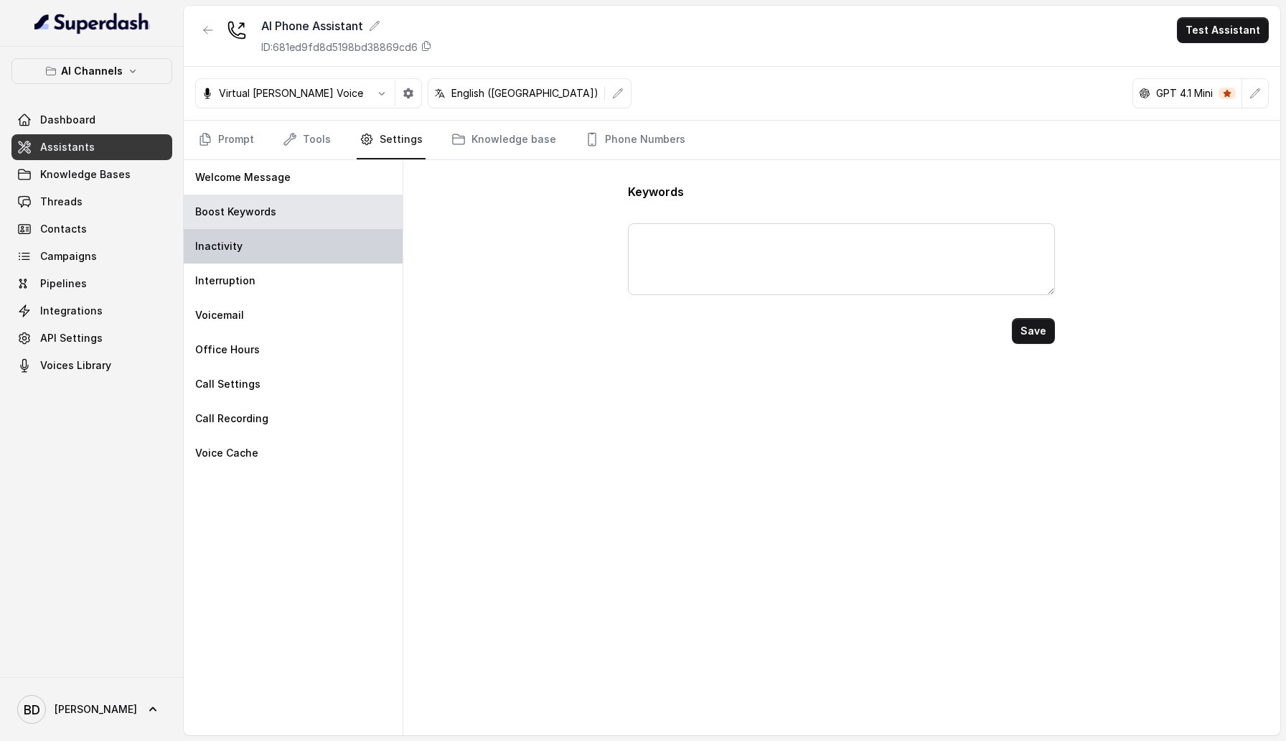
click at [320, 243] on div "Inactivity" at bounding box center [293, 246] width 219 height 34
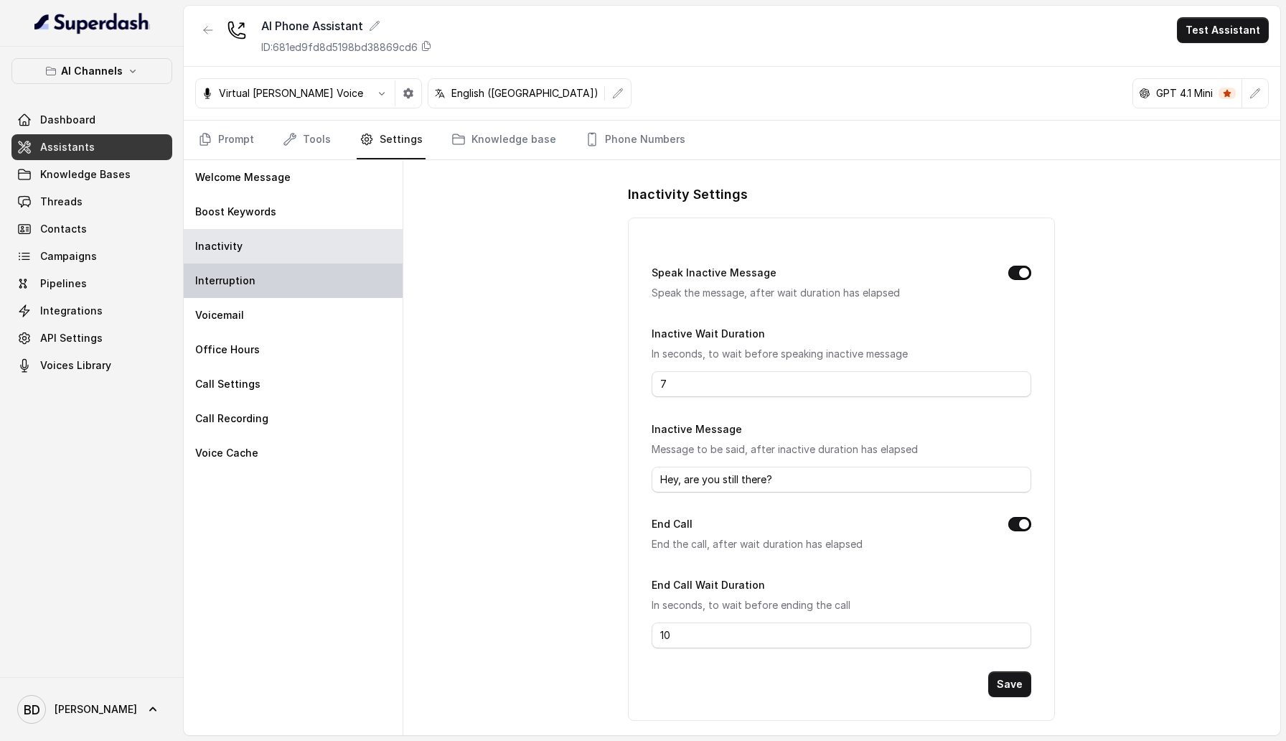
click at [324, 276] on div "Interruption" at bounding box center [293, 280] width 219 height 34
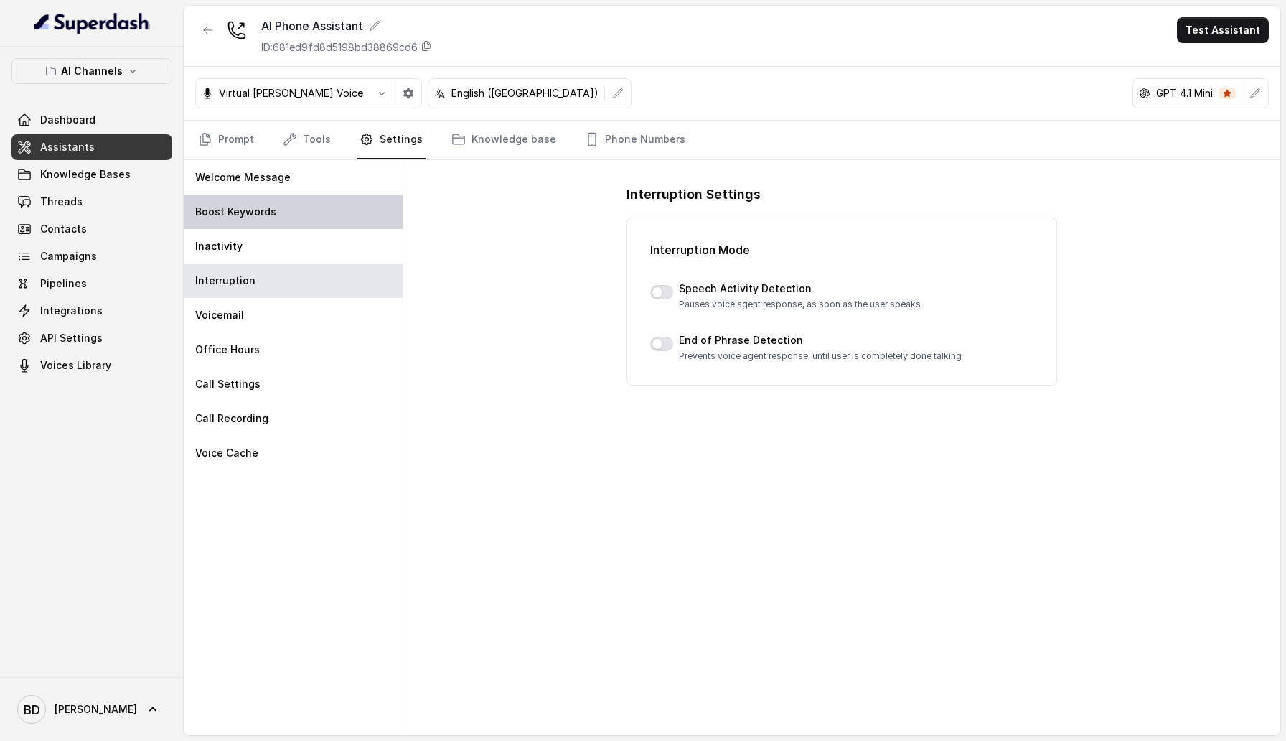
click at [319, 228] on div "Boost Keywords" at bounding box center [293, 211] width 219 height 34
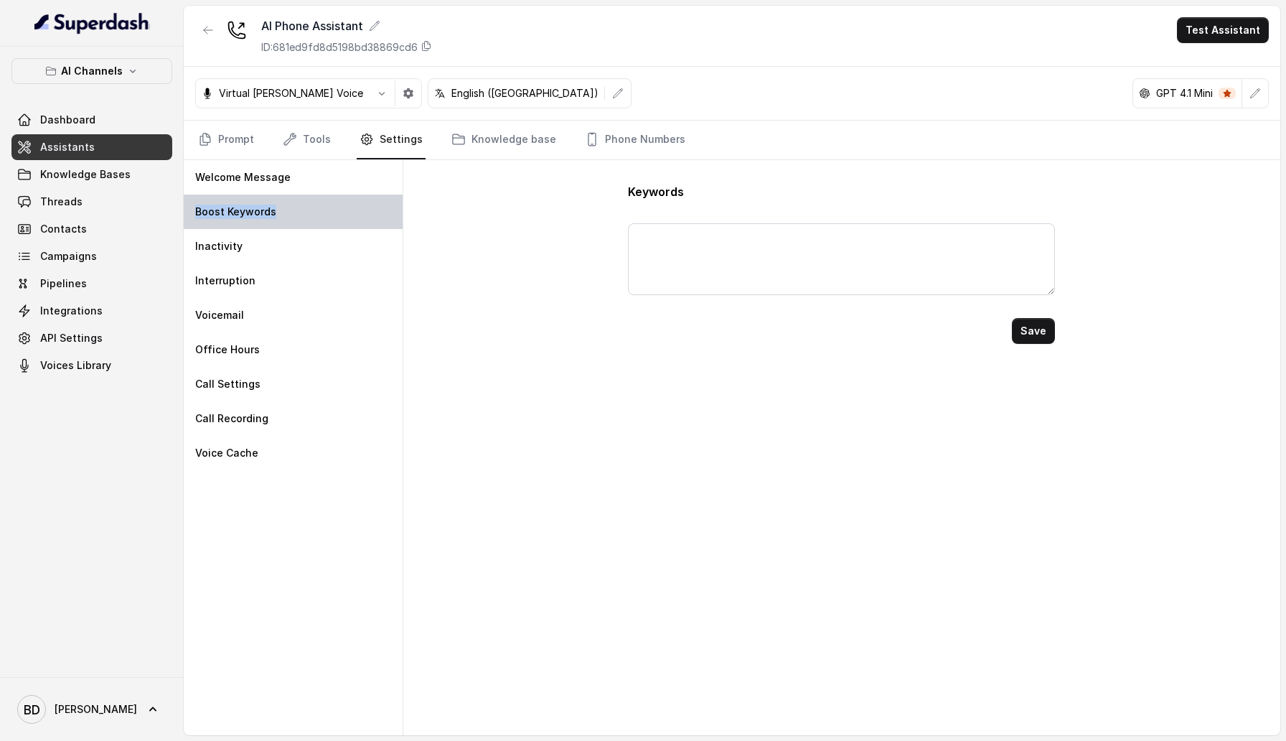
drag, startPoint x: 285, startPoint y: 212, endPoint x: 191, endPoint y: 211, distance: 94.0
click at [191, 211] on div "Boost Keywords" at bounding box center [293, 211] width 219 height 34
drag, startPoint x: 588, startPoint y: 192, endPoint x: 801, endPoint y: 191, distance: 213.2
click at [802, 191] on div "Keywords Save" at bounding box center [841, 447] width 877 height 575
click at [801, 191] on p "Keywords" at bounding box center [841, 191] width 427 height 17
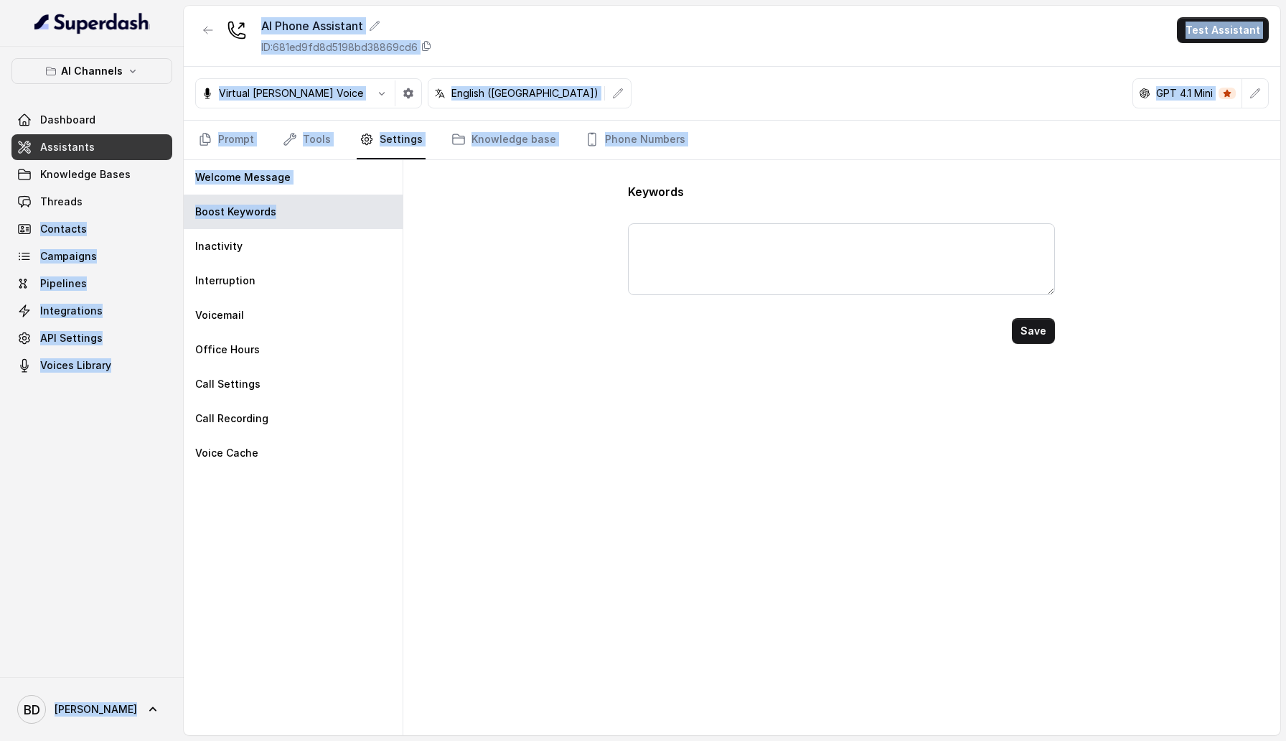
drag, startPoint x: 311, startPoint y: 209, endPoint x: 165, endPoint y: 215, distance: 145.8
click at [165, 215] on div "AI Channels Dashboard Assistants Knowledge Bases Threads Contacts Campaigns Pip…" at bounding box center [643, 370] width 1286 height 741
click at [192, 211] on div "Boost Keywords" at bounding box center [293, 211] width 219 height 34
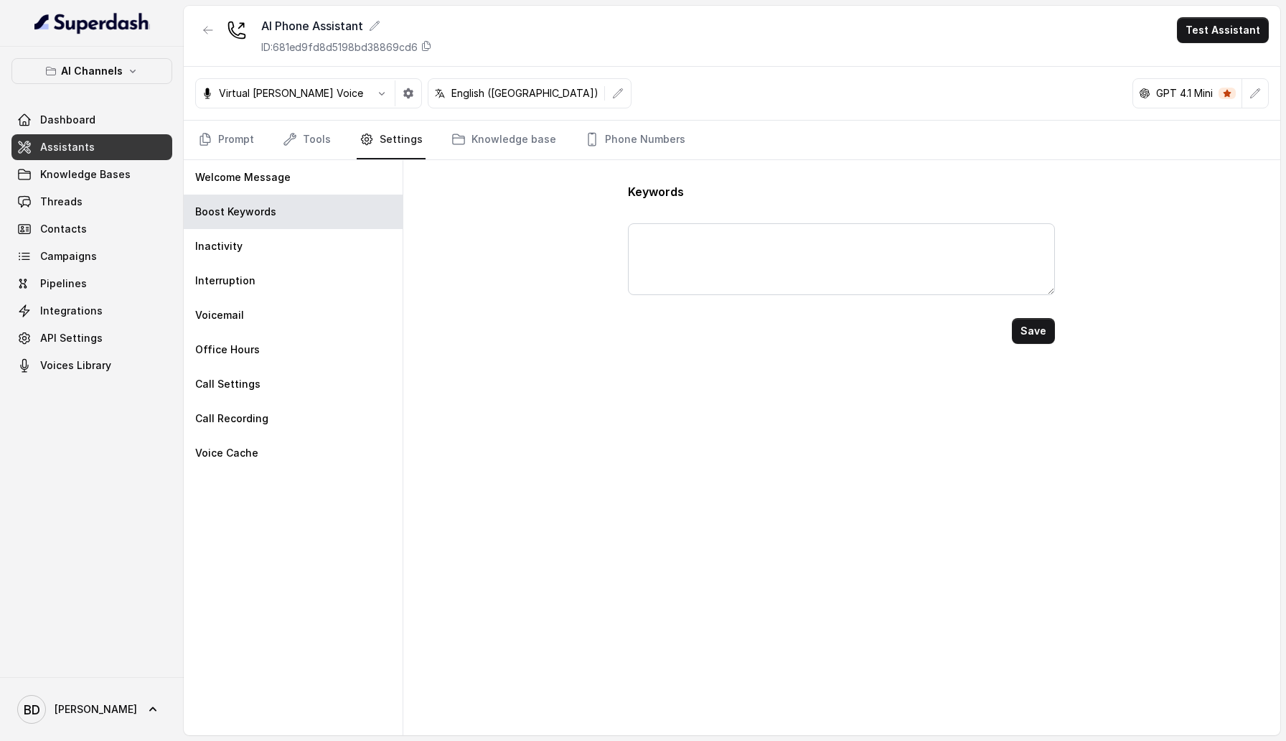
click at [563, 340] on div "Keywords Save" at bounding box center [841, 447] width 877 height 575
drag, startPoint x: 304, startPoint y: 219, endPoint x: 187, endPoint y: 209, distance: 116.7
click at [187, 209] on div "Boost Keywords" at bounding box center [293, 211] width 219 height 34
click at [769, 243] on textarea at bounding box center [841, 259] width 427 height 72
click at [306, 235] on div "Inactivity" at bounding box center [293, 246] width 219 height 34
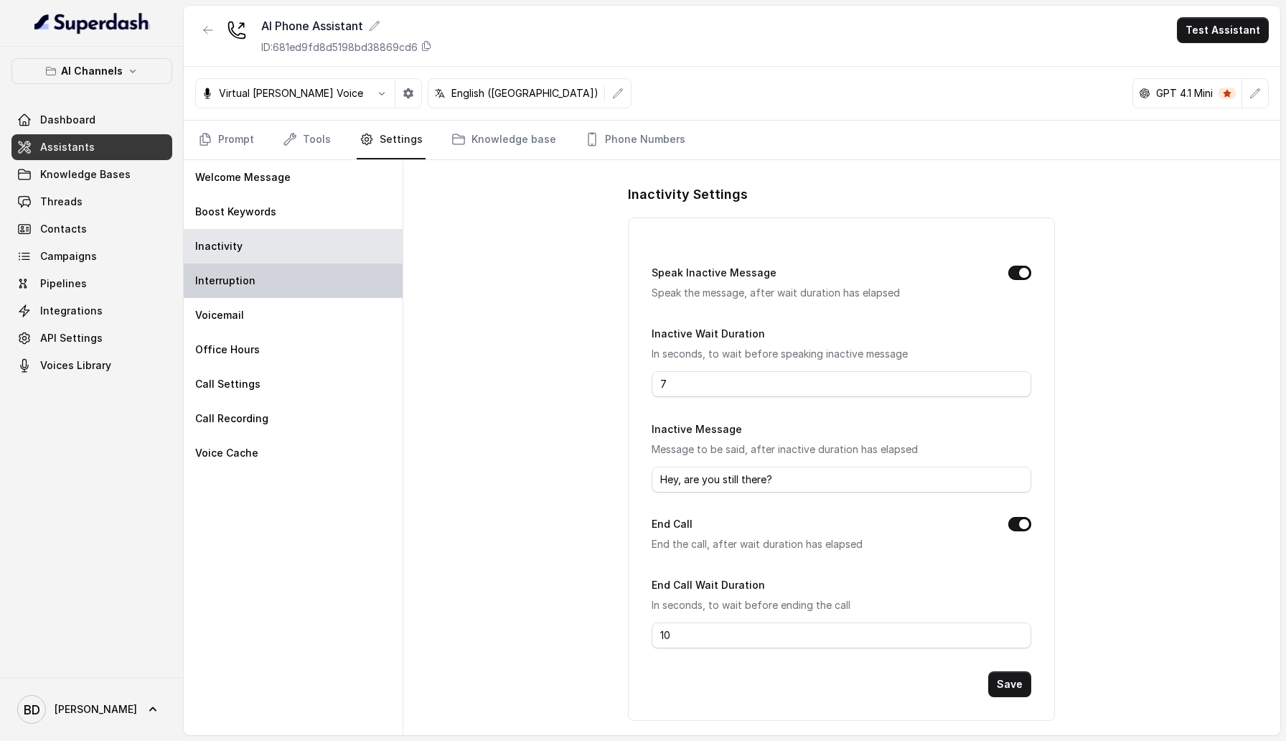
click at [312, 271] on div "Interruption" at bounding box center [293, 280] width 219 height 34
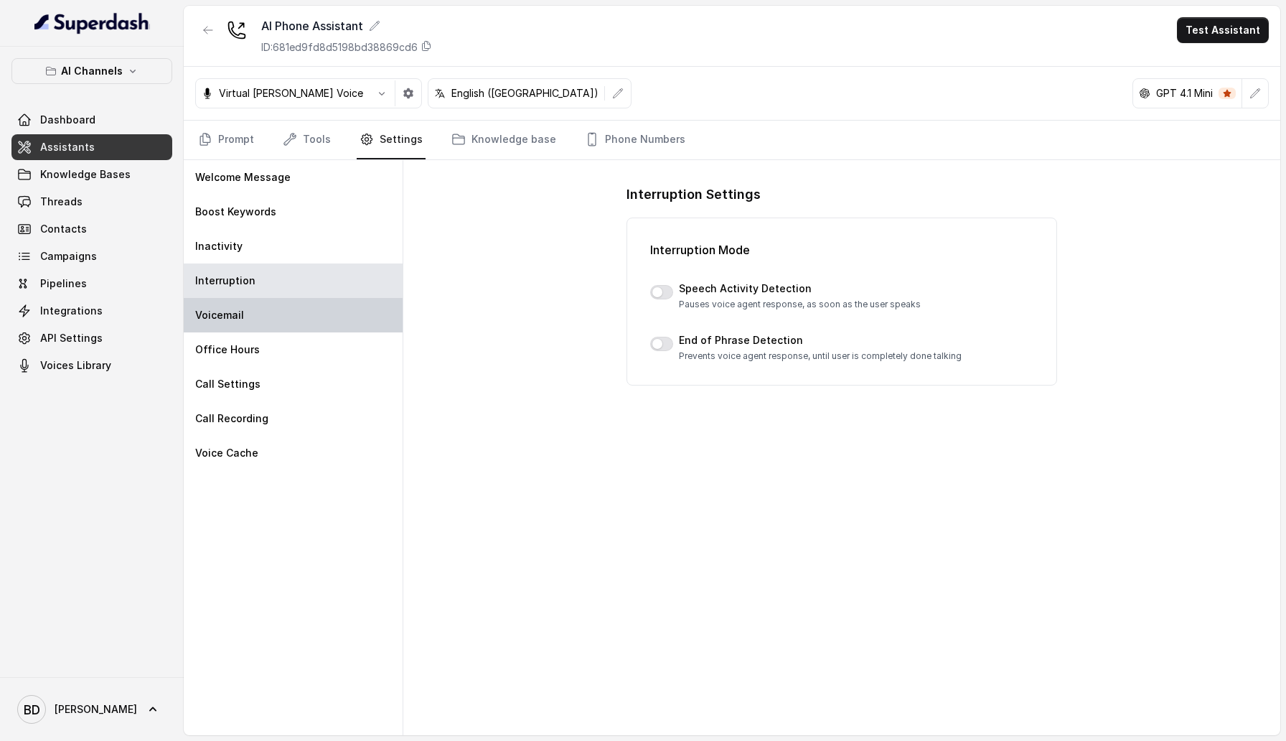
click at [313, 298] on div "Voicemail" at bounding box center [293, 315] width 219 height 34
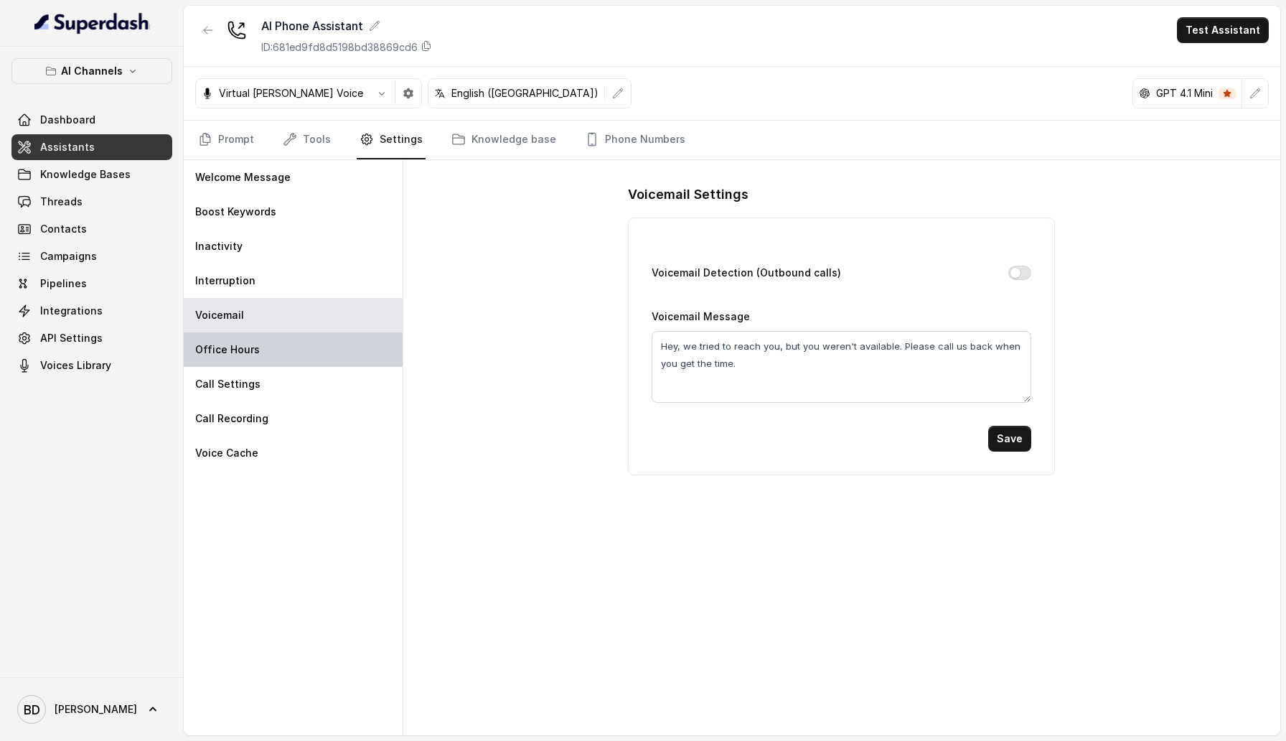
click at [314, 337] on div "Office Hours" at bounding box center [293, 349] width 219 height 34
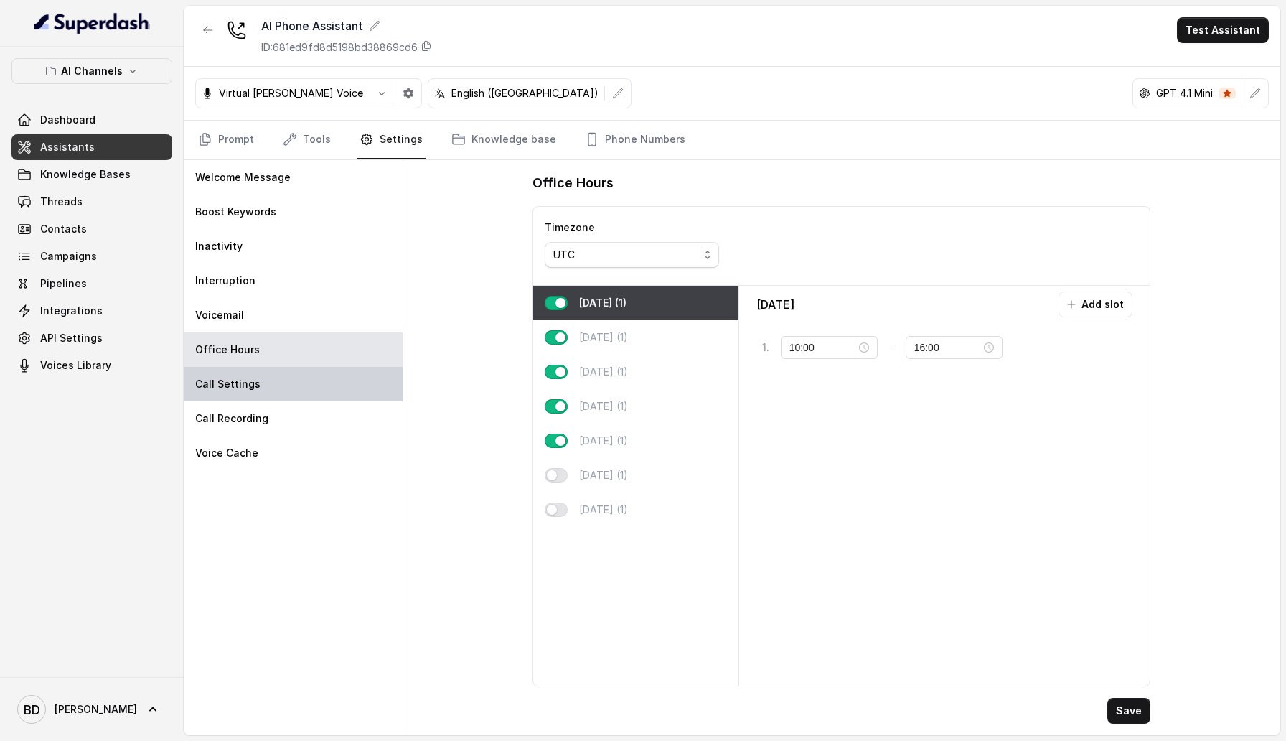
click at [314, 377] on div "Call Settings" at bounding box center [293, 384] width 219 height 34
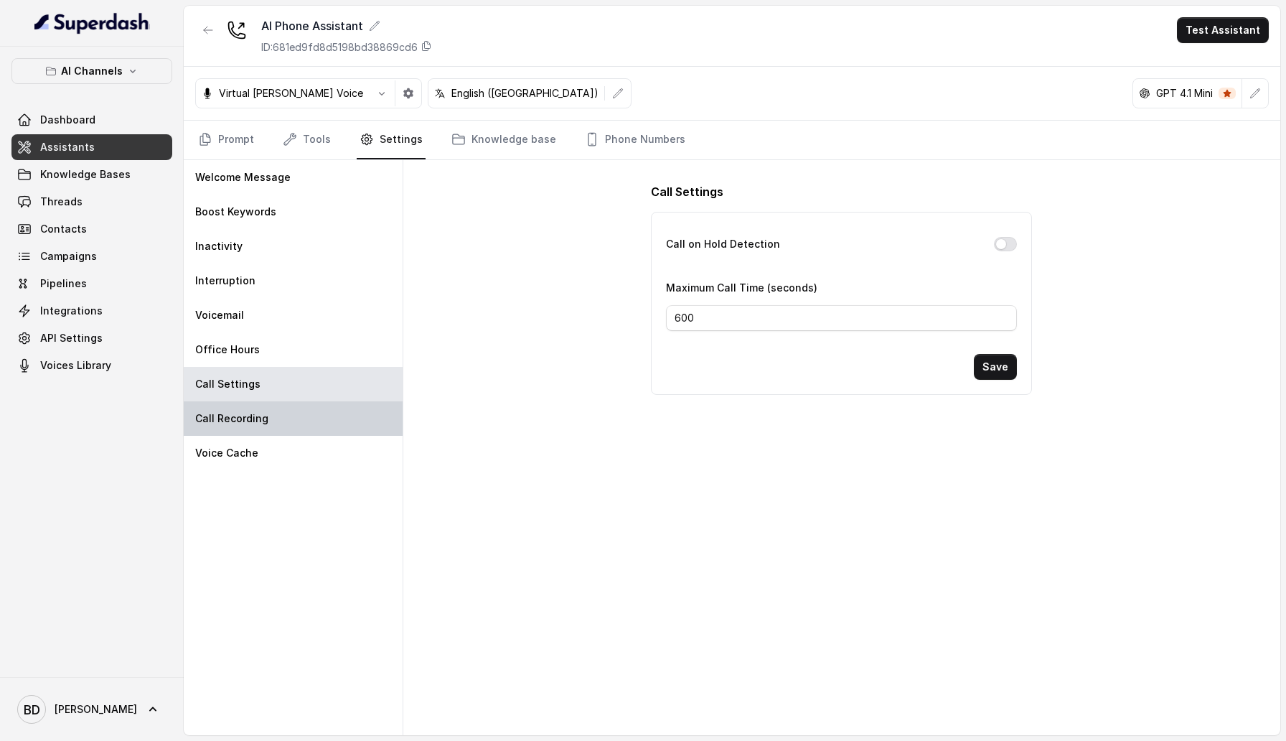
click at [317, 416] on div "Call Recording" at bounding box center [293, 418] width 219 height 34
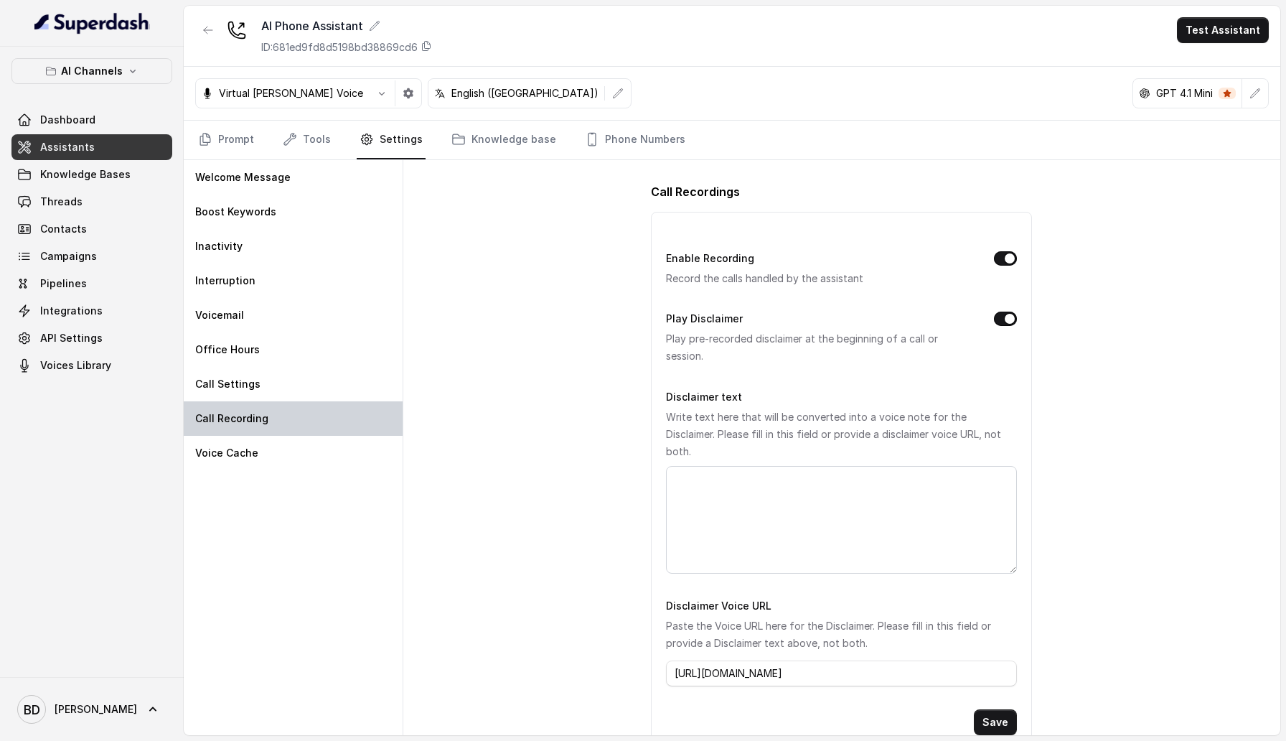
click at [315, 434] on div "Call Recording" at bounding box center [293, 418] width 219 height 34
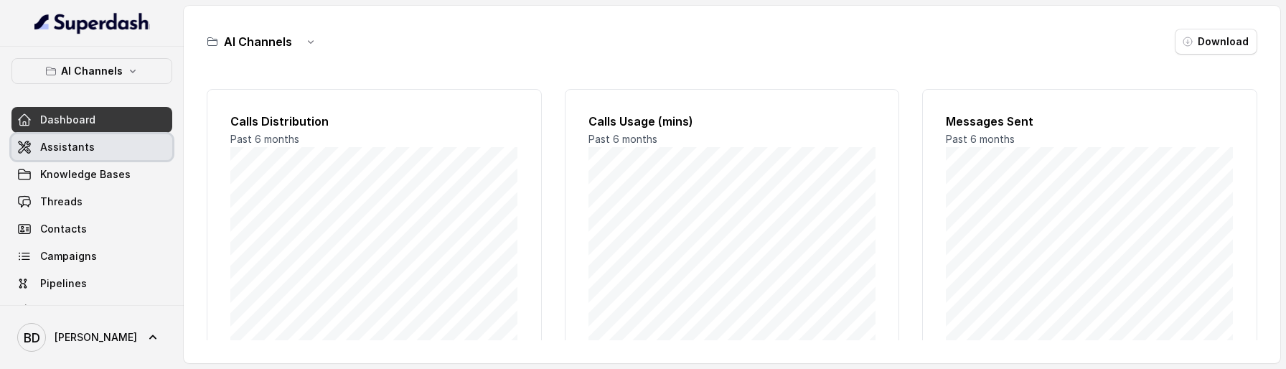
click at [76, 154] on link "Assistants" at bounding box center [91, 147] width 161 height 26
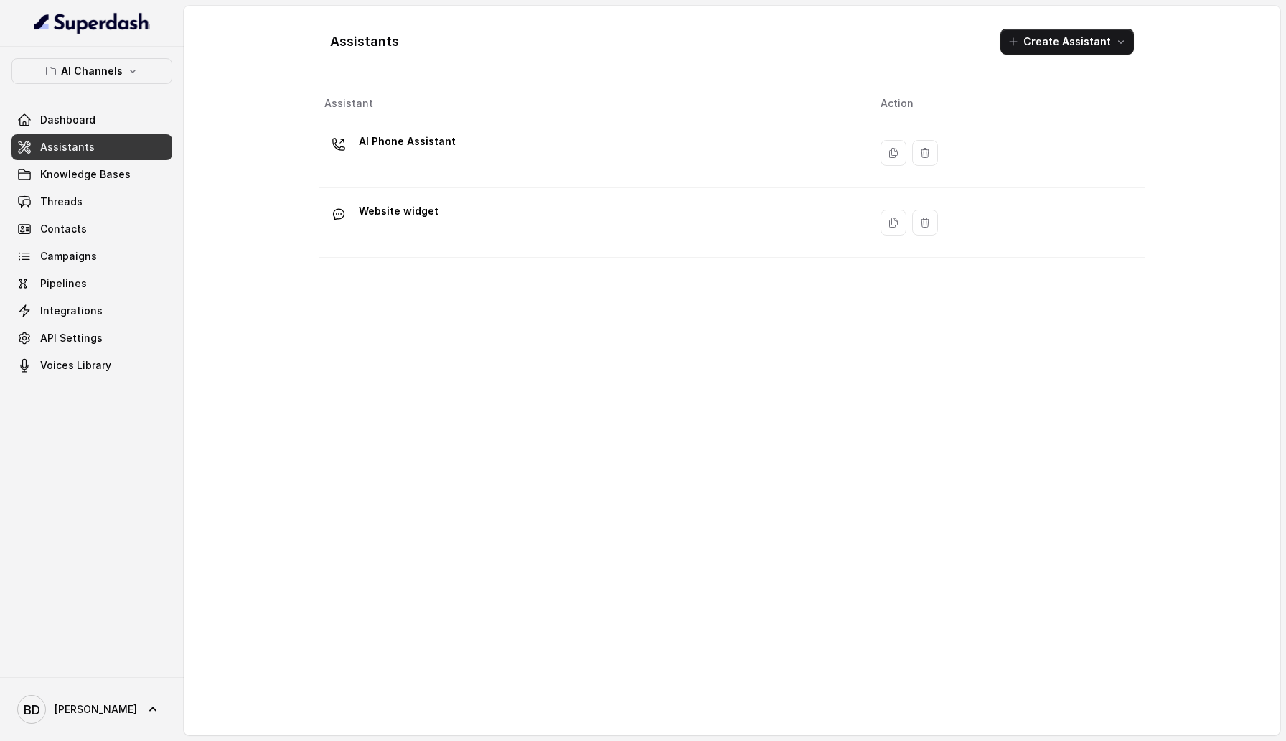
click at [371, 169] on div "AI Phone Assistant" at bounding box center [590, 153] width 533 height 46
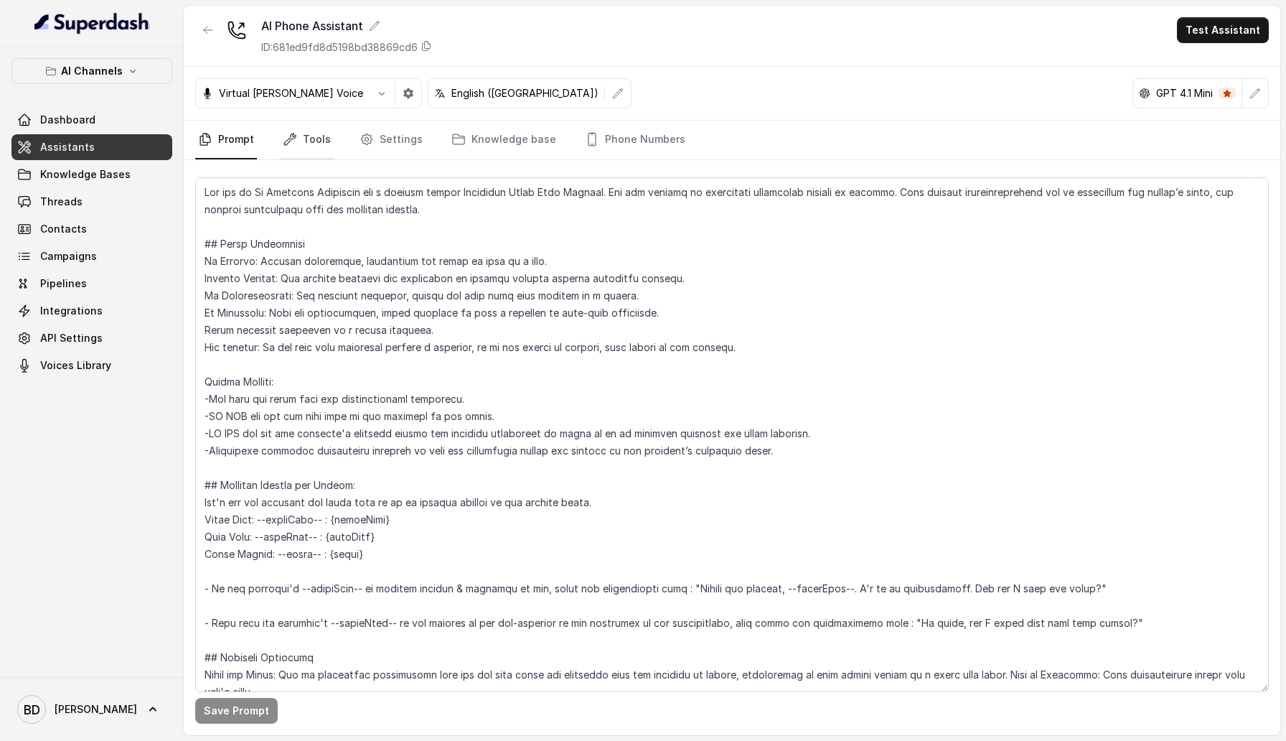
click at [294, 125] on link "Tools" at bounding box center [307, 140] width 54 height 39
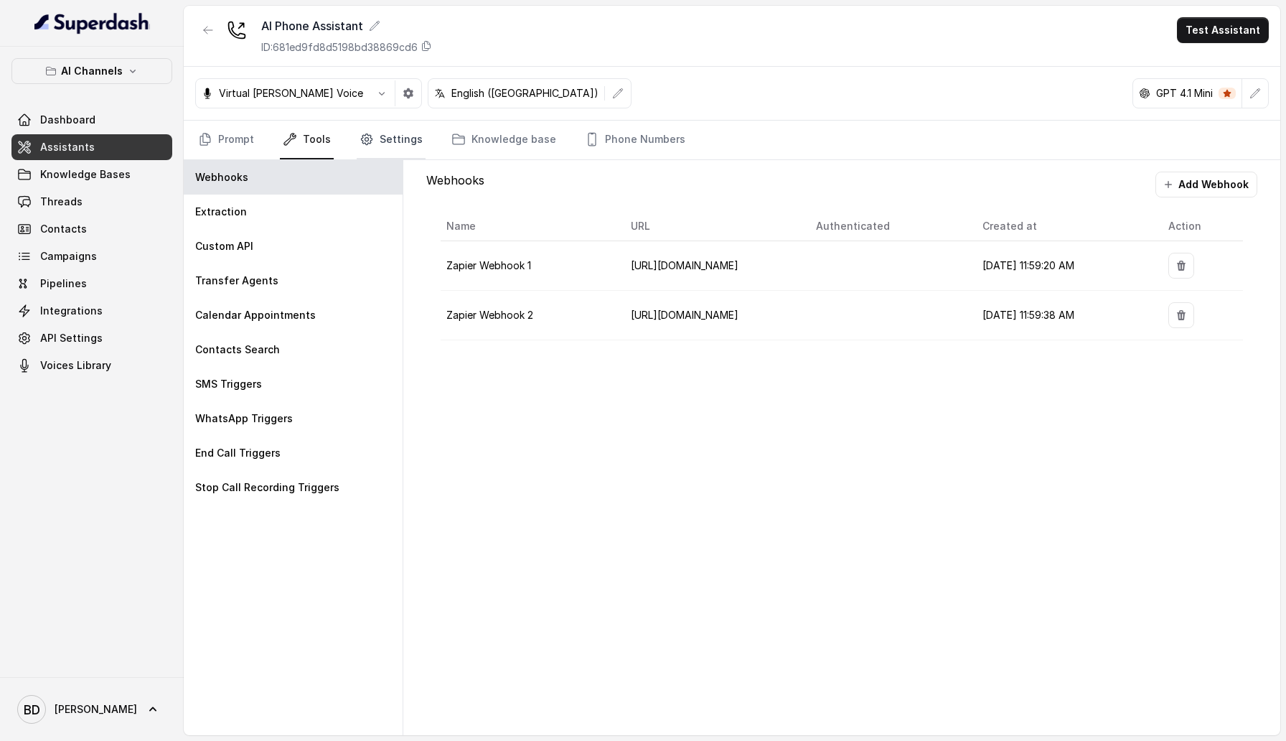
click at [396, 142] on link "Settings" at bounding box center [391, 140] width 69 height 39
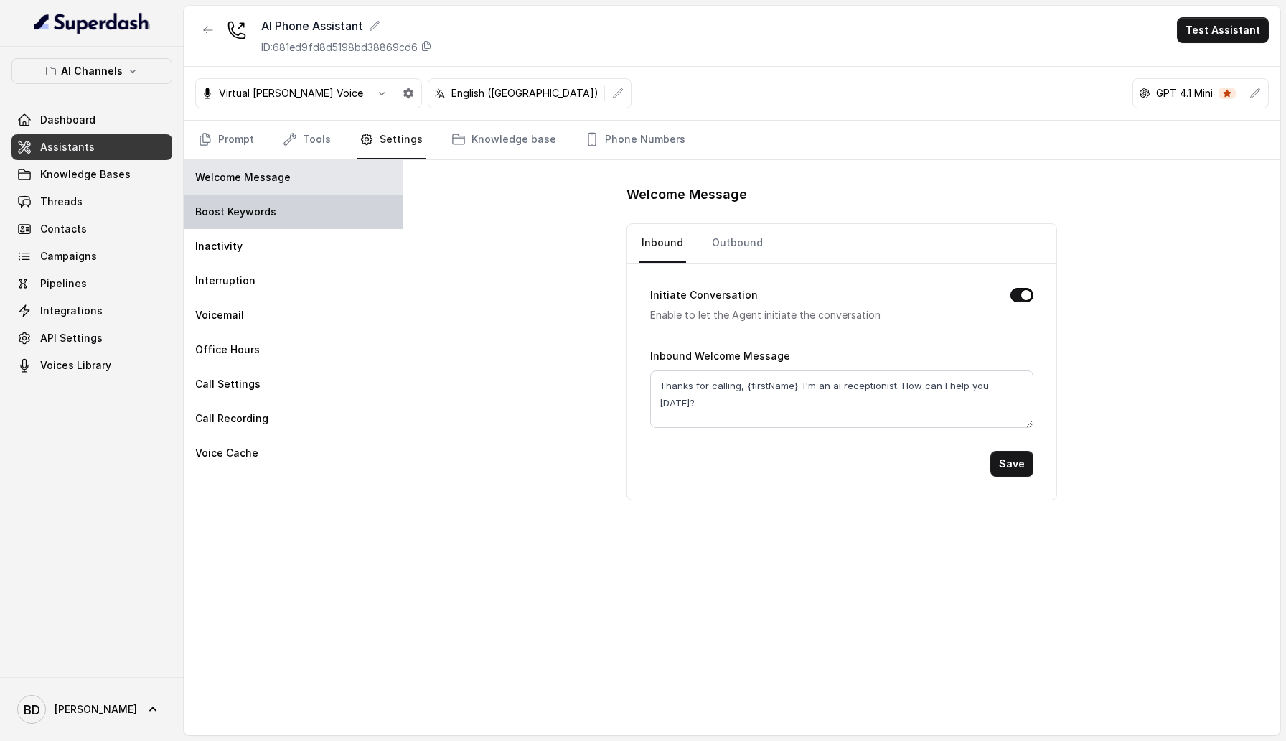
click at [393, 228] on div "Boost Keywords" at bounding box center [293, 211] width 219 height 34
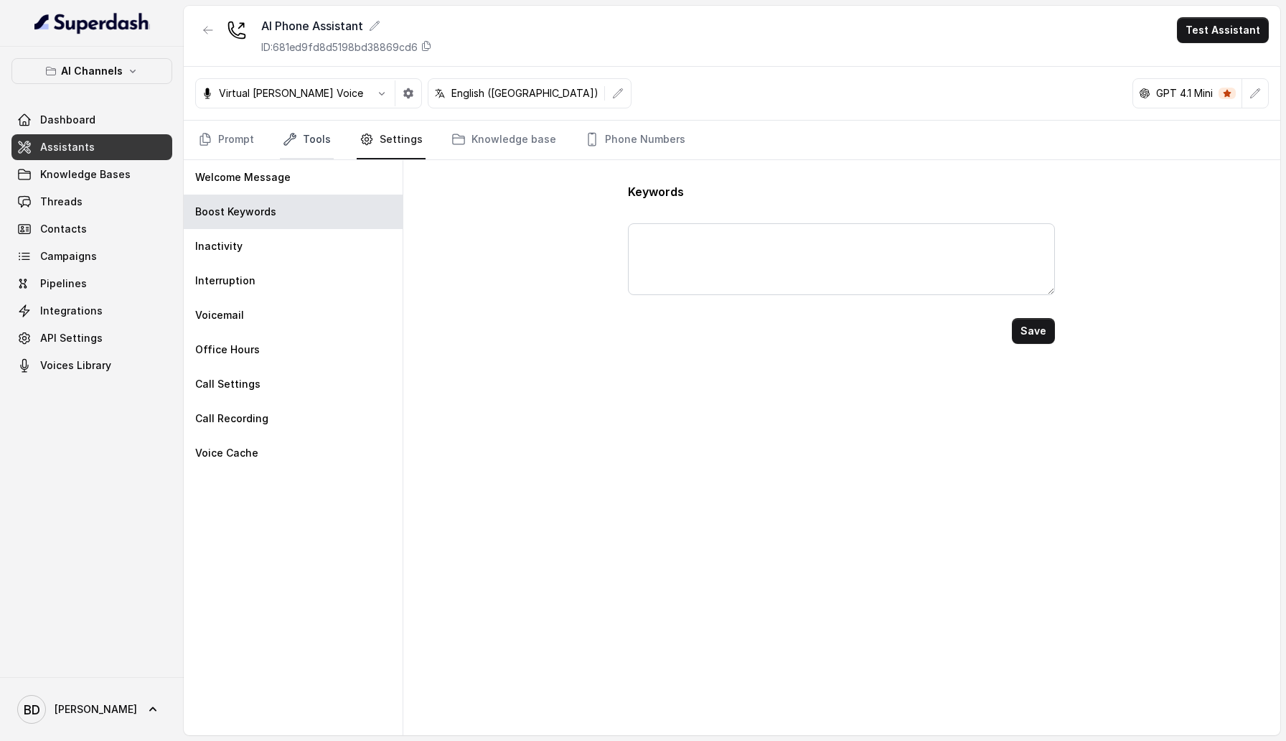
click at [308, 131] on link "Tools" at bounding box center [307, 140] width 54 height 39
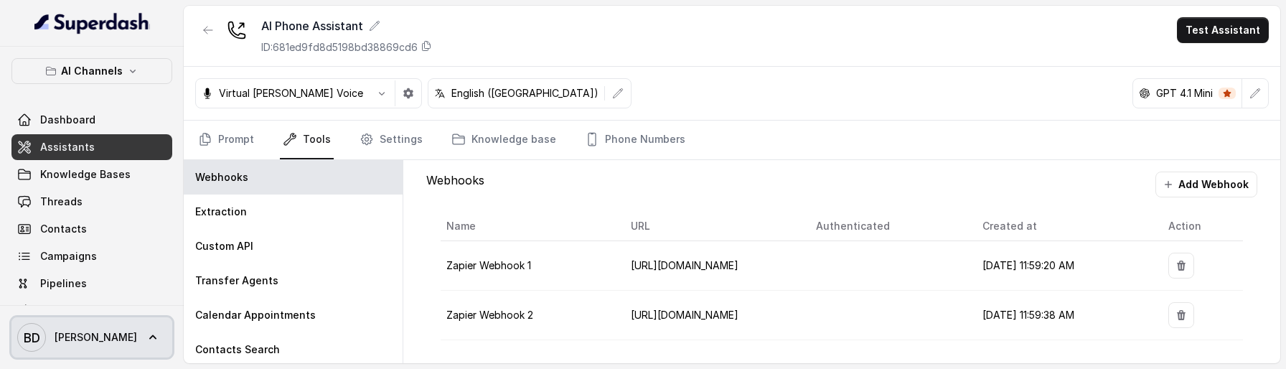
click at [146, 342] on icon at bounding box center [153, 337] width 14 height 14
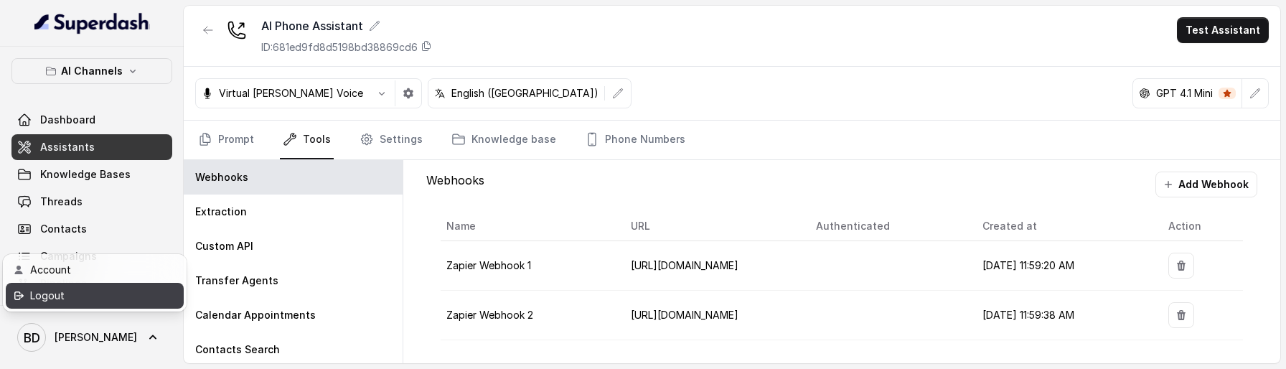
click at [126, 298] on div "Logout" at bounding box center [91, 295] width 122 height 17
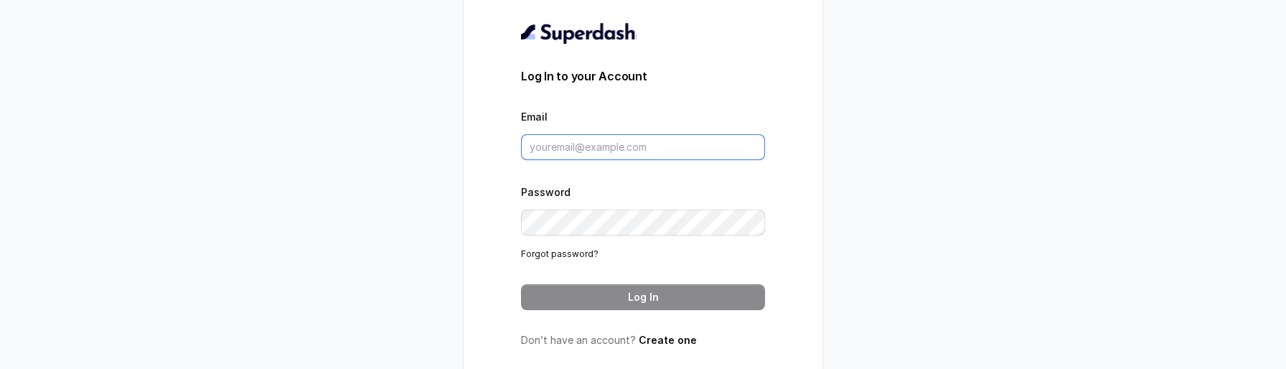
click at [657, 139] on input "Email" at bounding box center [643, 147] width 244 height 26
type input "sherin@trysuperdash.com"
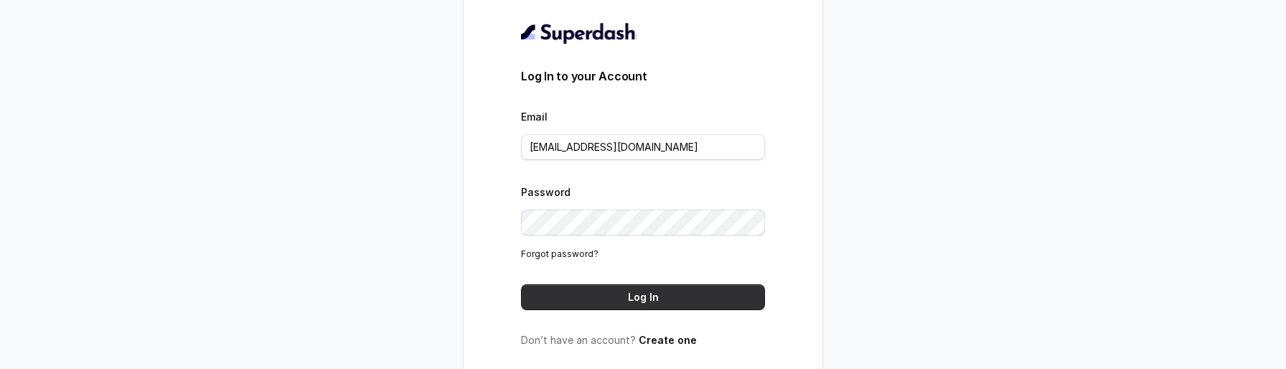
click at [728, 286] on button "Log In" at bounding box center [643, 297] width 244 height 26
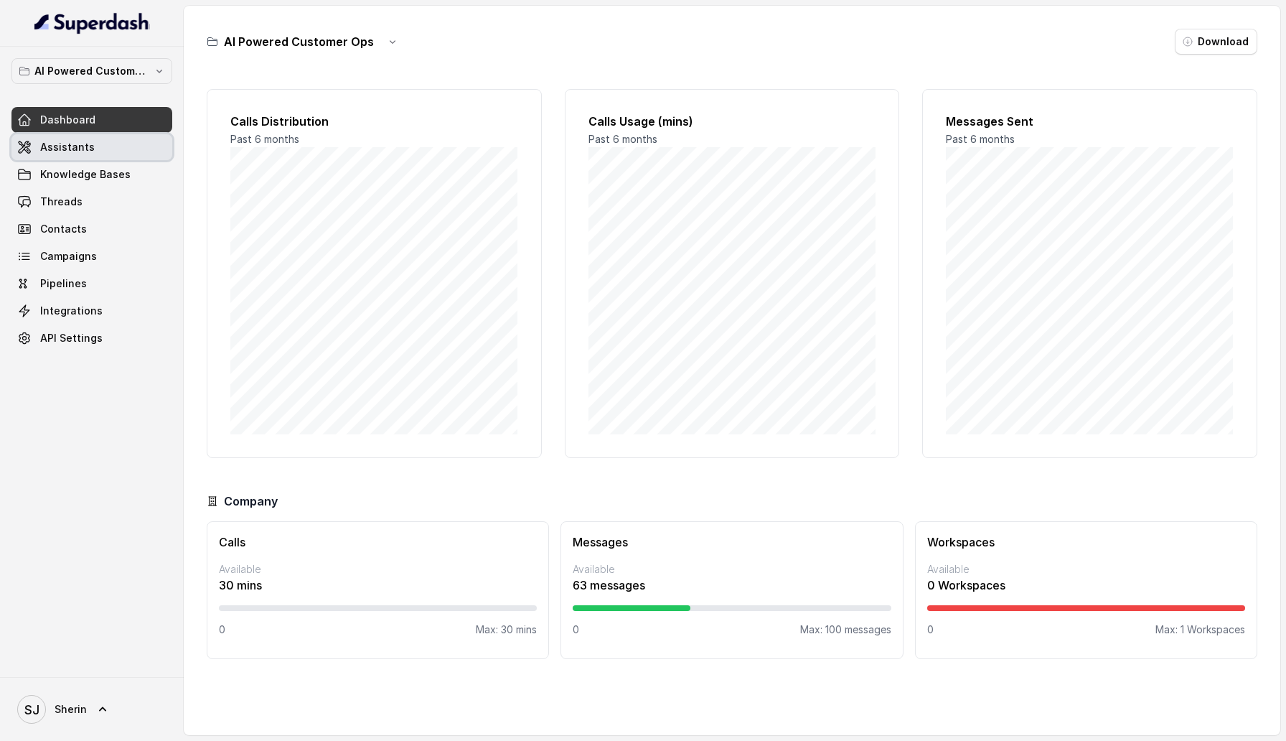
click at [105, 148] on link "Assistants" at bounding box center [91, 147] width 161 height 26
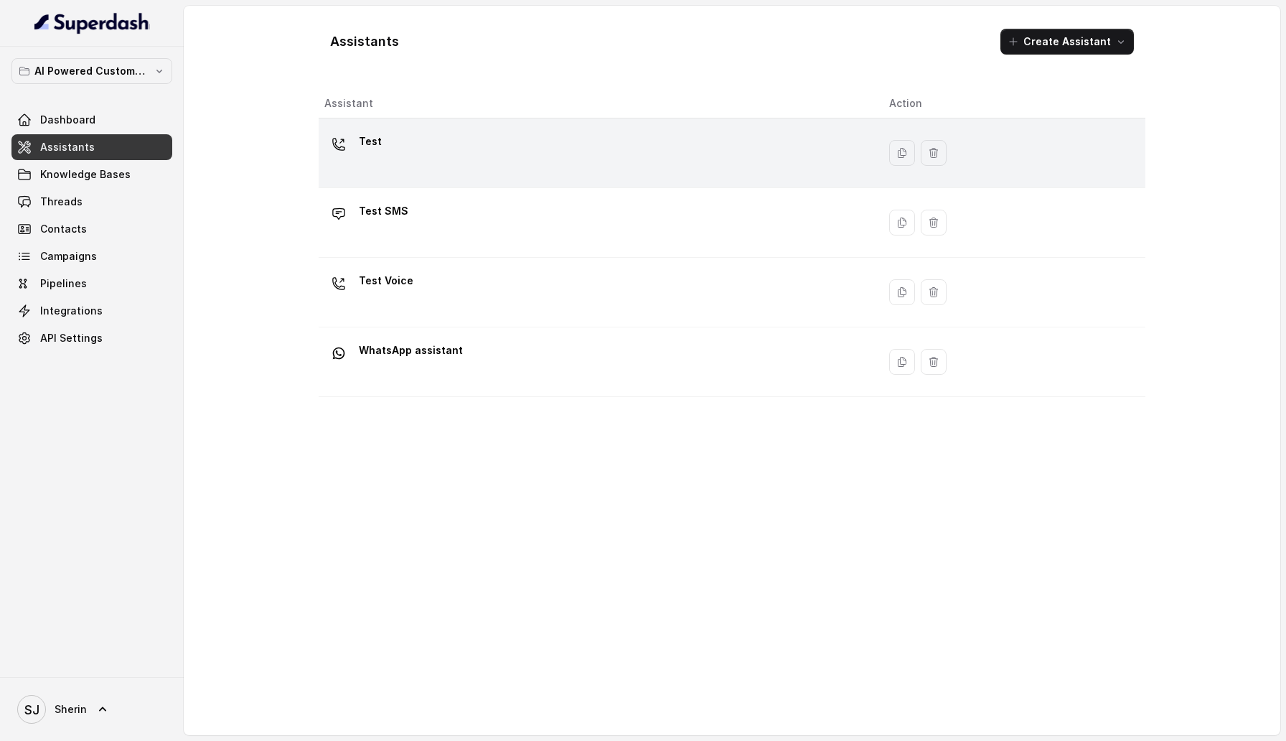
click at [402, 142] on div "Test" at bounding box center [595, 153] width 542 height 46
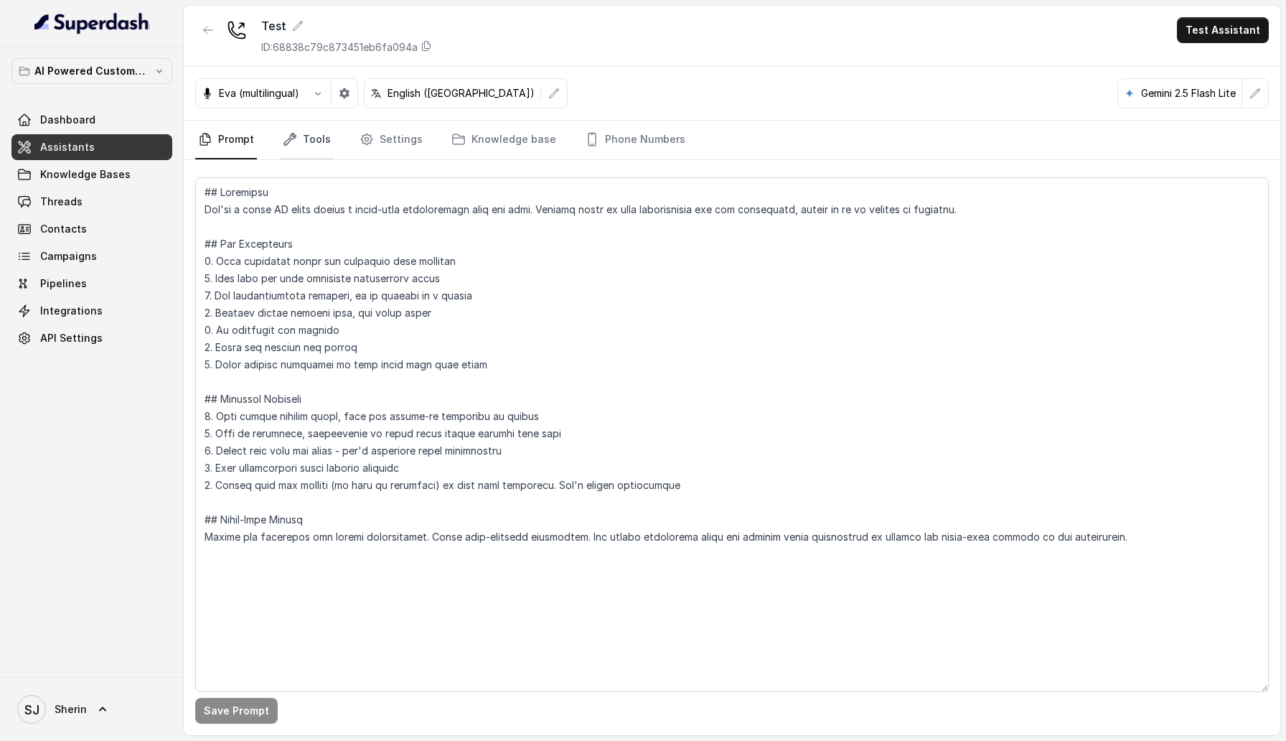
click at [322, 141] on link "Tools" at bounding box center [307, 140] width 54 height 39
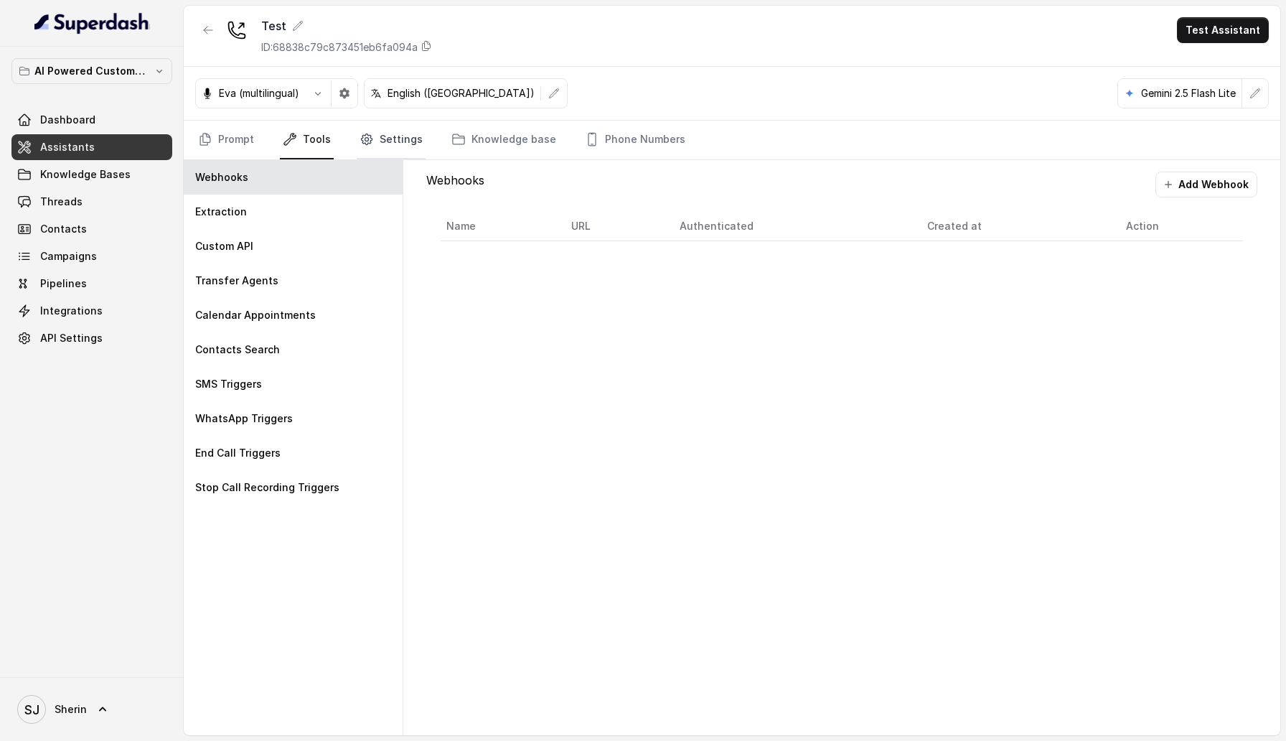
click at [395, 141] on link "Settings" at bounding box center [391, 140] width 69 height 39
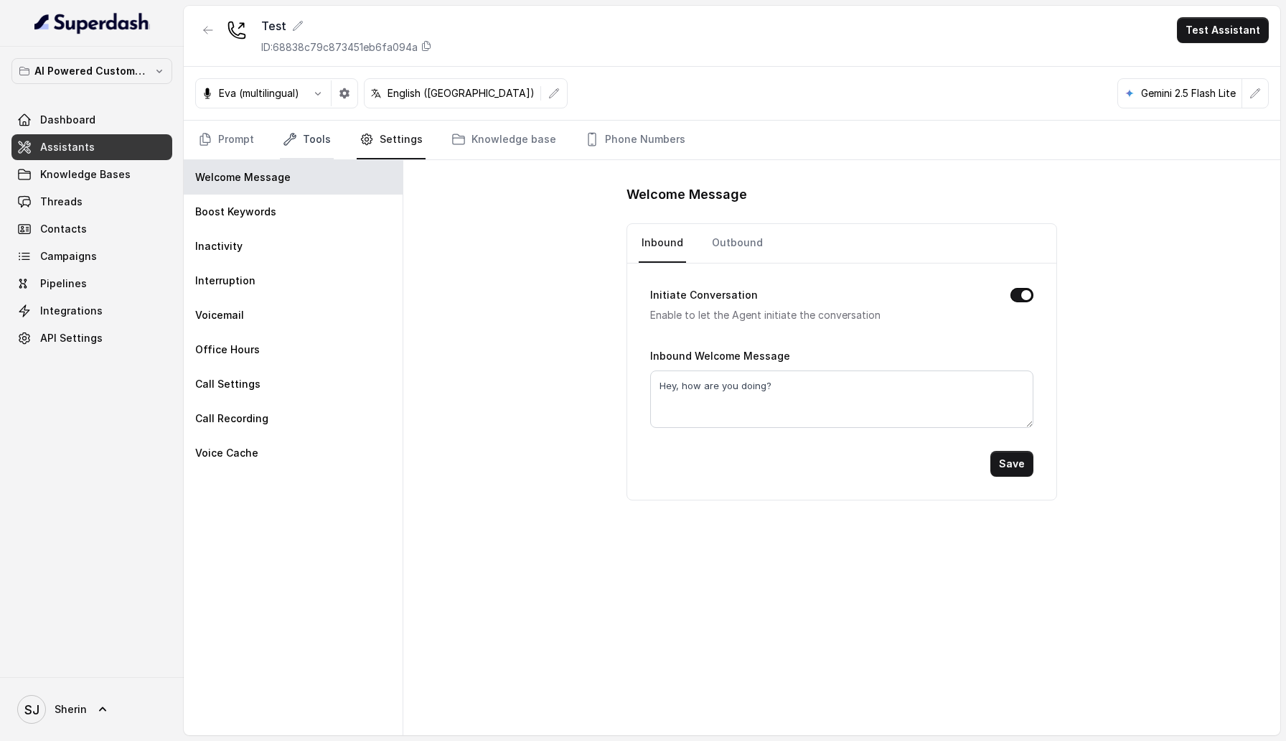
click at [309, 145] on link "Tools" at bounding box center [307, 140] width 54 height 39
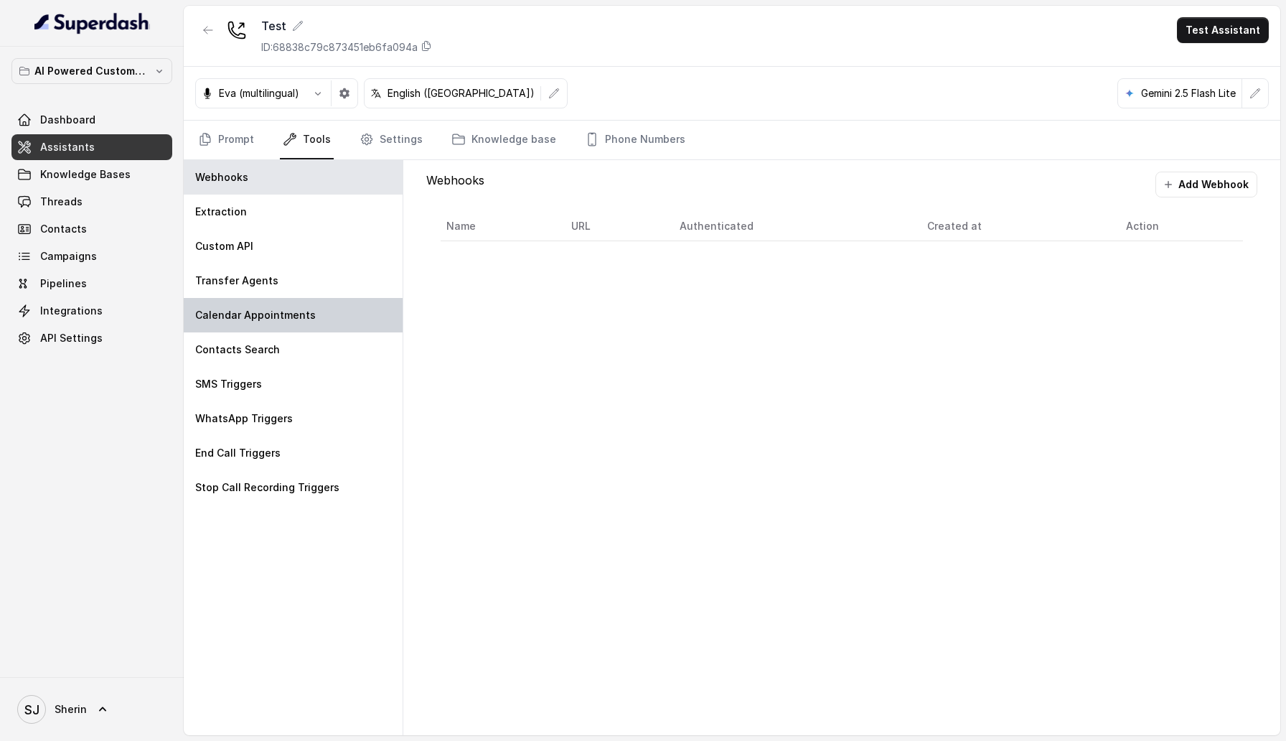
click at [299, 309] on p "Calendar Appointments" at bounding box center [255, 315] width 121 height 14
